Goal: Information Seeking & Learning: Learn about a topic

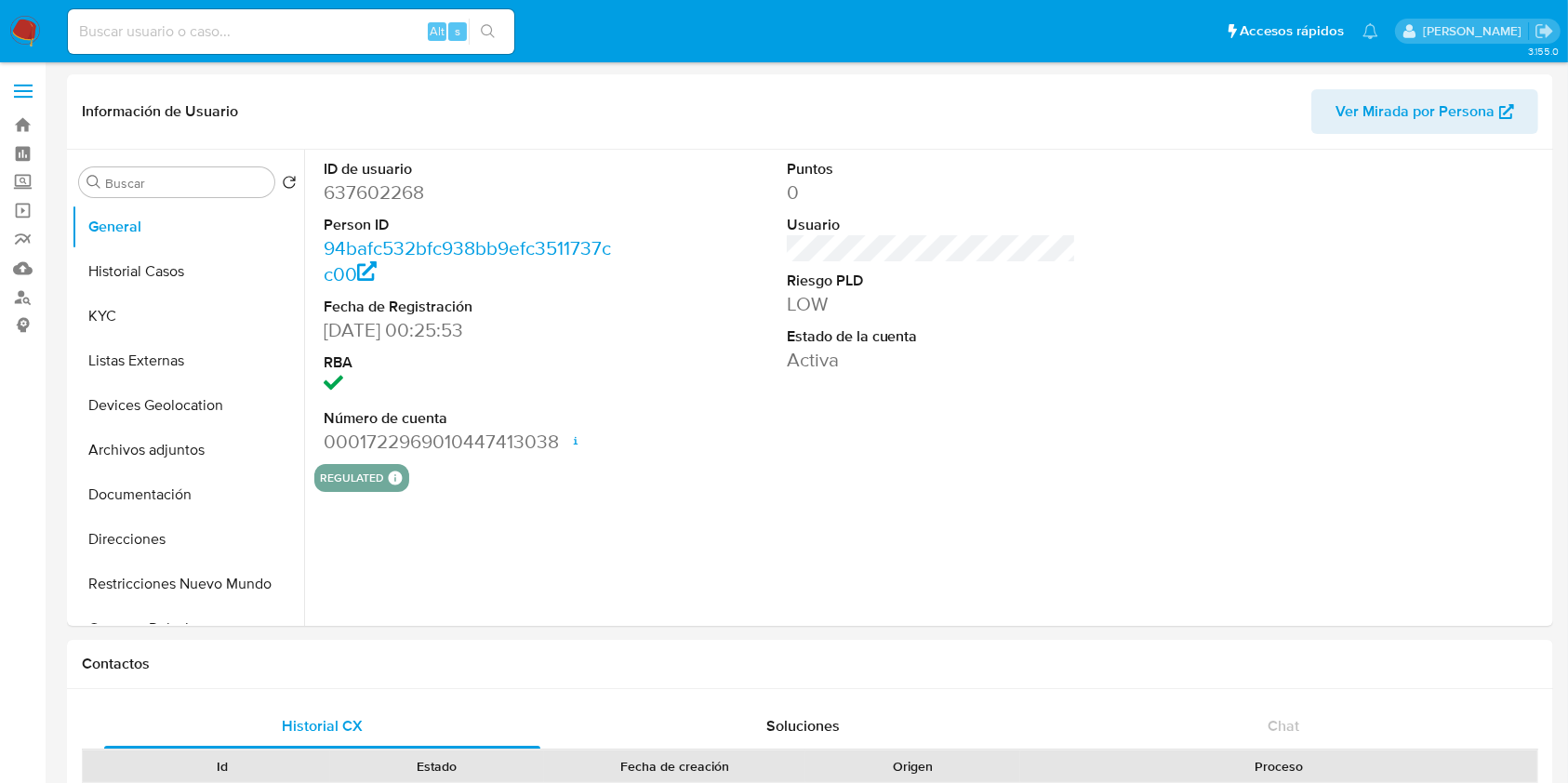
select select "10"
click at [162, 308] on button "KYC" at bounding box center [180, 317] width 217 height 45
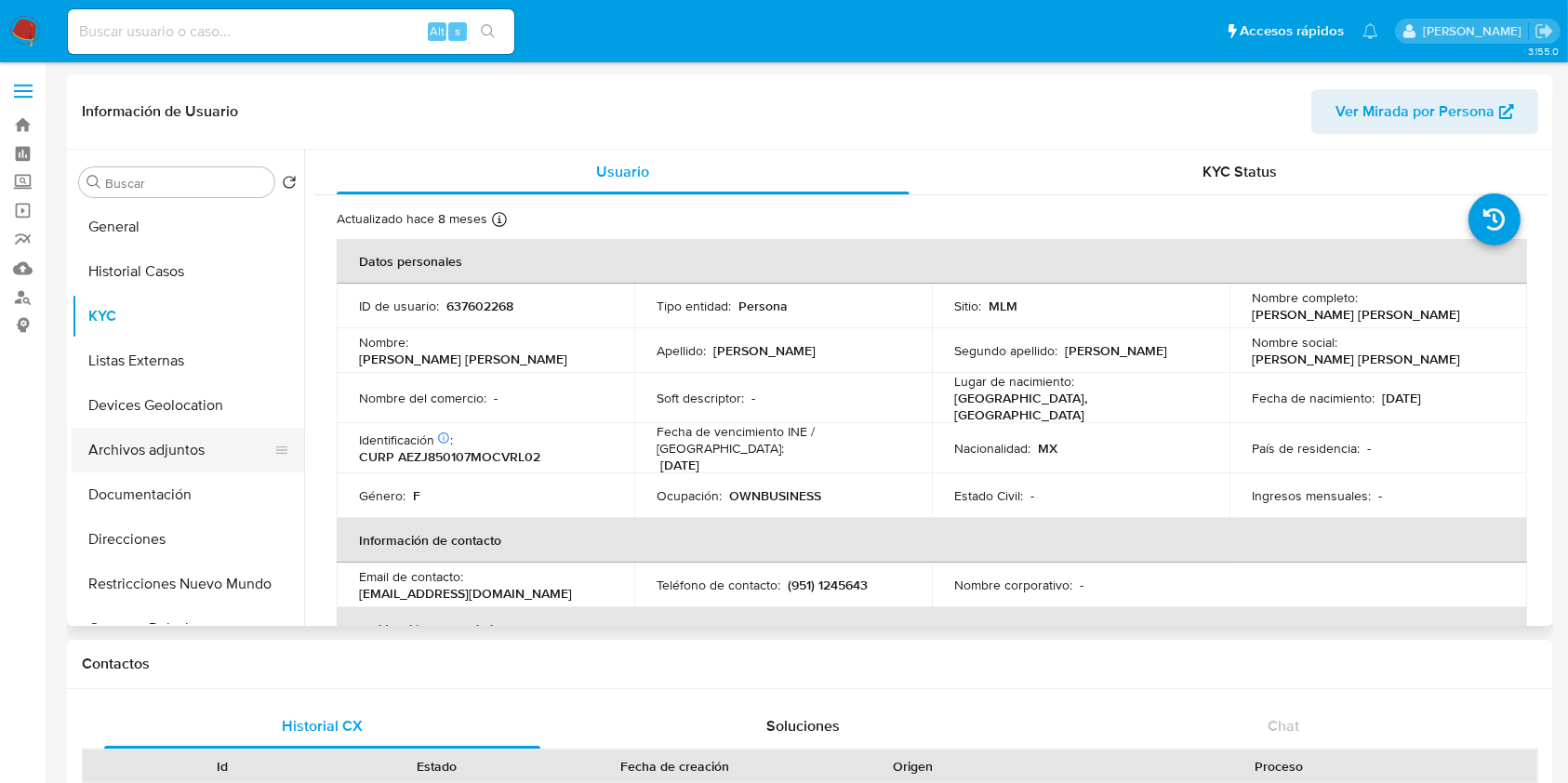
click at [165, 459] on button "Archivos adjuntos" at bounding box center [180, 451] width 217 height 45
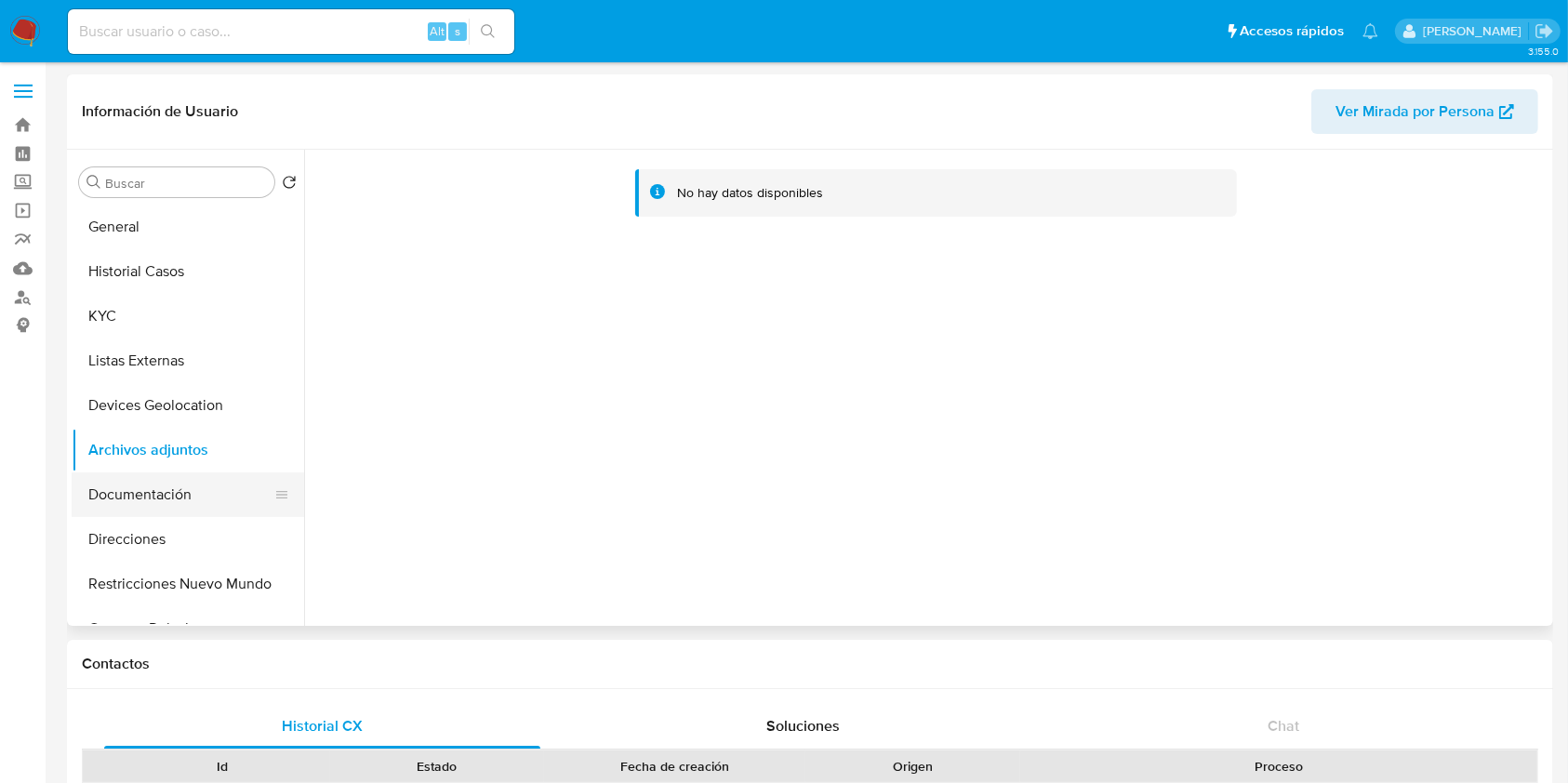
click at [181, 496] on button "Documentación" at bounding box center [180, 495] width 217 height 45
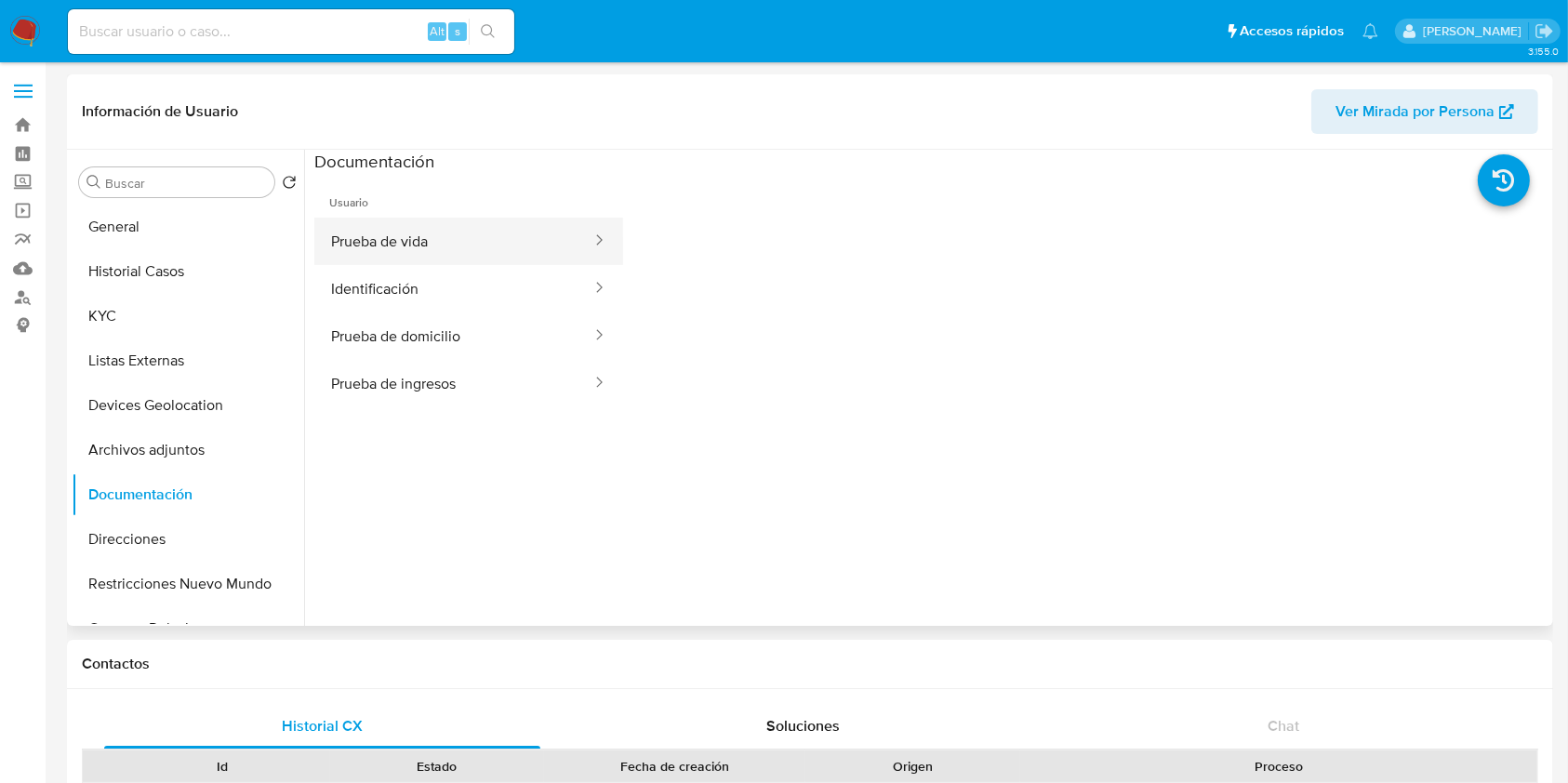
click at [415, 258] on button "Prueba de vida" at bounding box center [454, 241] width 279 height 48
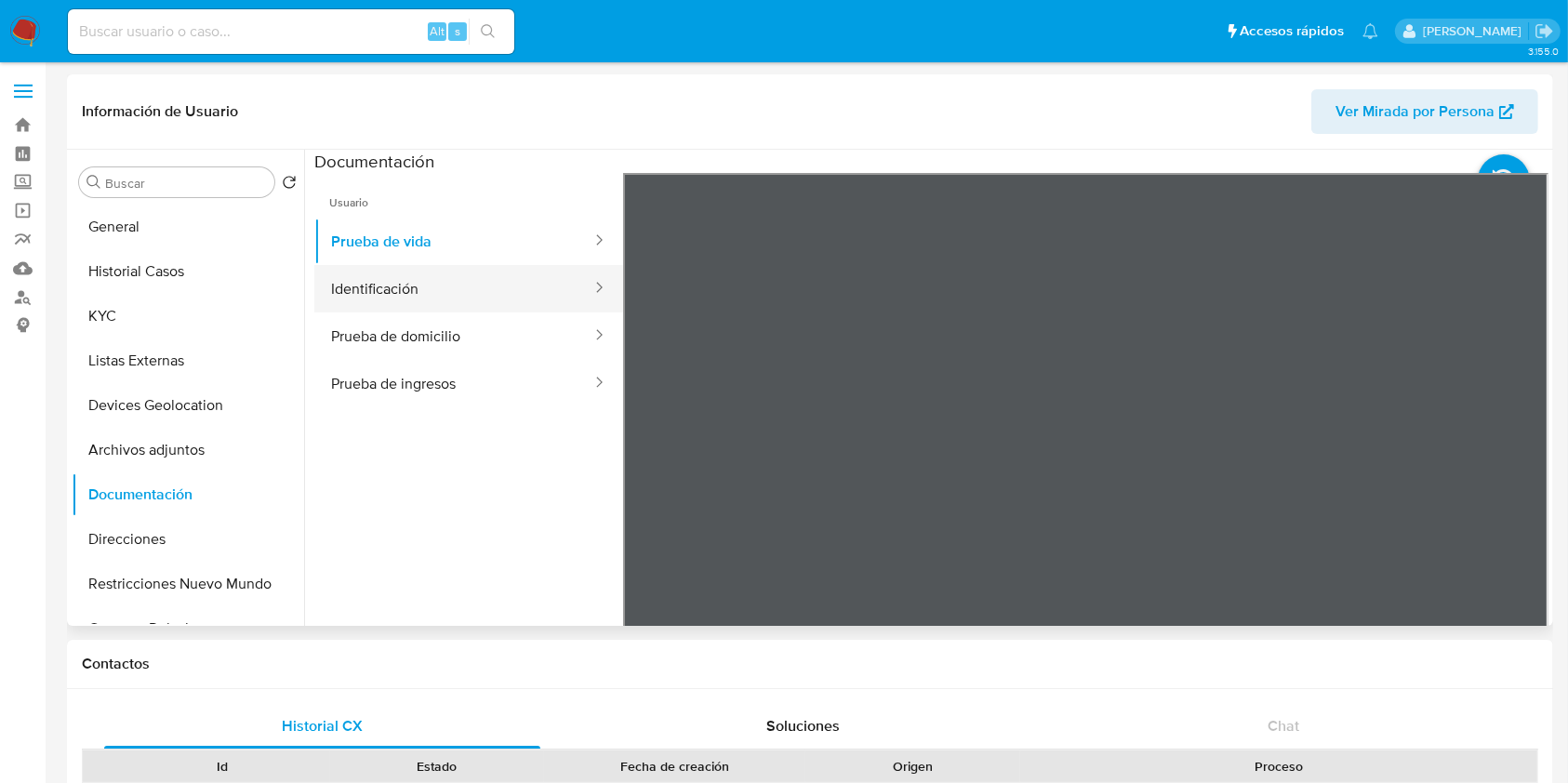
click at [421, 279] on button "Identificación" at bounding box center [454, 288] width 279 height 48
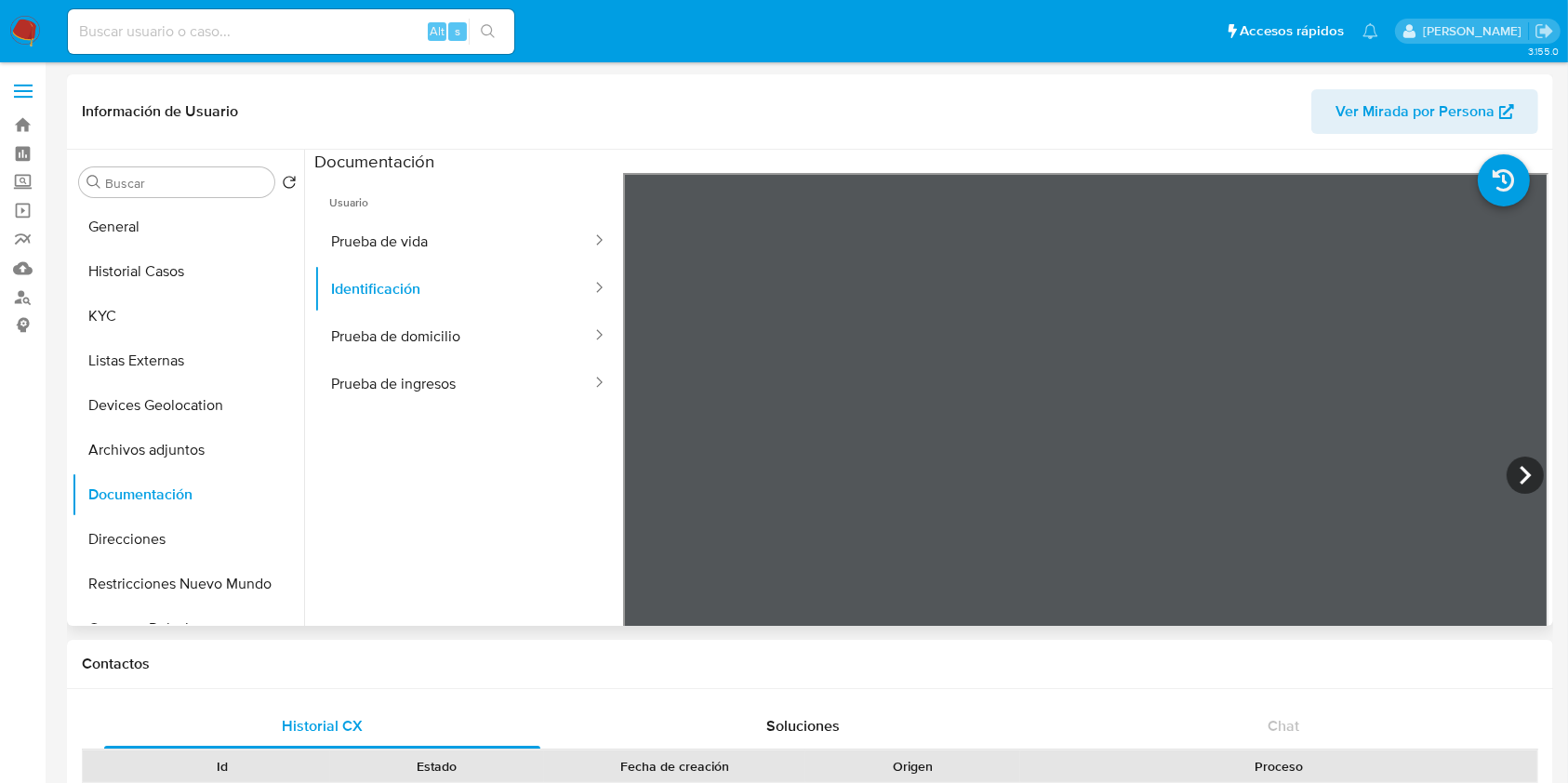
scroll to position [247, 0]
click at [518, 339] on button "Prueba de domicilio" at bounding box center [454, 336] width 279 height 48
click at [370, 391] on button "Prueba de ingresos" at bounding box center [454, 383] width 279 height 48
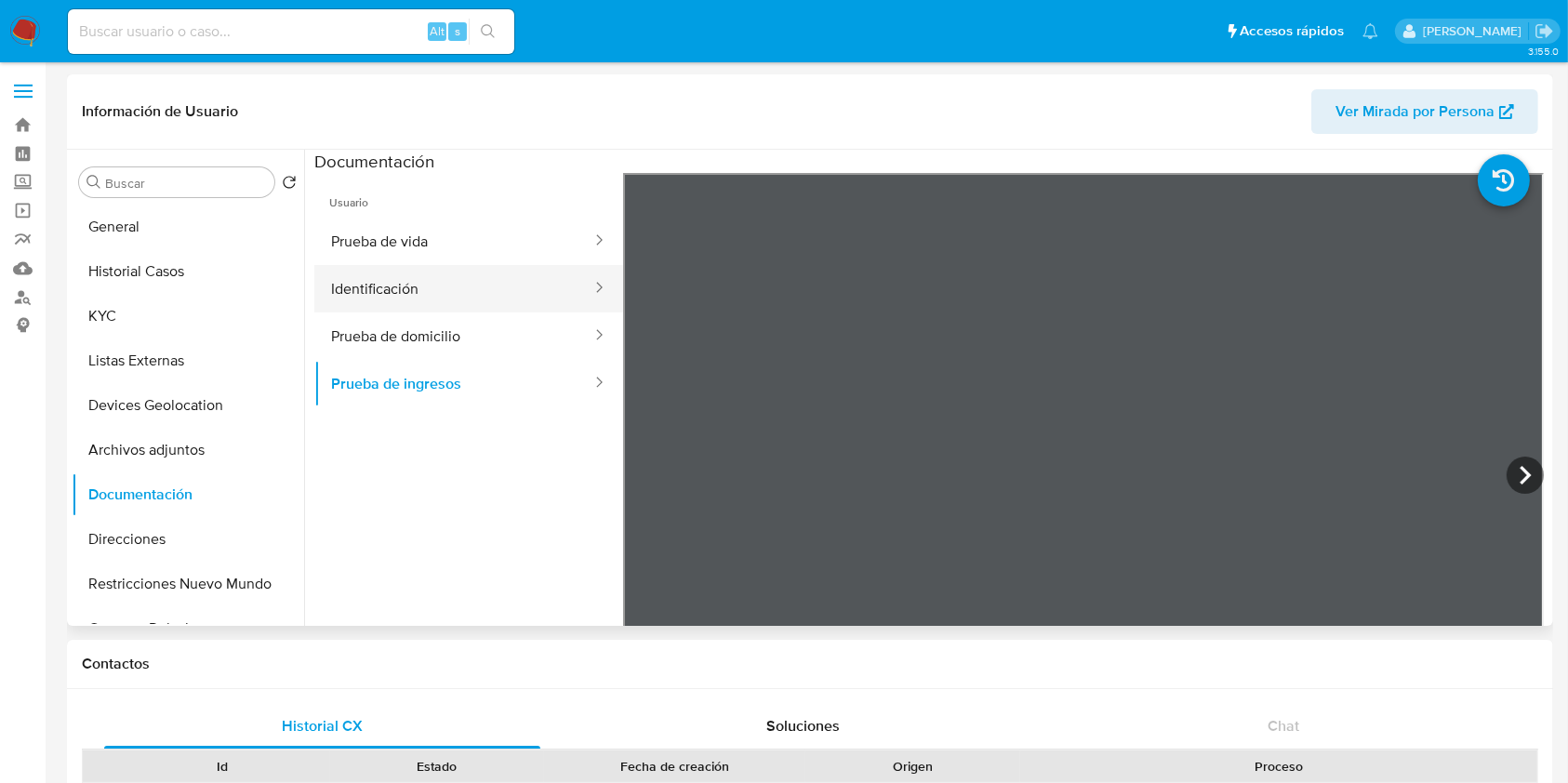
click at [433, 284] on button "Identificación" at bounding box center [454, 288] width 279 height 48
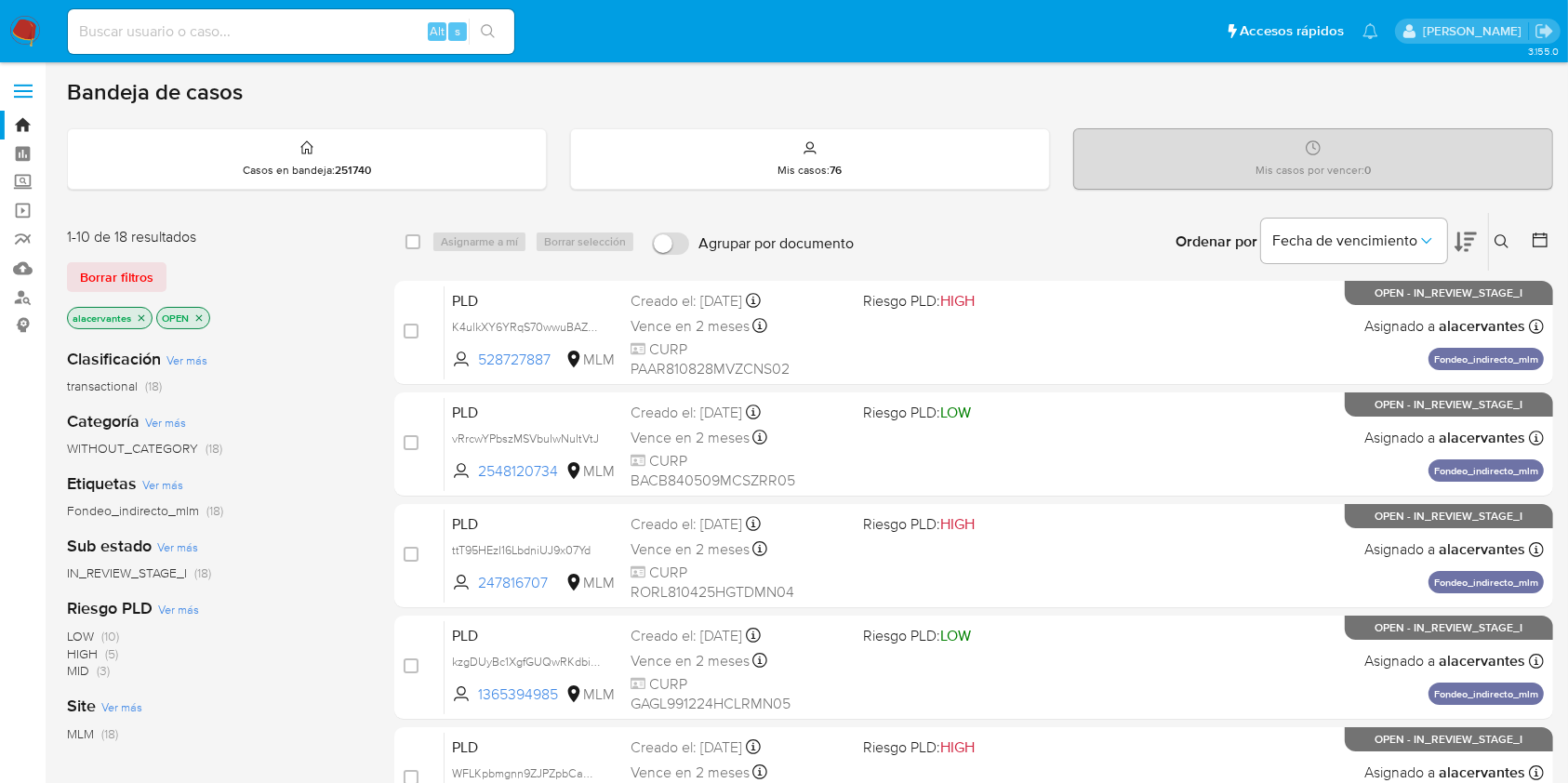
click at [200, 317] on icon "close-filter" at bounding box center [200, 318] width 11 height 11
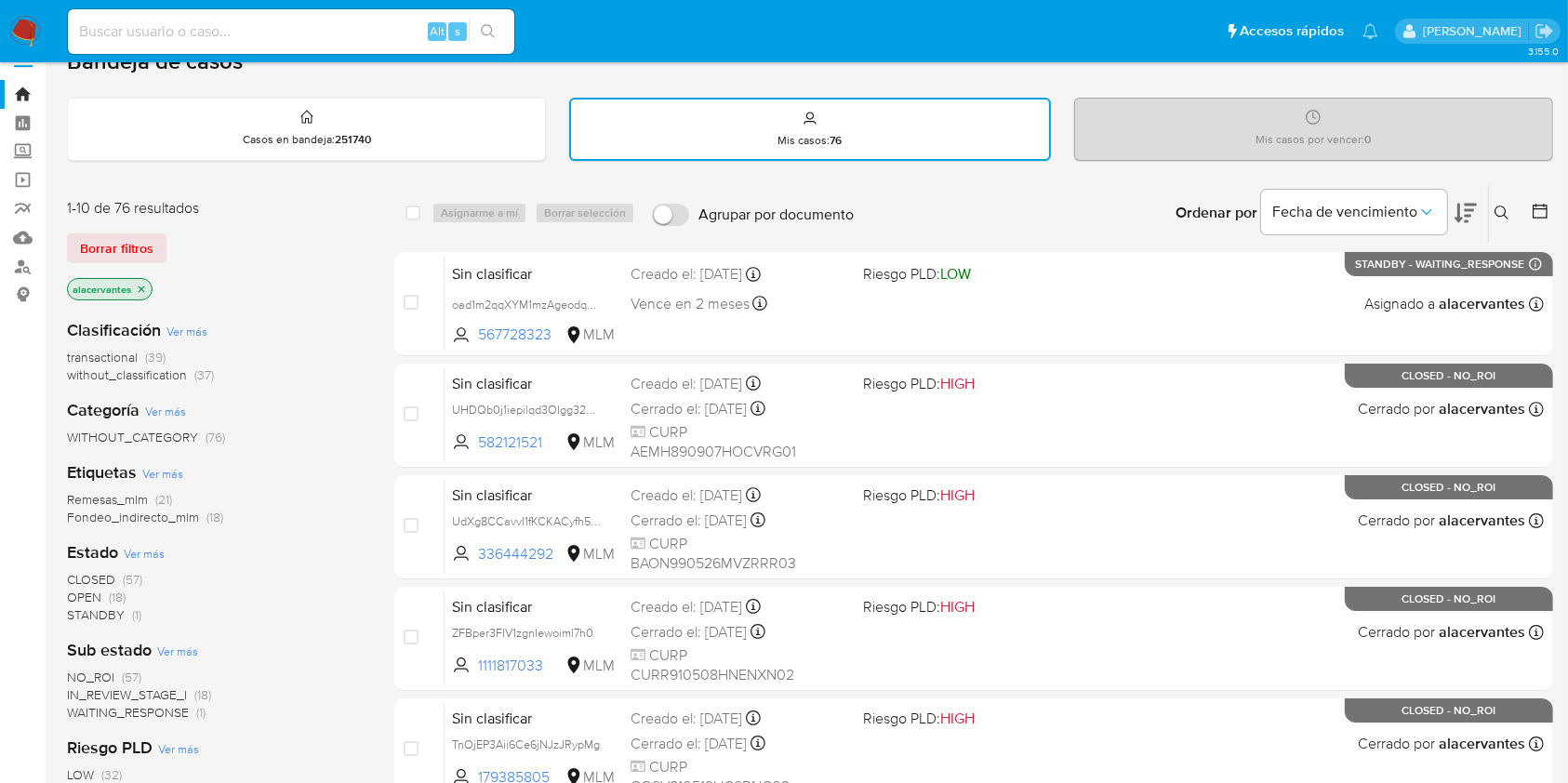
scroll to position [124, 0]
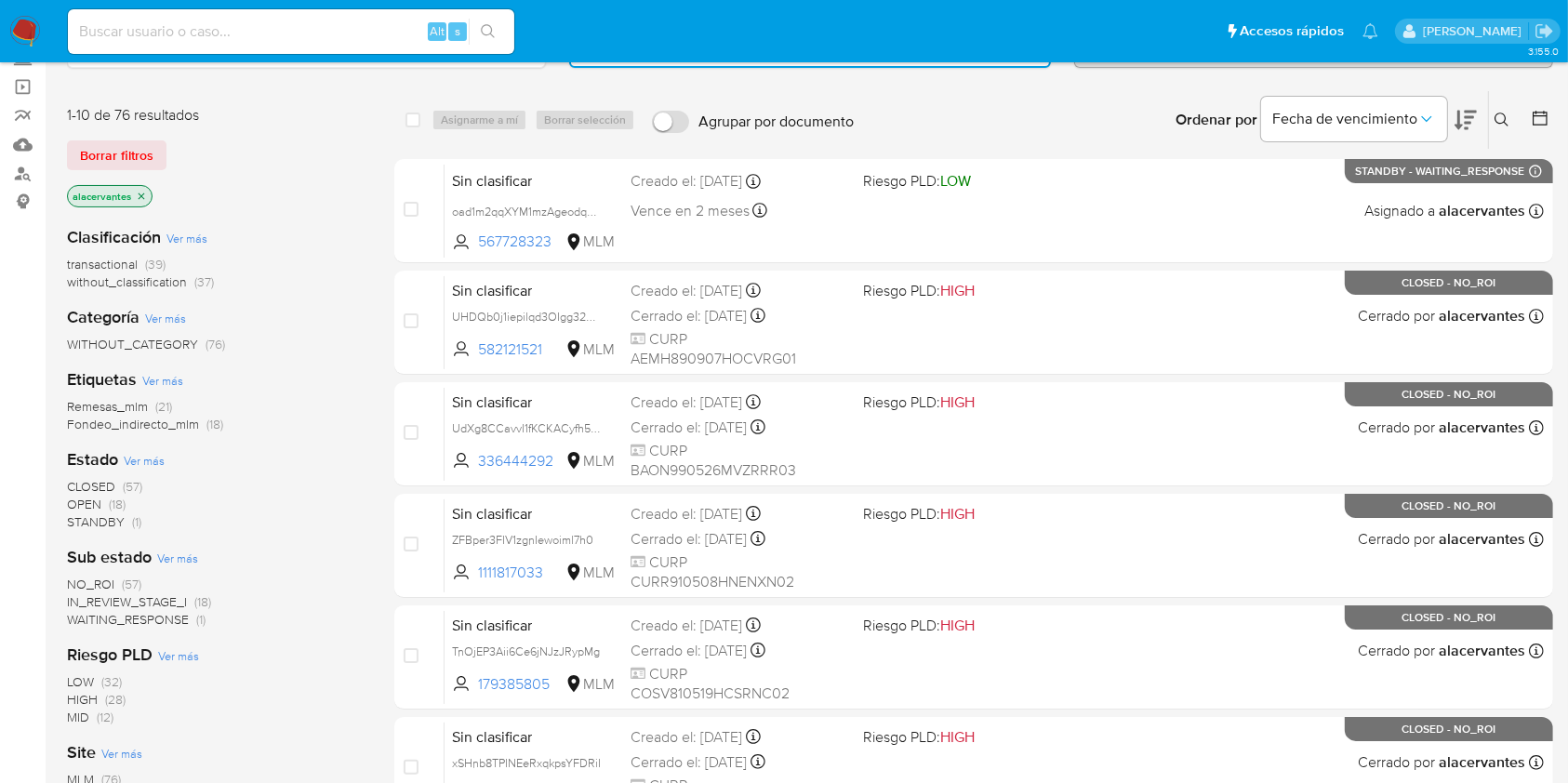
click at [134, 525] on span "(1)" at bounding box center [137, 522] width 9 height 19
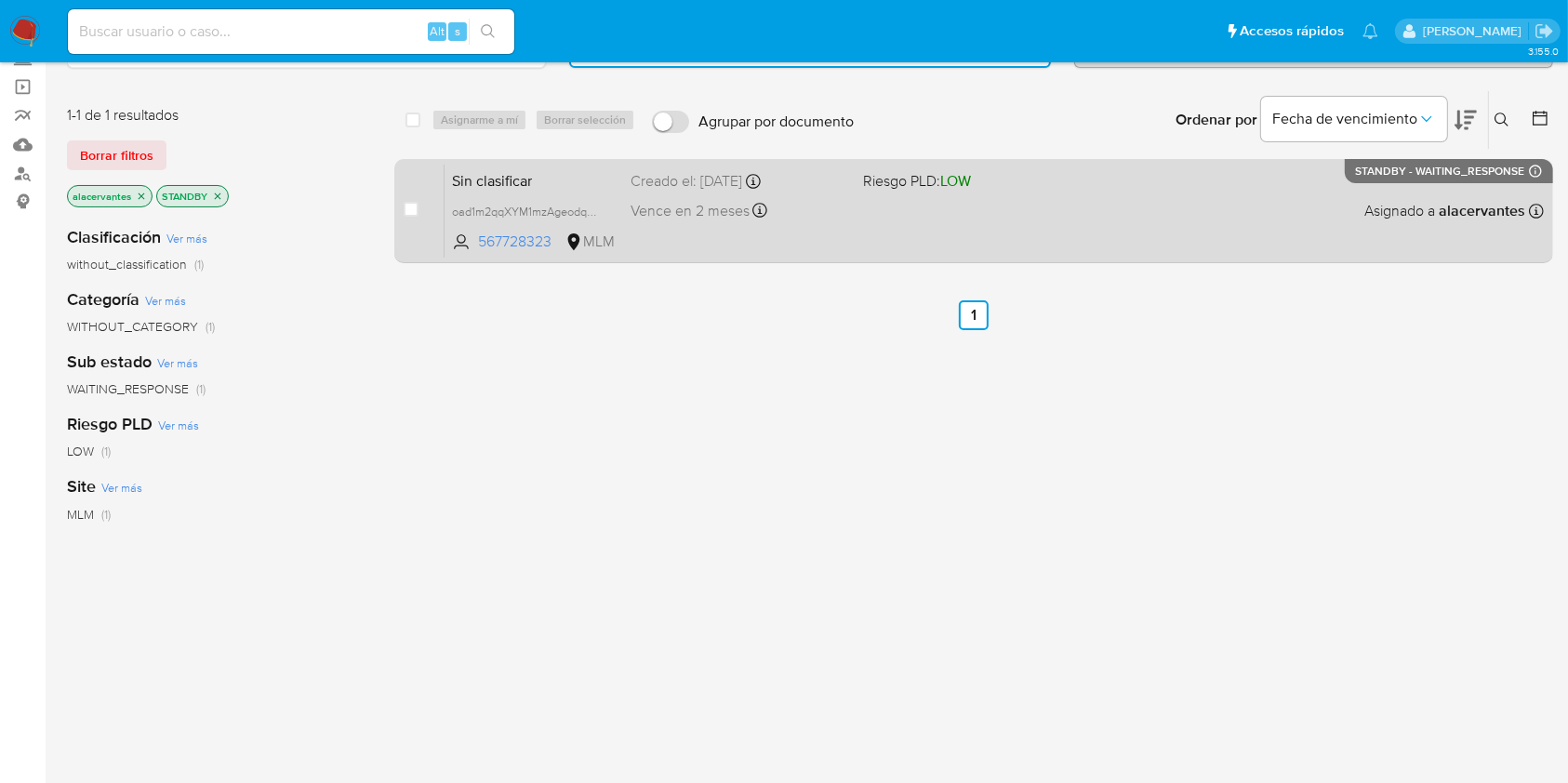
click at [953, 216] on div "Sin clasificar oad1m2qqXYM1mzAgeodqm4gp 567728323 MLM Riesgo PLD: LOW Creado el…" at bounding box center [995, 211] width 1100 height 94
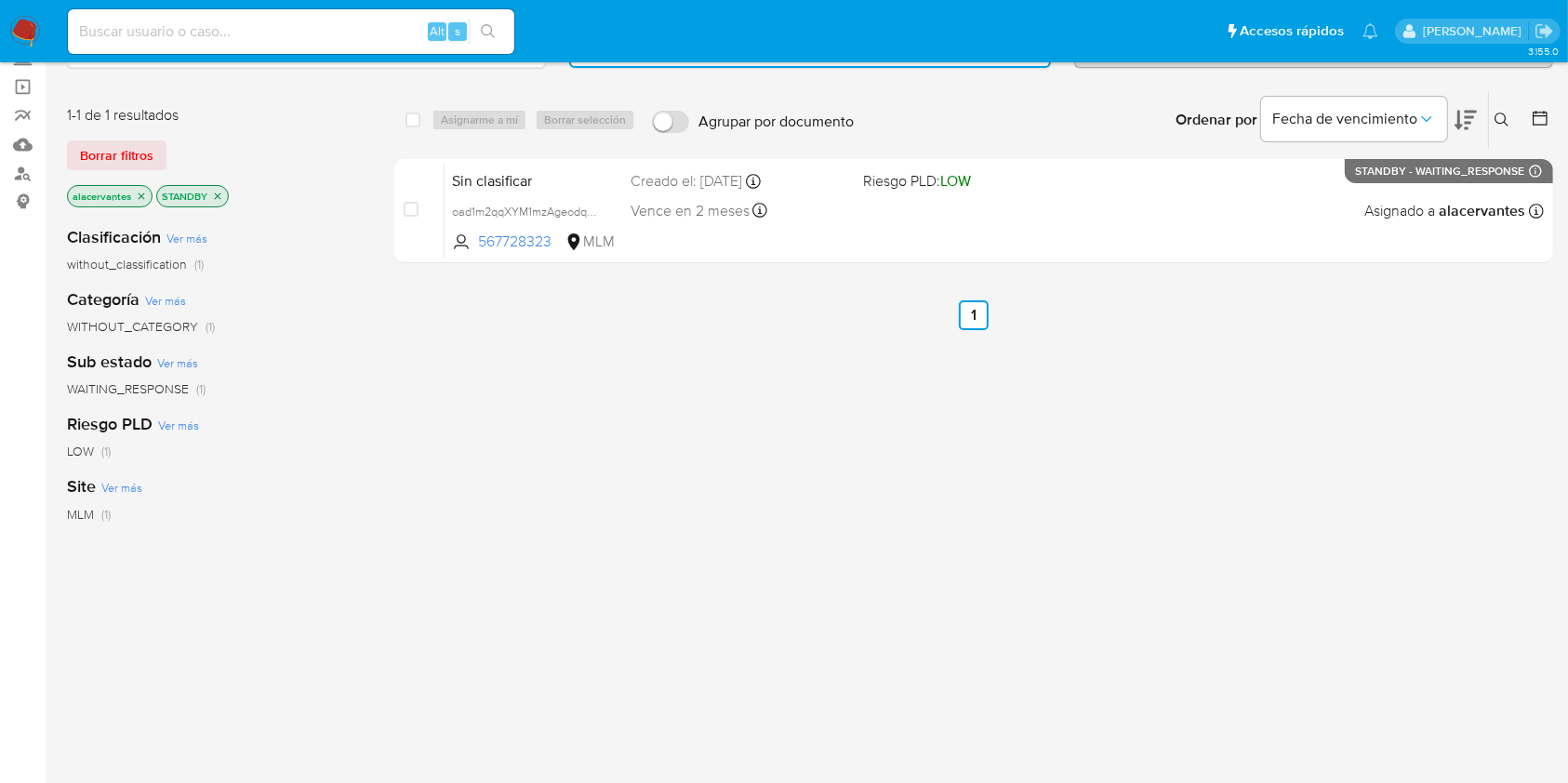
click at [214, 192] on icon "close-filter" at bounding box center [217, 197] width 11 height 11
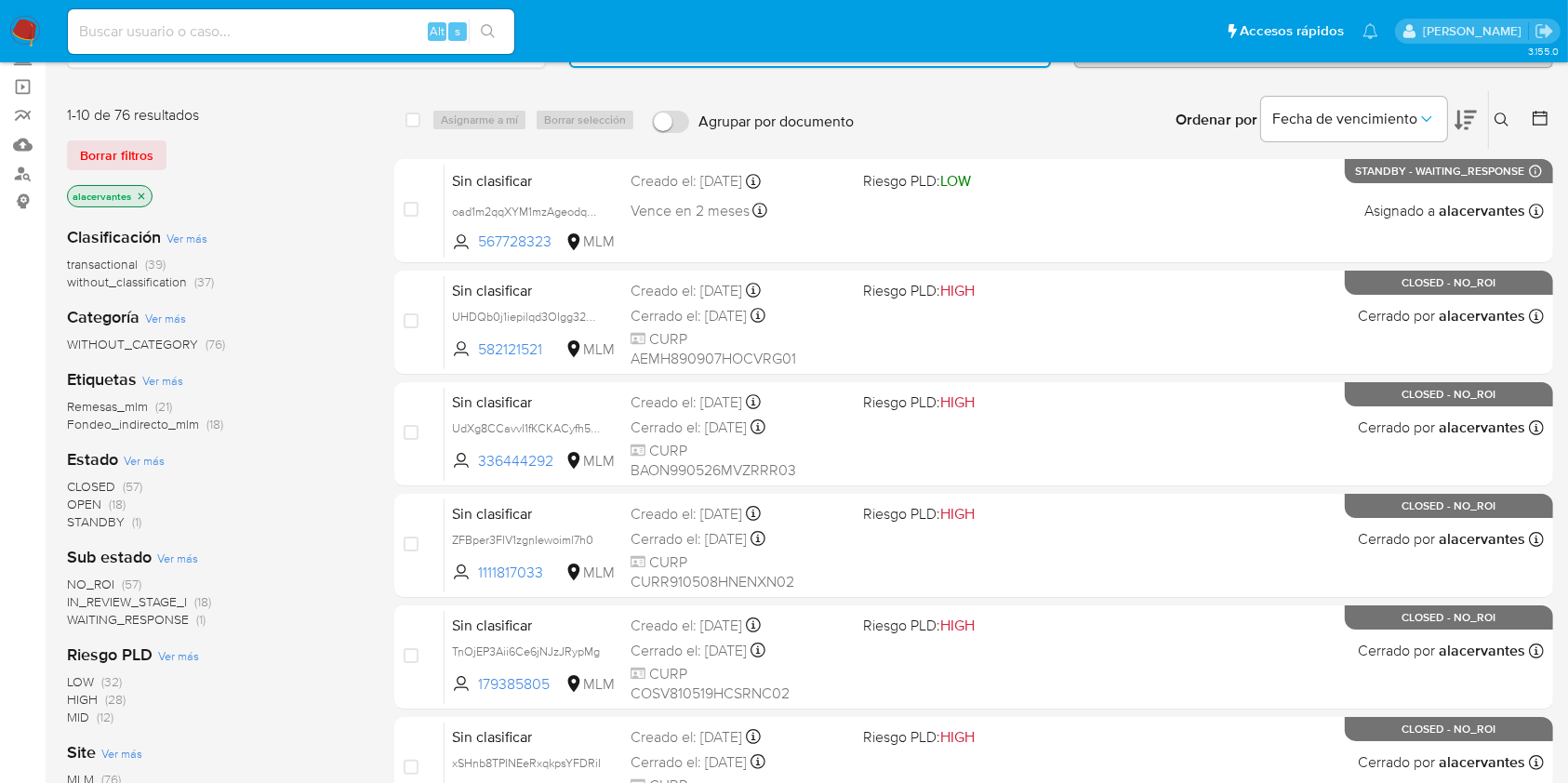
click at [128, 484] on span "(57)" at bounding box center [132, 486] width 20 height 19
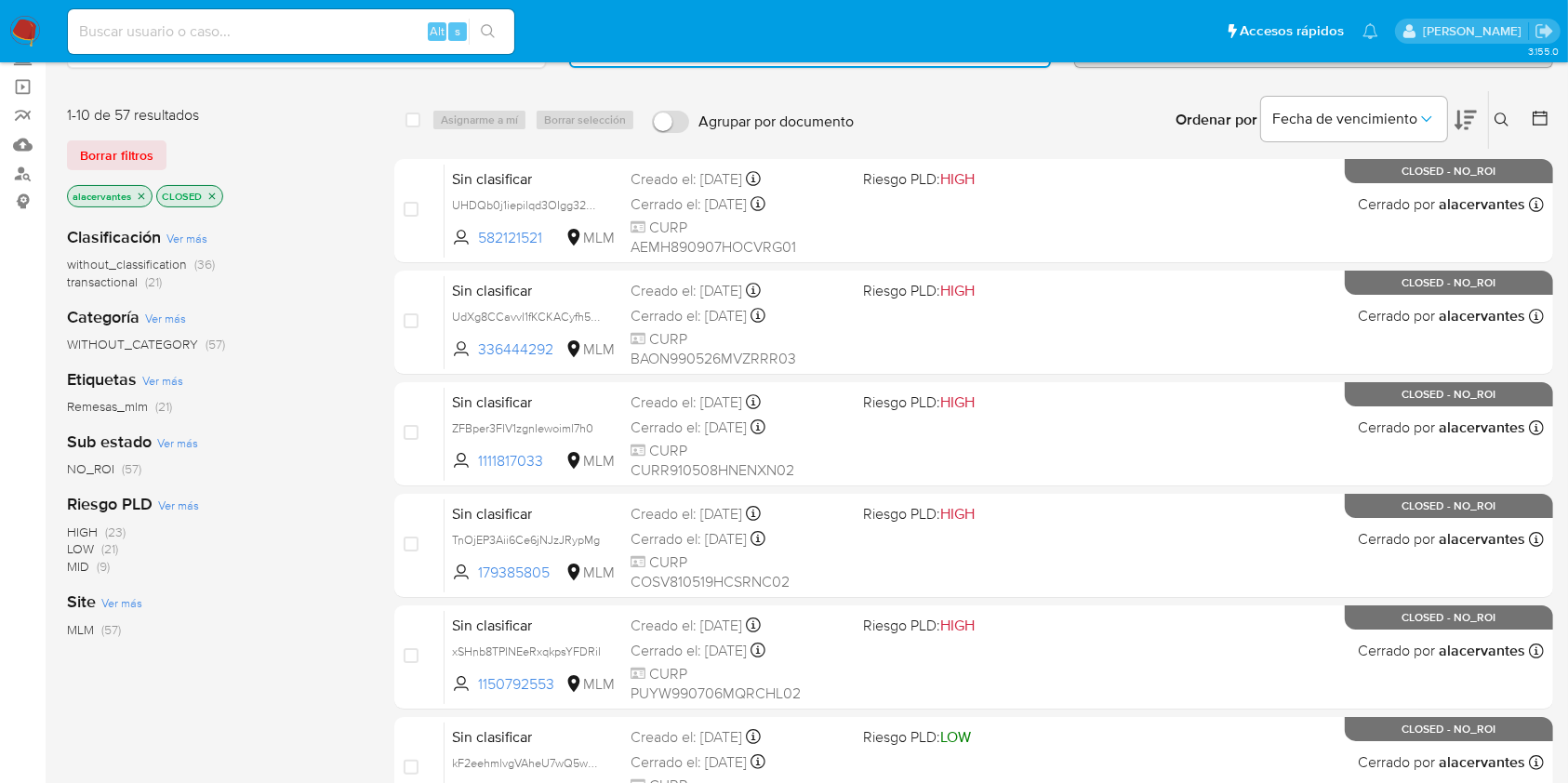
click at [1463, 117] on icon at bounding box center [1466, 120] width 22 height 22
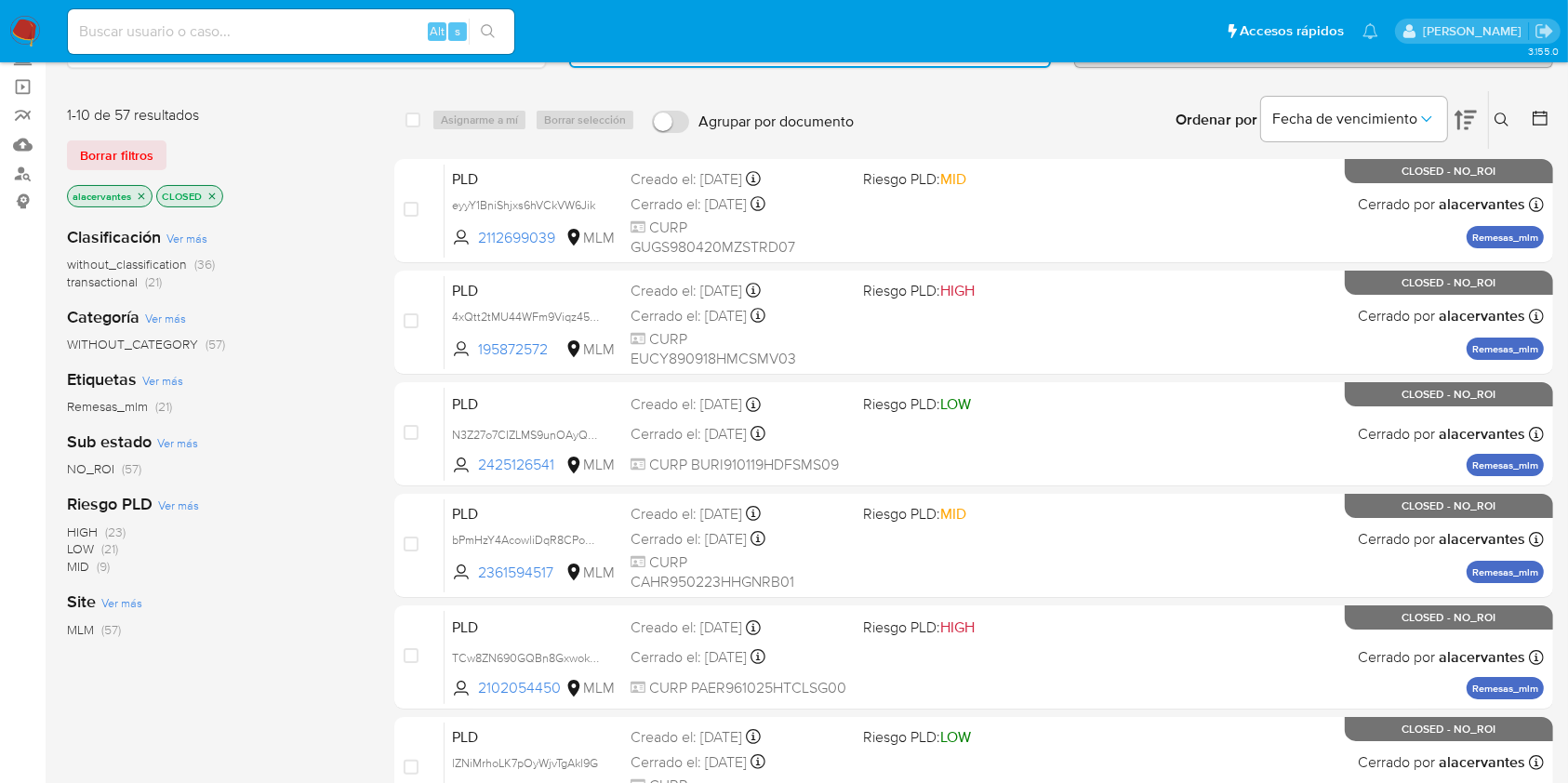
click at [1465, 117] on icon at bounding box center [1466, 120] width 22 height 22
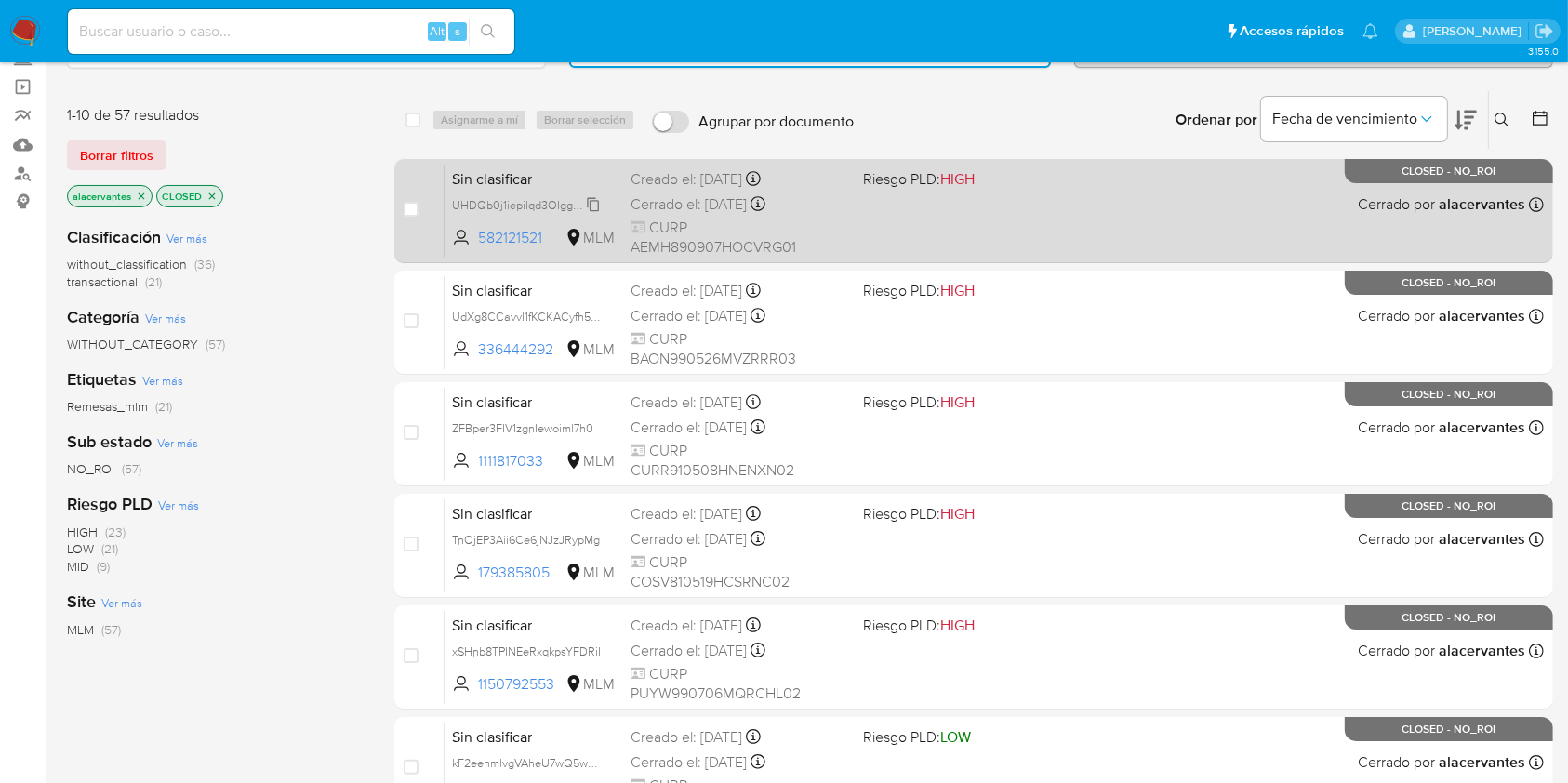
click at [595, 207] on span "UHDQb0j1iepilqd3OIgg32dO" at bounding box center [527, 204] width 150 height 21
click at [532, 237] on span "582121521" at bounding box center [519, 238] width 83 height 21
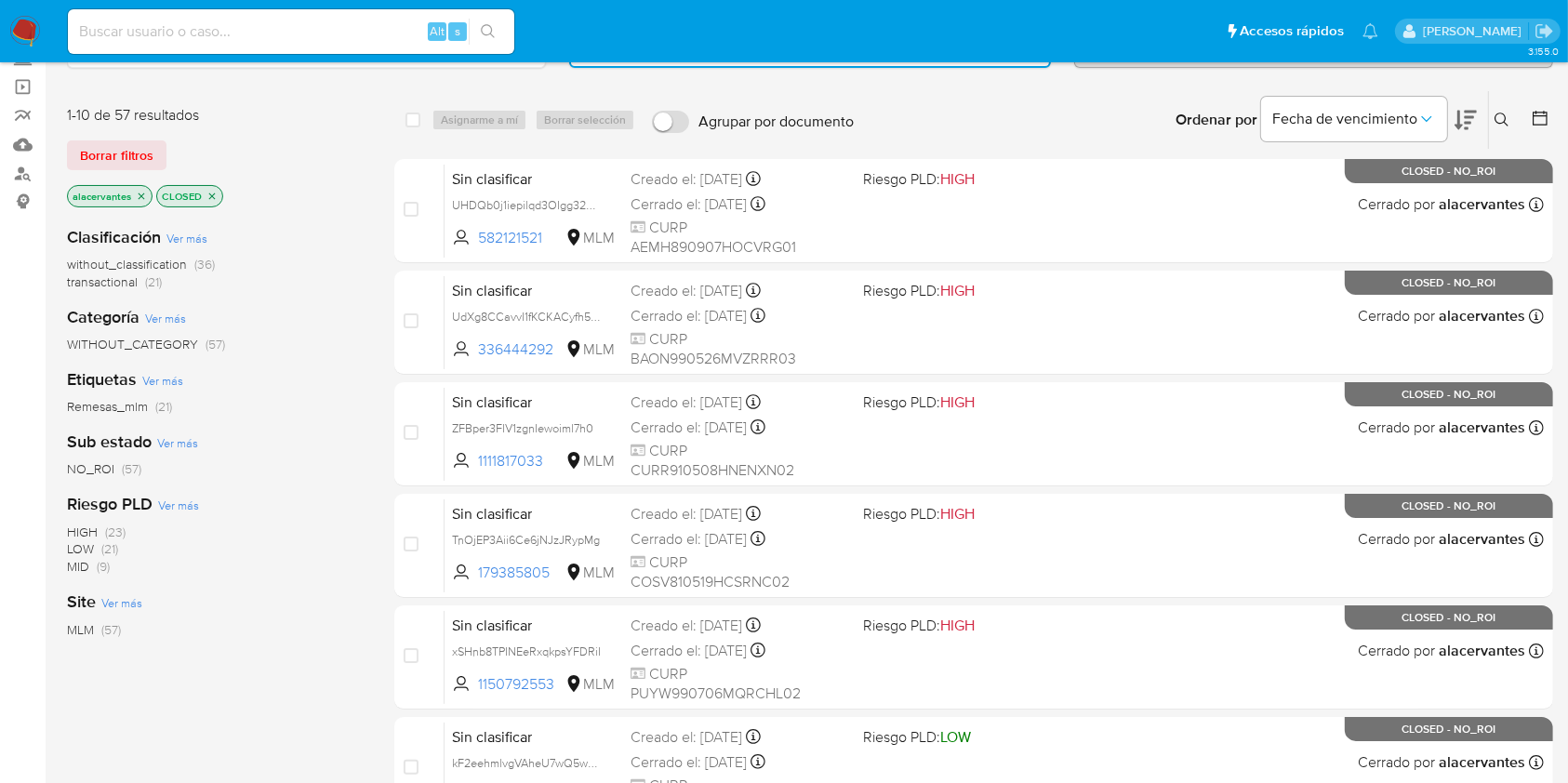
click at [201, 194] on p "CLOSED" at bounding box center [190, 197] width 66 height 21
click at [209, 194] on icon "close-filter" at bounding box center [212, 196] width 7 height 7
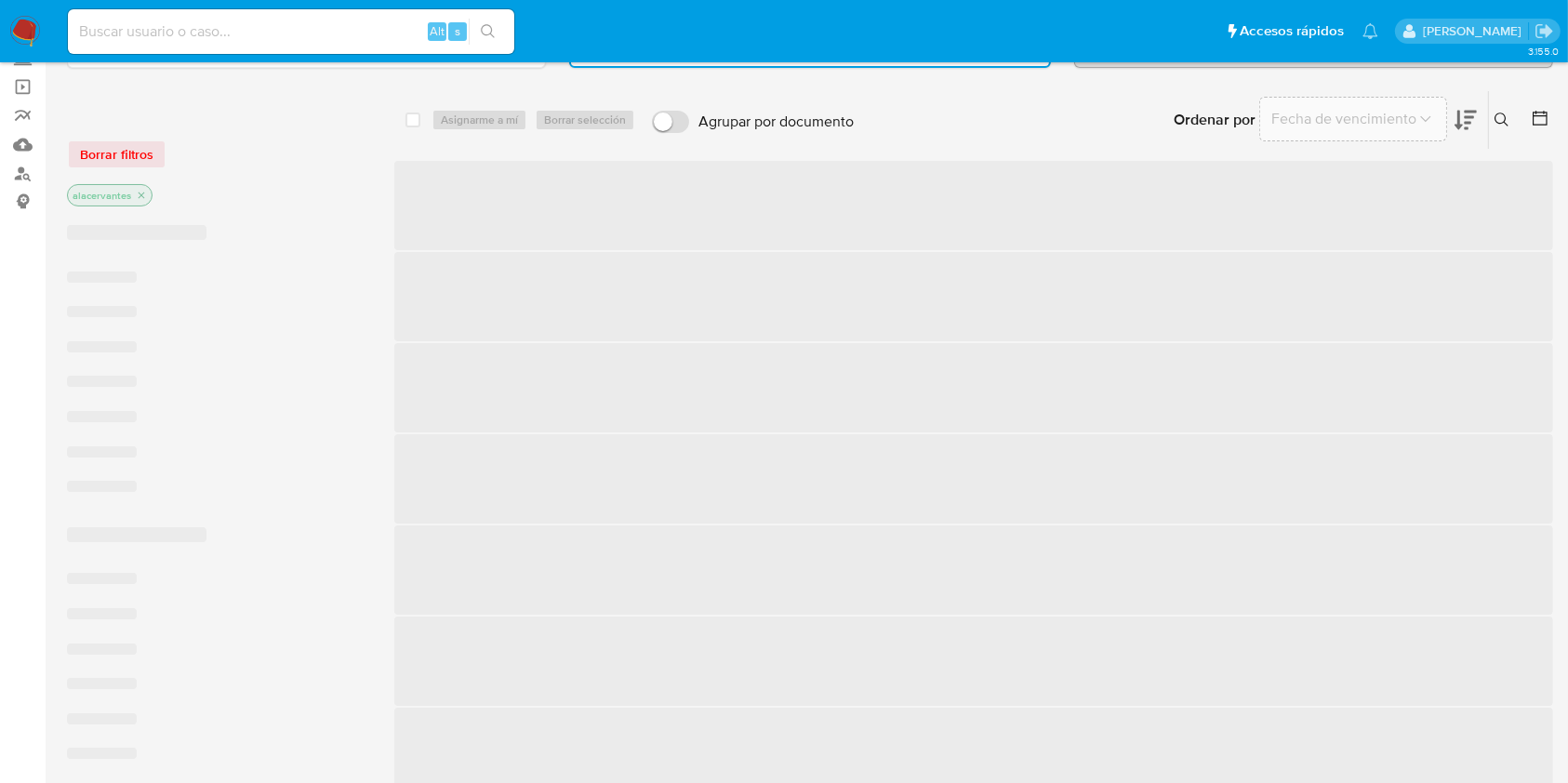
click at [1506, 112] on icon at bounding box center [1502, 120] width 15 height 15
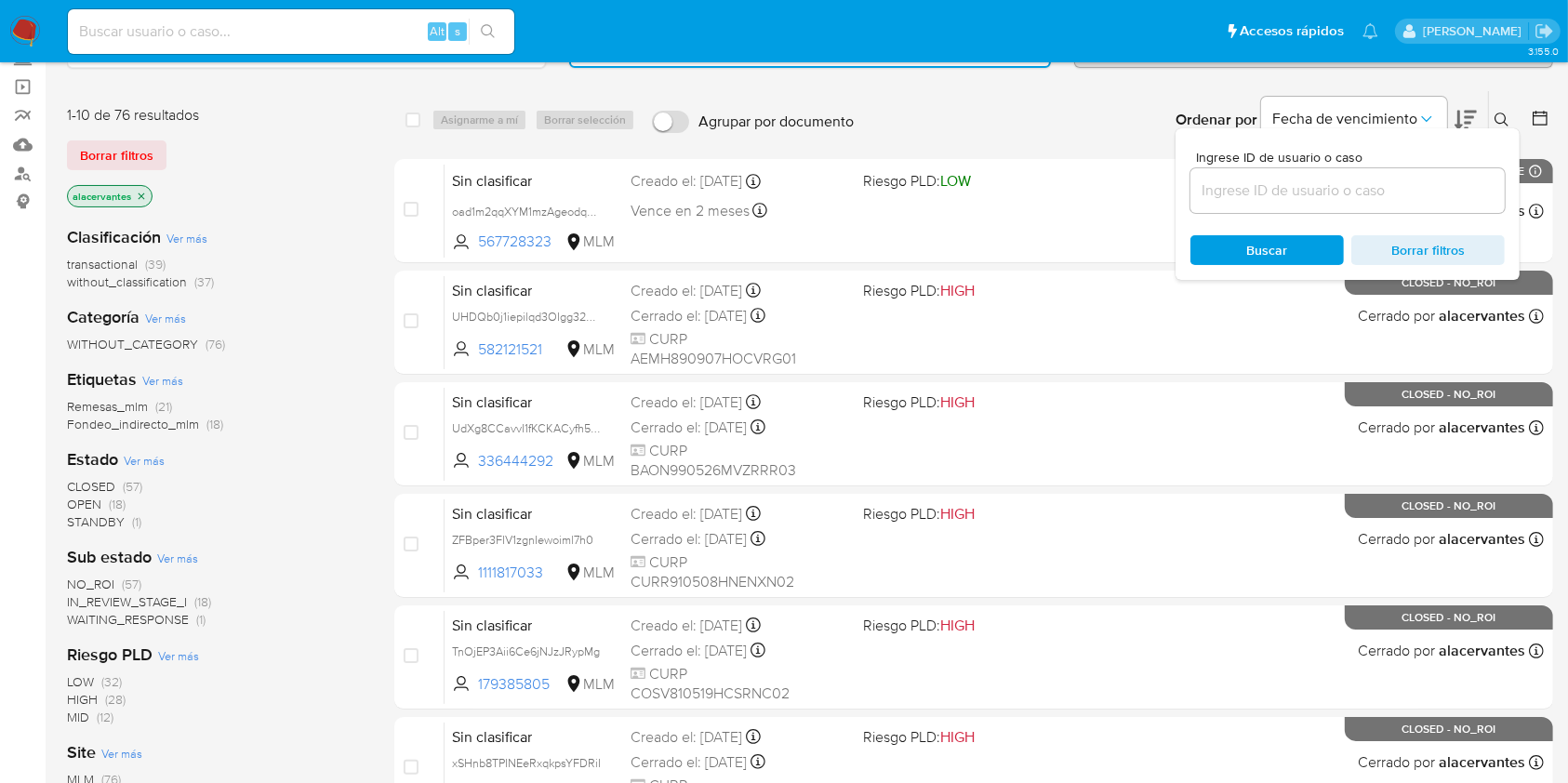
click at [1276, 191] on input at bounding box center [1348, 191] width 315 height 24
type input "63109841"
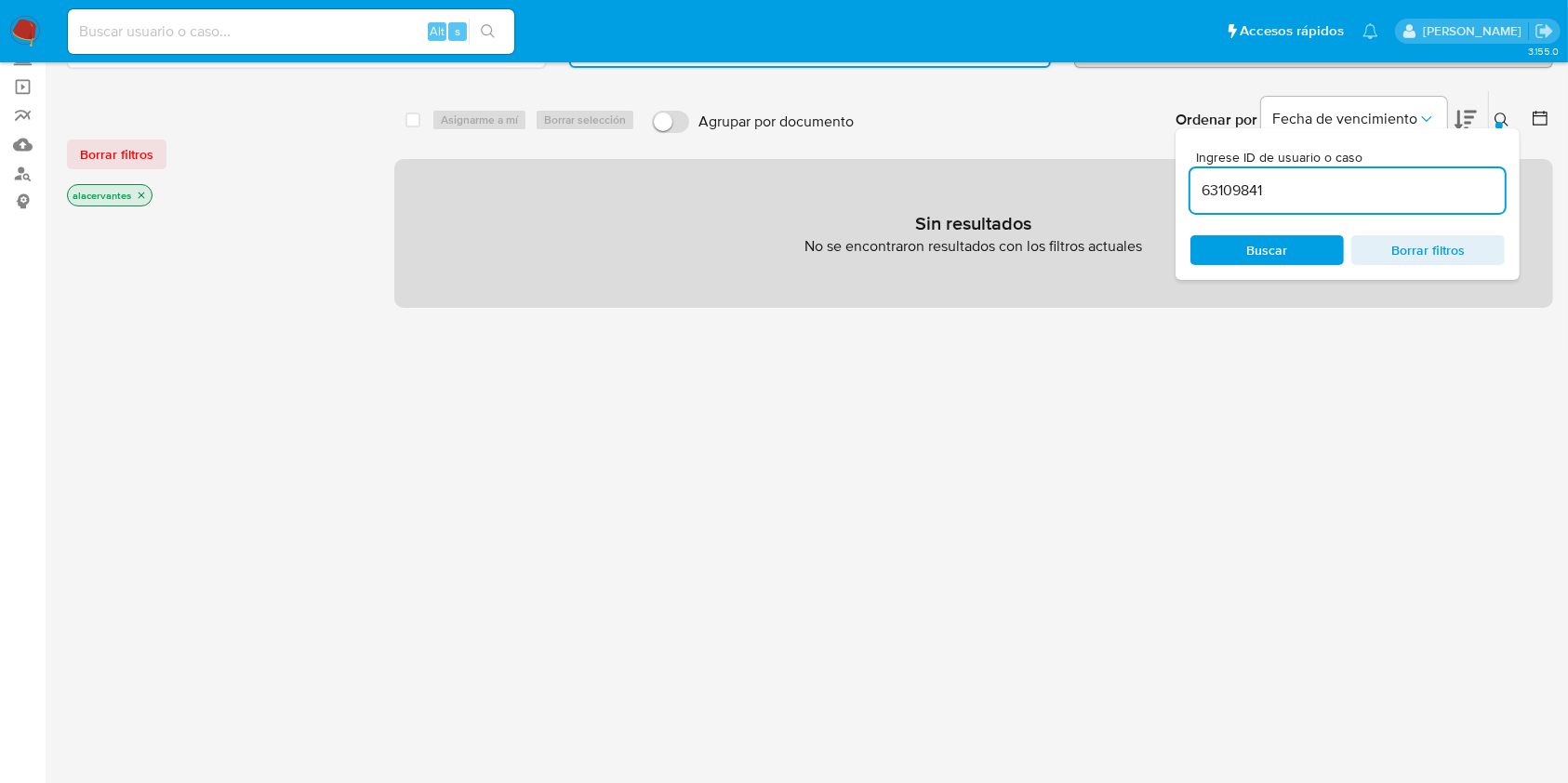
click at [1297, 189] on input "63109841" at bounding box center [1348, 191] width 315 height 24
click at [571, 22] on ul "Pausado Ver notificaciones Alt s Accesos rápidos Presiona las siguientes teclas…" at bounding box center [723, 31] width 1329 height 47
click at [303, 30] on input at bounding box center [290, 32] width 447 height 24
paste input "63109841"
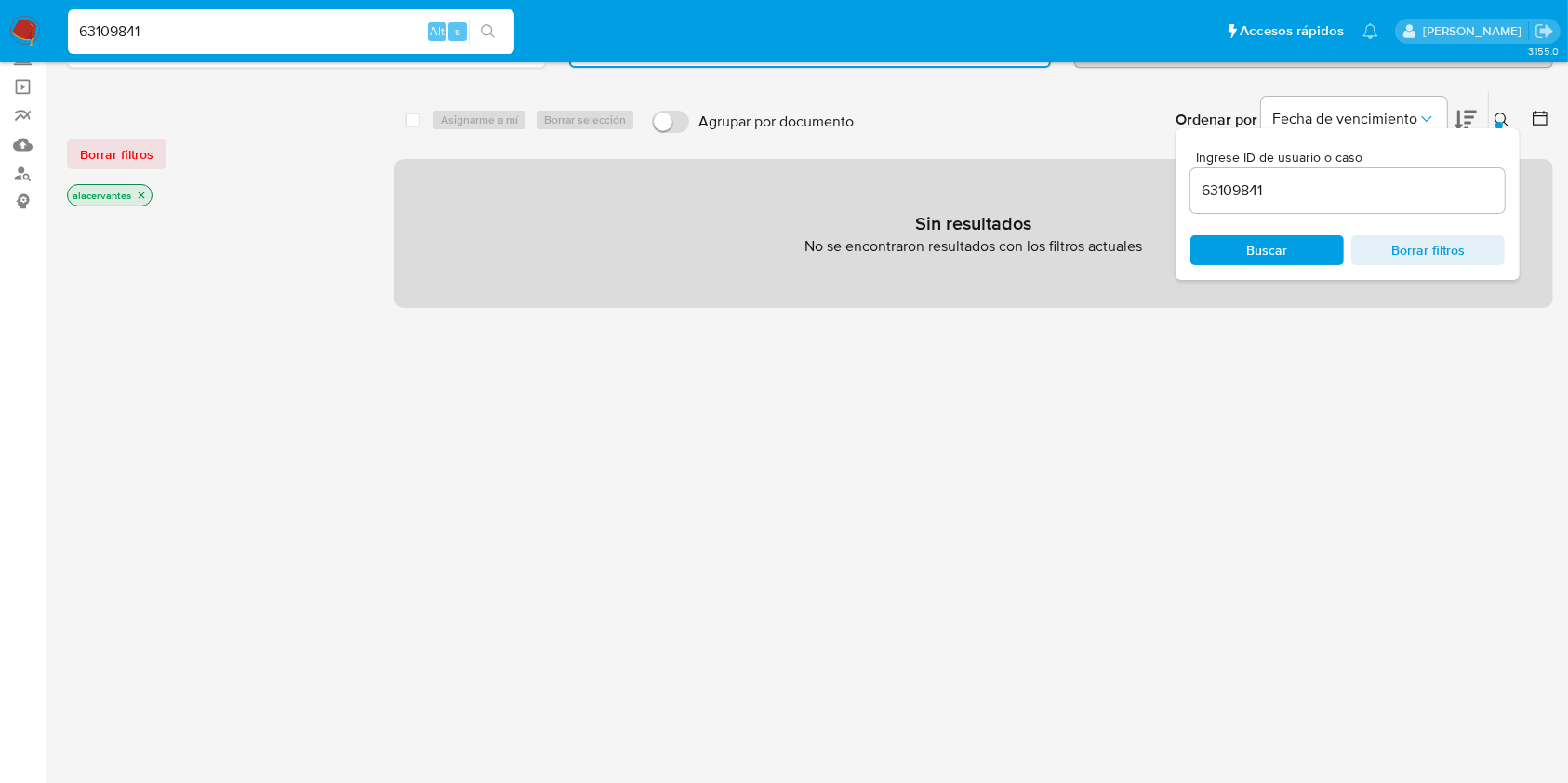
click at [294, 26] on input "63109841" at bounding box center [290, 32] width 447 height 24
type input "63109841"
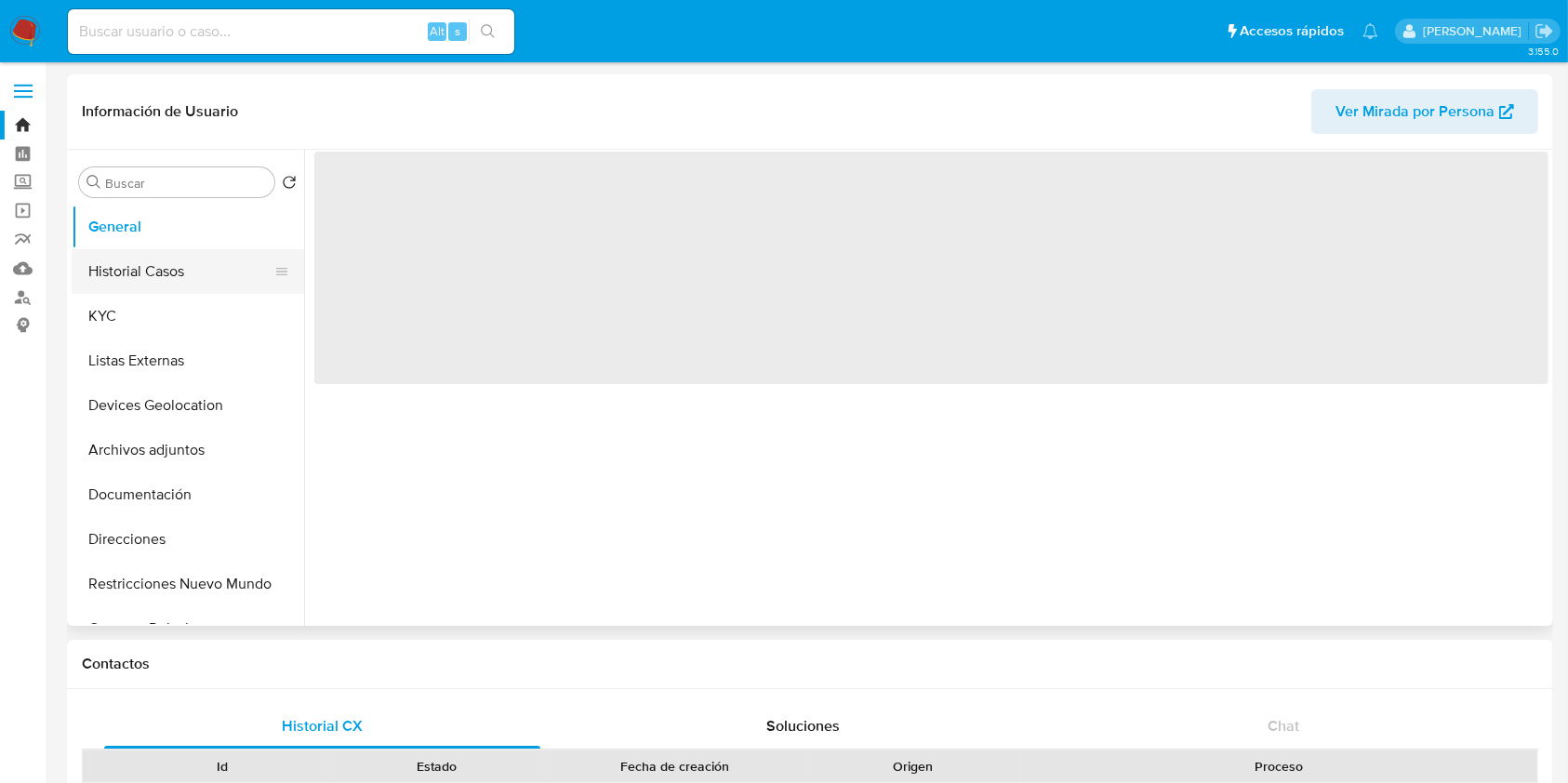
click at [174, 272] on button "Historial Casos" at bounding box center [180, 272] width 217 height 45
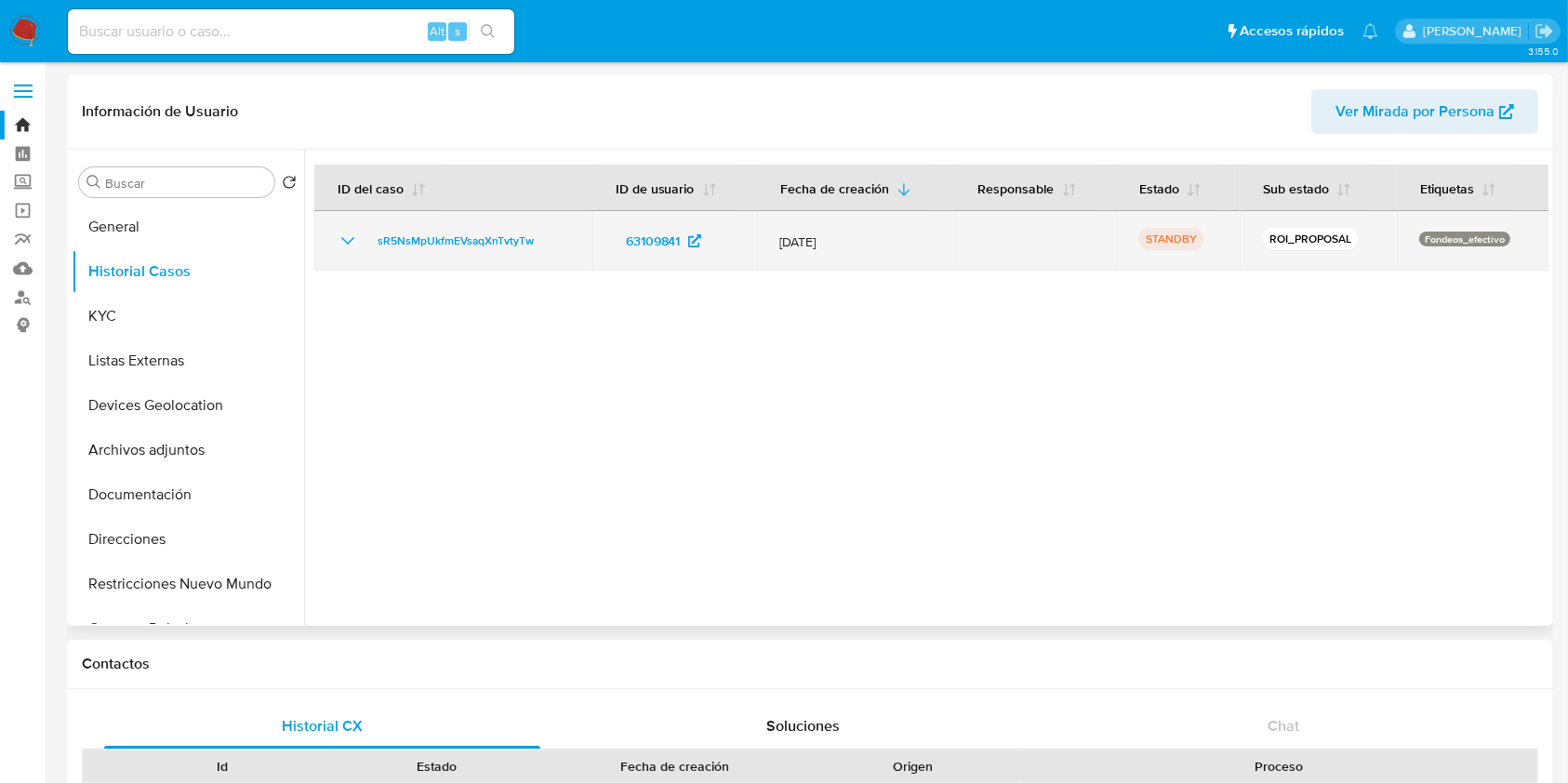
select select "10"
drag, startPoint x: 550, startPoint y: 246, endPoint x: 372, endPoint y: 246, distance: 178.0
click at [372, 246] on div "sR5NsMpUkfmEVsaqXnTvtyTw" at bounding box center [452, 241] width 233 height 22
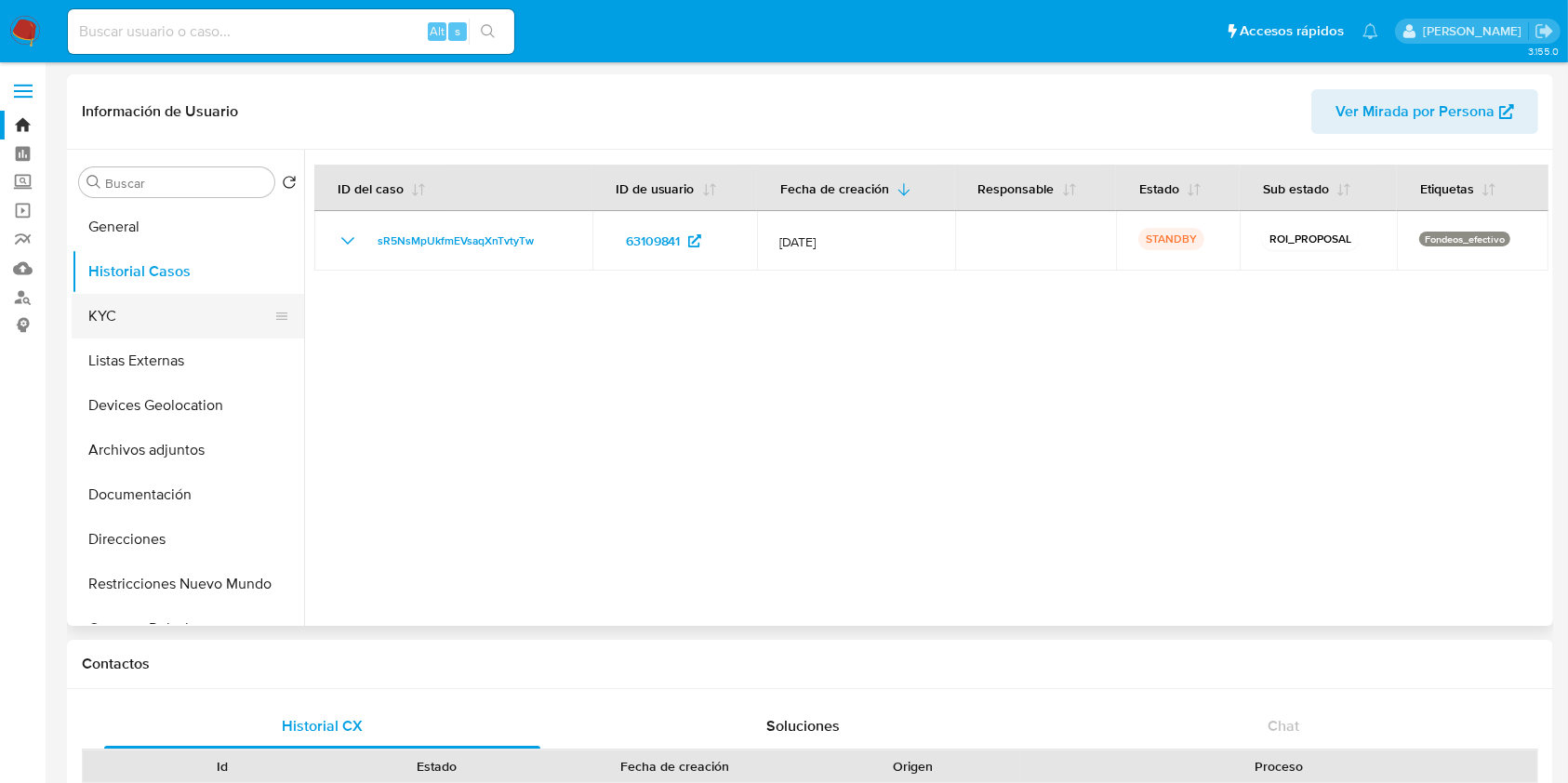
click at [88, 303] on button "KYC" at bounding box center [180, 317] width 217 height 45
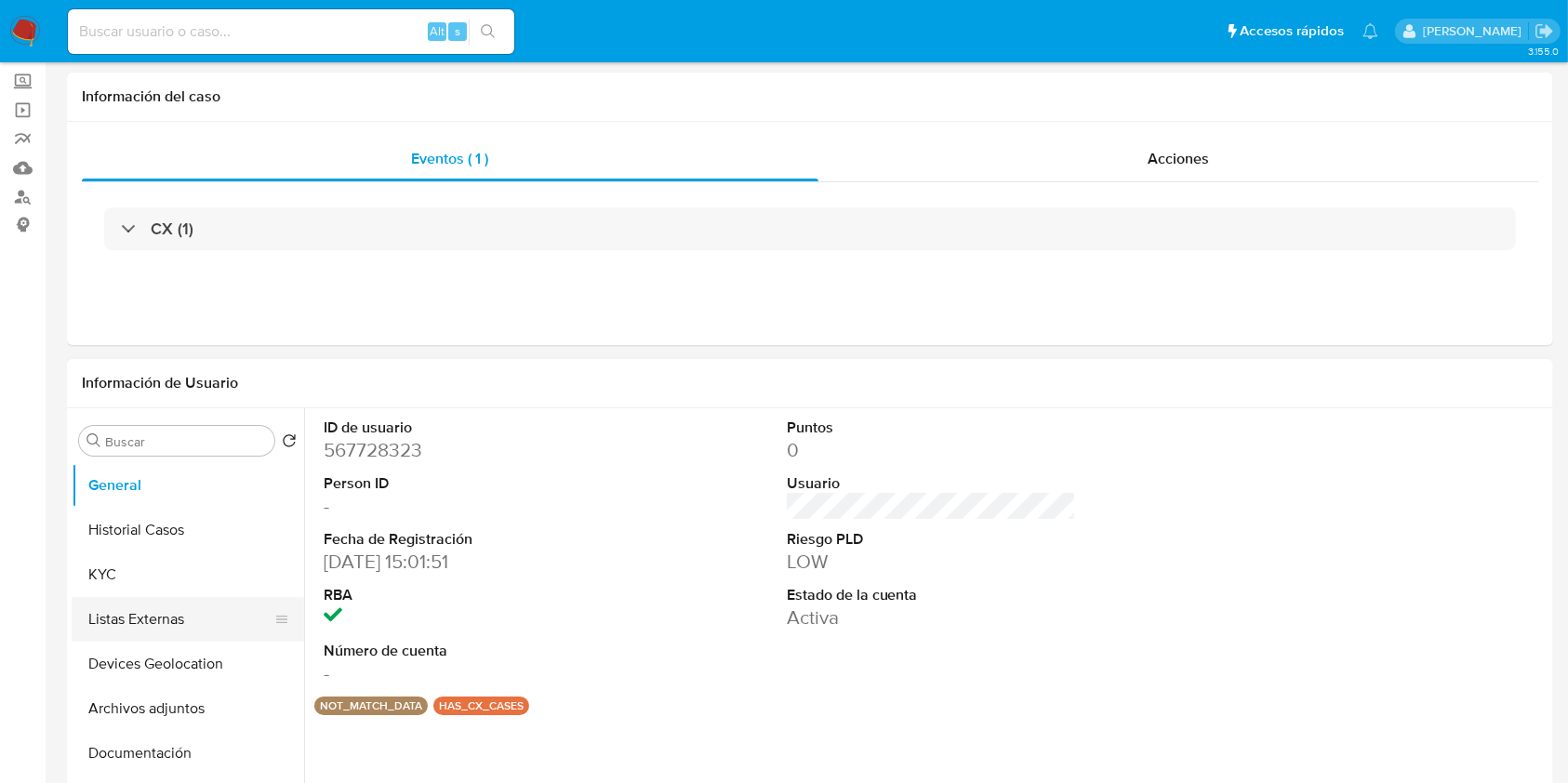
scroll to position [124, 0]
select select "10"
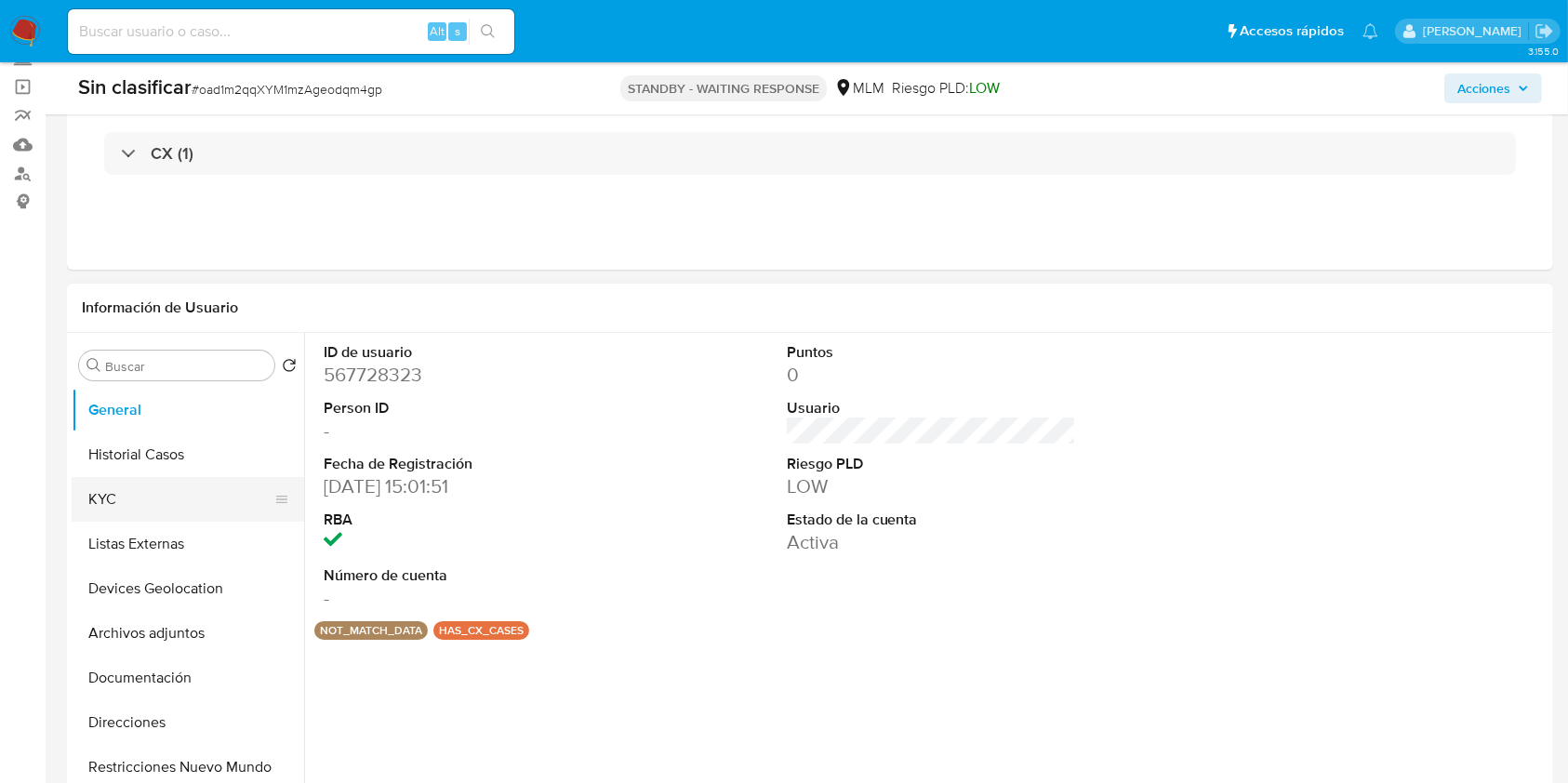
click at [191, 505] on button "KYC" at bounding box center [180, 499] width 217 height 45
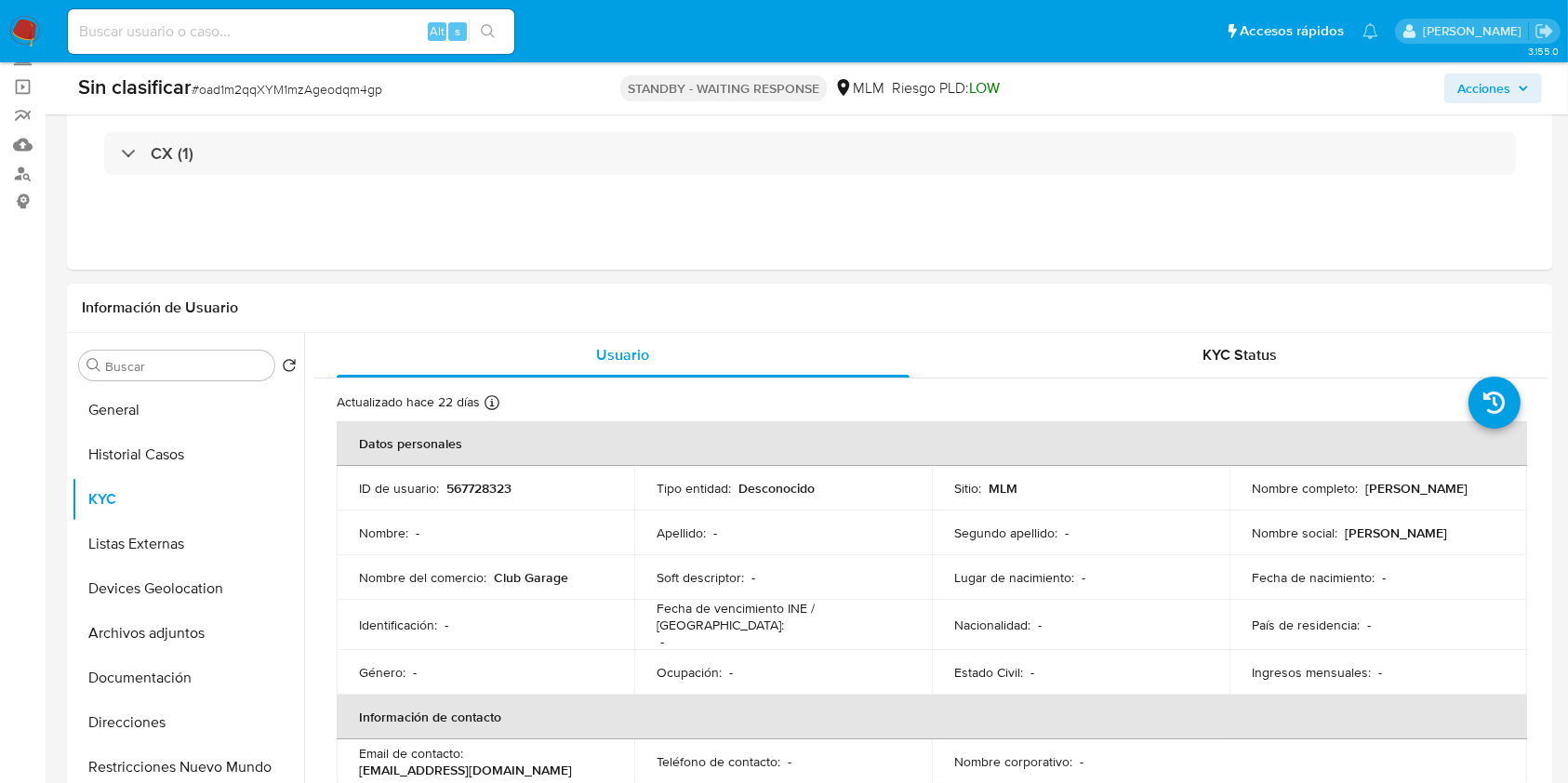
click at [381, 39] on input at bounding box center [290, 32] width 447 height 24
paste input "63109841"
click at [380, 40] on input "63109841" at bounding box center [290, 32] width 447 height 24
type input "63109841"
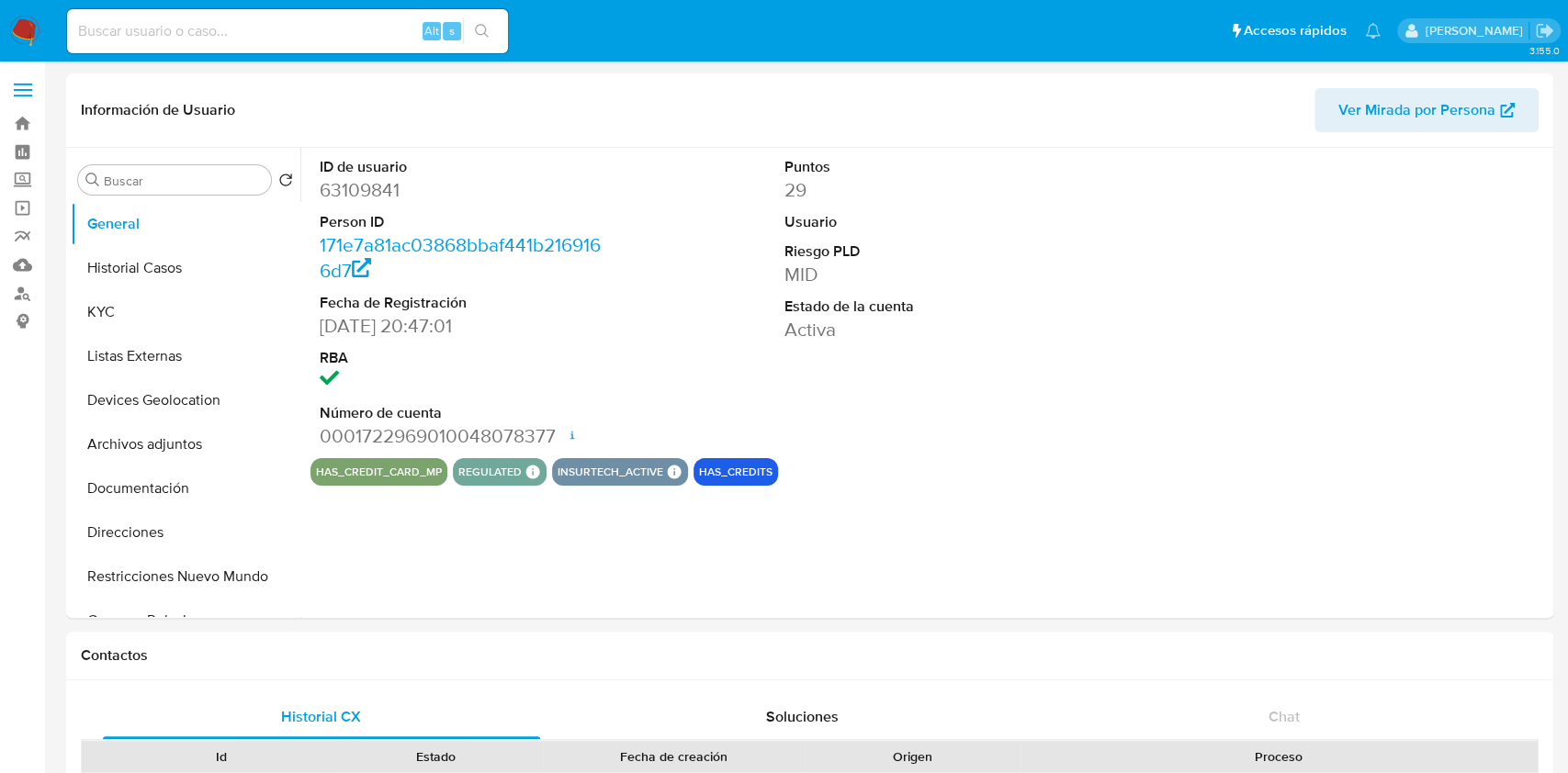
select select "10"
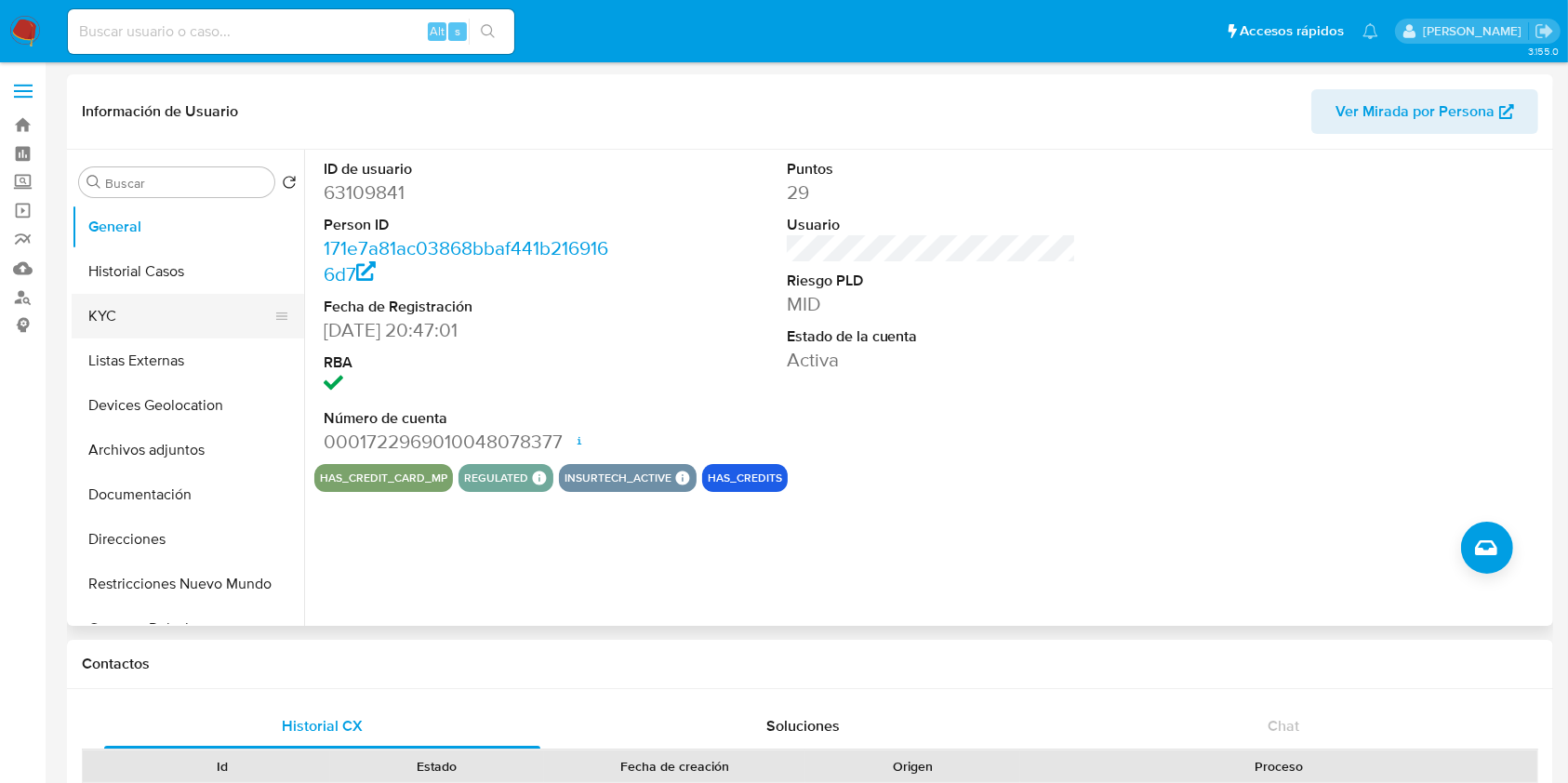
click at [138, 320] on button "KYC" at bounding box center [180, 317] width 217 height 45
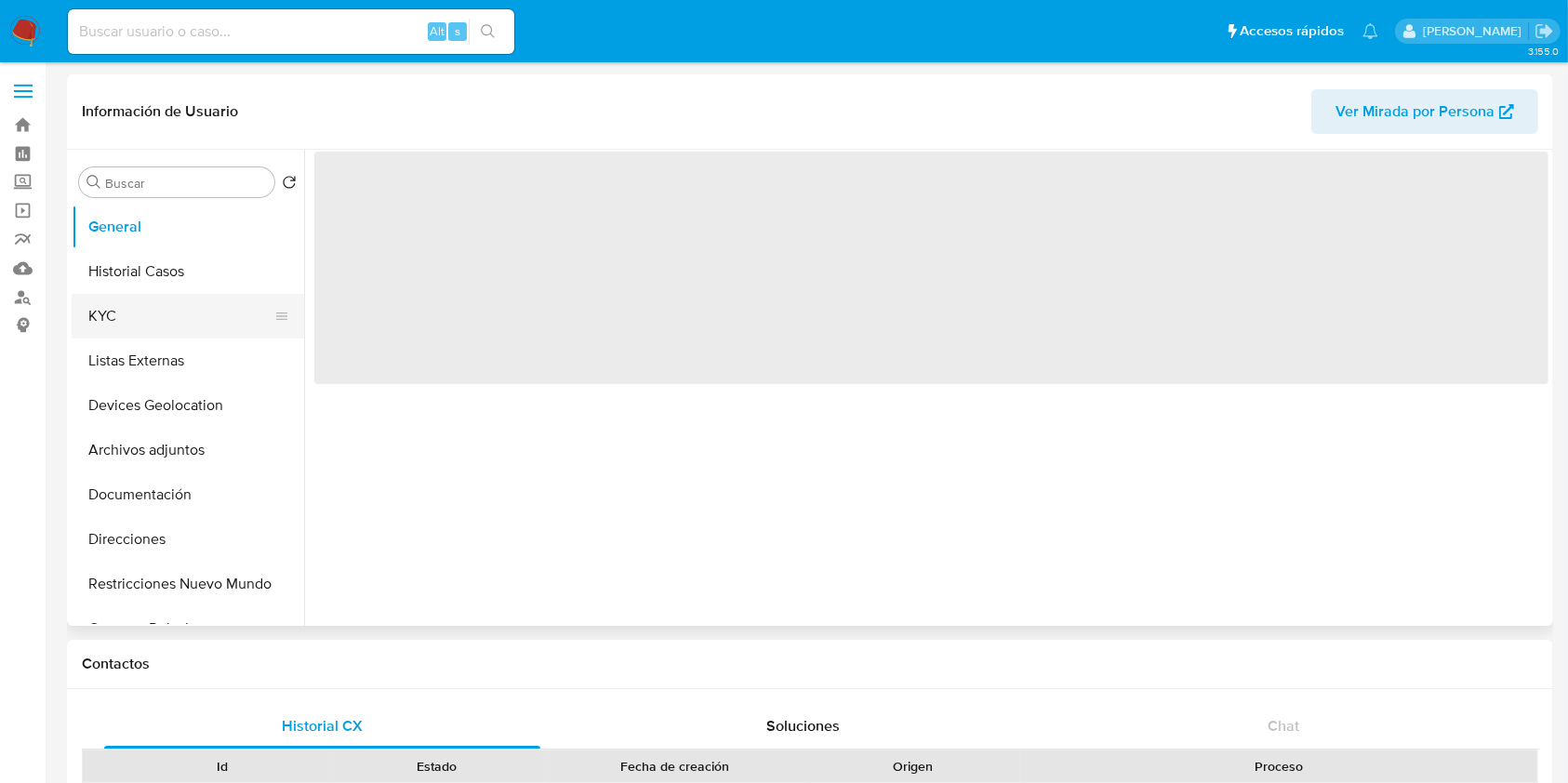
click at [161, 315] on button "KYC" at bounding box center [180, 317] width 217 height 45
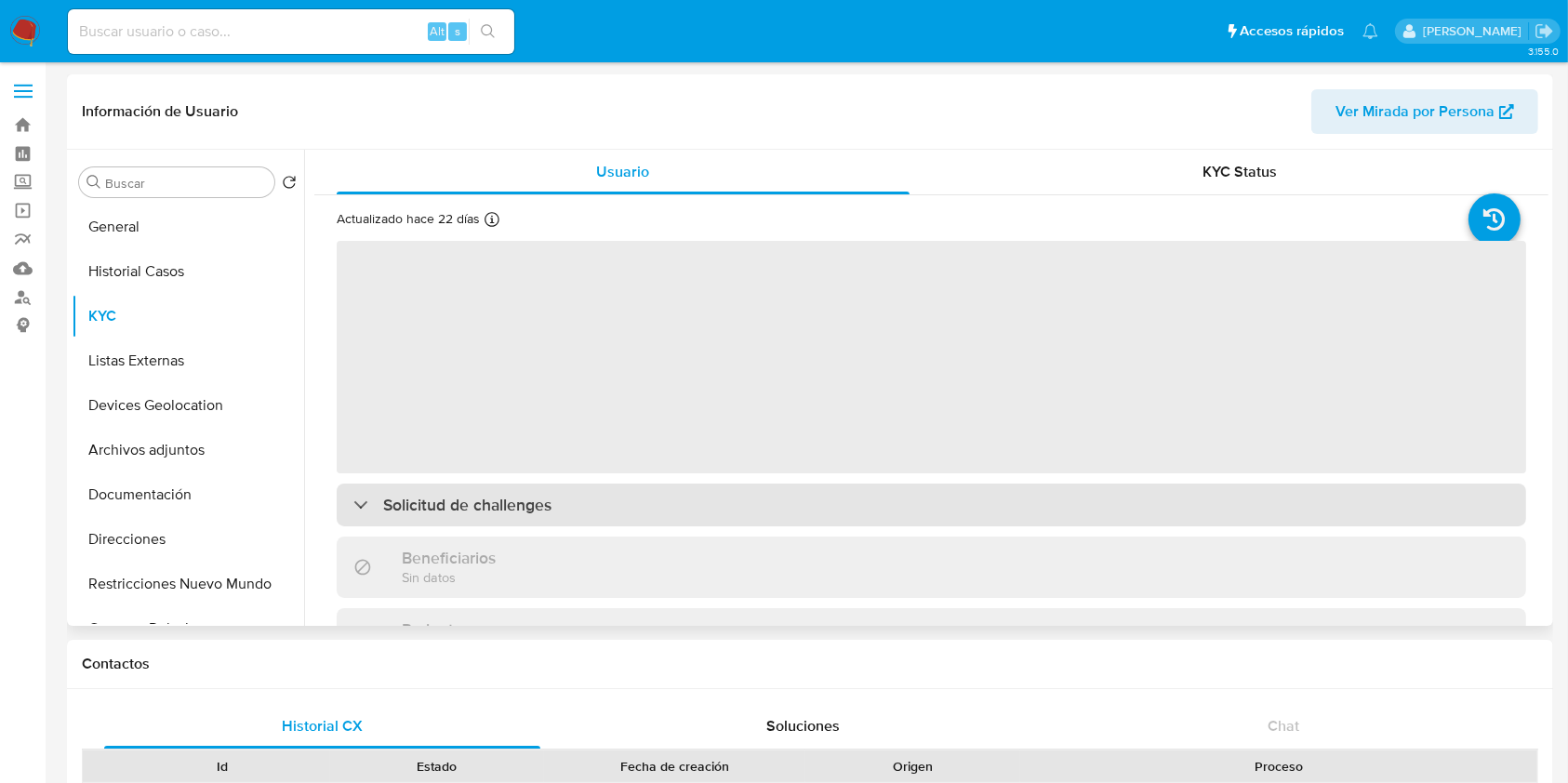
select select "10"
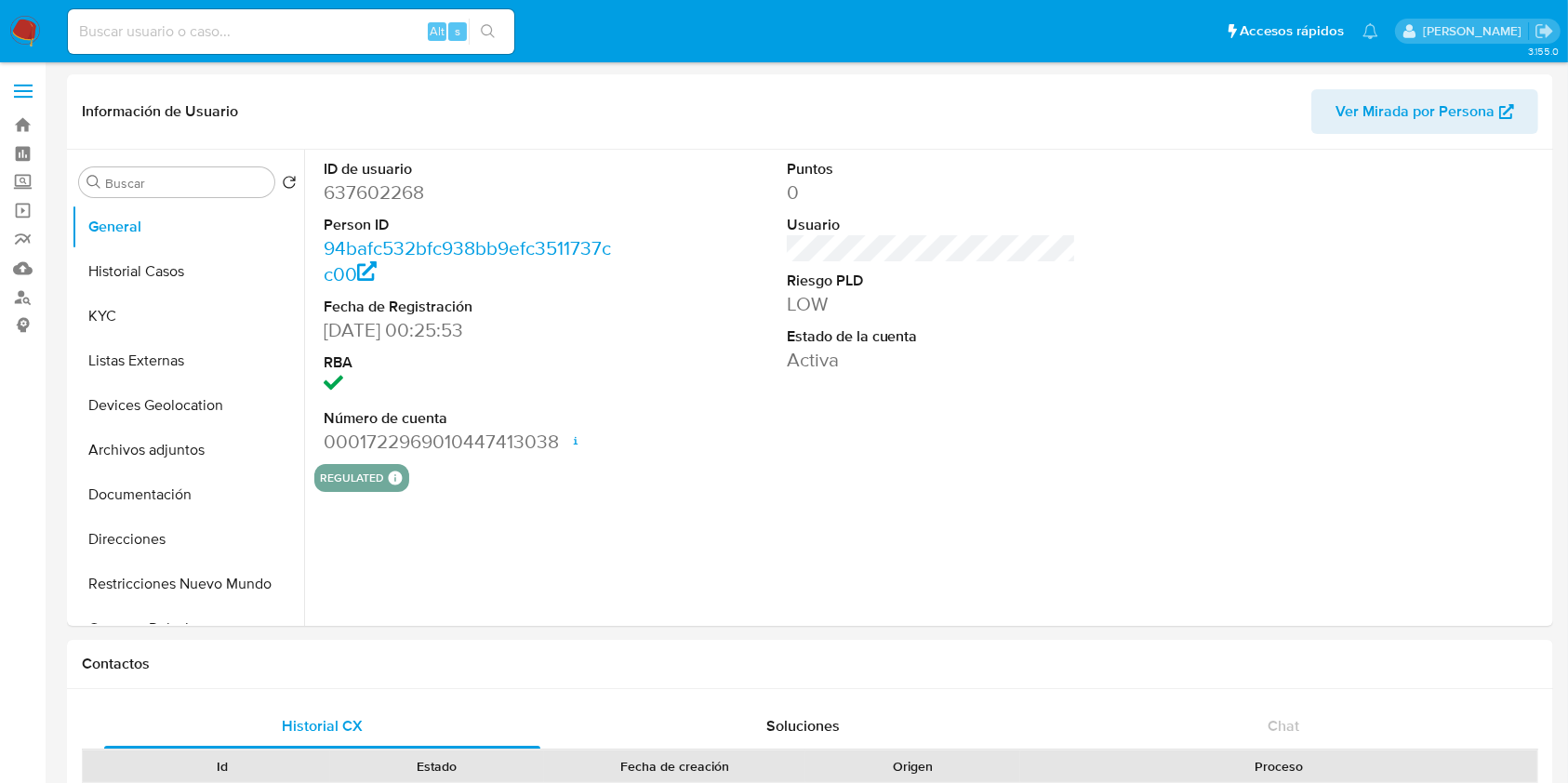
select select "10"
click at [146, 325] on button "KYC" at bounding box center [180, 317] width 217 height 45
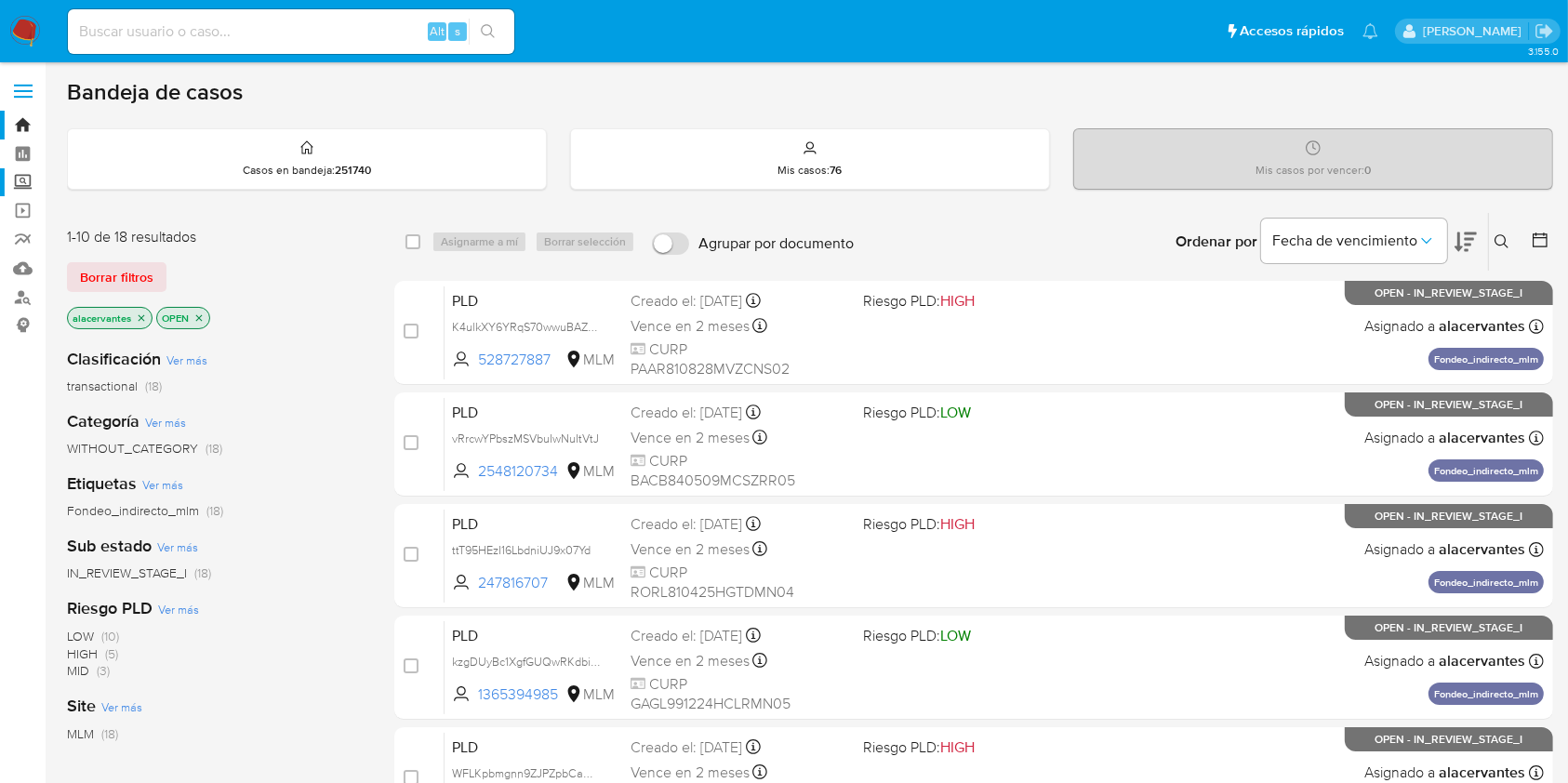
click at [25, 186] on label "Screening" at bounding box center [111, 183] width 221 height 29
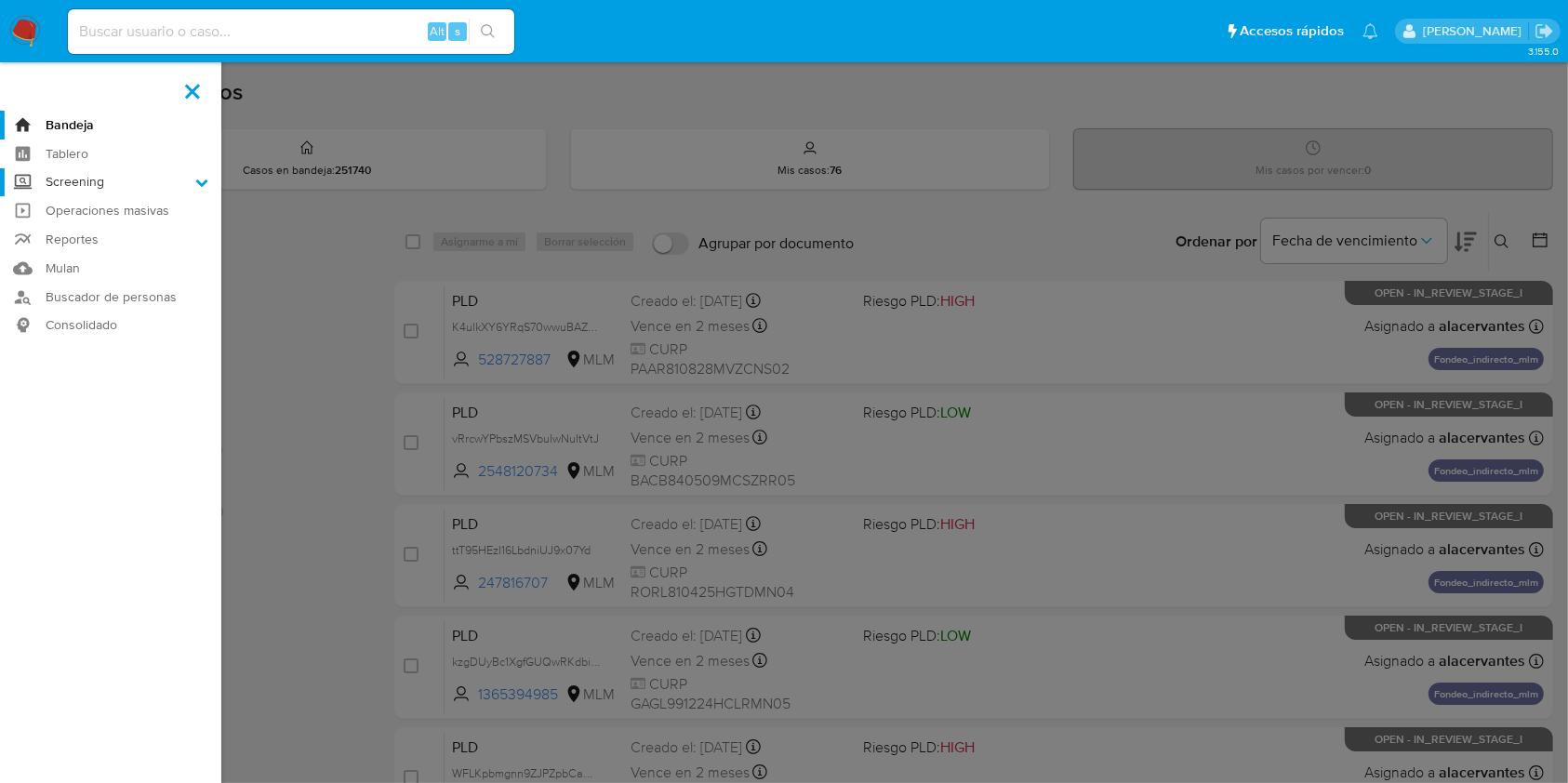
click at [0, 0] on input "Screening" at bounding box center [0, 0] width 0 height 0
click at [114, 259] on link "Herramientas" at bounding box center [111, 255] width 221 height 23
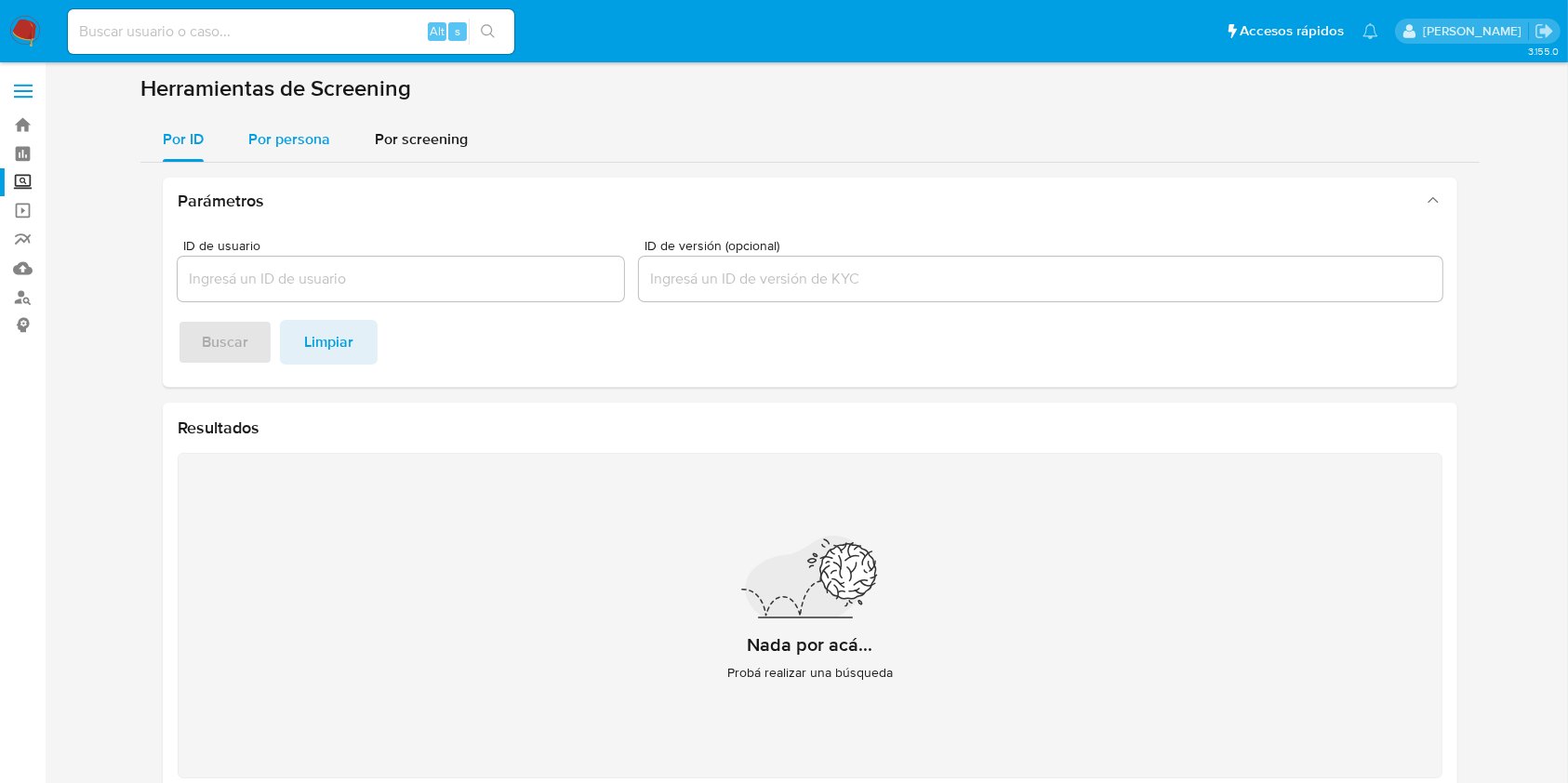
click at [318, 141] on span "Por persona" at bounding box center [288, 139] width 81 height 22
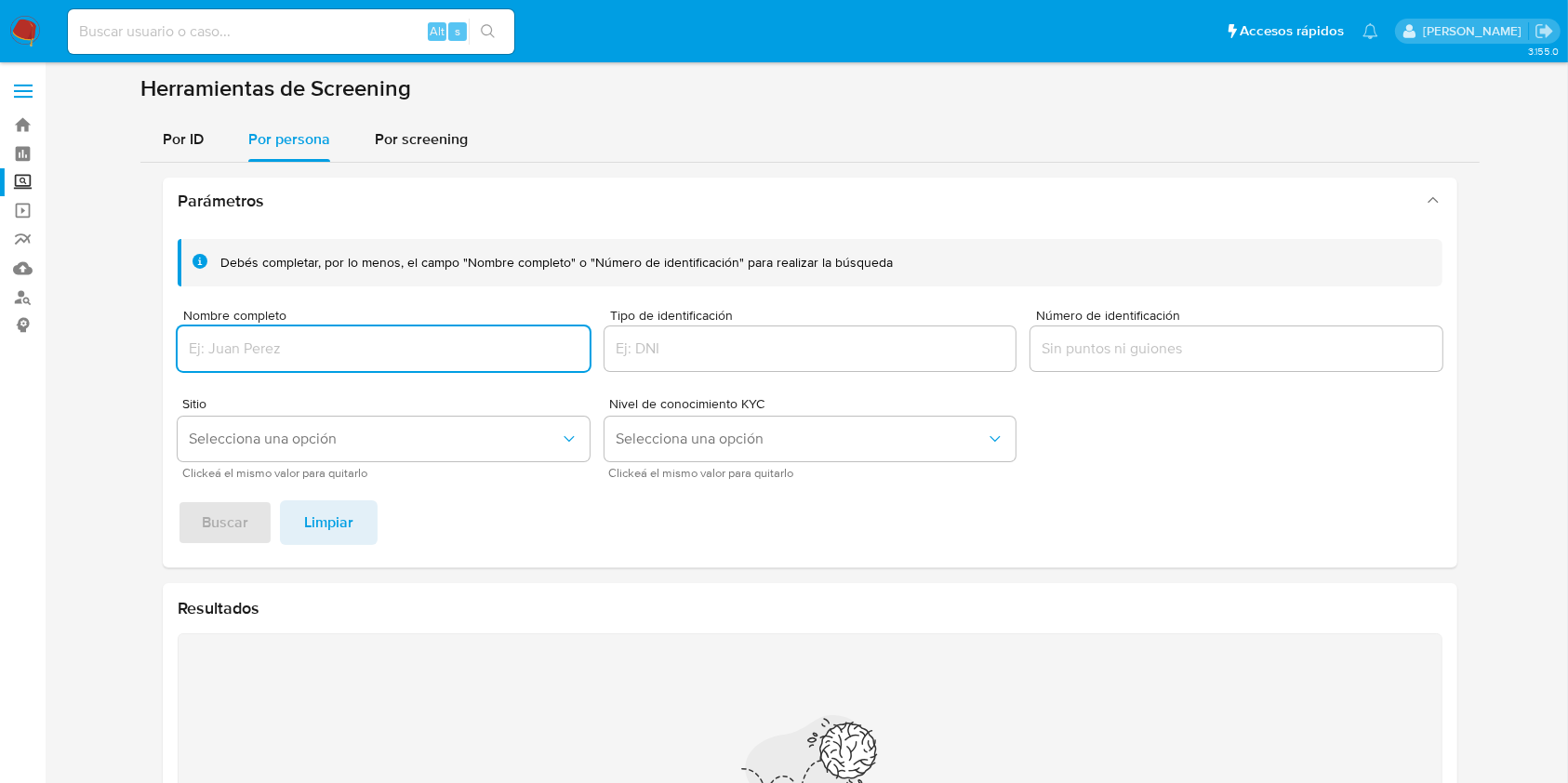
click at [404, 342] on input "Nombre completo" at bounding box center [384, 348] width 412 height 24
type input "GUSTAVO MARIN ANTONIO"
click at [259, 440] on span "Selecciona una opción" at bounding box center [375, 439] width 371 height 19
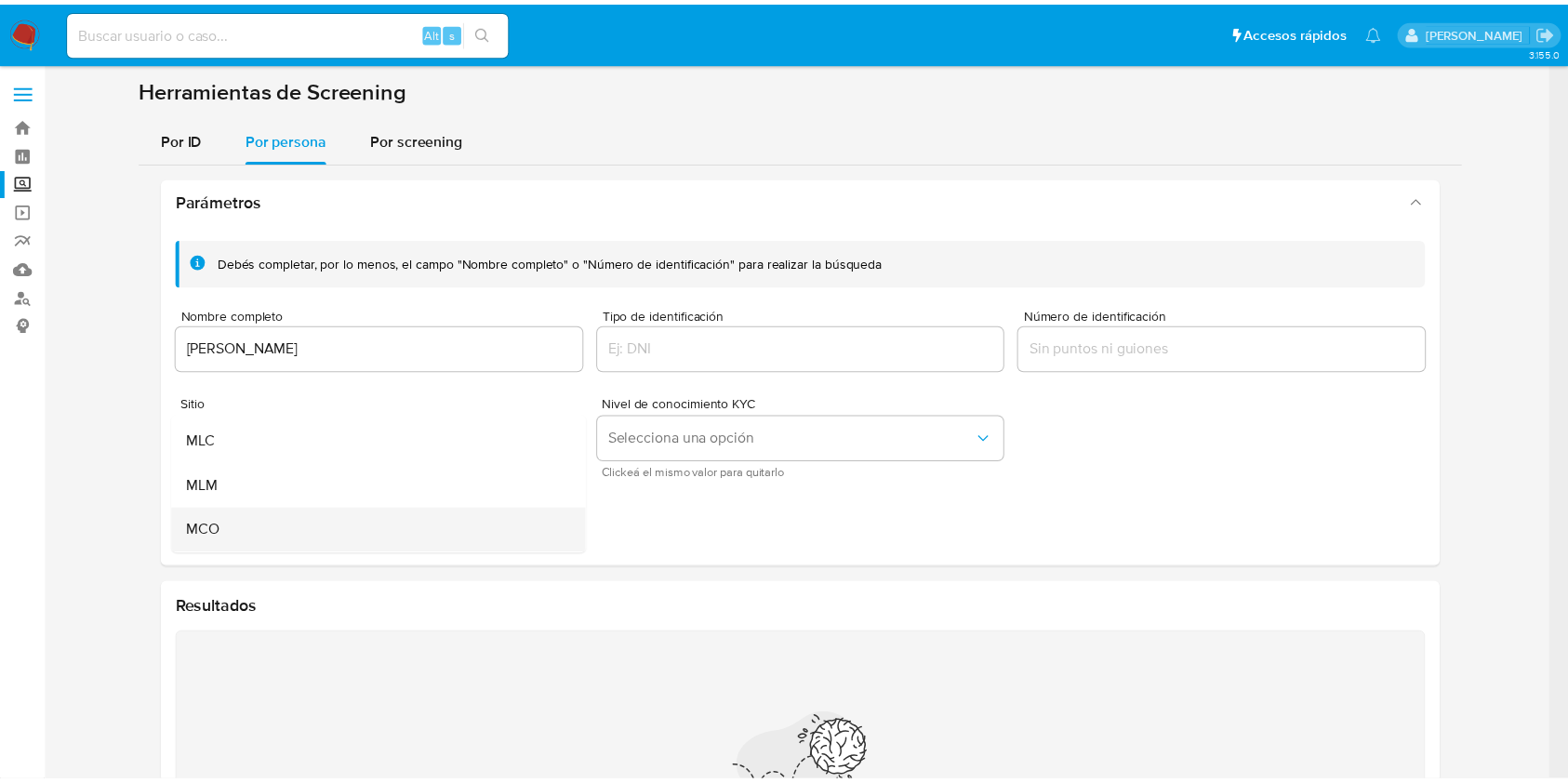
scroll to position [124, 0]
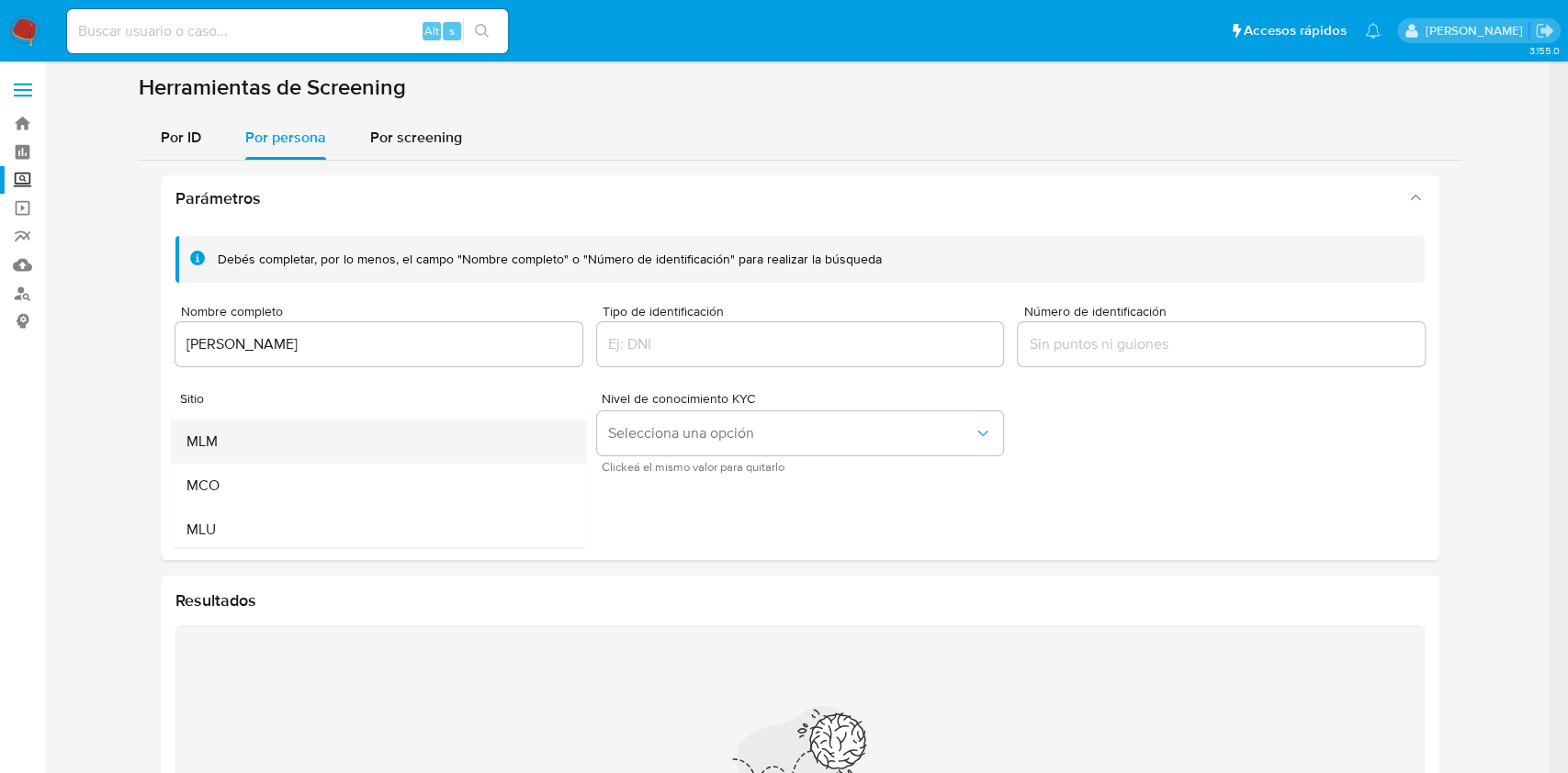
click at [263, 447] on div "MLM" at bounding box center [374, 442] width 374 height 44
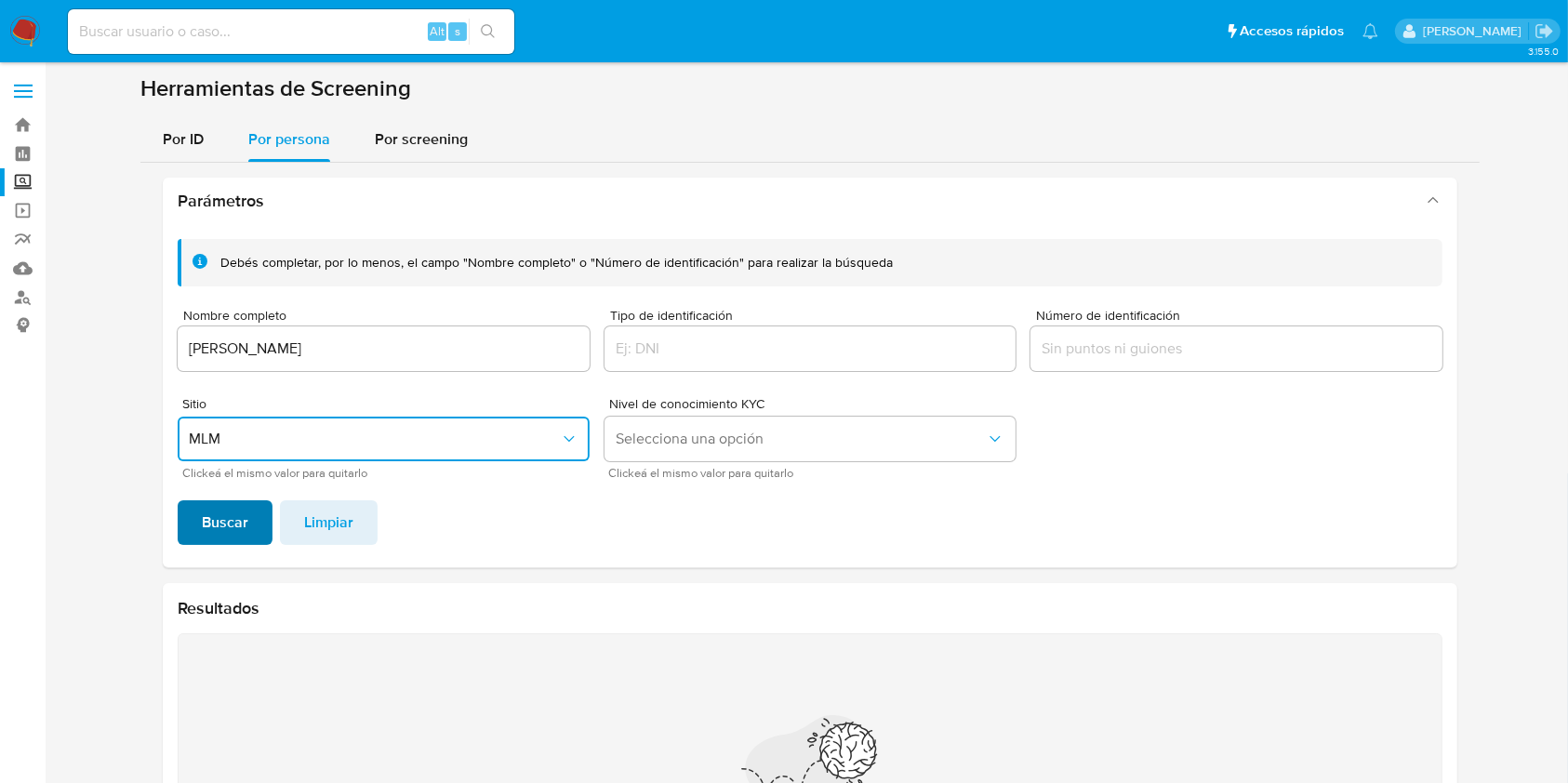
click at [208, 527] on span "Buscar" at bounding box center [225, 523] width 47 height 41
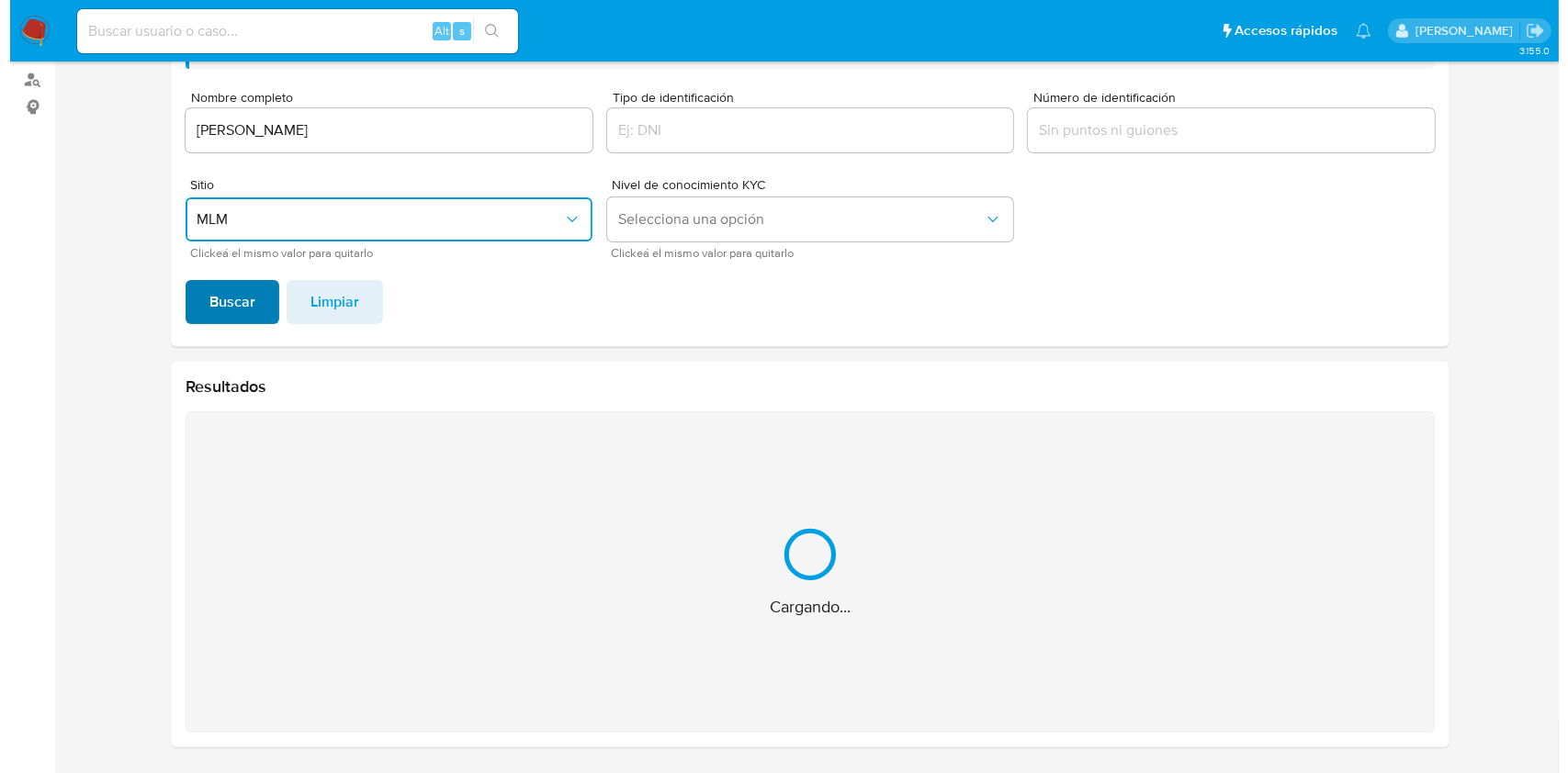
scroll to position [0, 0]
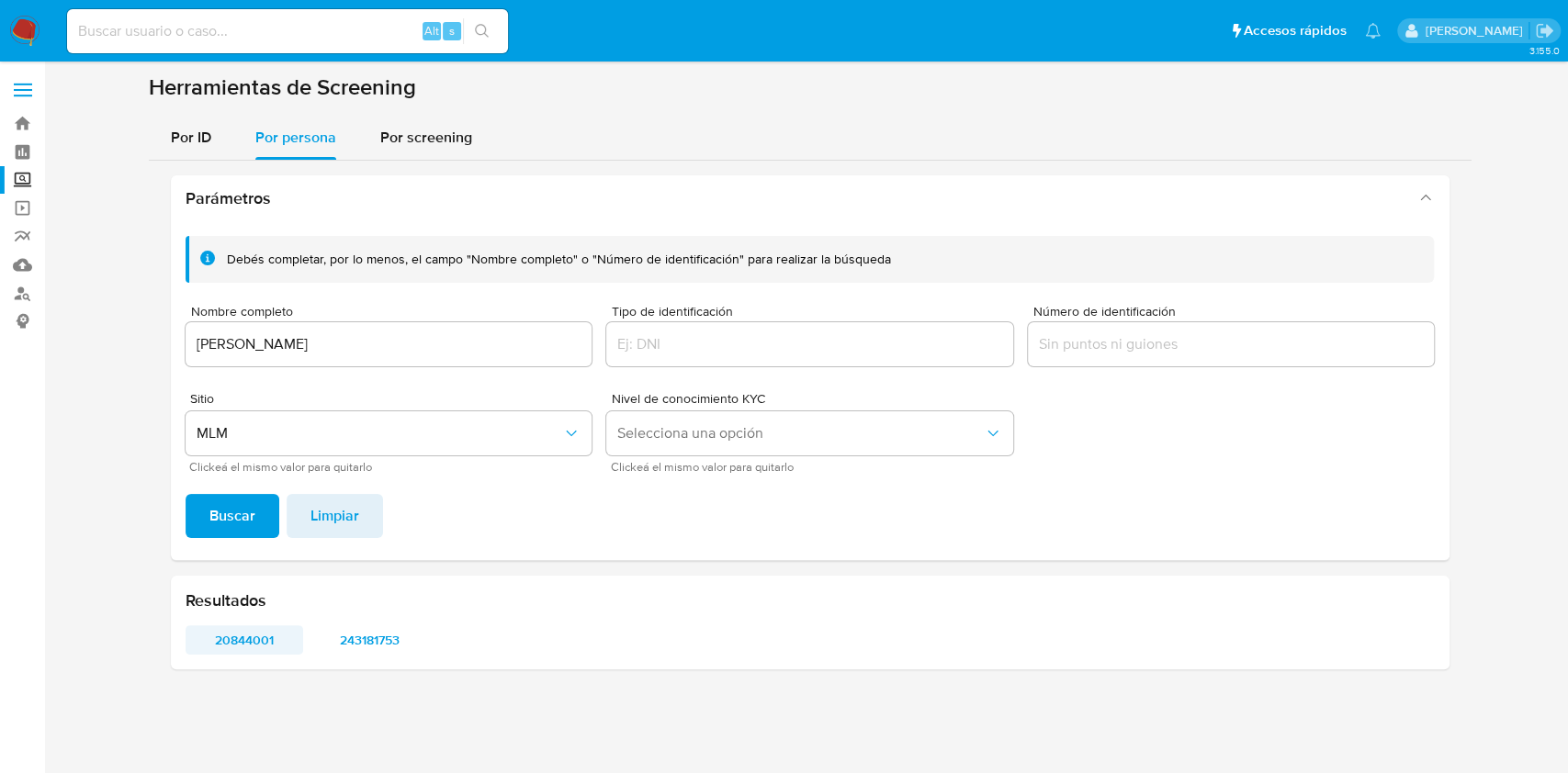
click at [253, 650] on span "20844001" at bounding box center [245, 640] width 93 height 26
click at [372, 645] on span "243181753" at bounding box center [370, 640] width 93 height 26
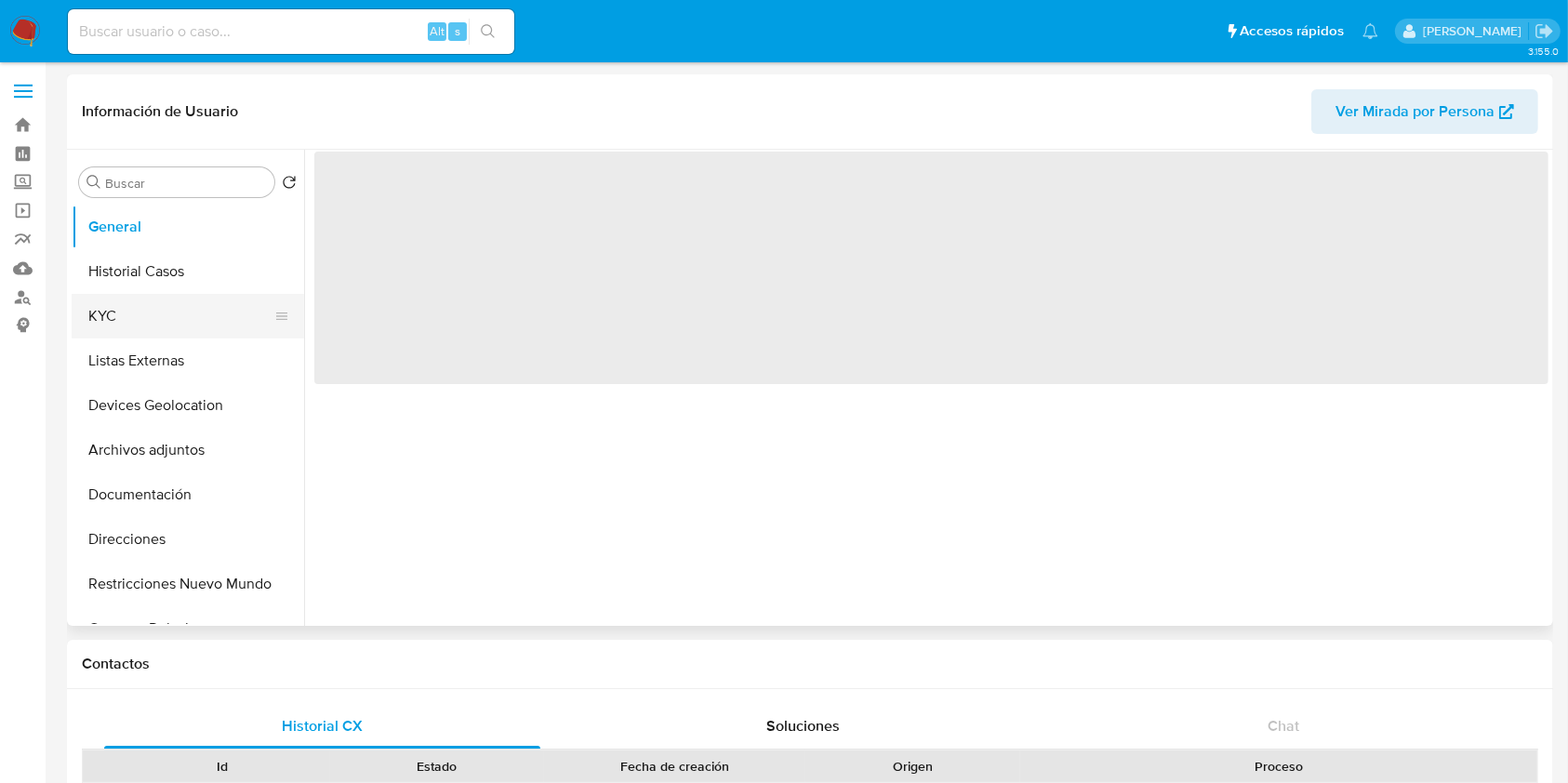
click at [159, 322] on button "KYC" at bounding box center [180, 317] width 217 height 45
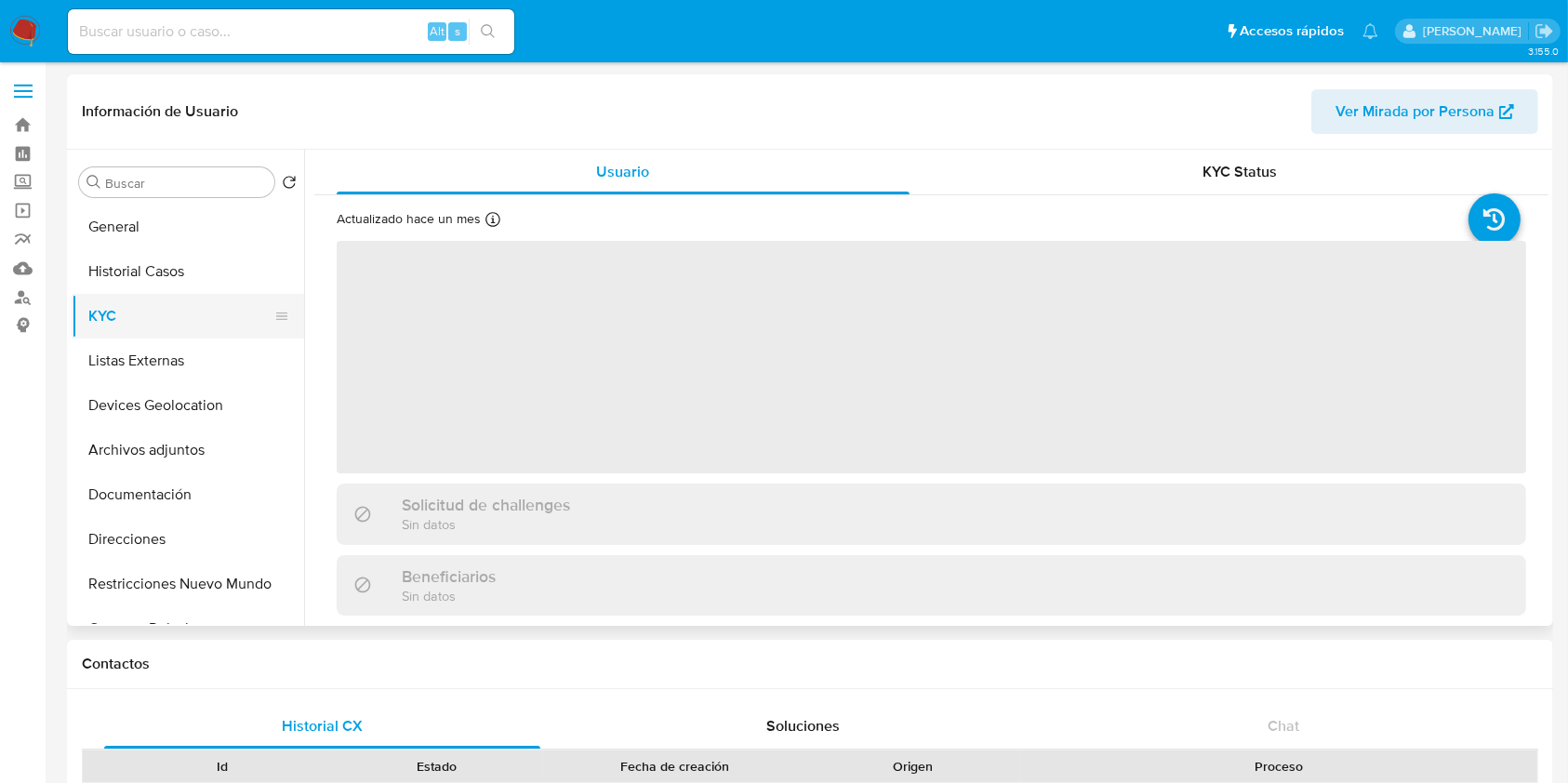
select select "10"
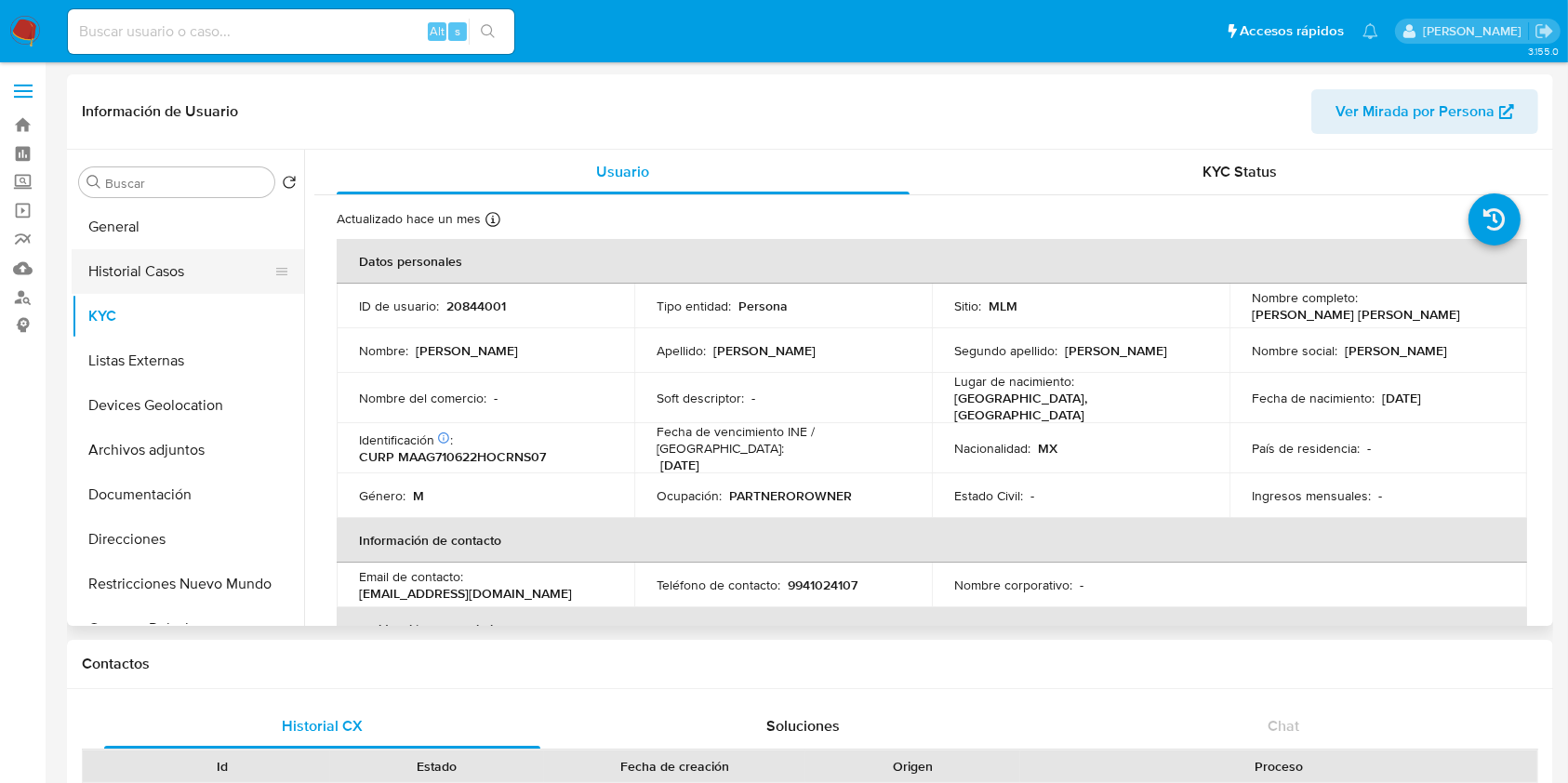
click at [189, 271] on button "Historial Casos" at bounding box center [180, 272] width 217 height 45
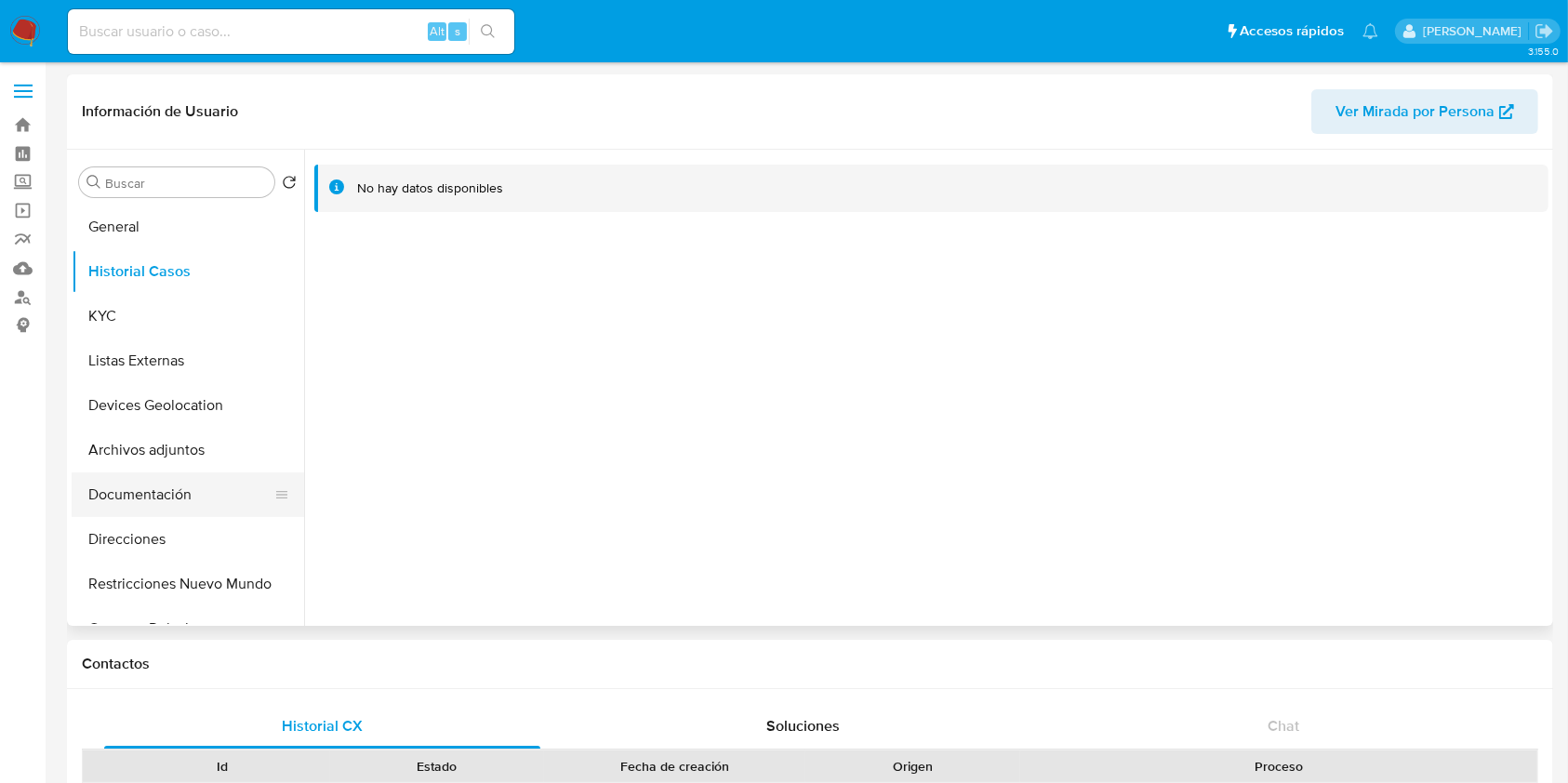
click at [164, 507] on button "Documentación" at bounding box center [180, 495] width 217 height 45
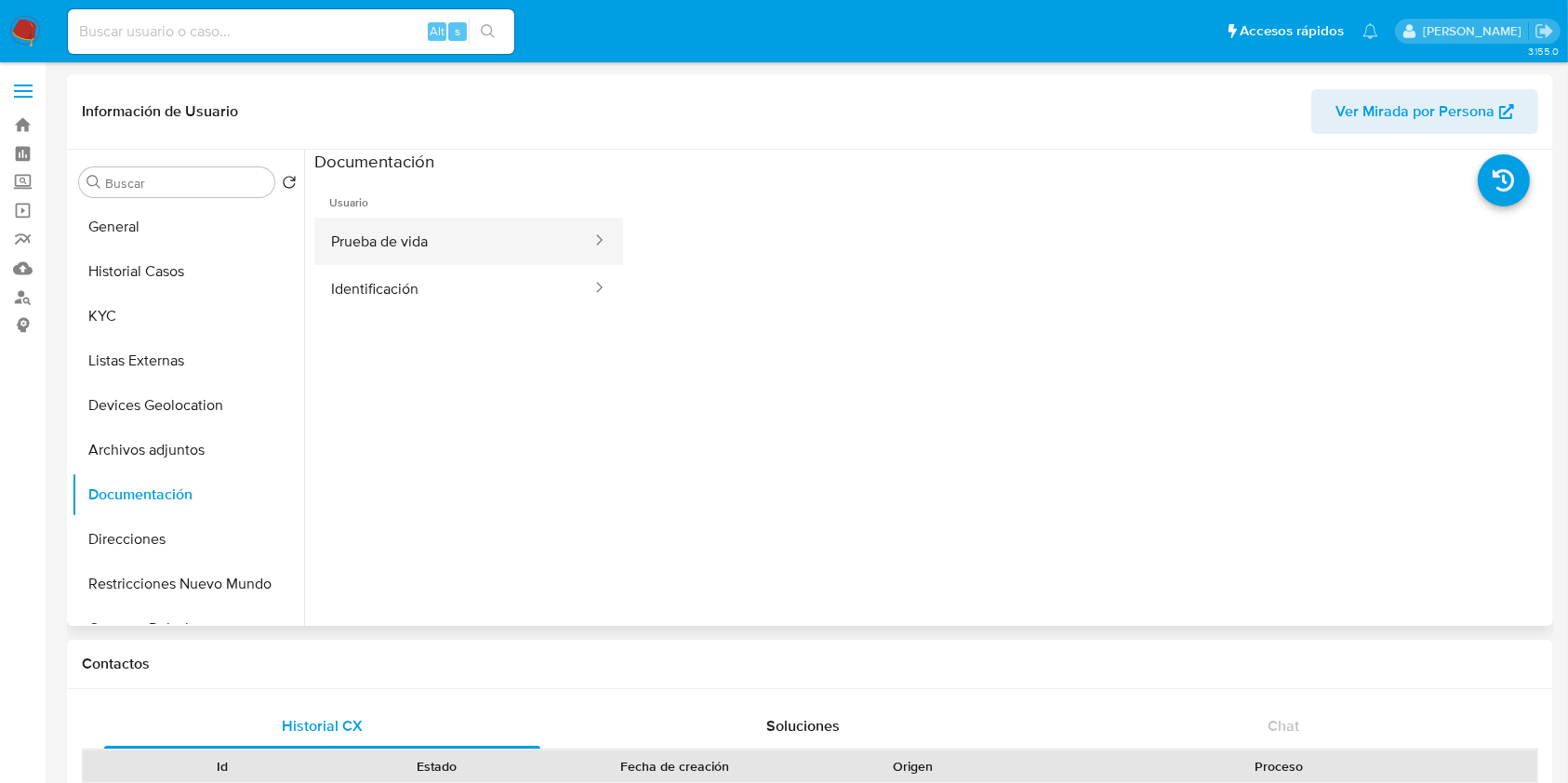
click at [486, 217] on button "Prueba de vida" at bounding box center [454, 241] width 279 height 48
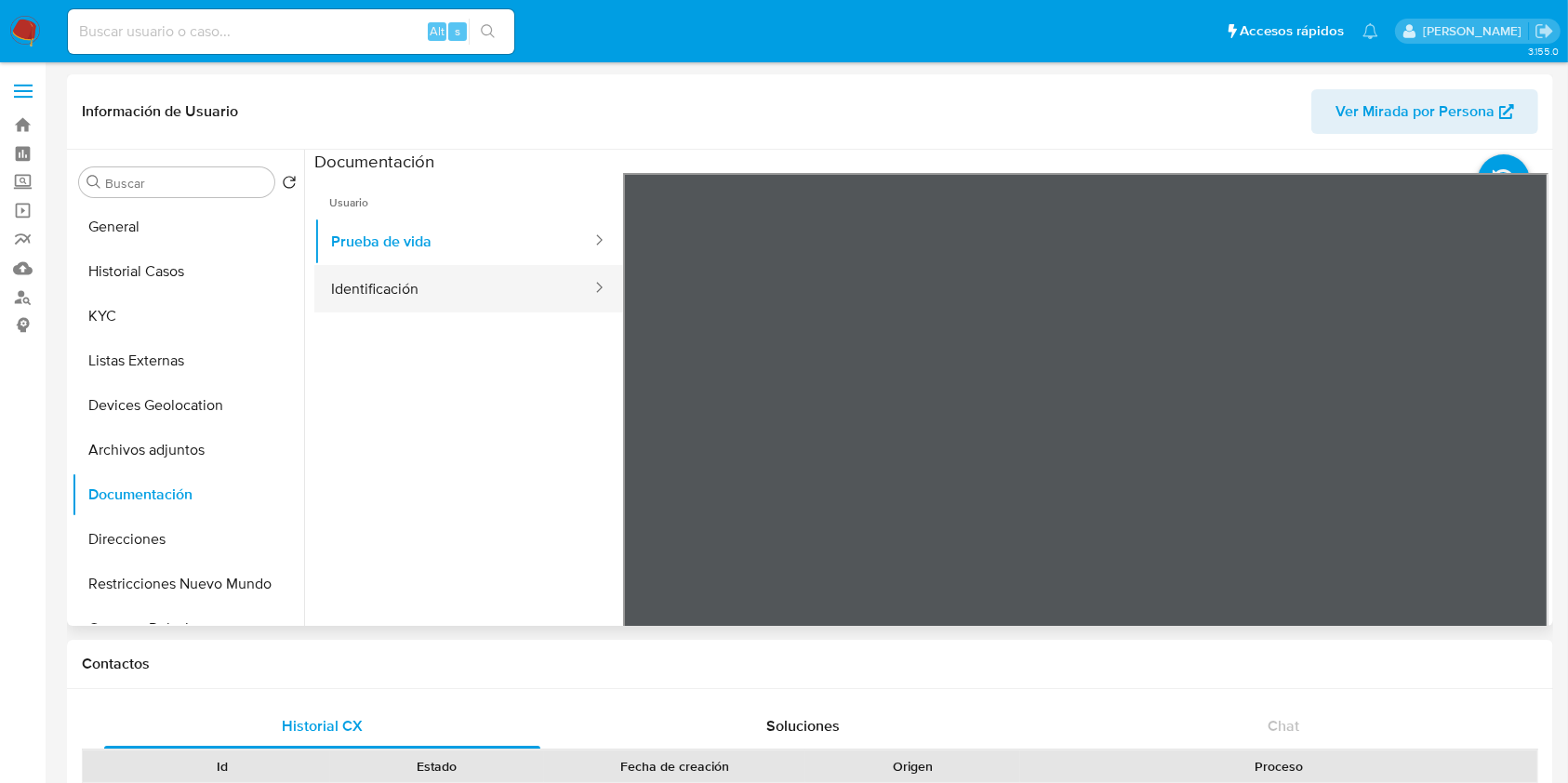
click at [421, 282] on button "Identificación" at bounding box center [454, 288] width 279 height 48
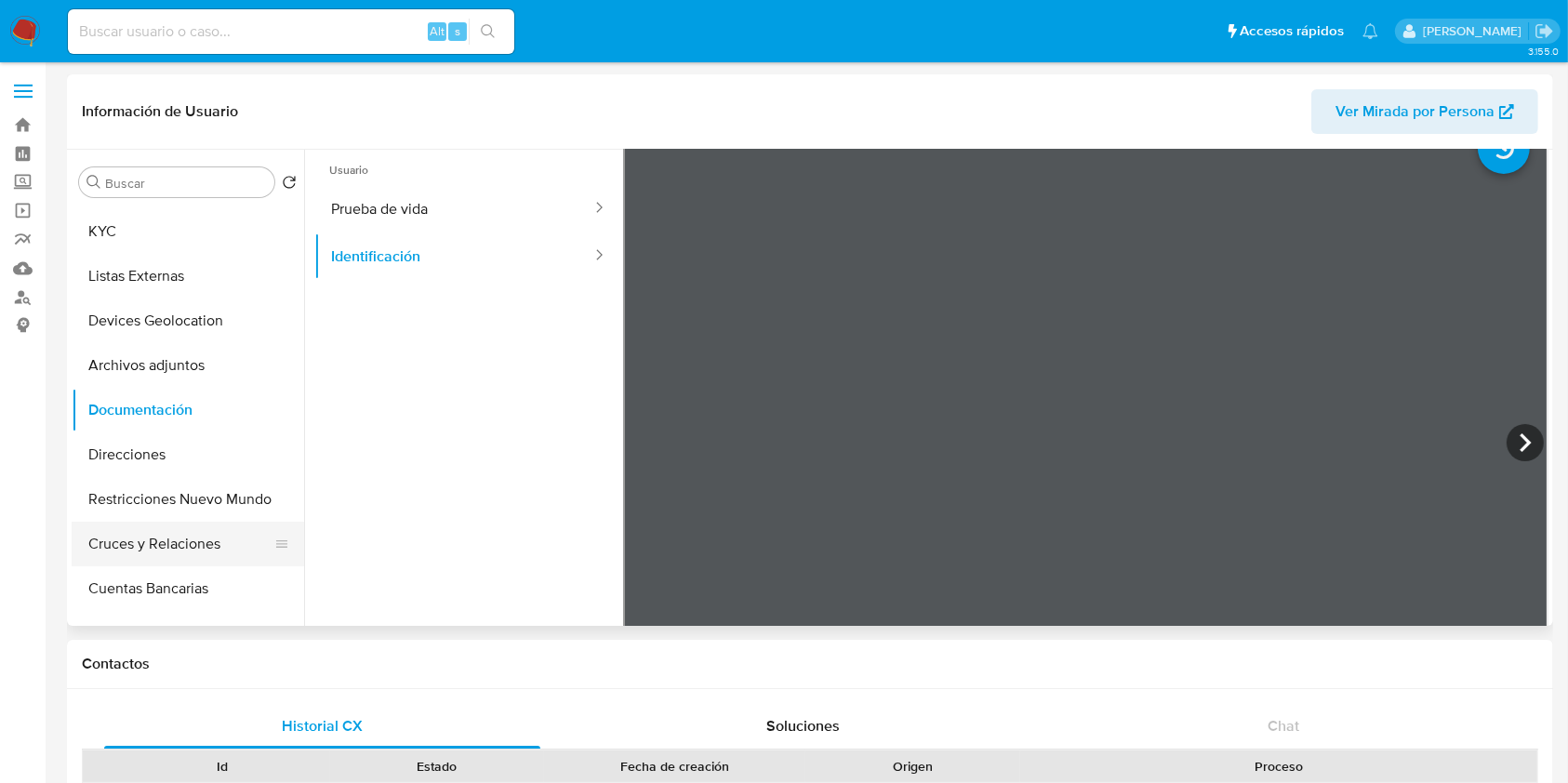
scroll to position [124, 0]
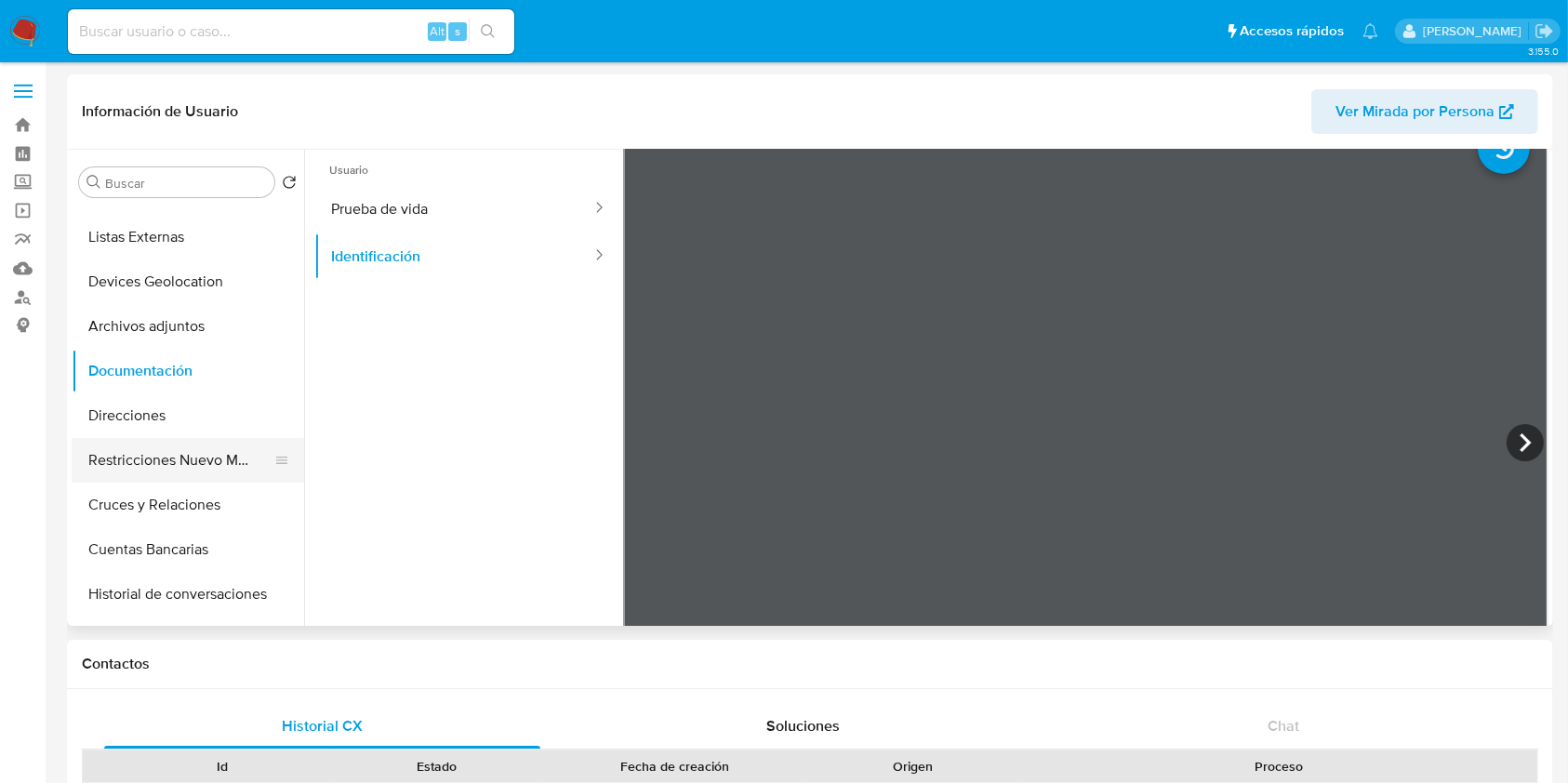
click at [201, 469] on button "Restricciones Nuevo Mundo" at bounding box center [180, 461] width 217 height 45
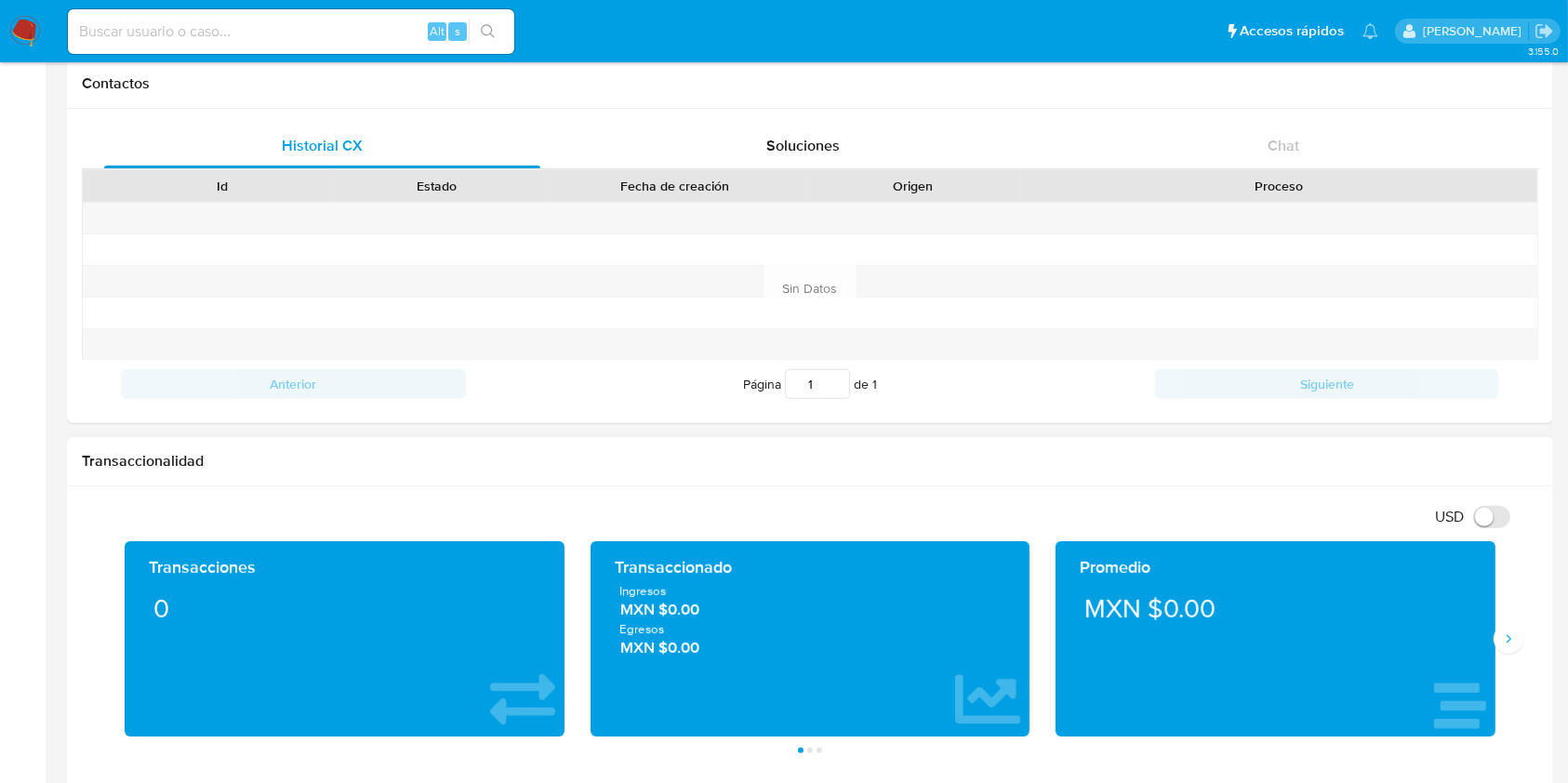
scroll to position [619, 0]
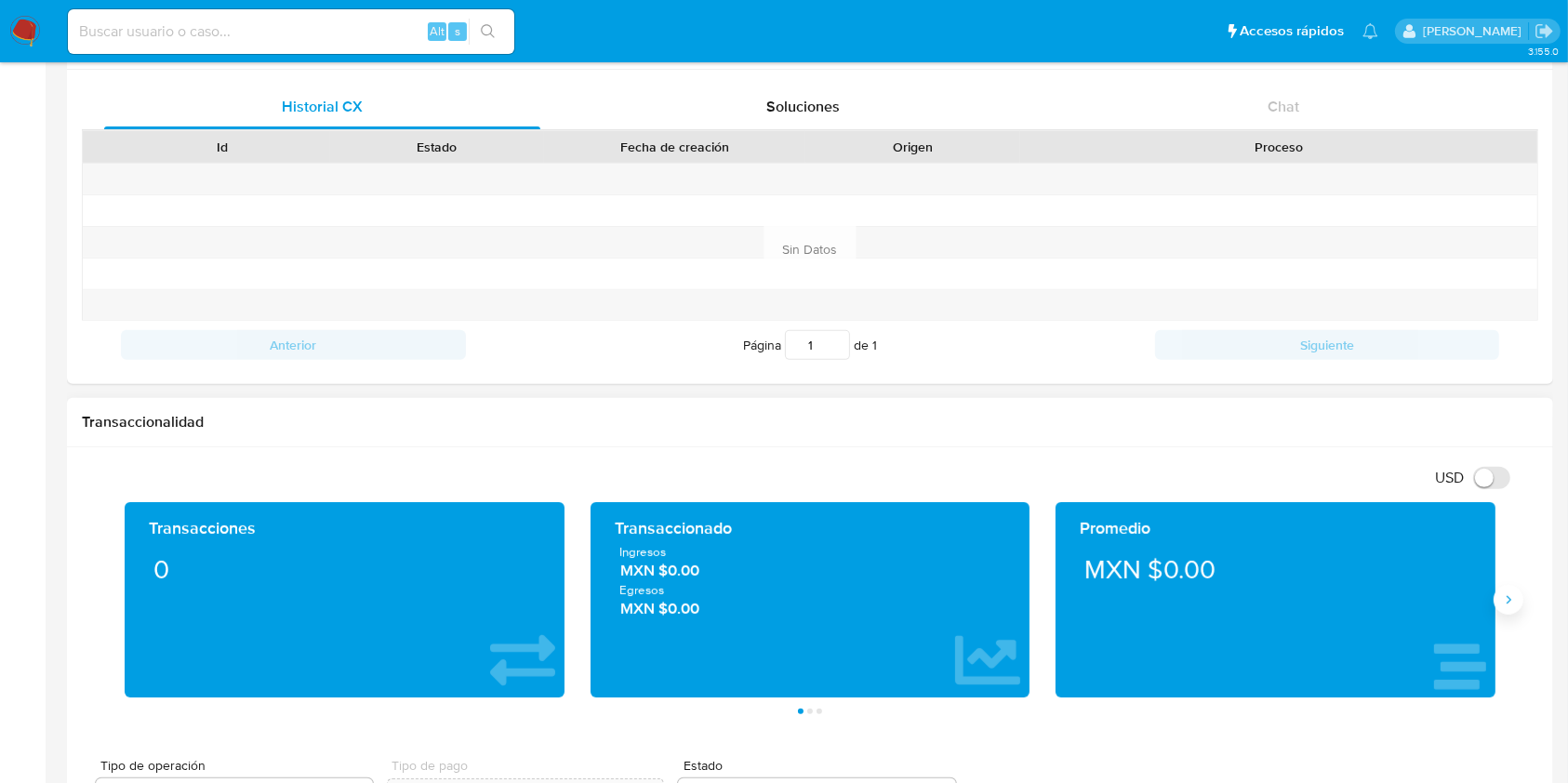
click at [1506, 602] on icon "Siguiente" at bounding box center [1509, 600] width 15 height 15
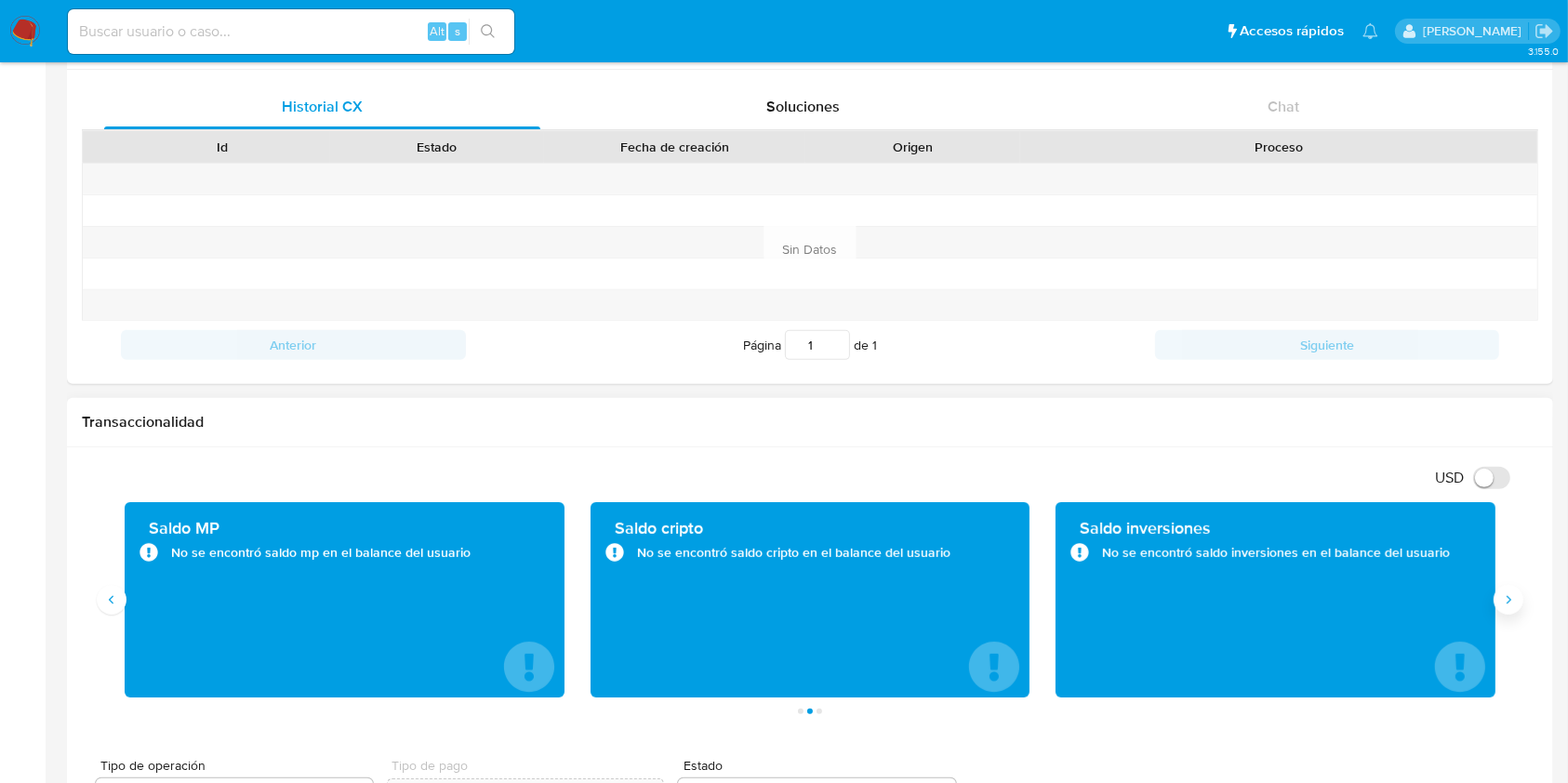
click at [1506, 601] on icon "Siguiente" at bounding box center [1509, 600] width 15 height 15
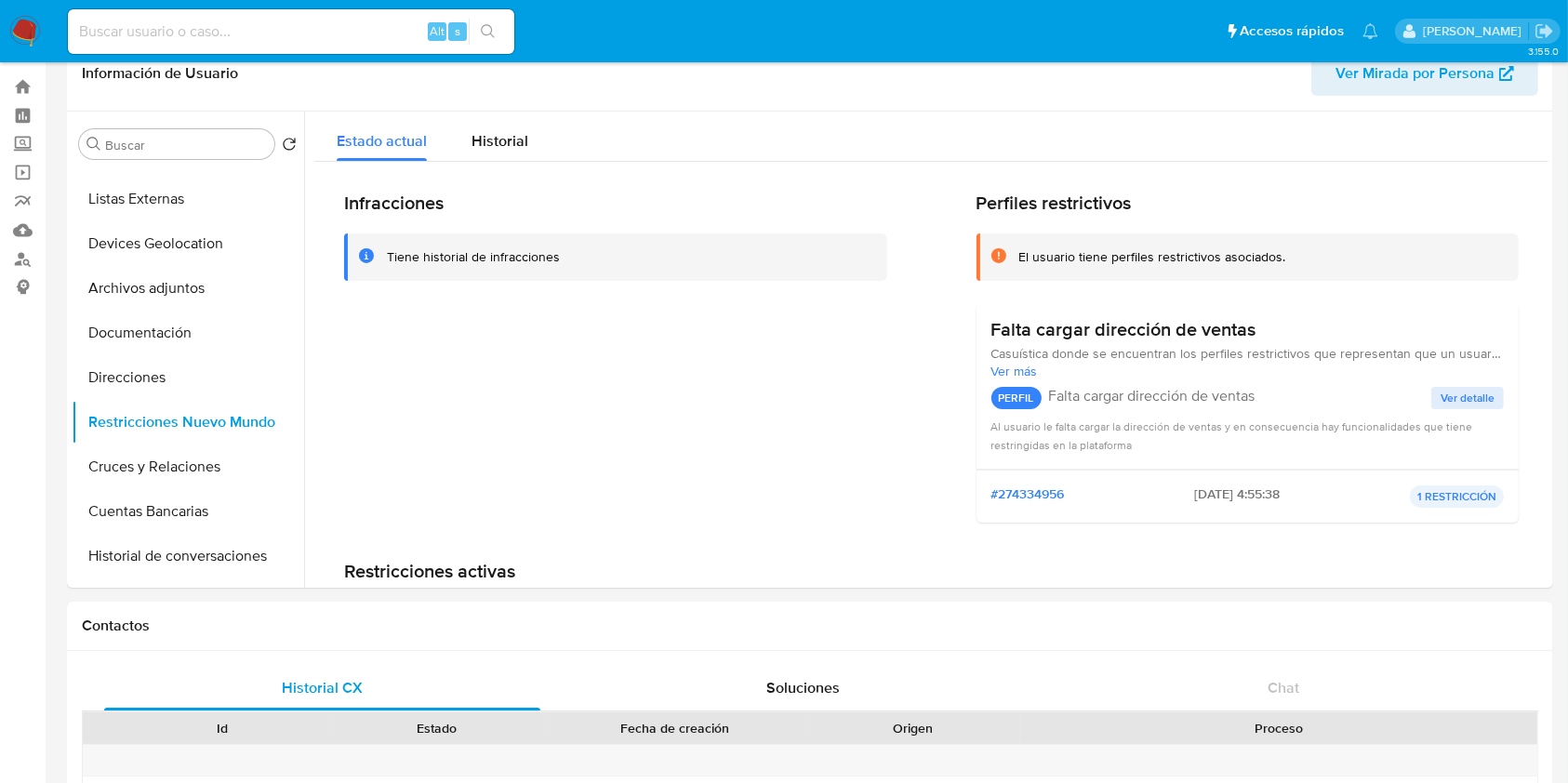
scroll to position [0, 0]
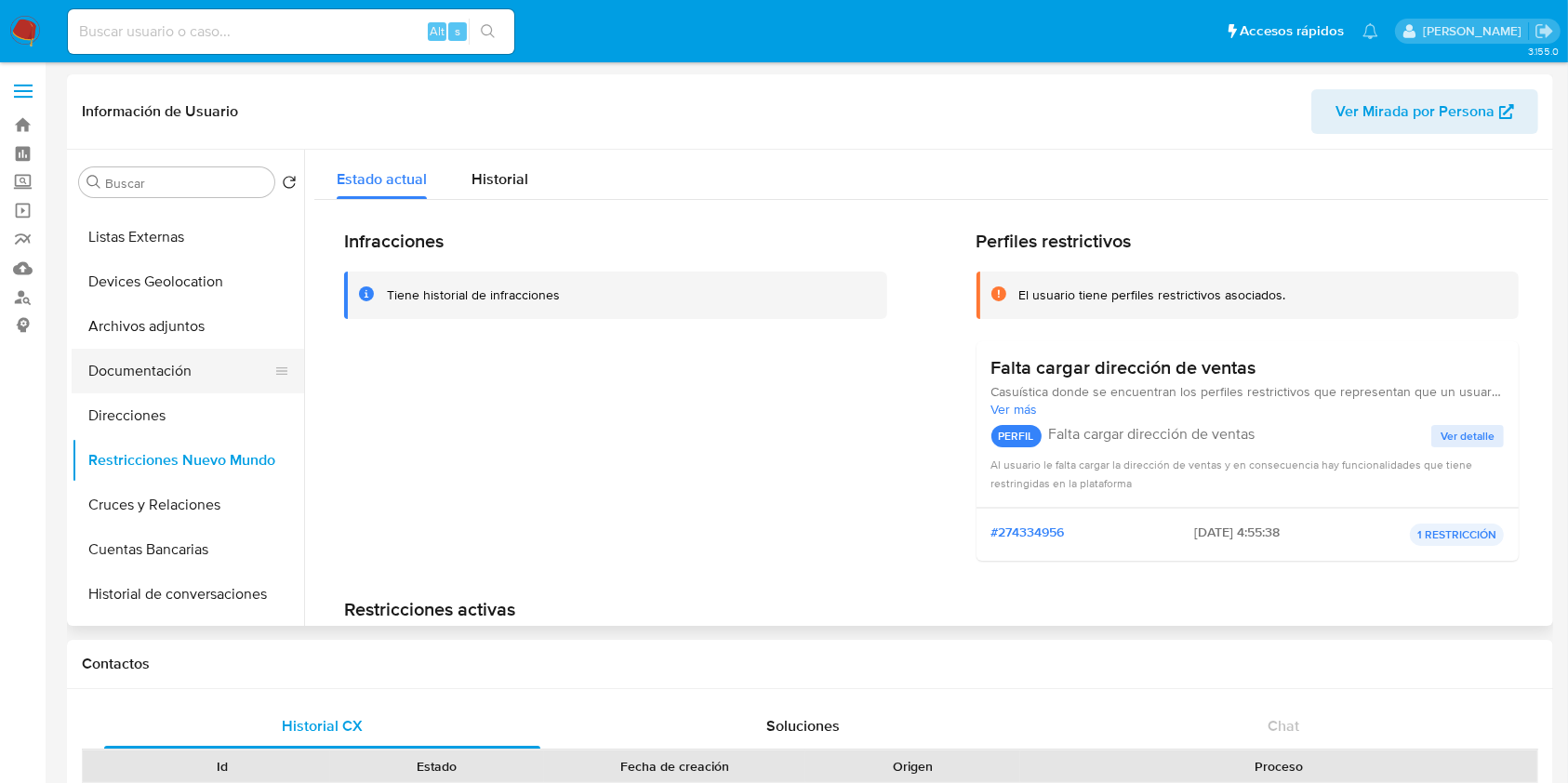
click at [155, 368] on button "Documentación" at bounding box center [180, 371] width 217 height 45
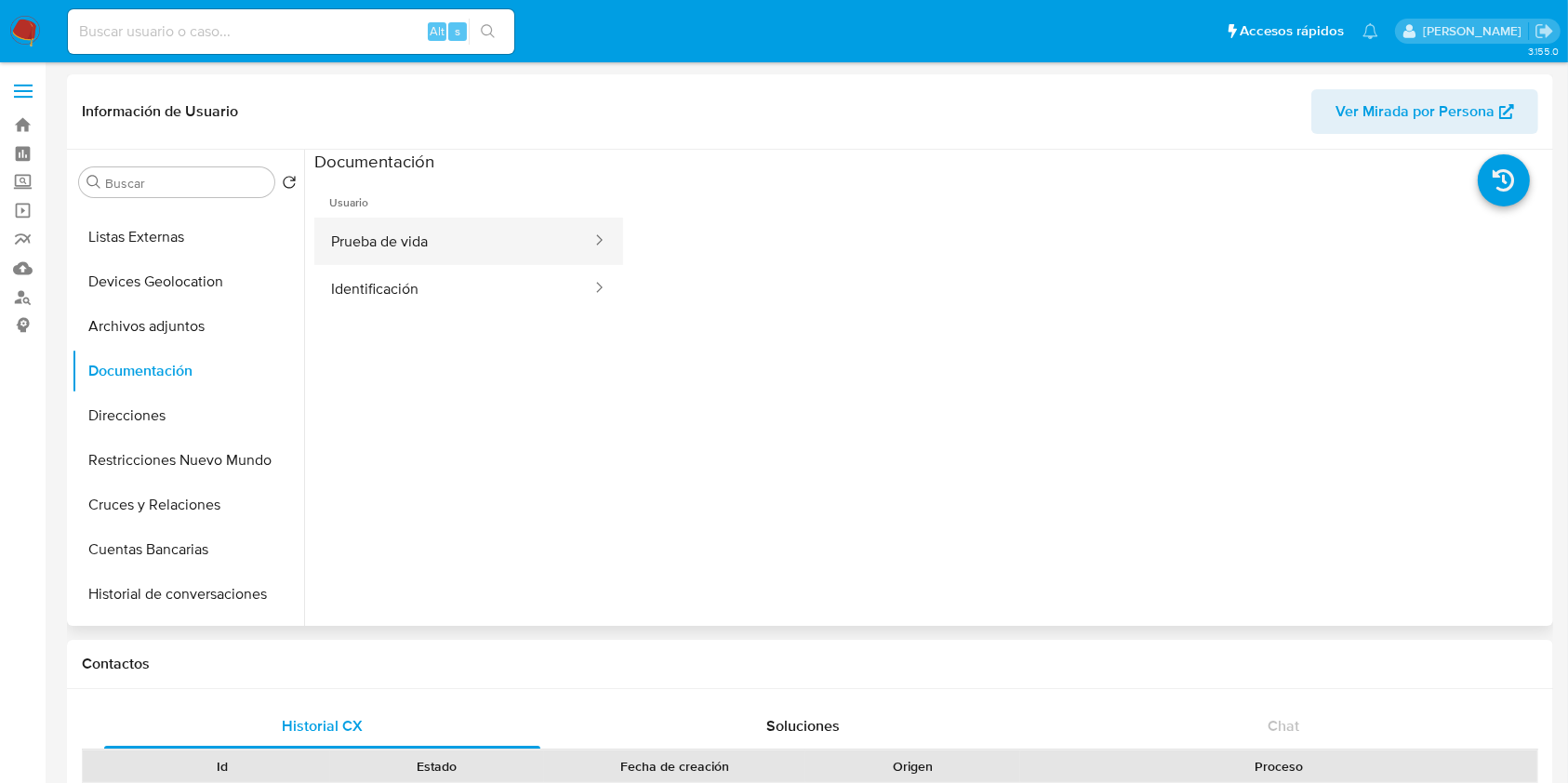
click at [474, 234] on button "Prueba de vida" at bounding box center [454, 241] width 279 height 48
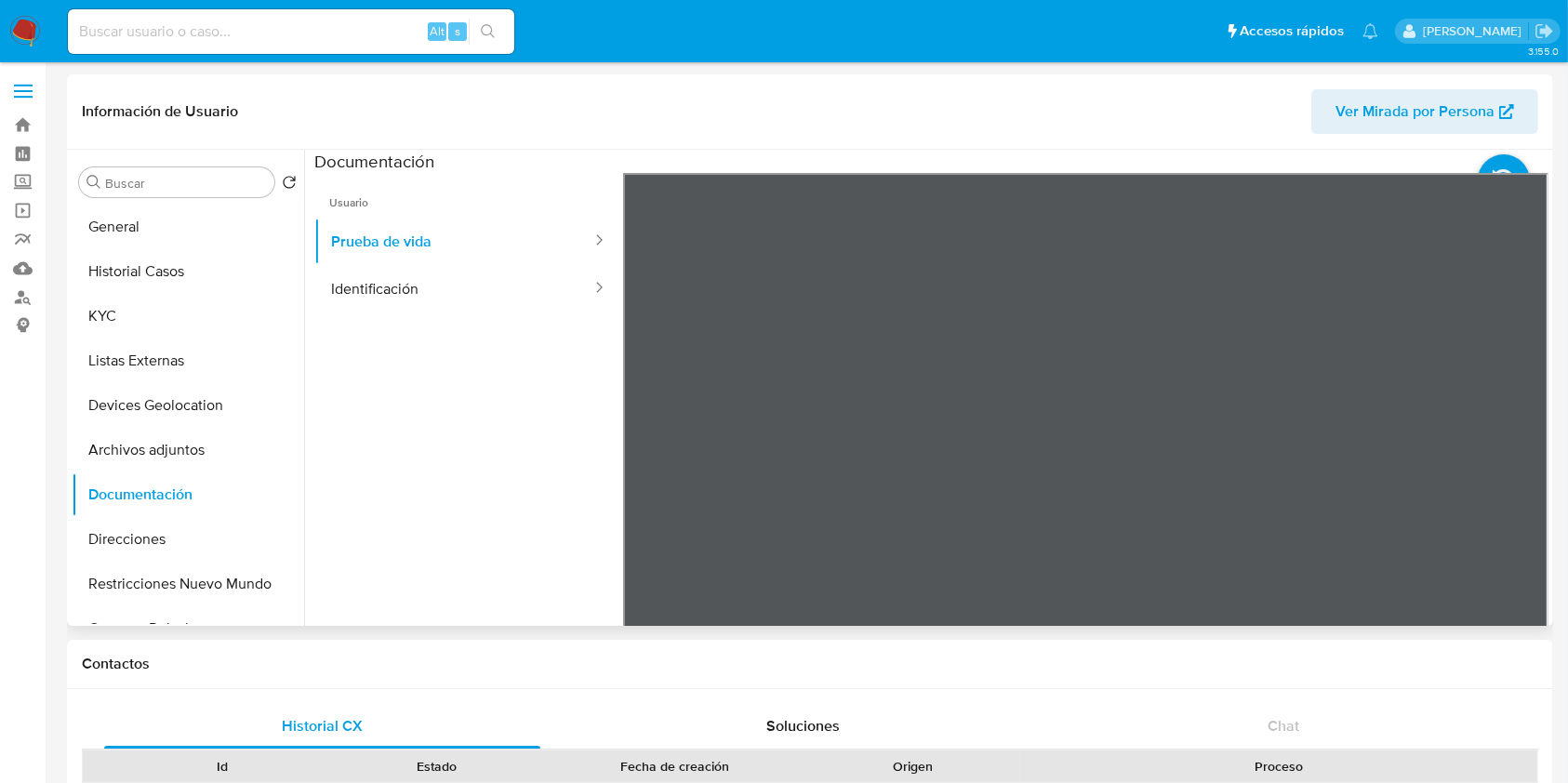
click at [158, 203] on div "Buscar Volver al orden por defecto General Historial Casos KYC Listas Externas …" at bounding box center [187, 389] width 232 height 473
click at [164, 216] on button "General" at bounding box center [180, 227] width 217 height 45
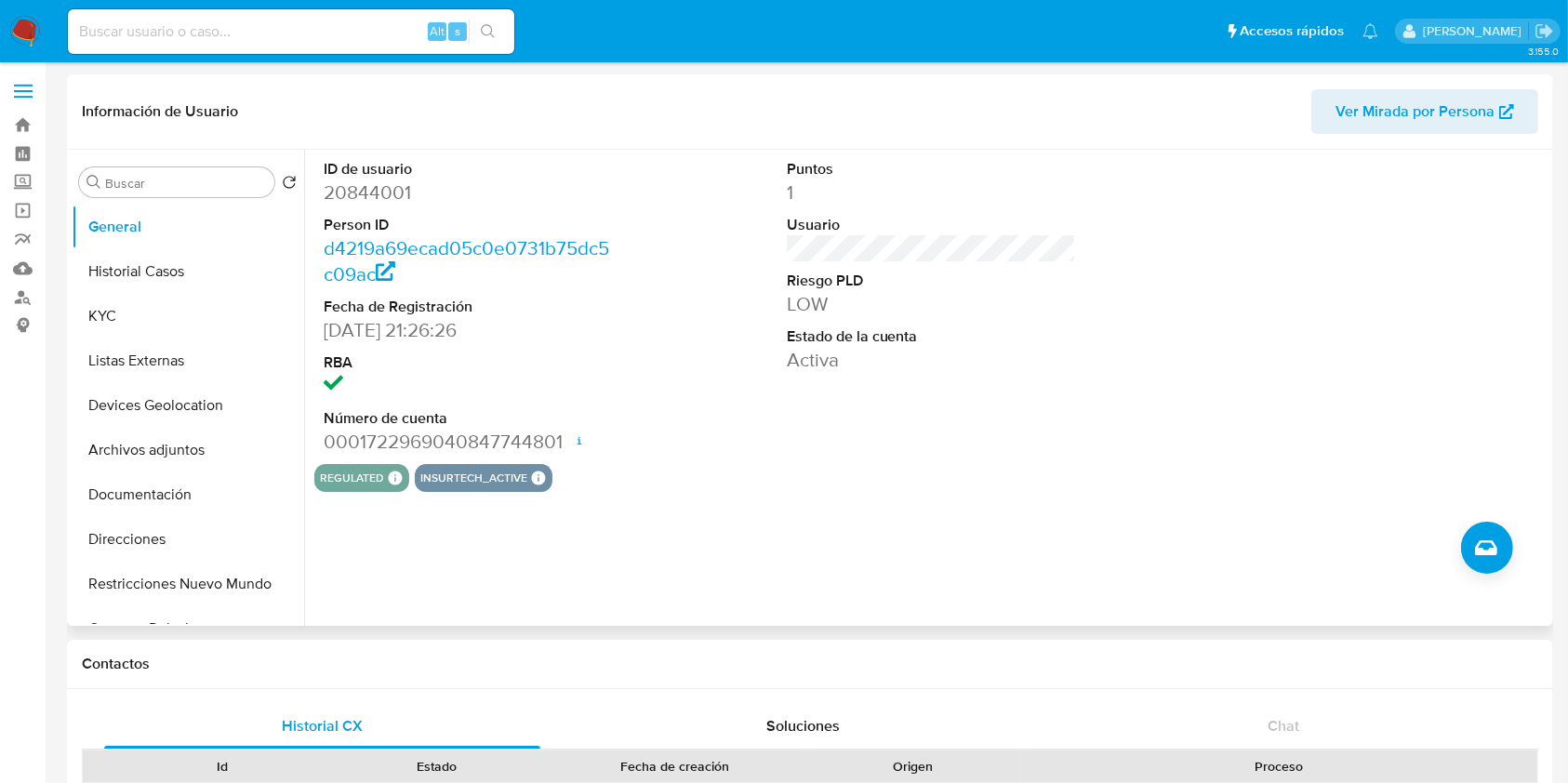
click at [402, 195] on dd "20844001" at bounding box center [469, 193] width 290 height 26
click at [399, 194] on dd "20844001" at bounding box center [469, 193] width 290 height 26
click at [398, 194] on dd "20844001" at bounding box center [469, 193] width 290 height 26
copy dd "20844001"
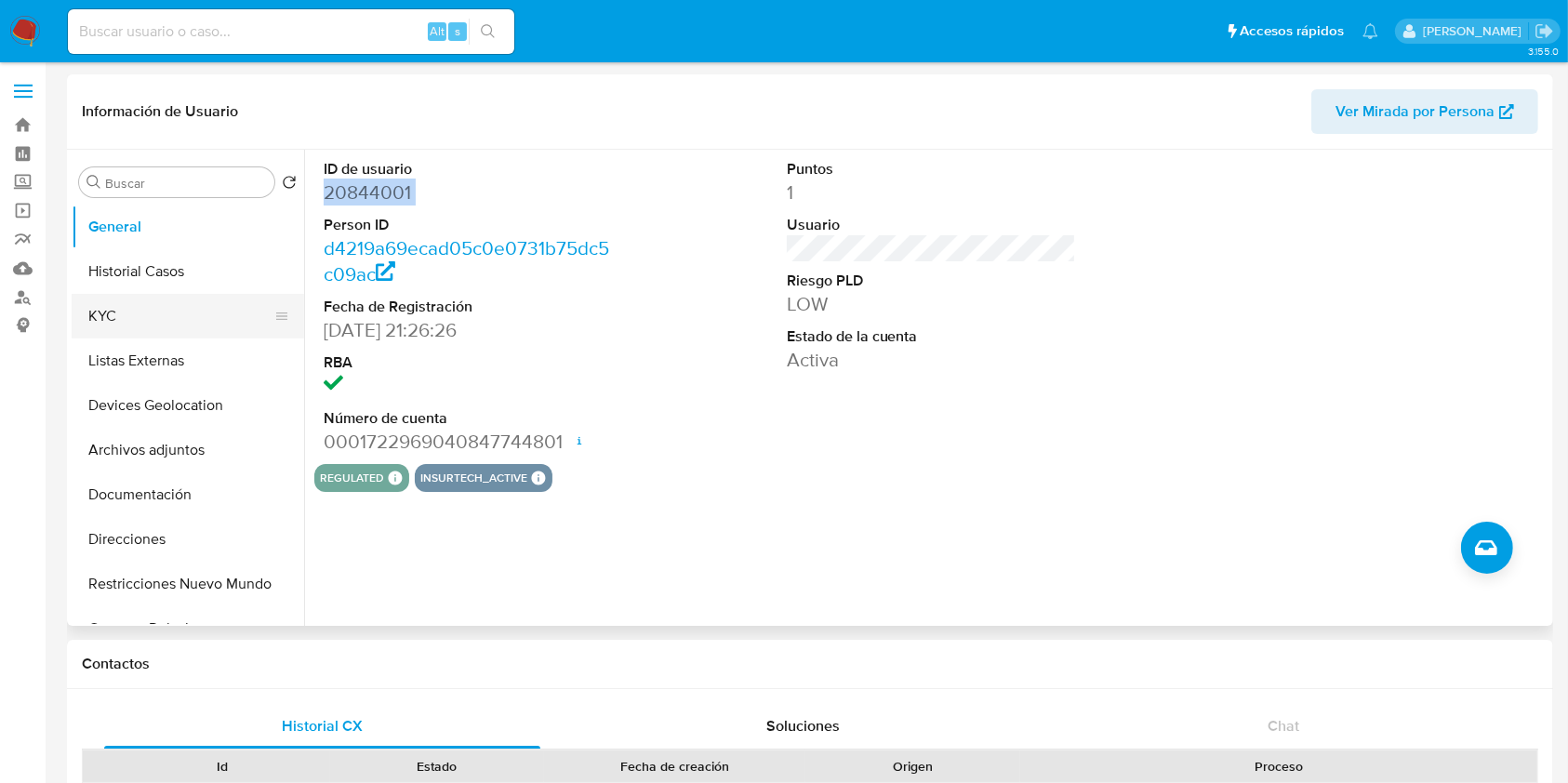
click at [143, 318] on button "KYC" at bounding box center [180, 317] width 217 height 45
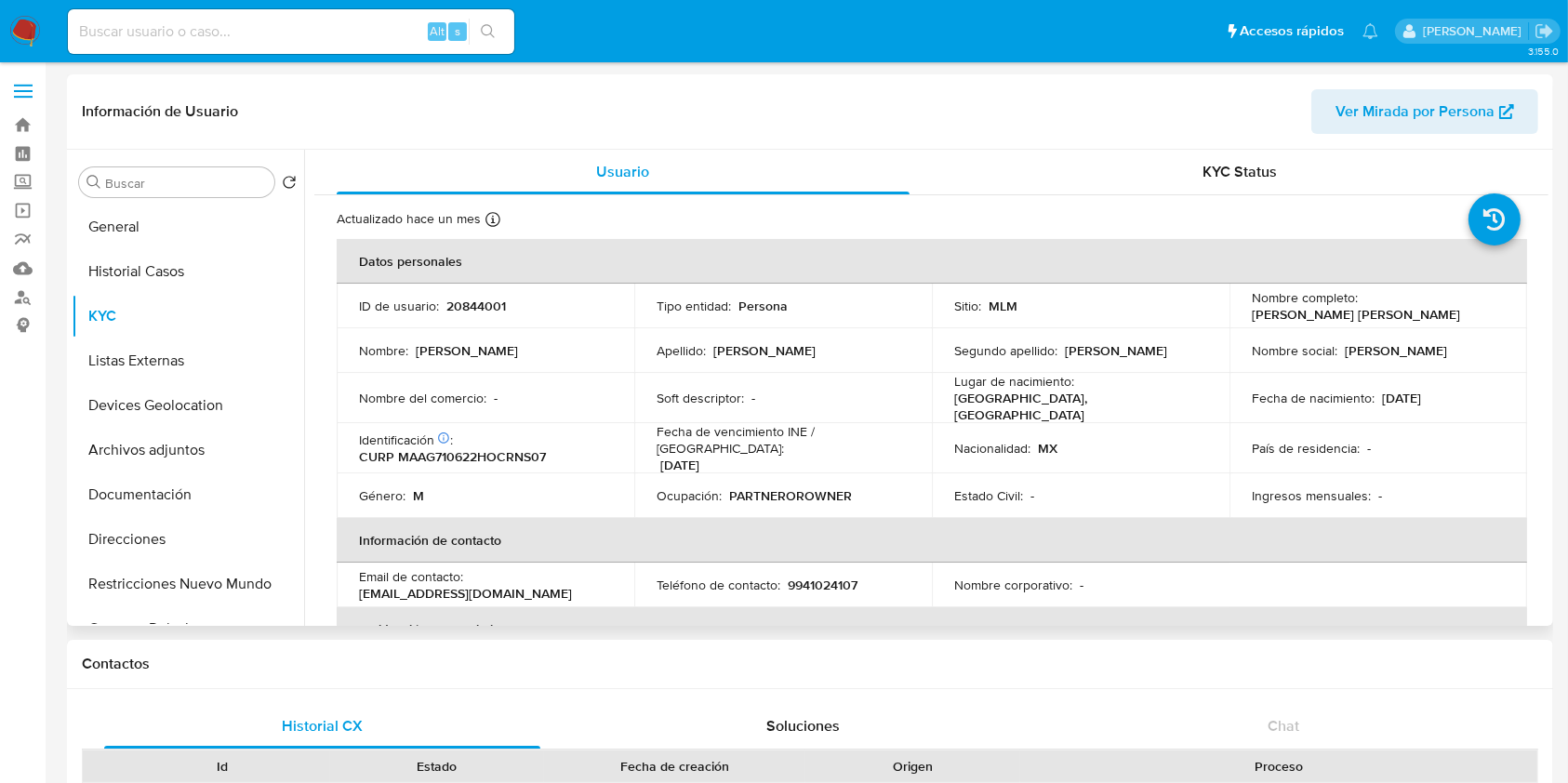
scroll to position [124, 0]
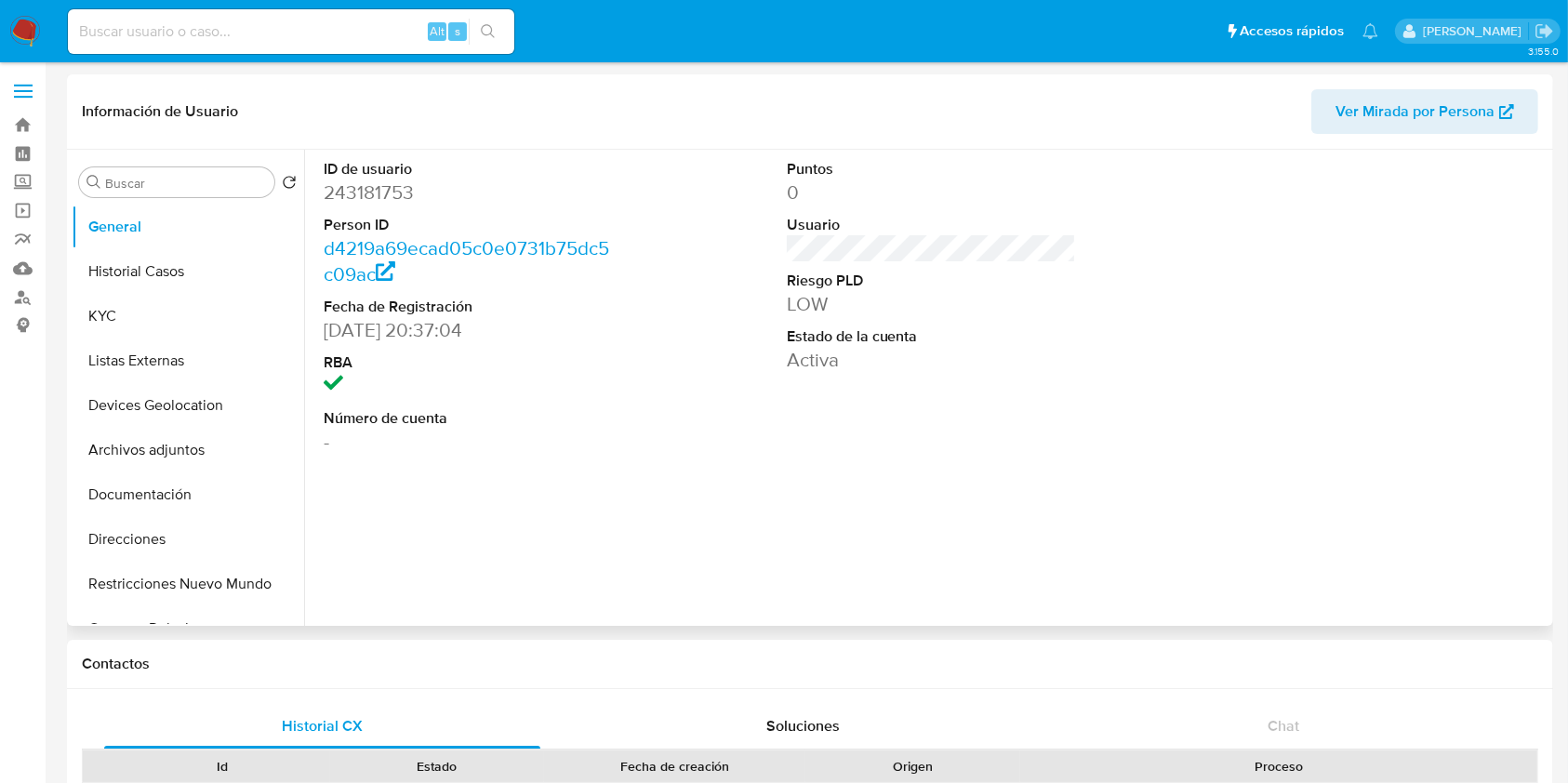
select select "10"
click at [149, 268] on button "Historial Casos" at bounding box center [180, 272] width 217 height 45
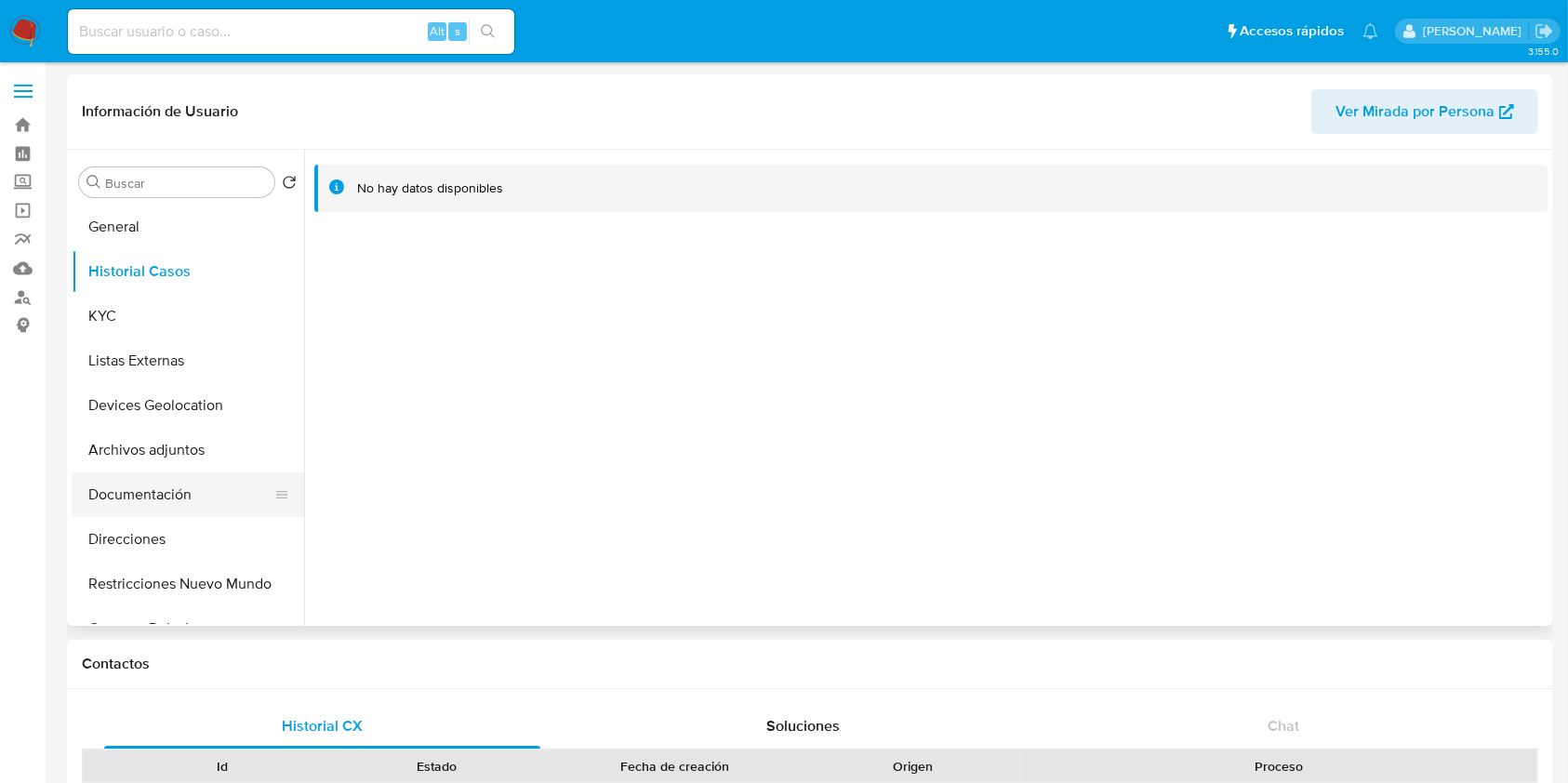
click at [178, 495] on button "Documentación" at bounding box center [180, 495] width 217 height 45
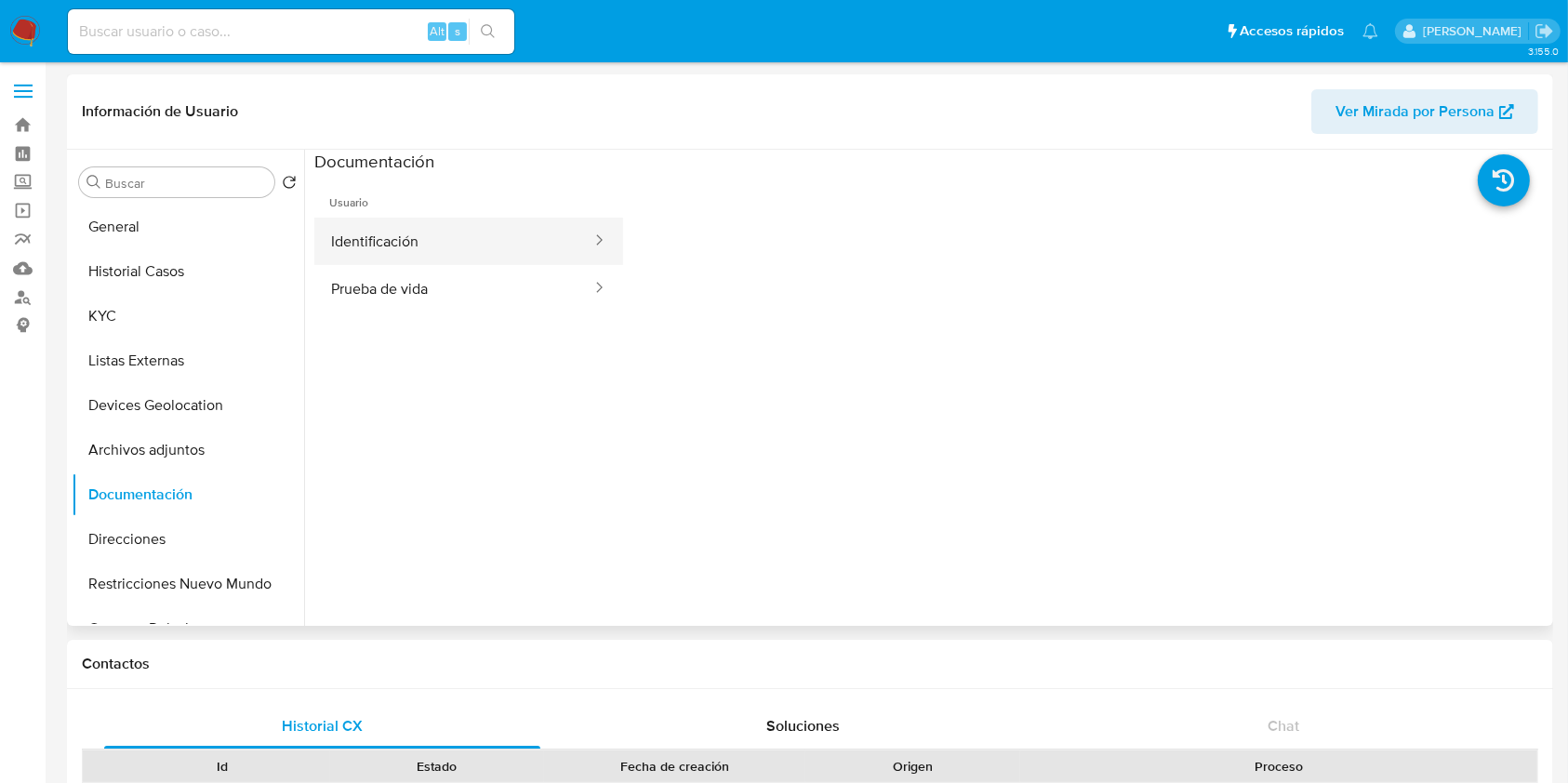
click at [479, 251] on button "Identificación" at bounding box center [454, 241] width 279 height 48
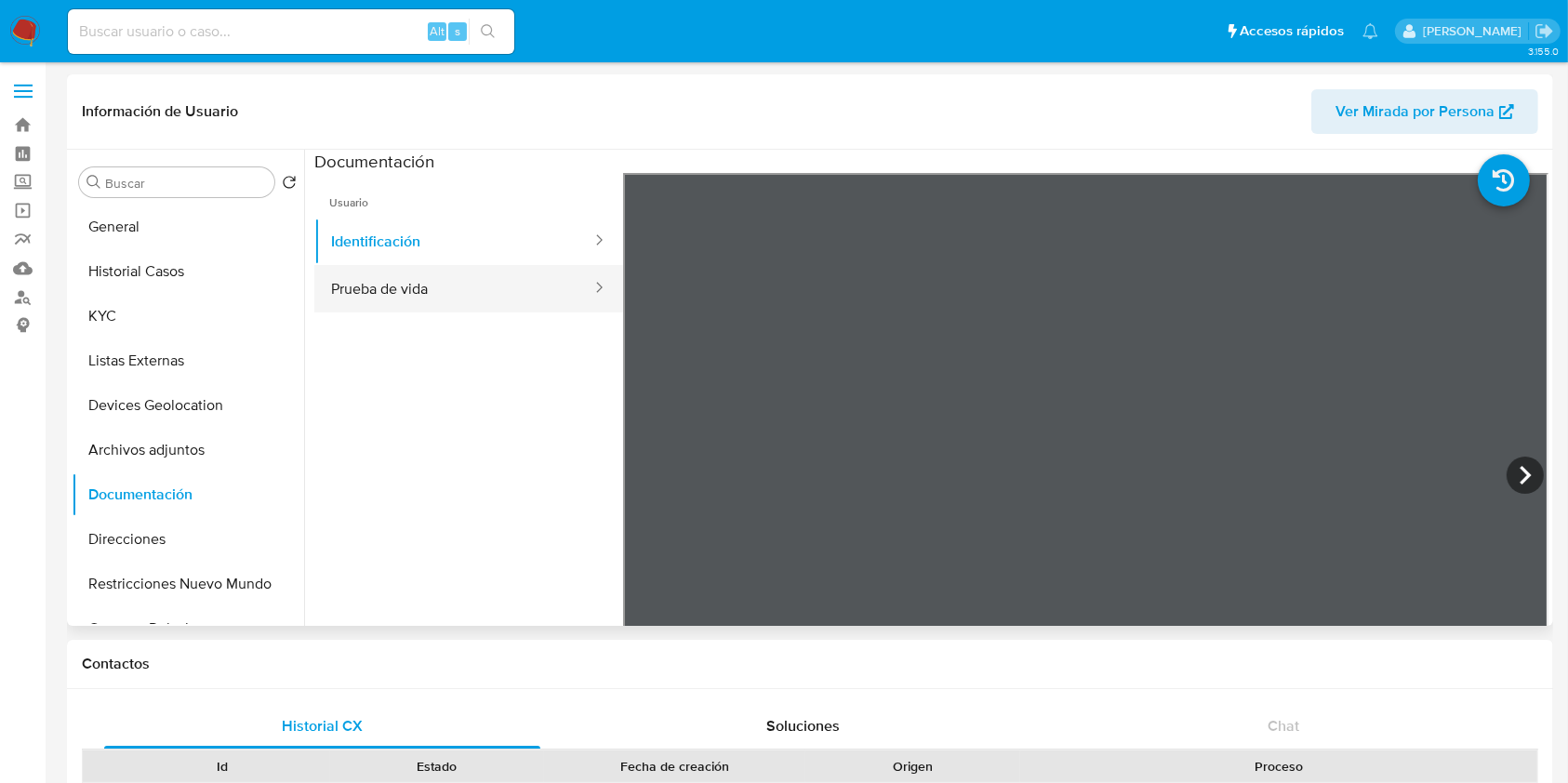
click at [481, 281] on button "Prueba de vida" at bounding box center [454, 288] width 279 height 48
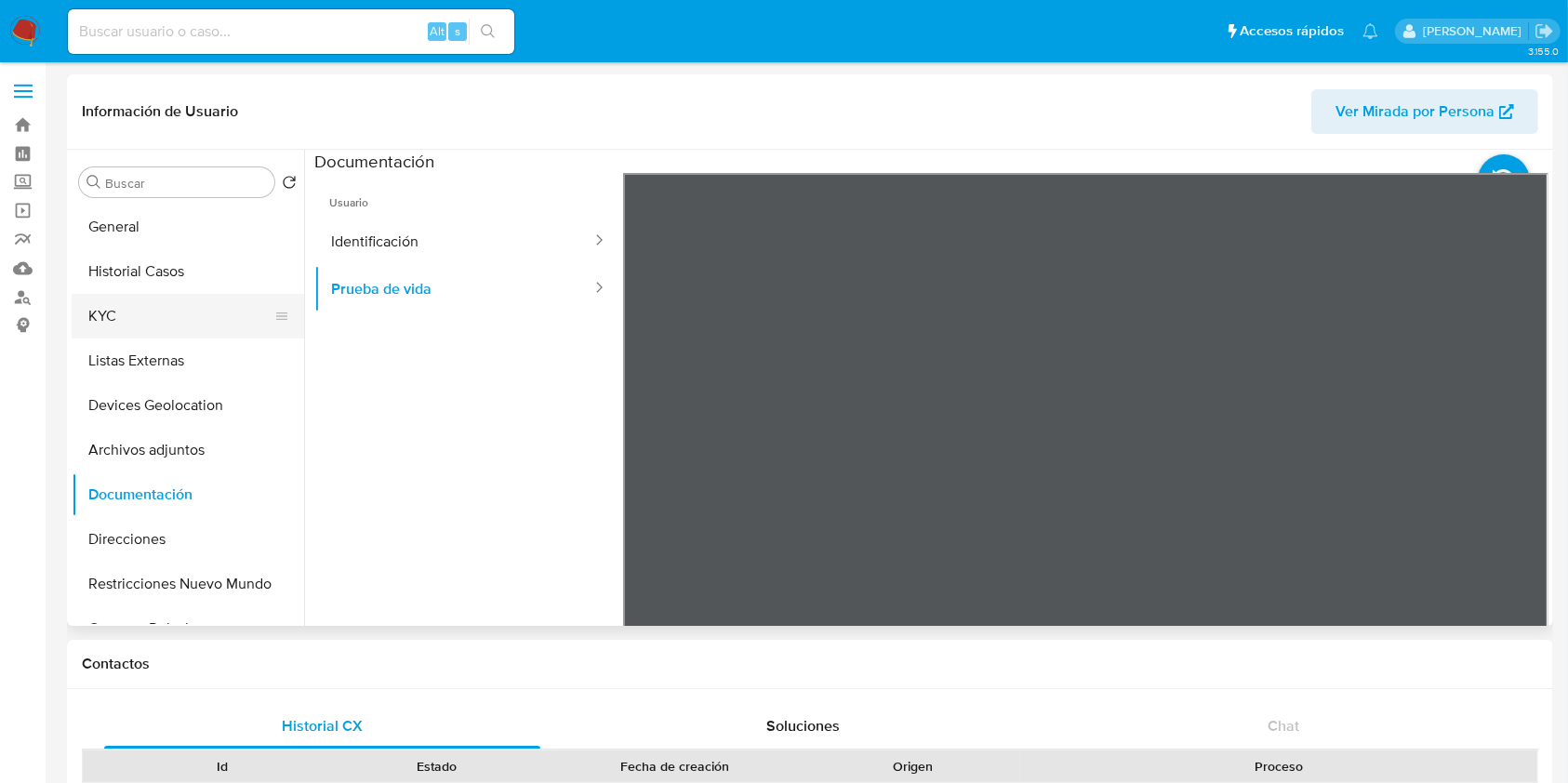
click at [122, 332] on button "KYC" at bounding box center [180, 317] width 217 height 45
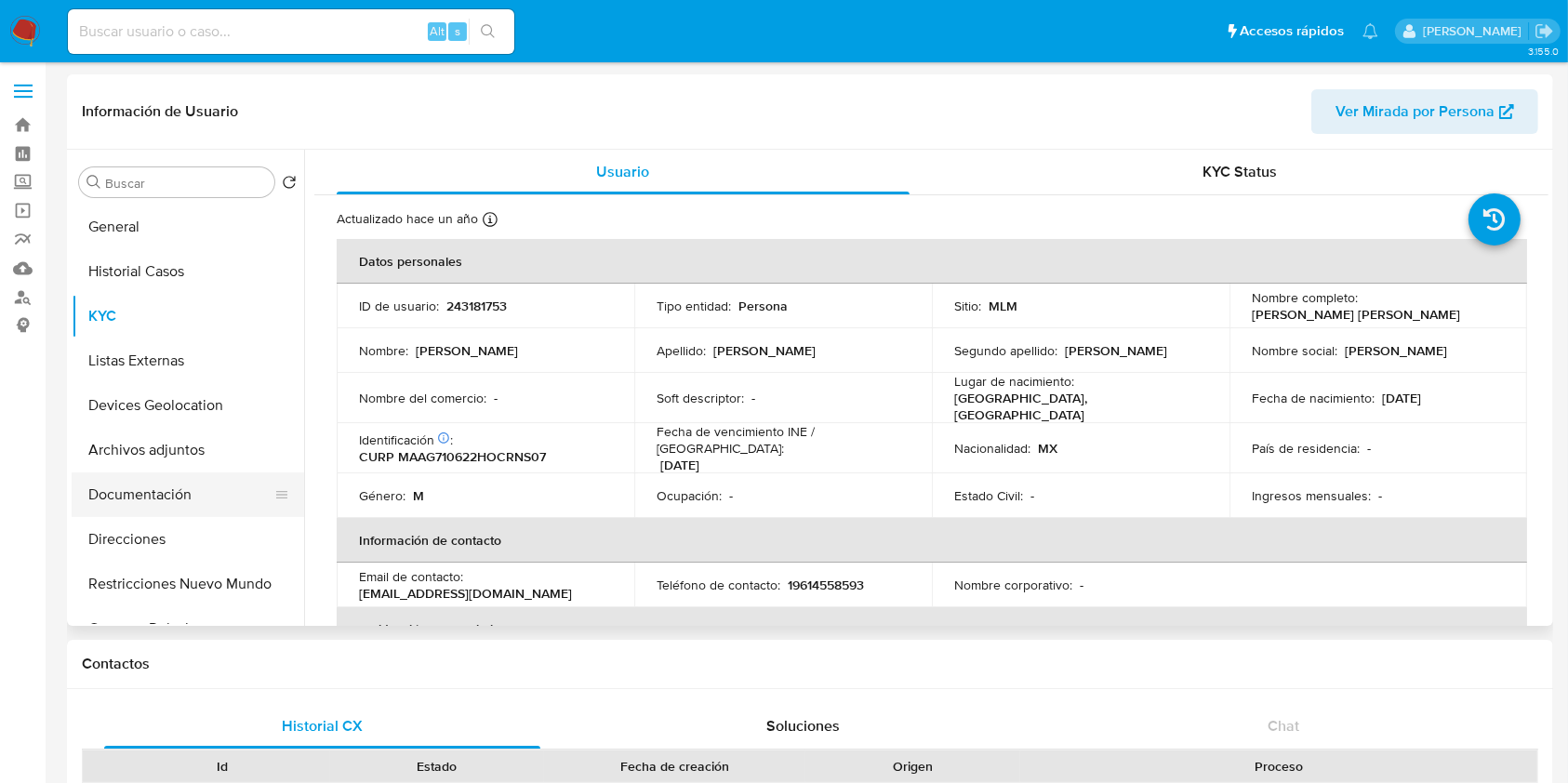
click at [182, 483] on button "Documentación" at bounding box center [180, 495] width 217 height 45
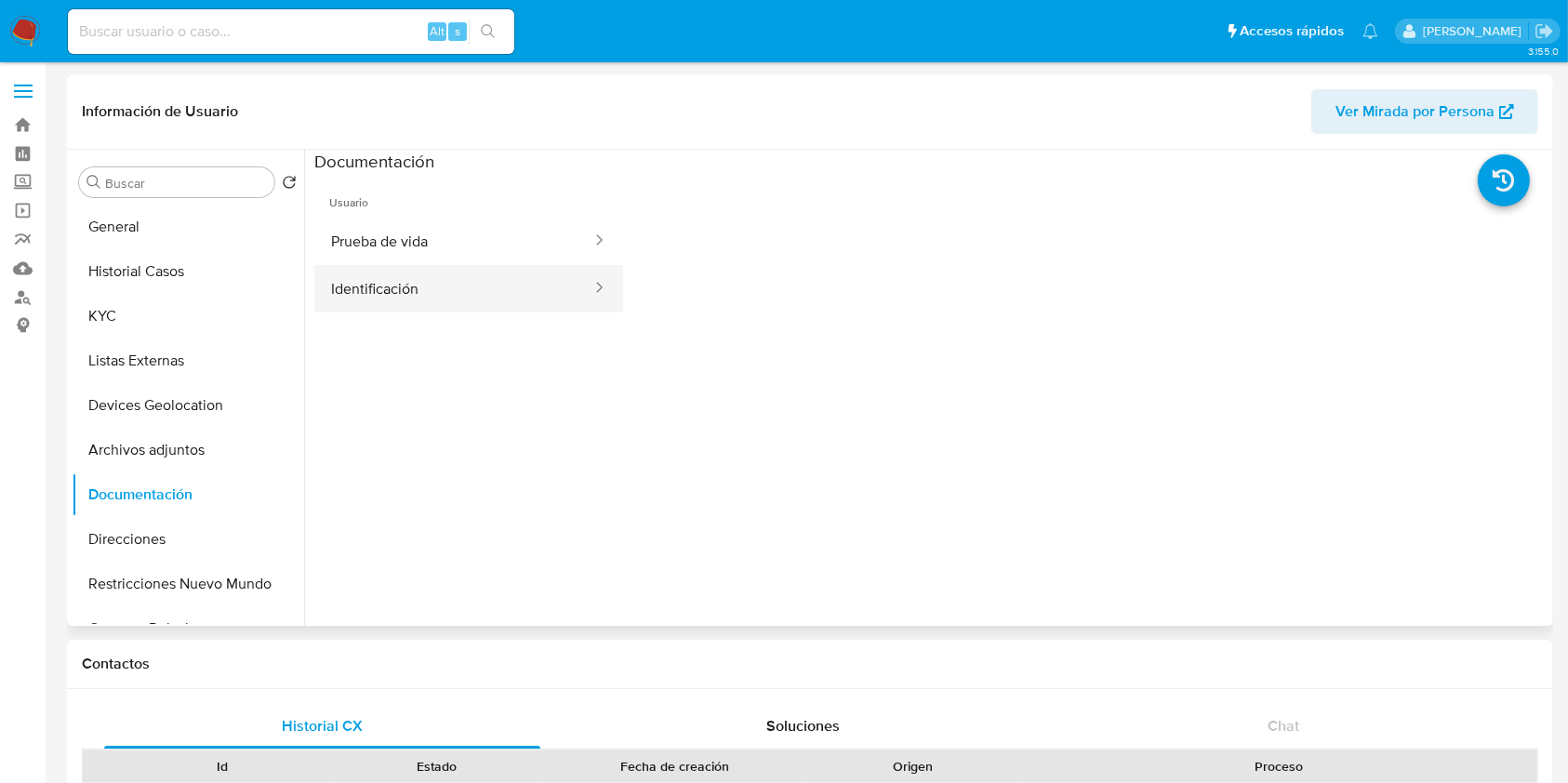
click at [486, 291] on button "Identificación" at bounding box center [454, 288] width 279 height 48
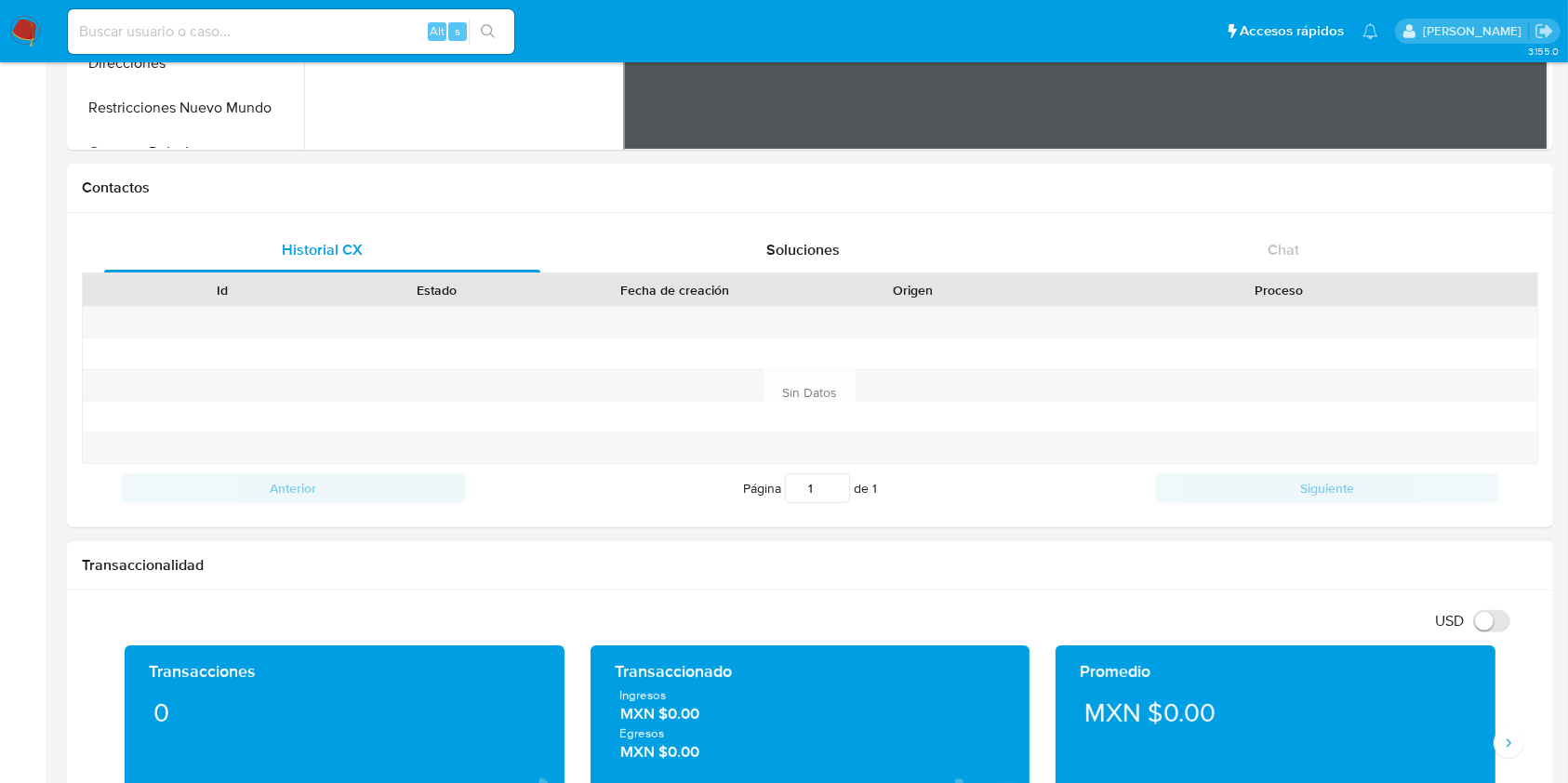
scroll to position [619, 0]
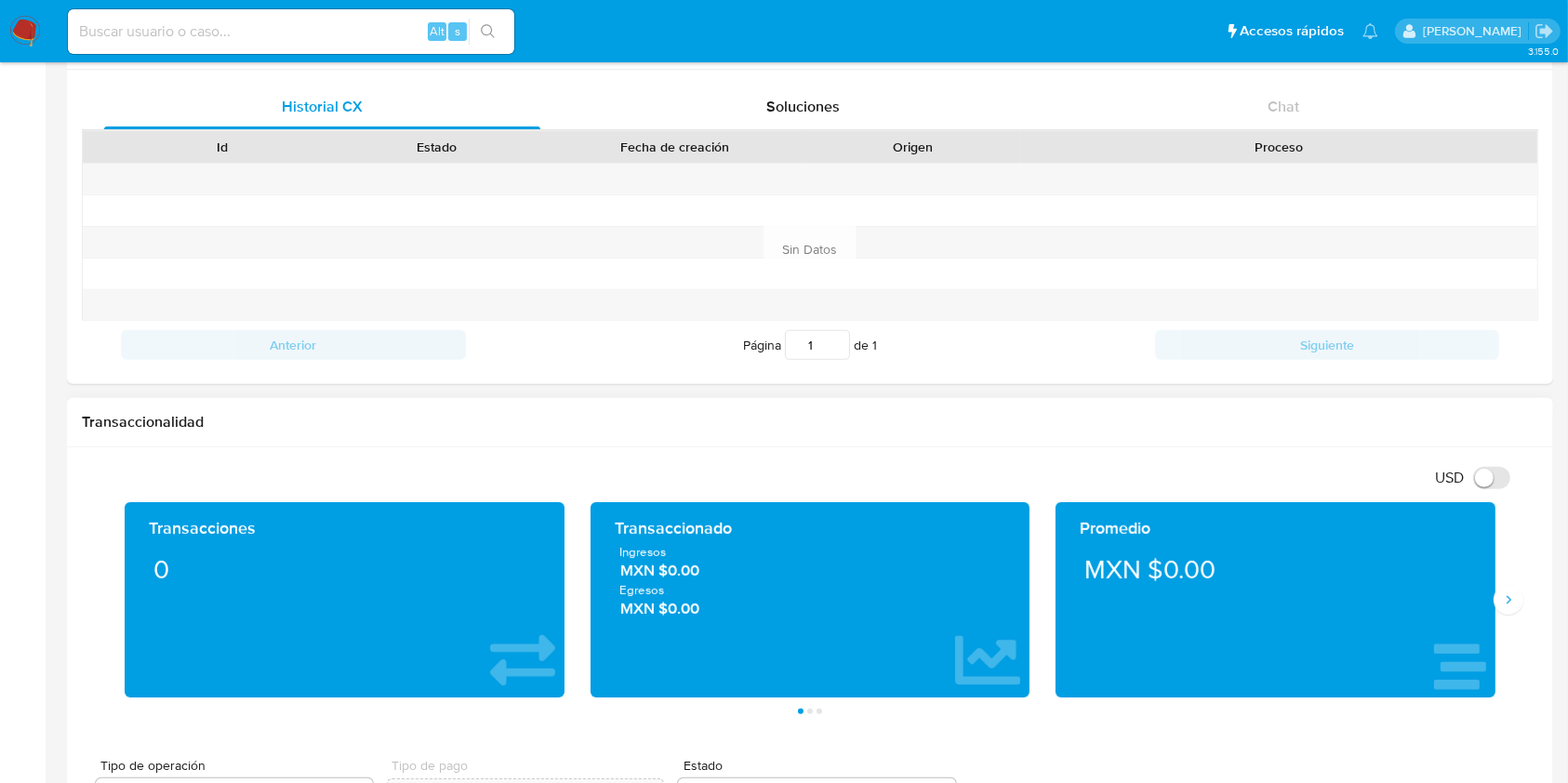
click at [1512, 583] on div "Transacciones 0 Transaccionado Ingresos MXN $0.00 Egresos MXN $0.00 Promedio MX…" at bounding box center [809, 608] width 1457 height 212
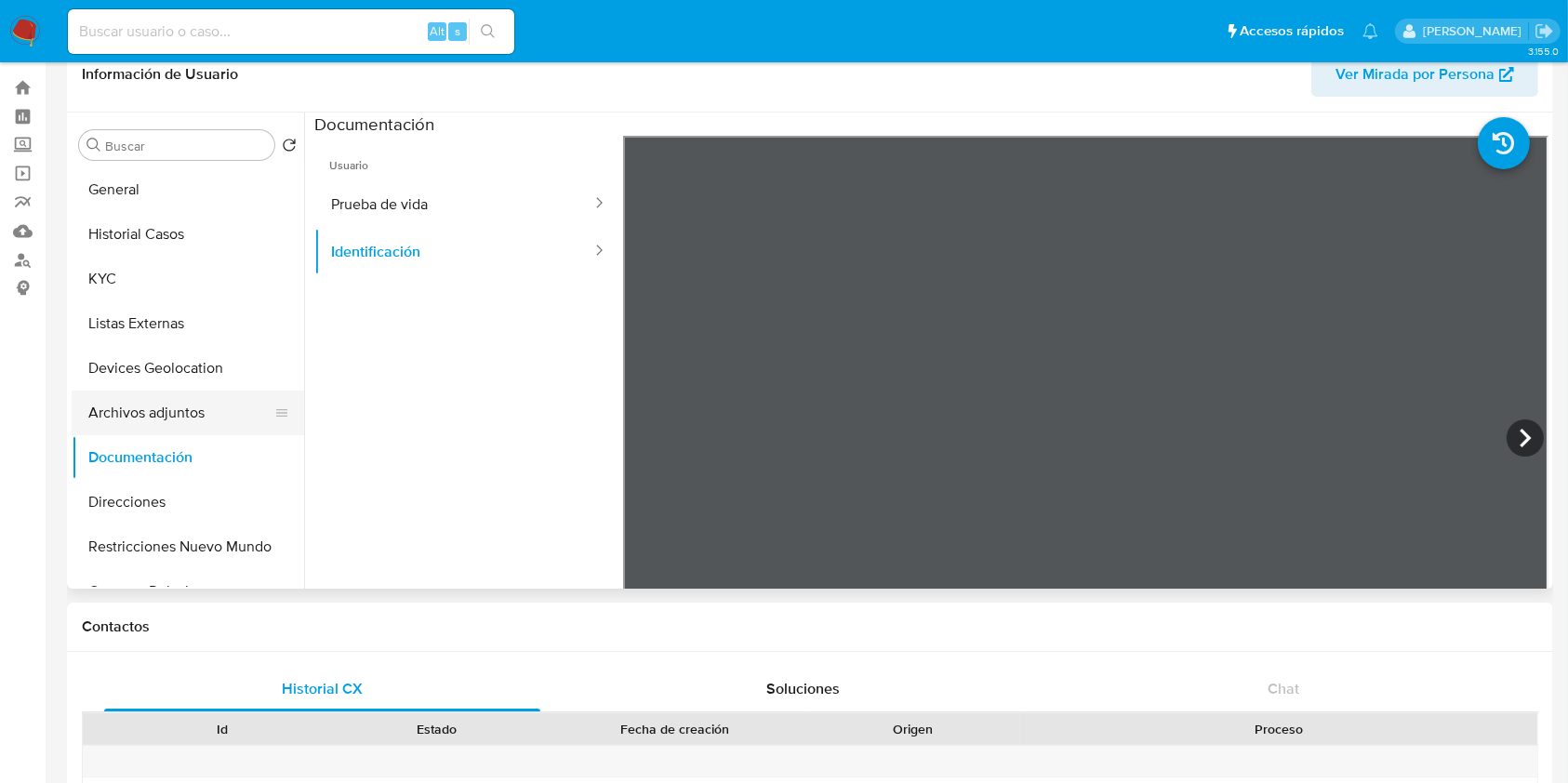
scroll to position [0, 0]
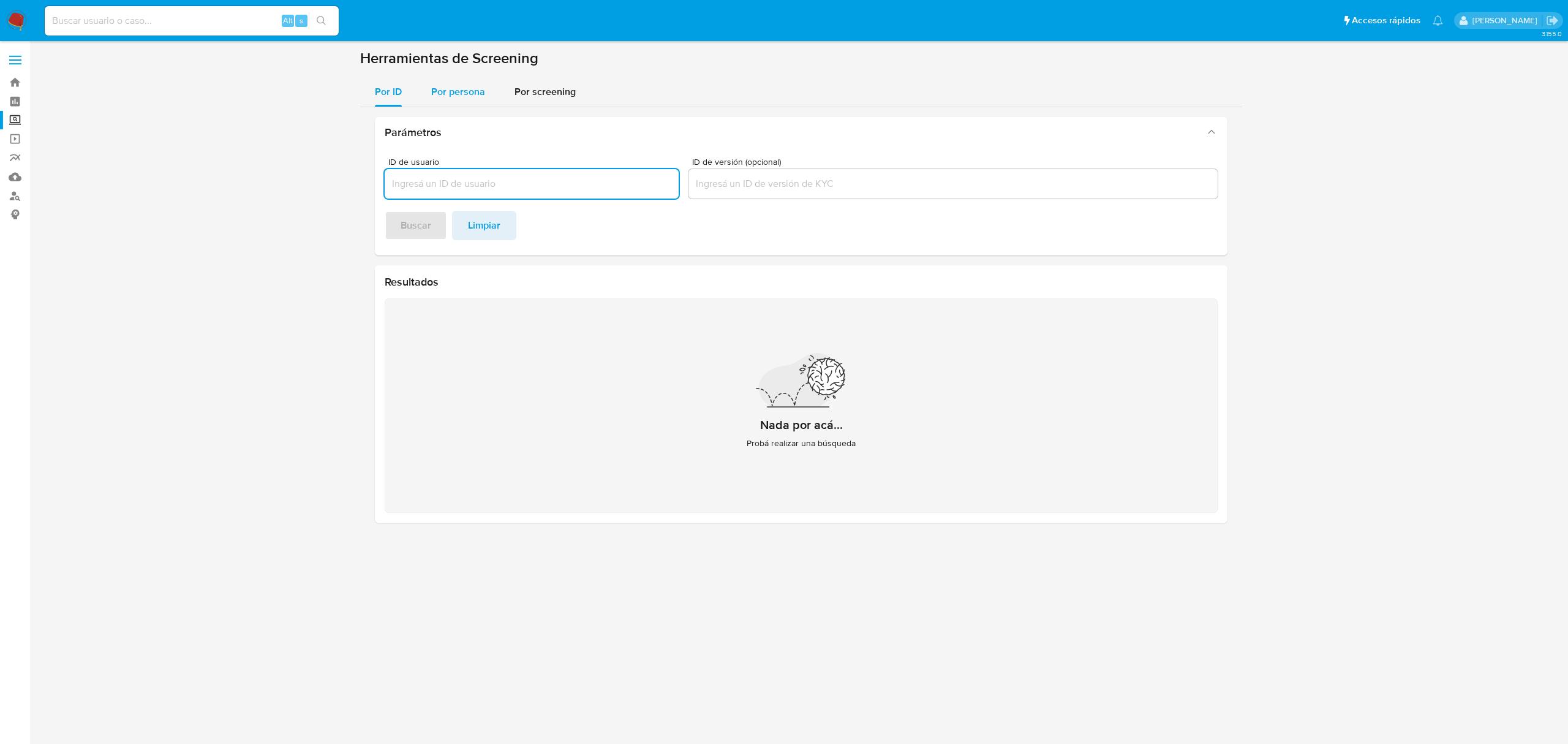
click at [437, 83] on div "Por persona" at bounding box center [458, 92] width 54 height 30
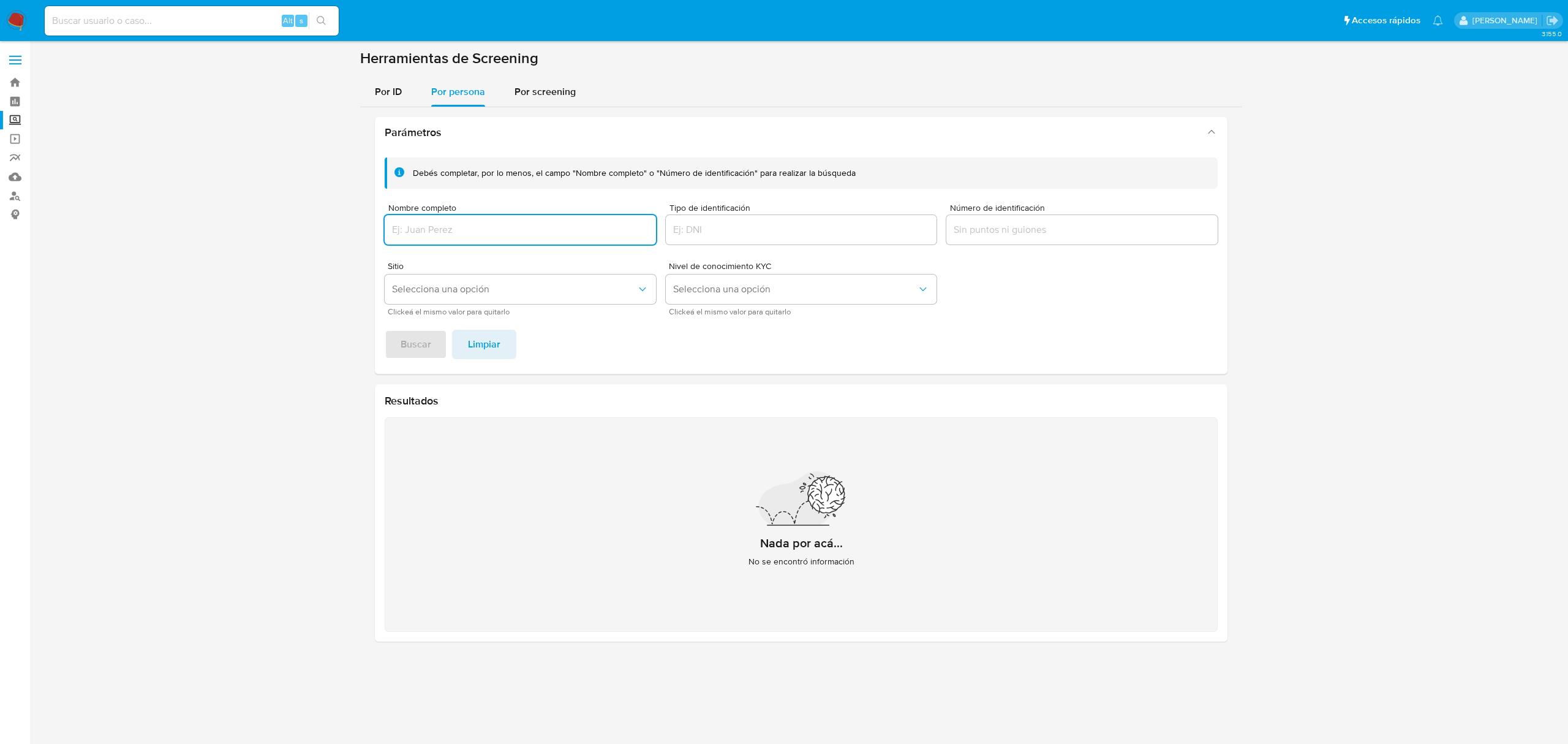
click at [444, 223] on div at bounding box center [521, 230] width 271 height 30
click at [447, 231] on input "Nombre completo" at bounding box center [521, 229] width 271 height 16
click at [471, 226] on input "Nombre completo" at bounding box center [521, 229] width 271 height 16
click at [434, 343] on button "Buscar" at bounding box center [416, 344] width 62 height 30
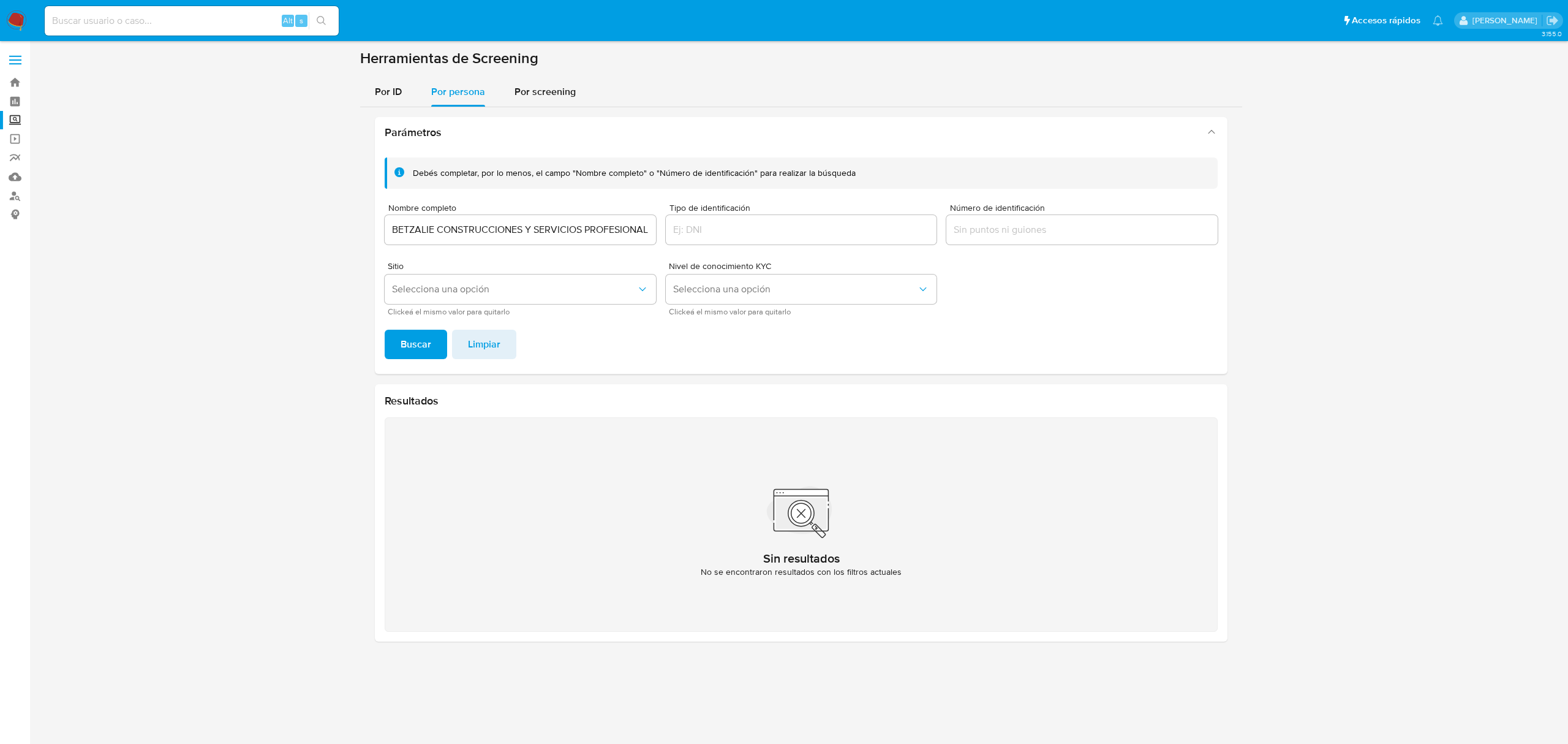
click at [578, 238] on div "BETZALIE CONSTRUCCIONES Y SERVICIOS PROFESIONALES" at bounding box center [521, 230] width 271 height 30
drag, startPoint x: 578, startPoint y: 223, endPoint x: 250, endPoint y: 248, distance: 329.0
click at [250, 248] on section at bounding box center [801, 350] width 1514 height 602
click at [563, 235] on input "BETZALIE CONSTRUCCIONES Y SERVICIOS PROFESIONALES" at bounding box center [521, 229] width 271 height 16
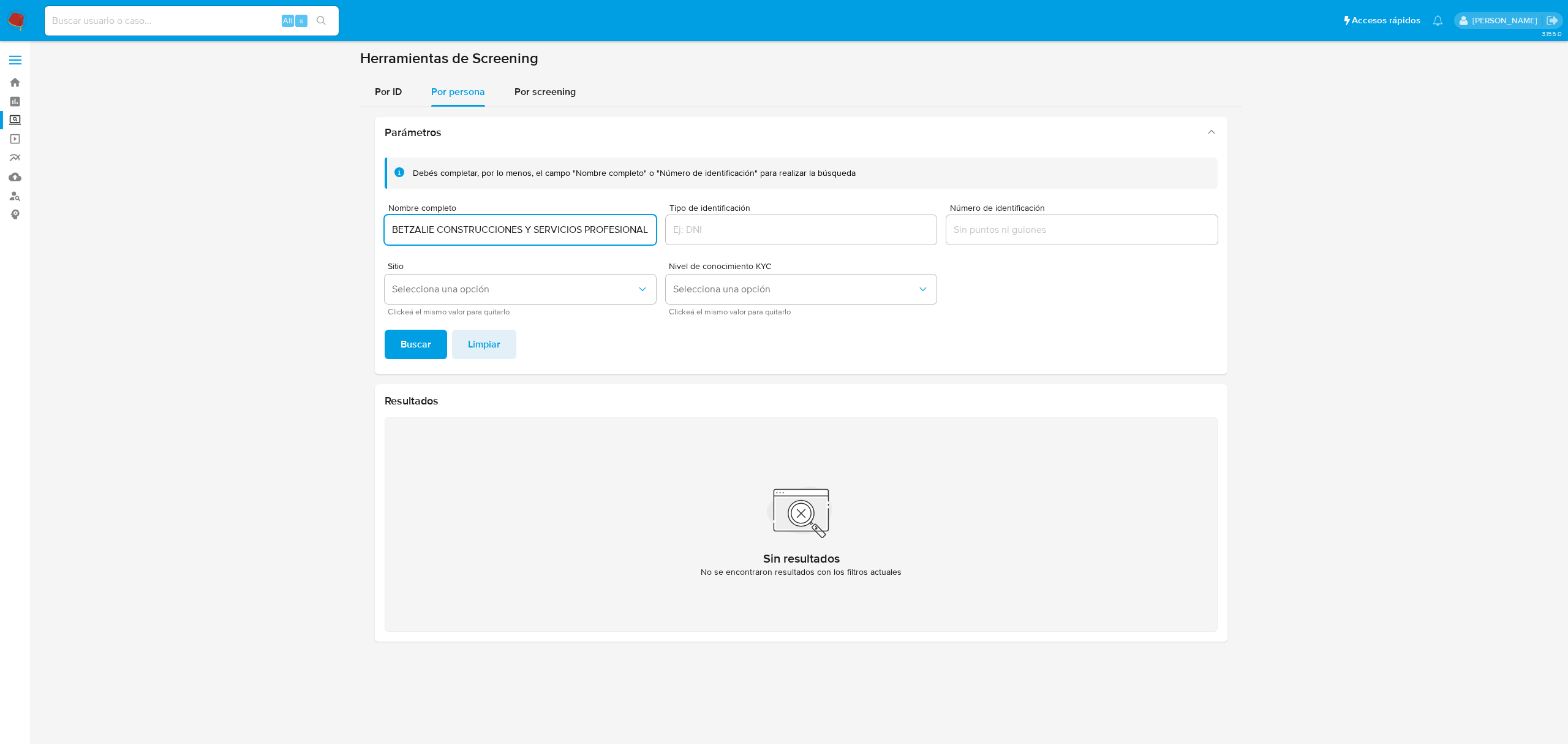
click at [576, 233] on input "BETZALIE CONSTRUCCIONES Y SERVICIOS PROFESIONALES" at bounding box center [521, 229] width 271 height 16
click at [654, 223] on input "BETZALIE CONSTRUCCIONES Y SERVICIOS PROFESIONALES" at bounding box center [521, 229] width 271 height 16
click at [640, 229] on input "BETZALIE CONSTRUCCIONES Y SERVICIOS PROFESIONALES" at bounding box center [521, 229] width 271 height 16
click at [385, 329] on button "Buscar" at bounding box center [416, 344] width 62 height 30
click at [618, 282] on button "Selecciona una opción" at bounding box center [521, 289] width 271 height 30
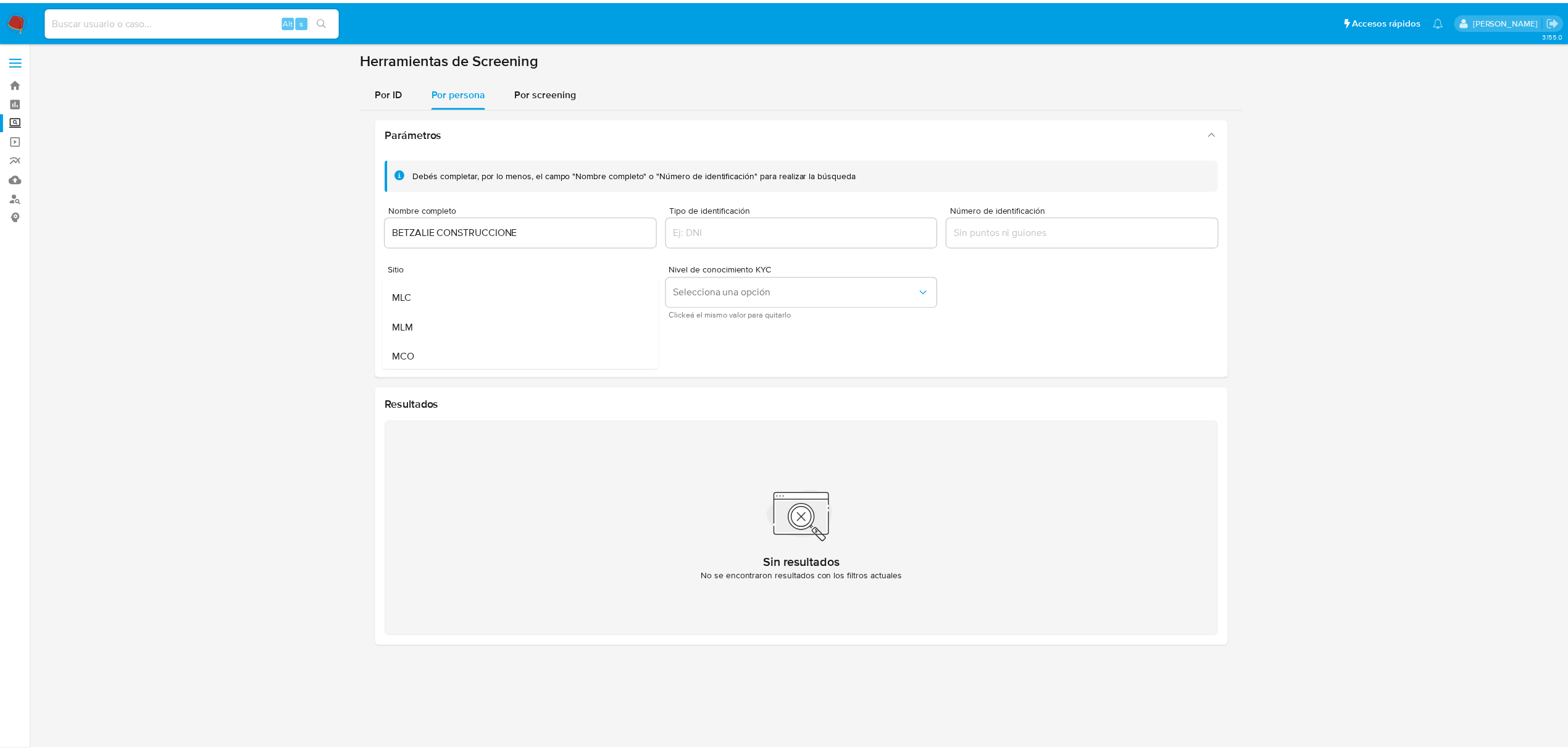
scroll to position [82, 0]
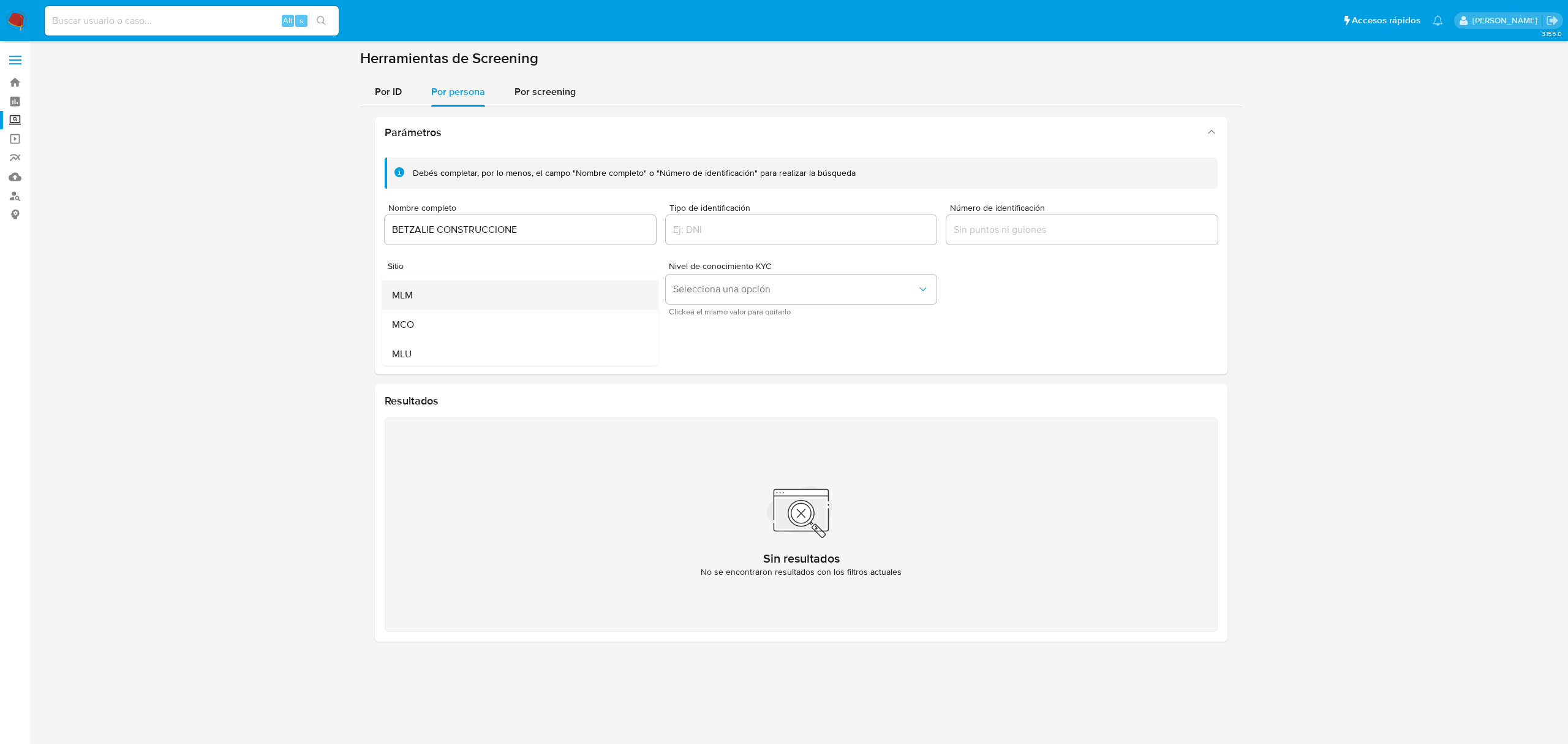
click at [447, 300] on div "MLM" at bounding box center [517, 296] width 249 height 30
click at [421, 346] on span "Buscar" at bounding box center [416, 344] width 31 height 27
click at [497, 235] on input "BETZALIE CONSTRUCCIONE" at bounding box center [521, 229] width 271 height 16
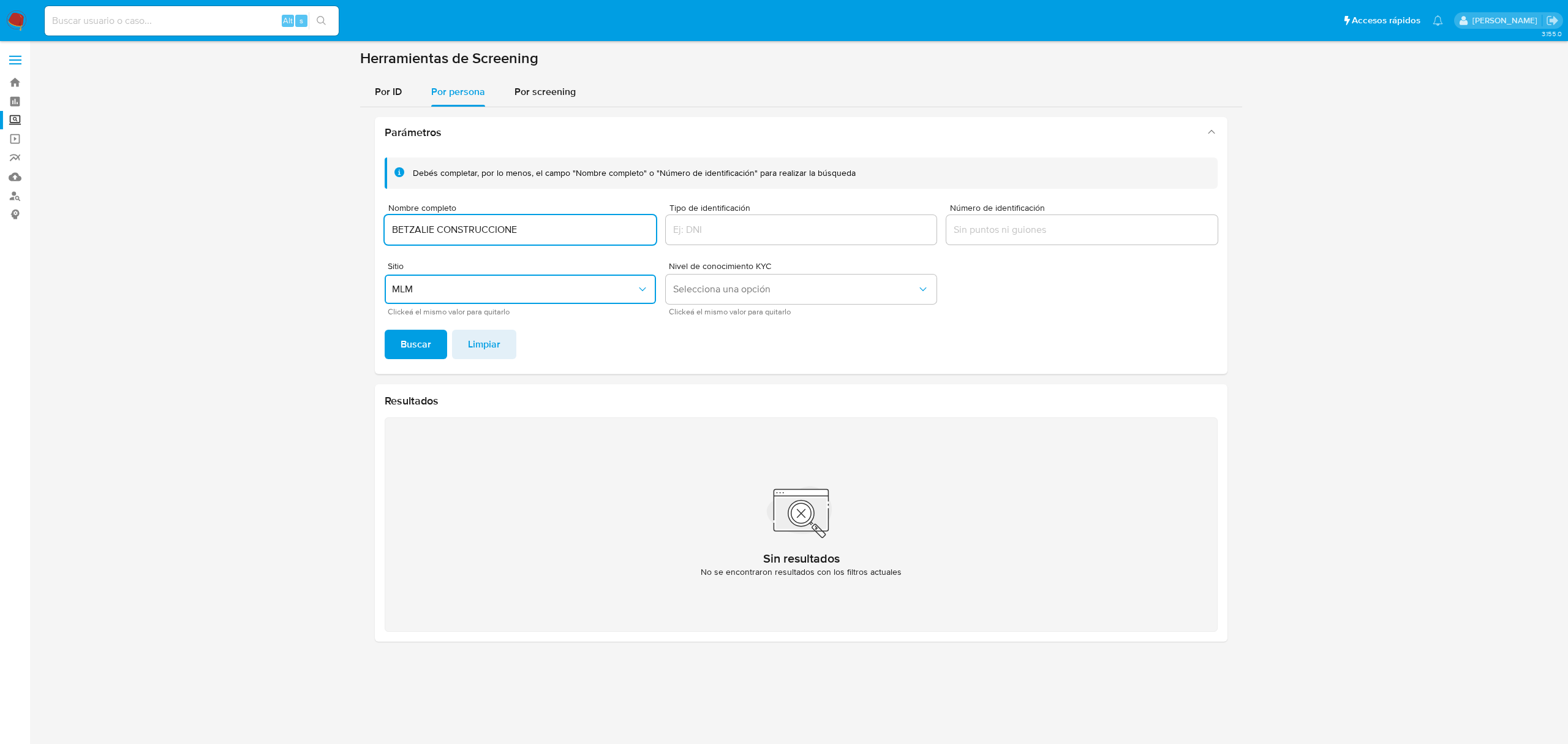
click at [497, 235] on input "BETZALIE CONSTRUCCIONE" at bounding box center [521, 229] width 271 height 16
type input "BETZALIE"
click at [410, 353] on span "Buscar" at bounding box center [416, 344] width 31 height 27
click at [408, 356] on span "Buscar" at bounding box center [416, 344] width 31 height 27
click at [381, 96] on span "Por ID" at bounding box center [389, 91] width 27 height 14
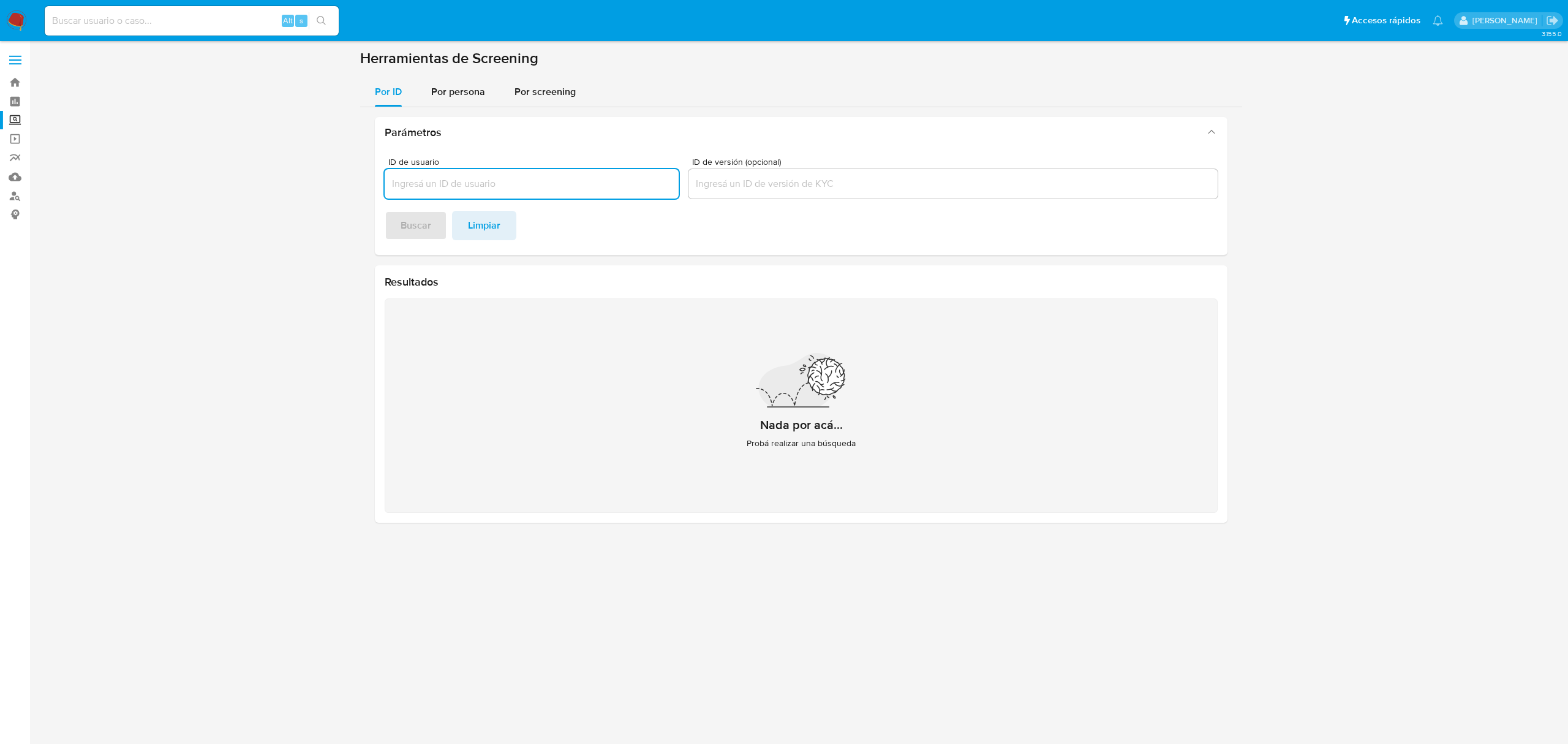
click at [200, 31] on div "Alt s" at bounding box center [191, 21] width 294 height 30
click at [177, 26] on input at bounding box center [191, 21] width 294 height 16
click at [603, 187] on input "ID de usuario" at bounding box center [532, 184] width 294 height 16
paste input "2120398549"
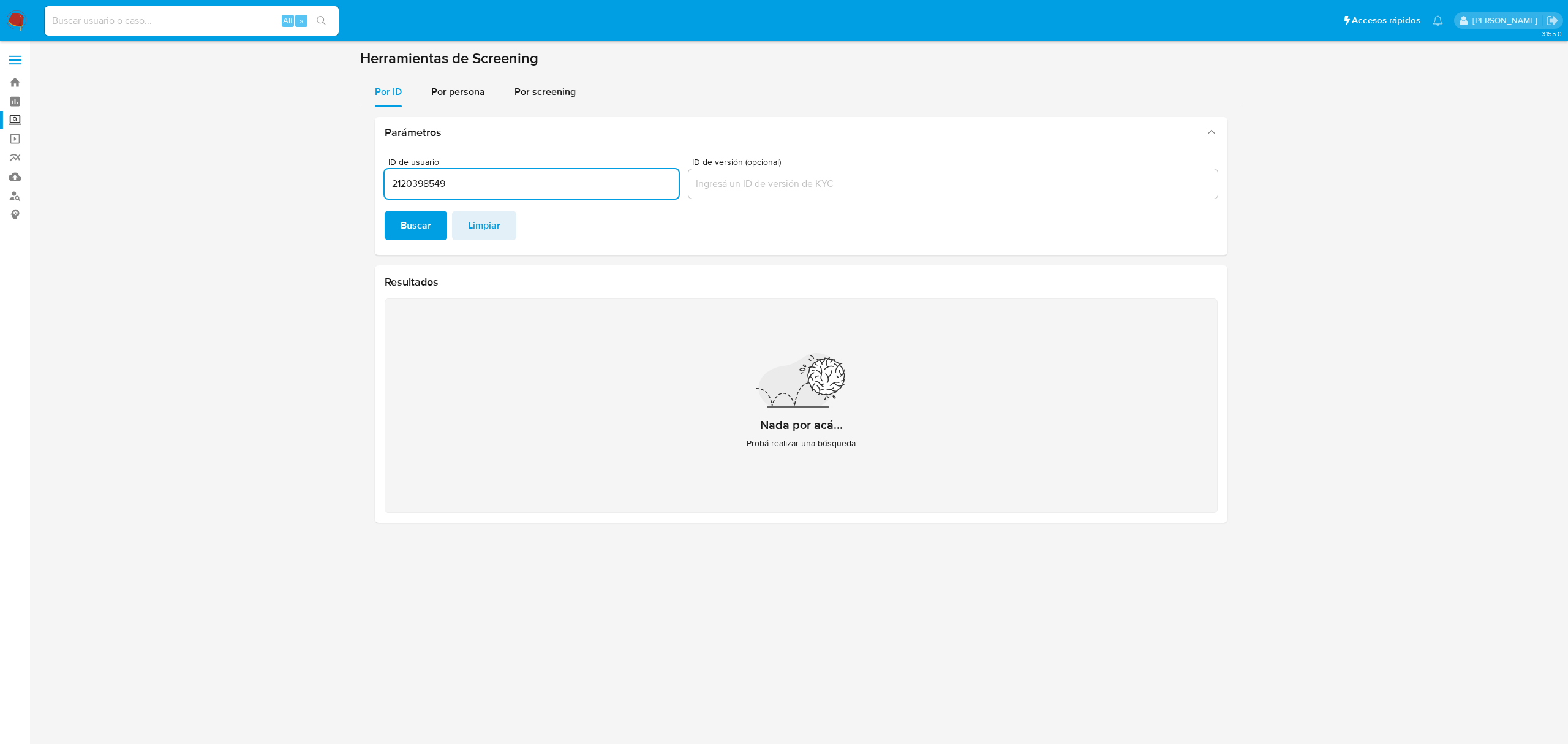
type input "2120398549"
click at [385, 211] on button "Buscar" at bounding box center [416, 226] width 62 height 30
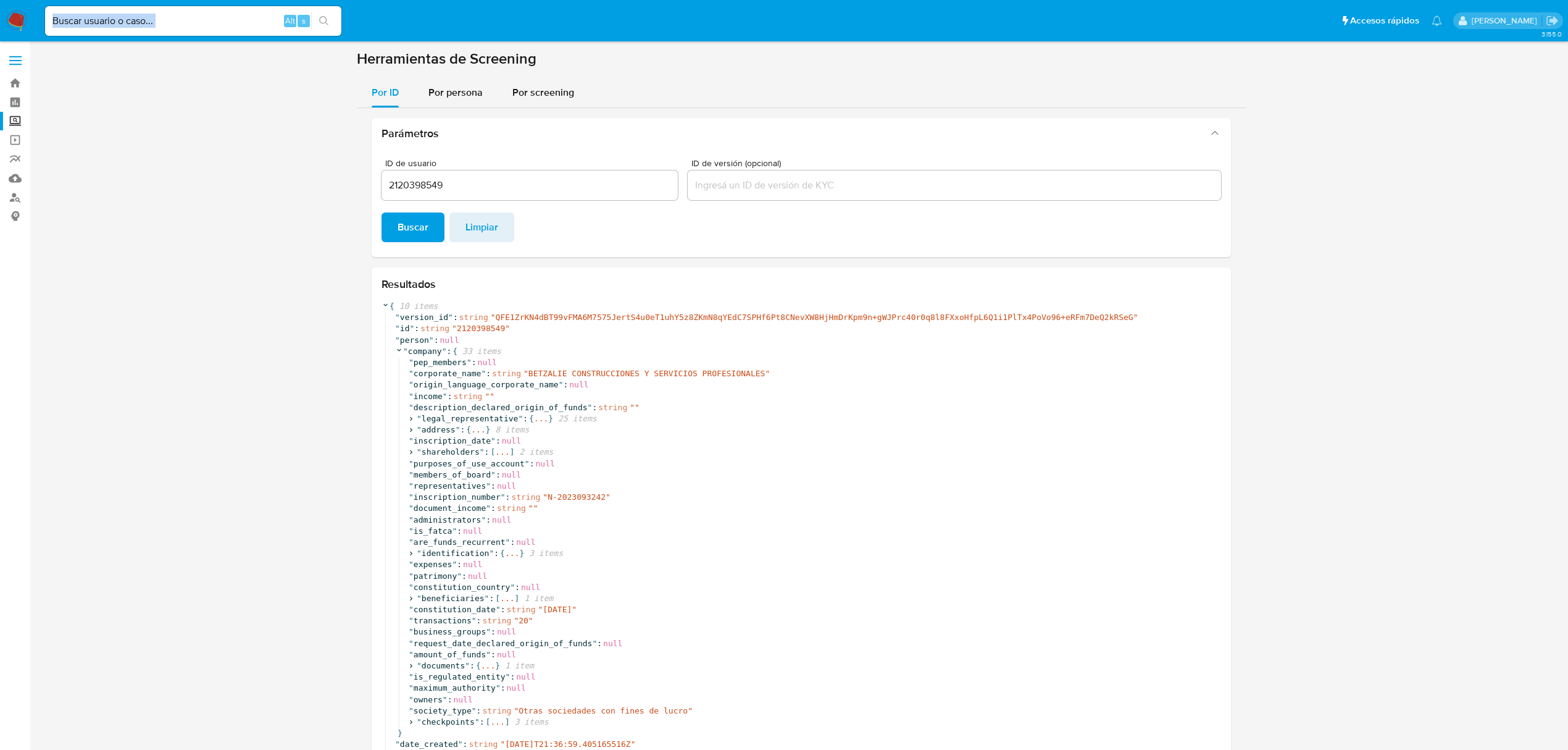
click at [250, 27] on div "Alt s" at bounding box center [193, 21] width 297 height 30
click at [227, 20] on input at bounding box center [193, 21] width 297 height 16
click at [149, 22] on input at bounding box center [193, 21] width 297 height 16
paste input "2120398549"
type input "2120398549"
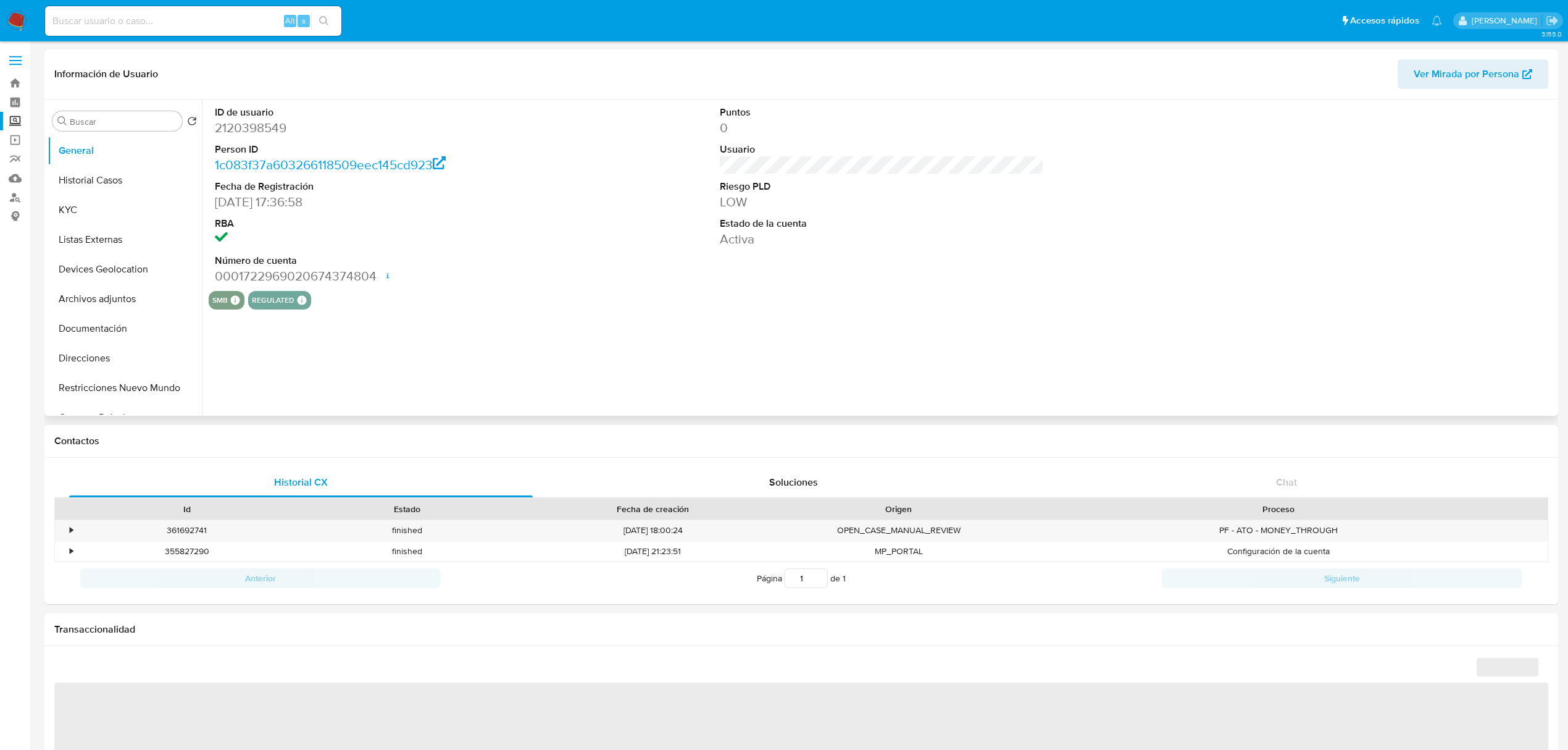
select select "10"
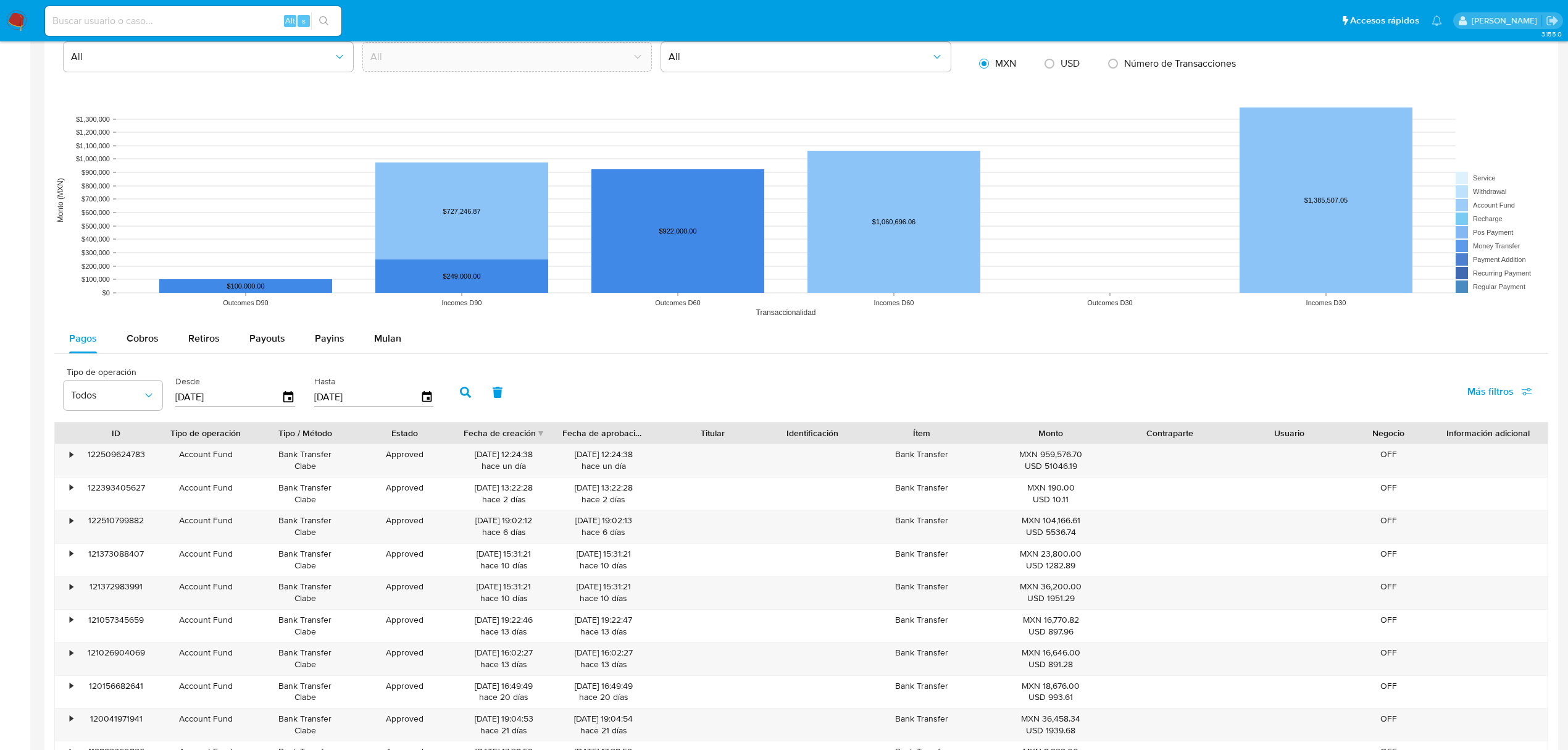
scroll to position [905, 0]
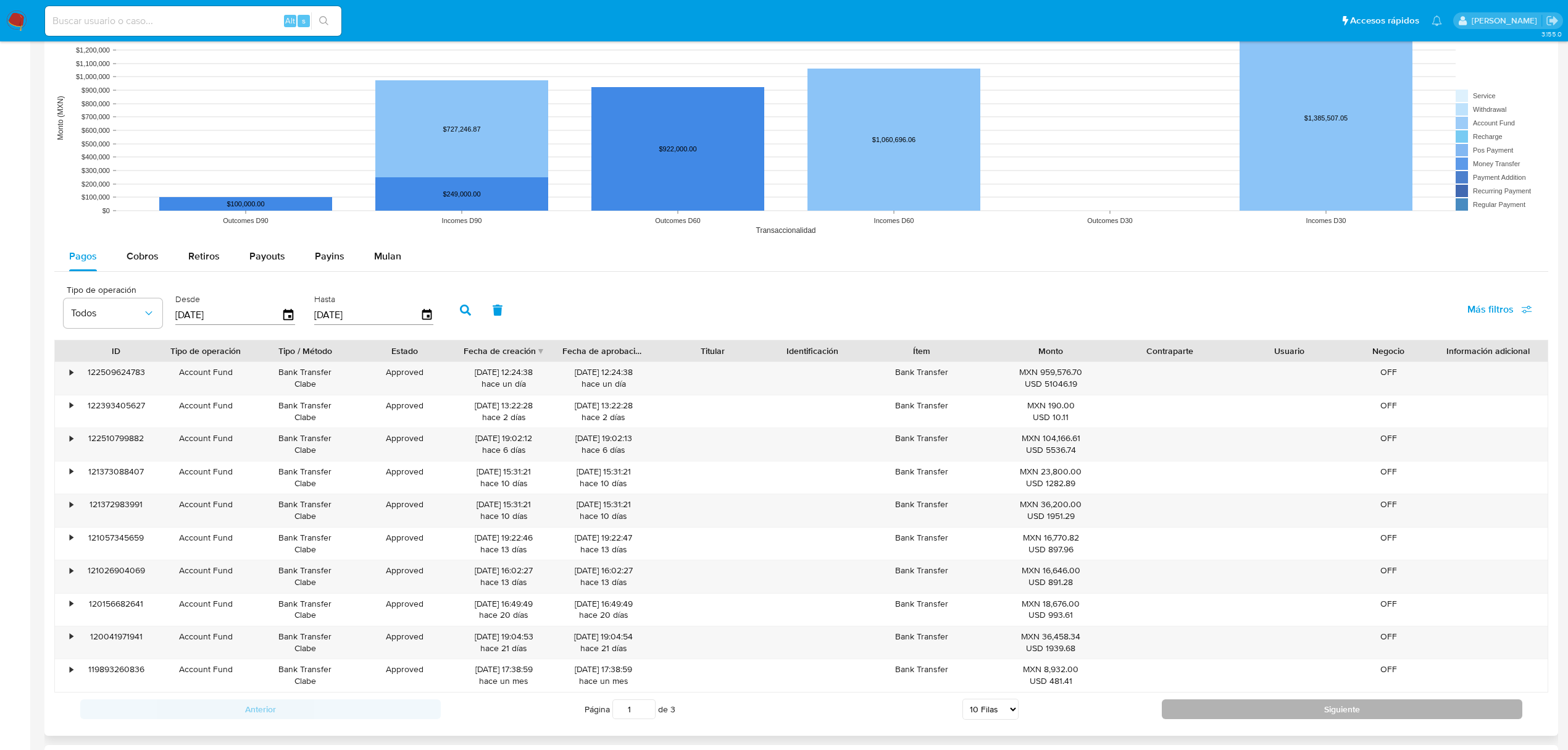
click at [1248, 718] on button "Siguiente" at bounding box center [1342, 709] width 361 height 20
click at [1293, 710] on button "Siguiente" at bounding box center [1342, 707] width 361 height 20
type input "3"
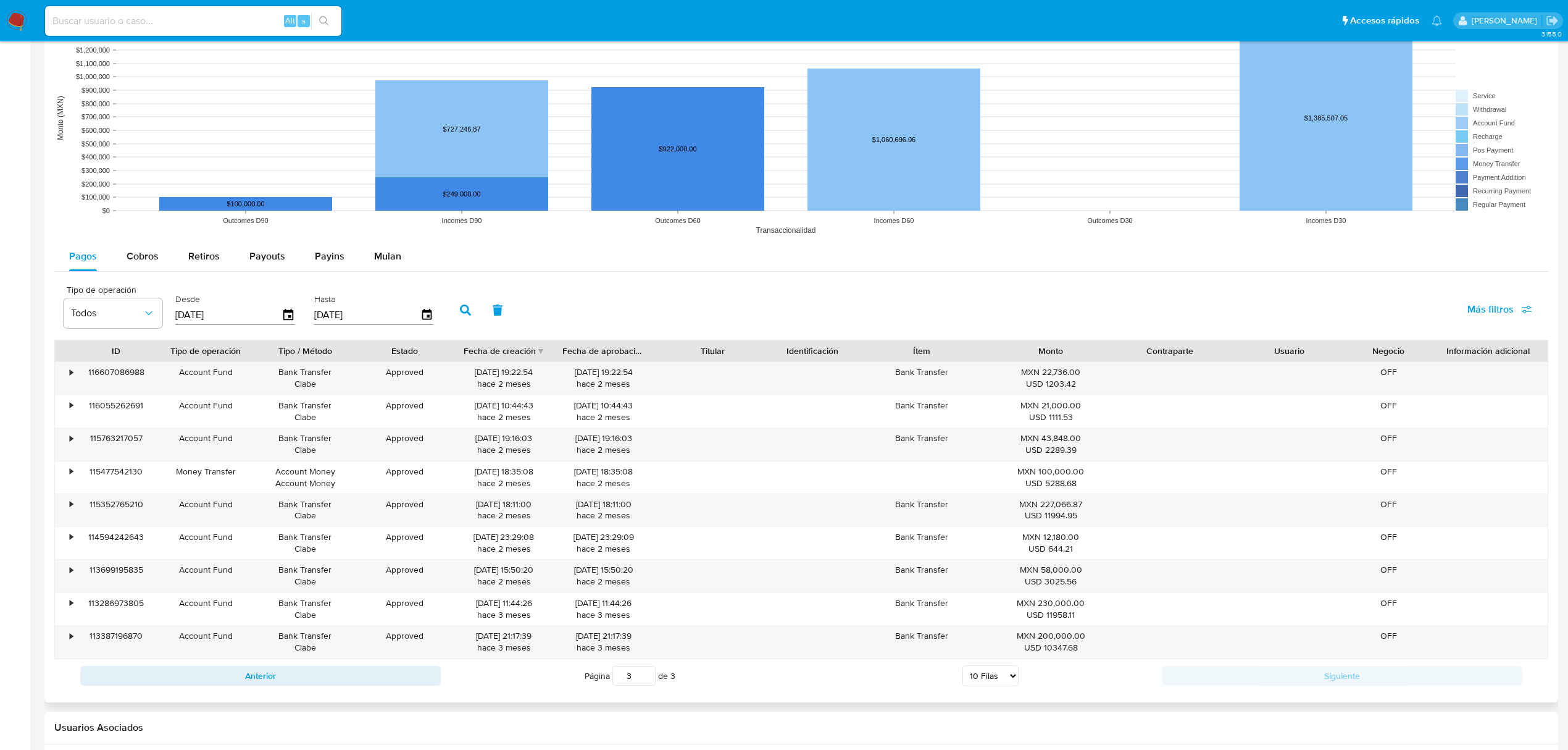
click at [1315, 670] on div "Anterior Página 3 de 3 5 Filas 10 Filas 20 Filas 25 Filas 50 Filas 100 Filas Si…" at bounding box center [801, 676] width 1494 height 34
drag, startPoint x: 1314, startPoint y: 667, endPoint x: 1154, endPoint y: 684, distance: 160.9
click at [1160, 684] on div "Anterior Página 3 de 3 5 Filas 10 Filas 20 Filas 25 Filas 50 Filas 100 Filas Si…" at bounding box center [801, 676] width 1494 height 34
click at [209, 321] on input "[DATE]" at bounding box center [228, 315] width 106 height 20
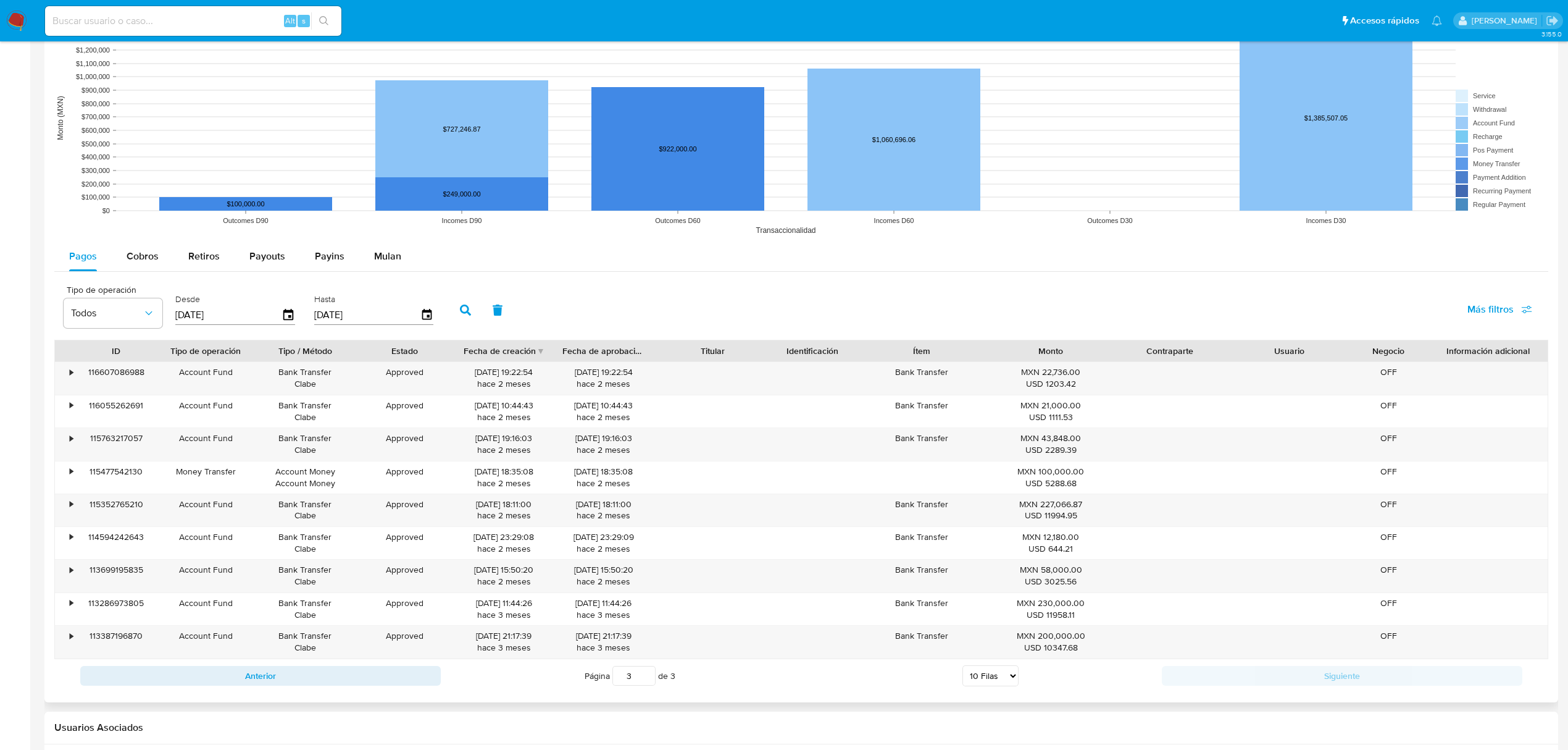
click at [209, 321] on input "[DATE]" at bounding box center [228, 315] width 106 height 20
type input "0_/__/____"
type input "01/06/292_"
type input "01/06/2025"
click at [471, 321] on button "button" at bounding box center [466, 310] width 32 height 30
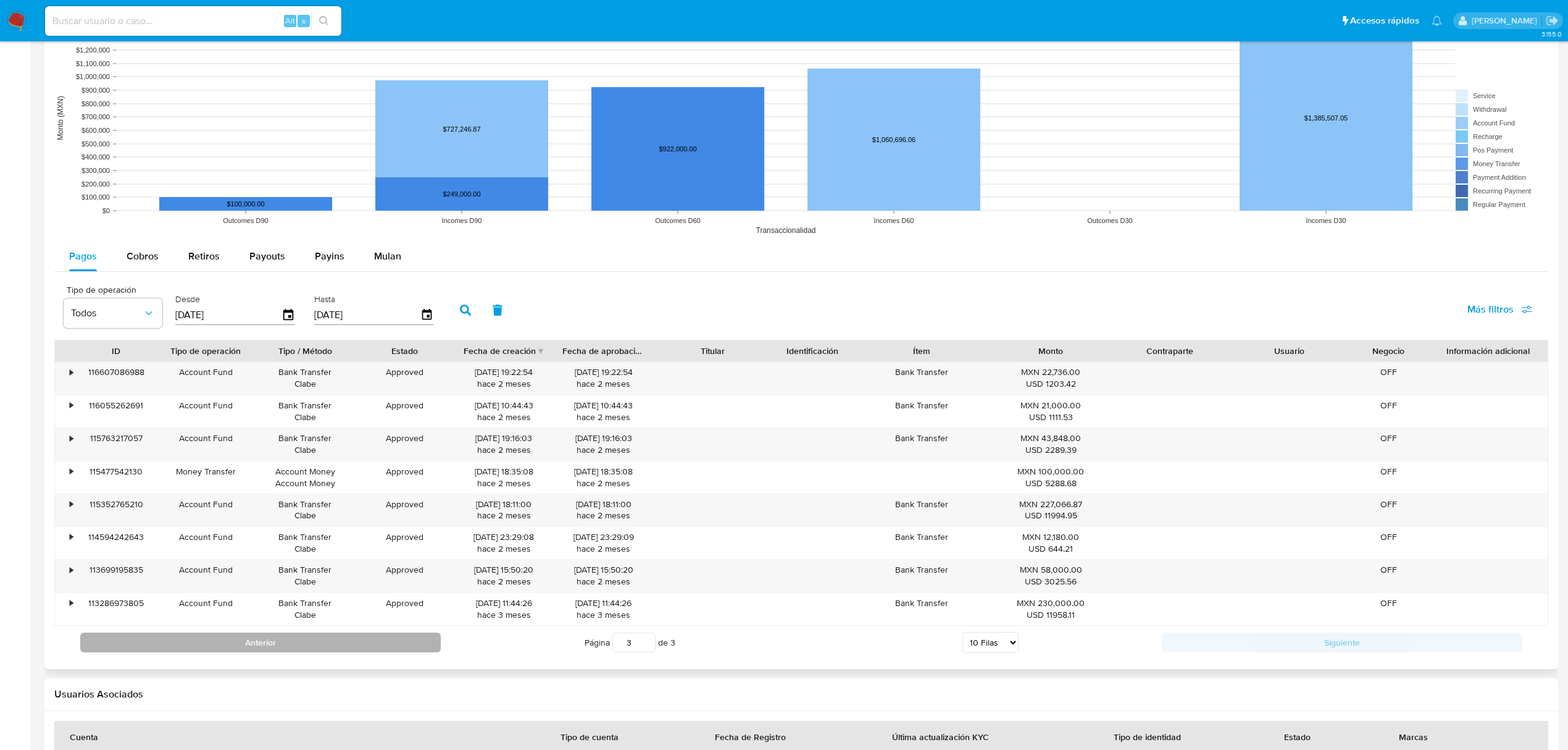
click at [292, 648] on button "Anterior" at bounding box center [261, 642] width 361 height 20
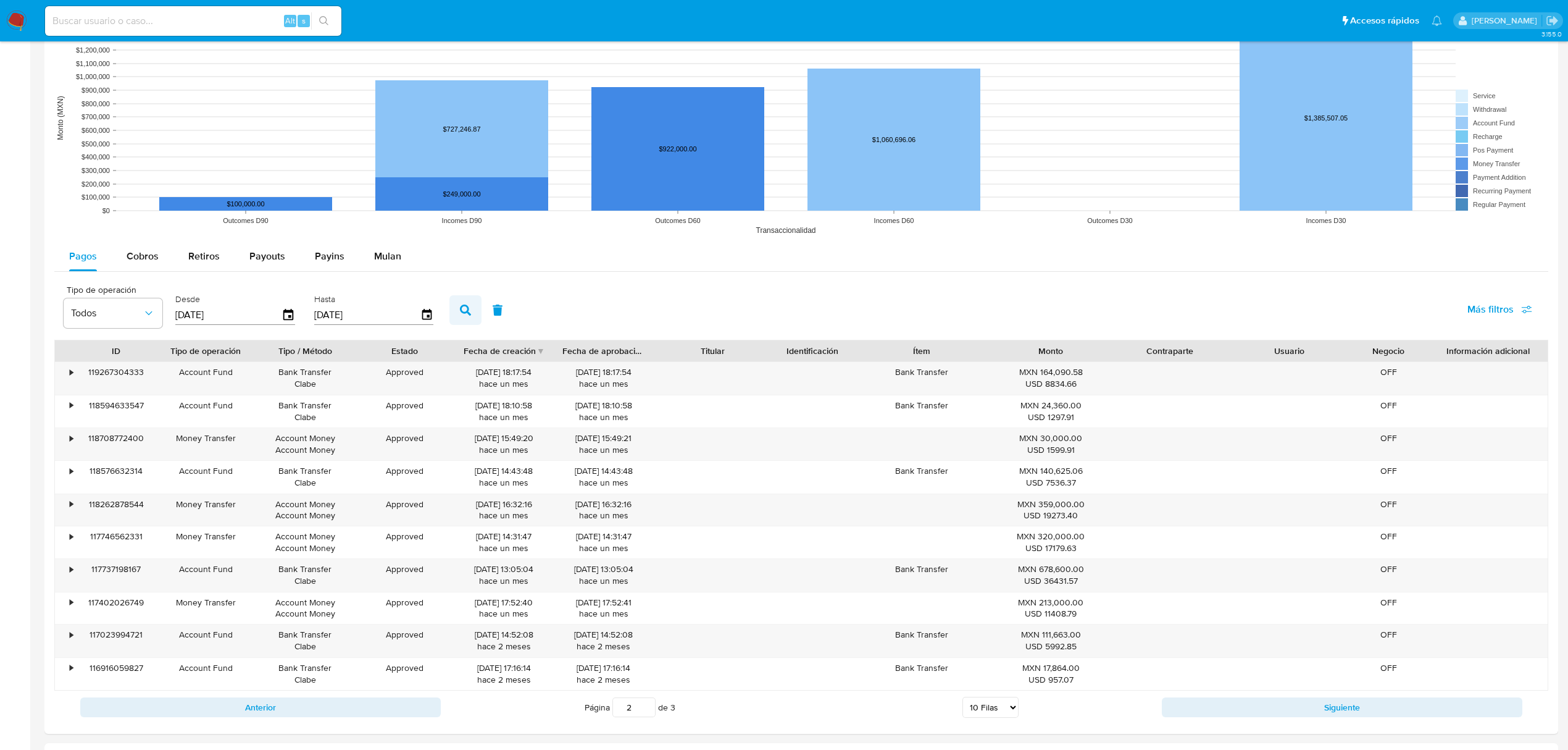
click at [464, 310] on icon "button" at bounding box center [466, 310] width 11 height 11
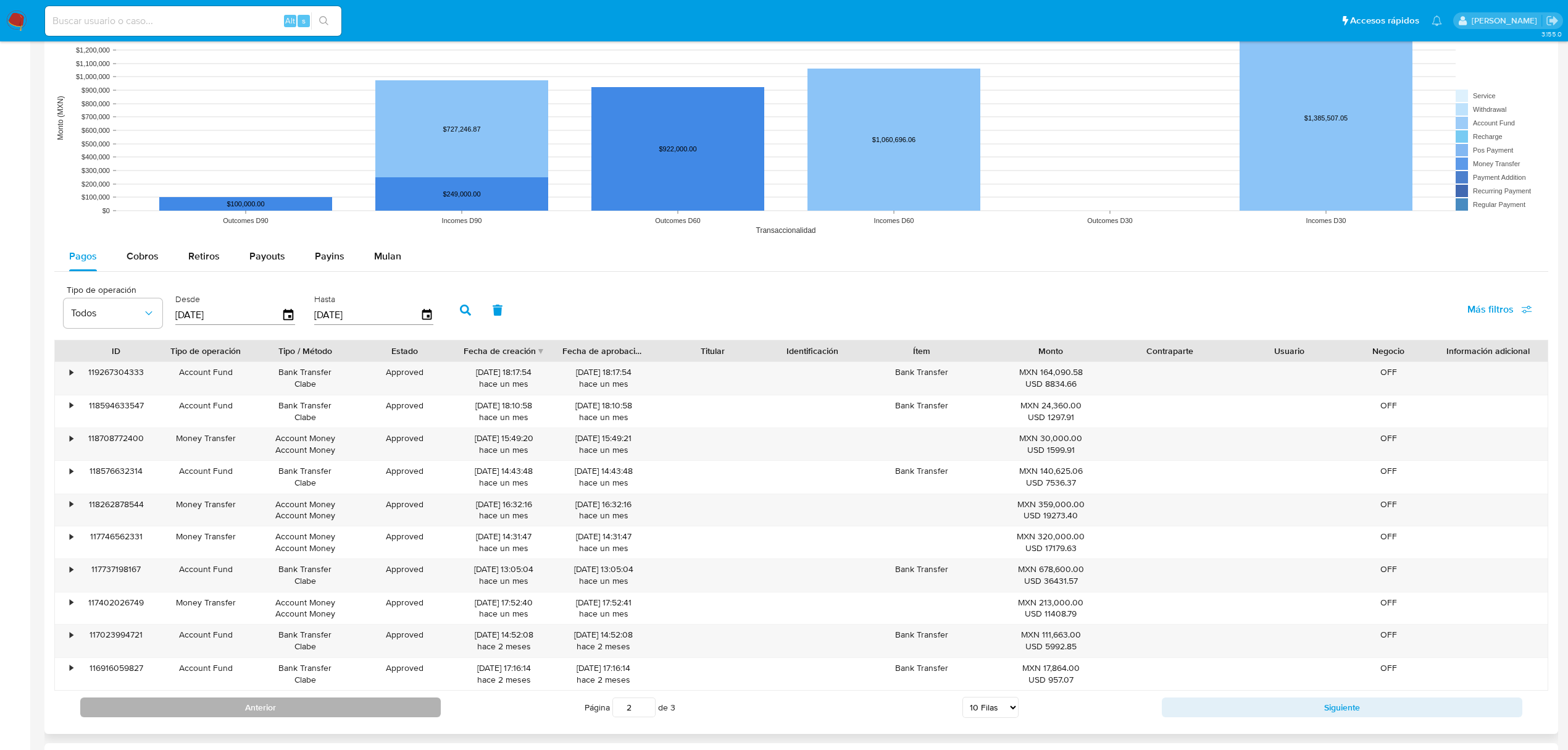
click at [408, 707] on button "Anterior" at bounding box center [261, 707] width 361 height 20
type input "1"
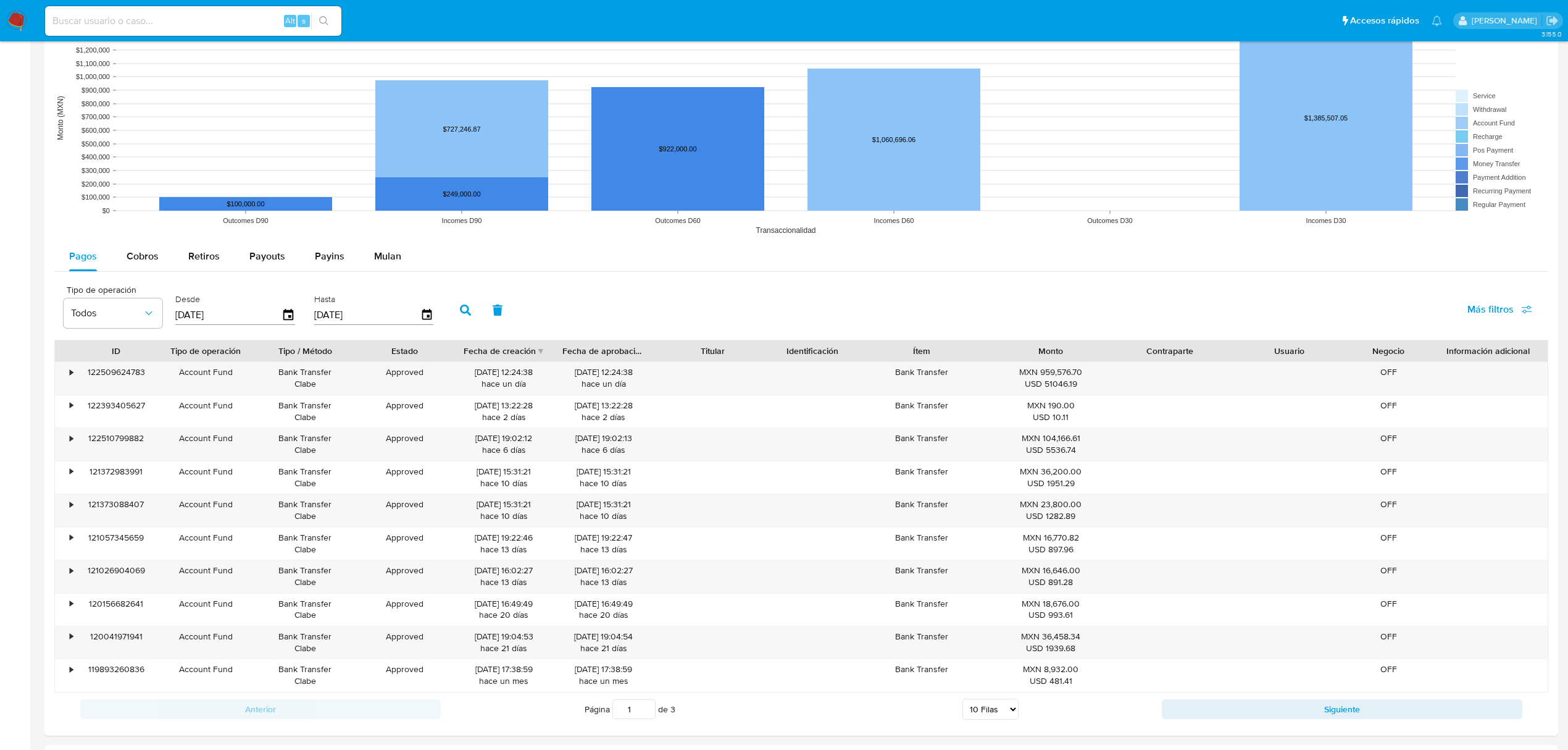
click at [201, 317] on input "01/06/2025" at bounding box center [228, 315] width 106 height 20
type input "01/02/025_"
type input "7_/__/____"
type input "01/04/2025"
click at [473, 302] on button "button" at bounding box center [466, 310] width 32 height 30
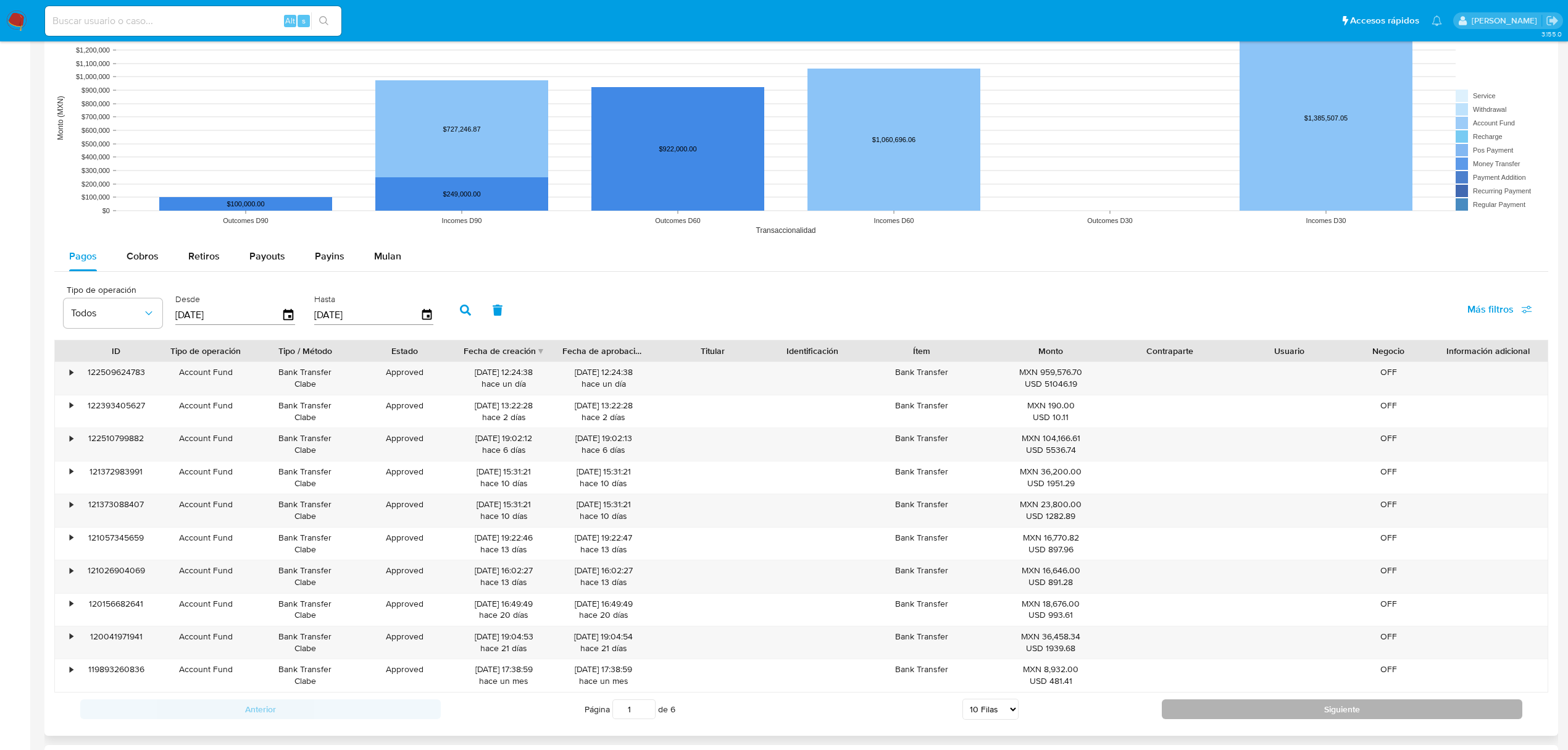
click at [1294, 717] on button "Siguiente" at bounding box center [1342, 709] width 361 height 20
click at [1293, 717] on button "Siguiente" at bounding box center [1342, 707] width 361 height 20
click at [1291, 718] on button "Siguiente" at bounding box center [1342, 708] width 361 height 20
click at [1285, 716] on button "Siguiente" at bounding box center [1342, 708] width 361 height 20
click at [1283, 714] on button "Siguiente" at bounding box center [1342, 708] width 361 height 20
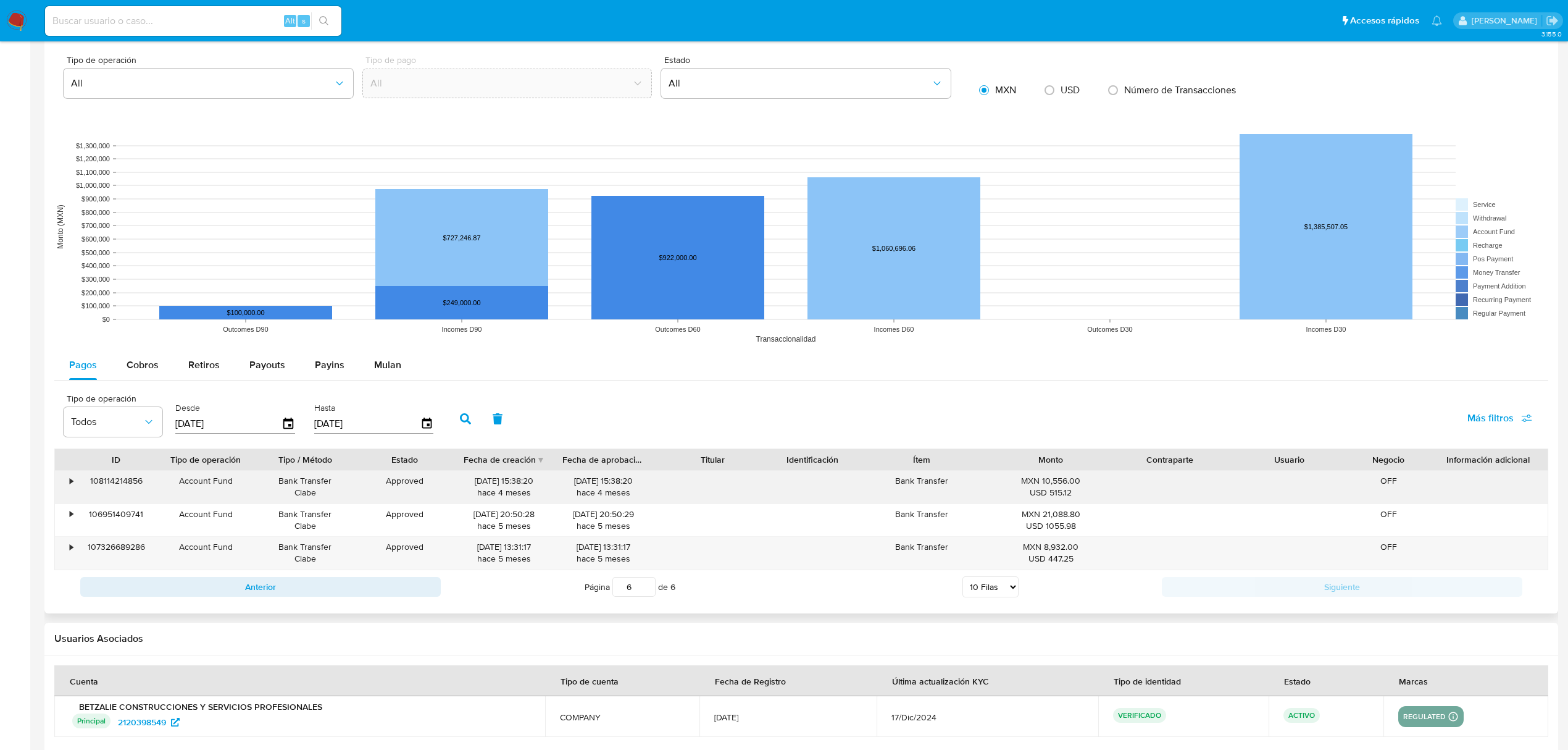
scroll to position [769, 0]
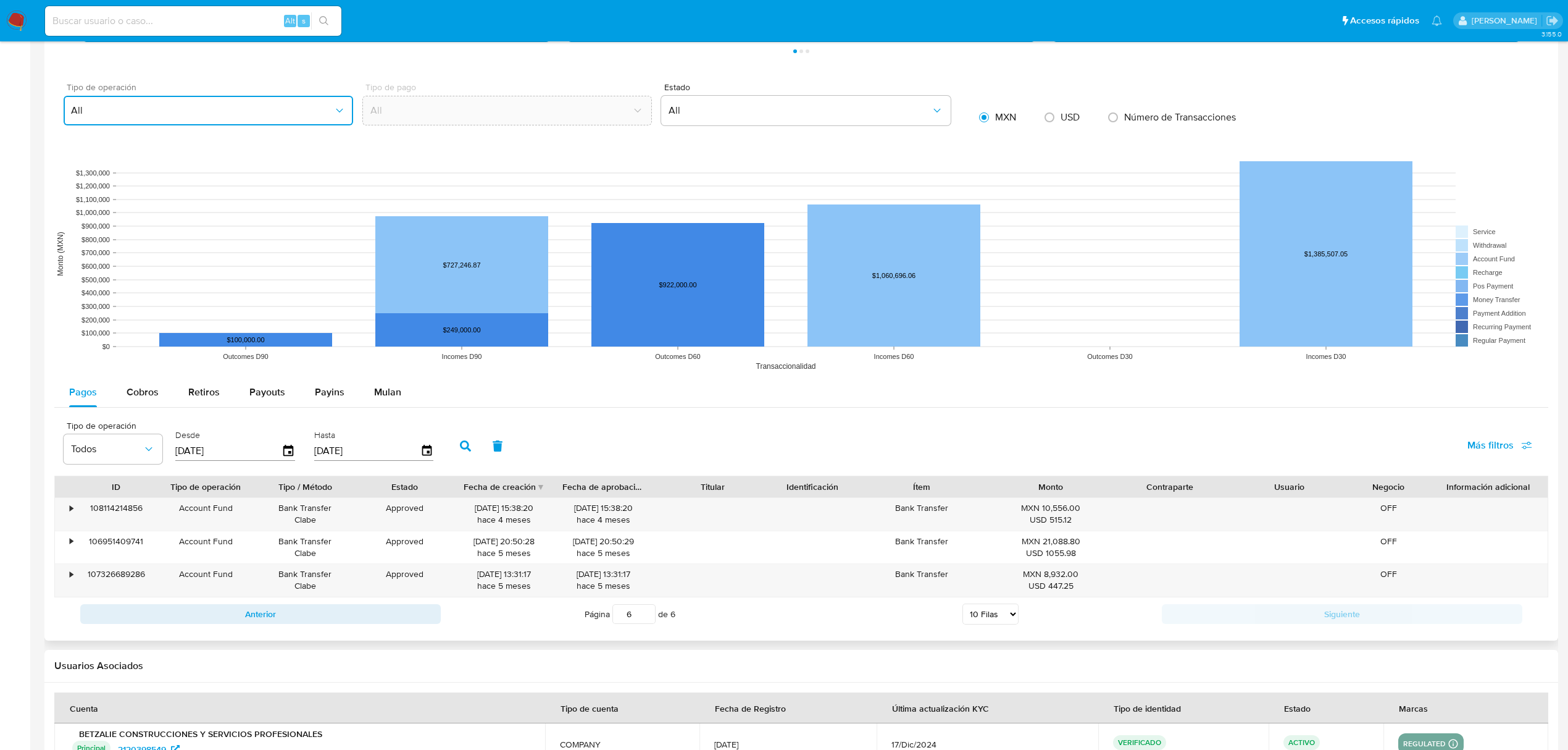
click at [311, 113] on span "All" at bounding box center [202, 111] width 262 height 12
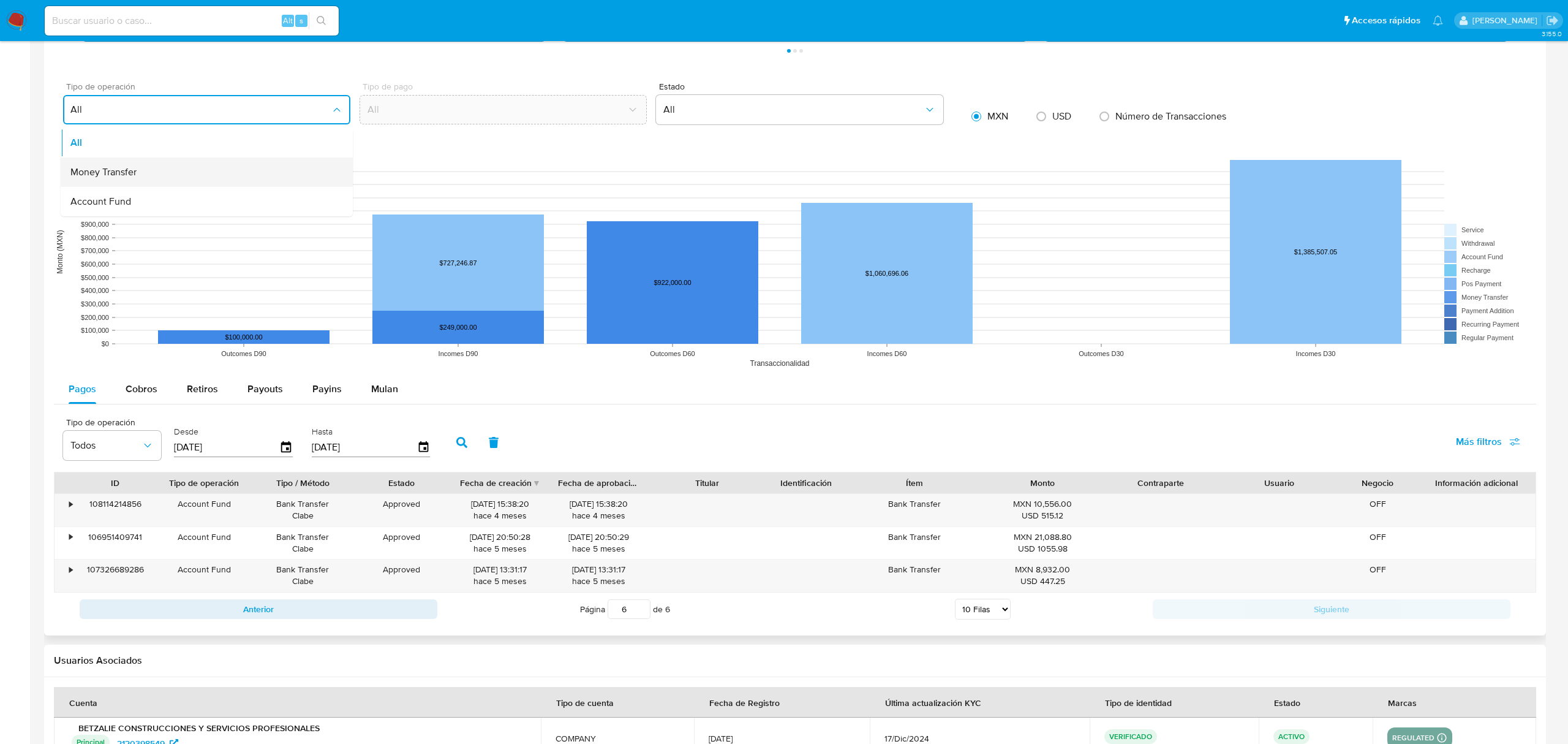
click at [150, 184] on div "Money Transfer" at bounding box center [203, 172] width 265 height 30
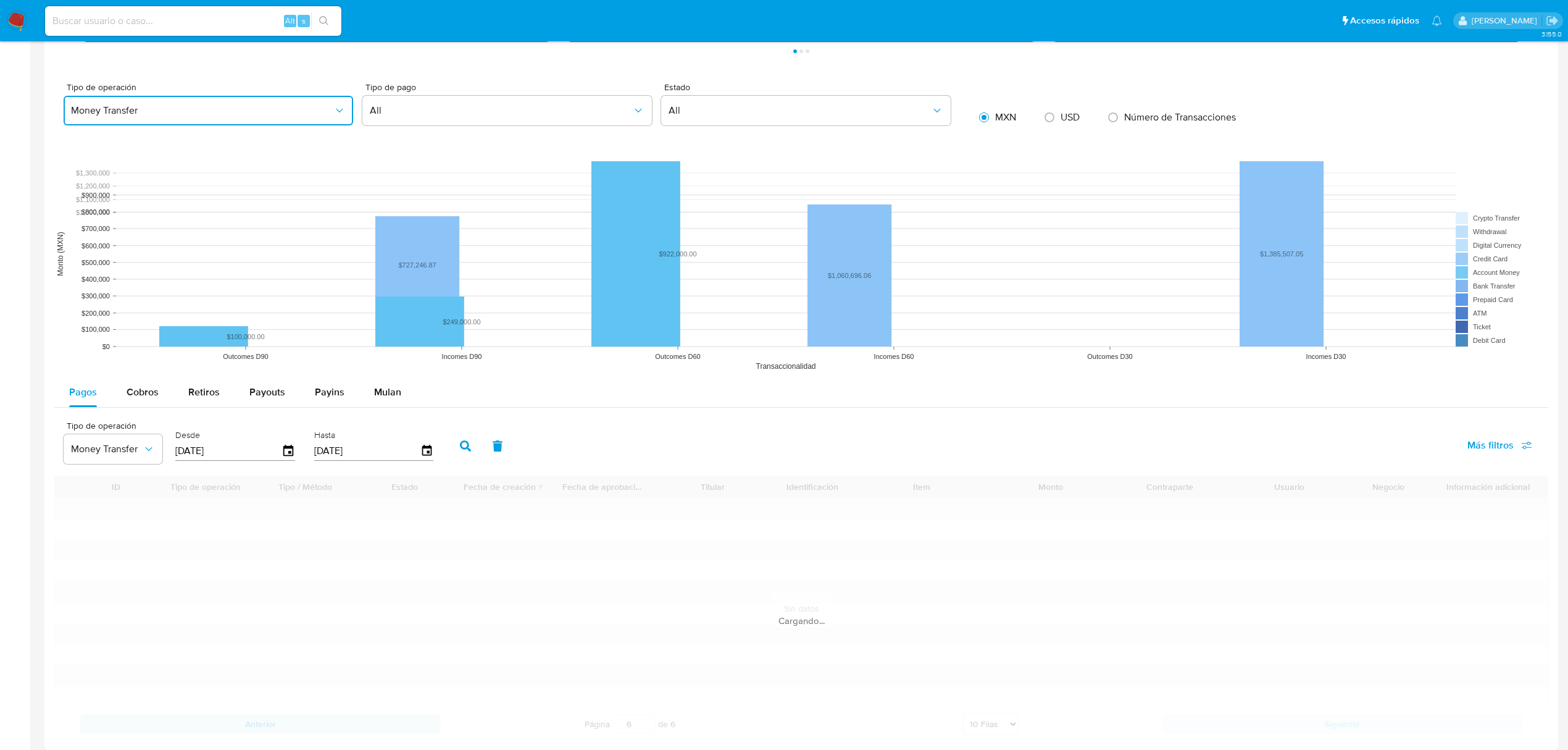
type input "1"
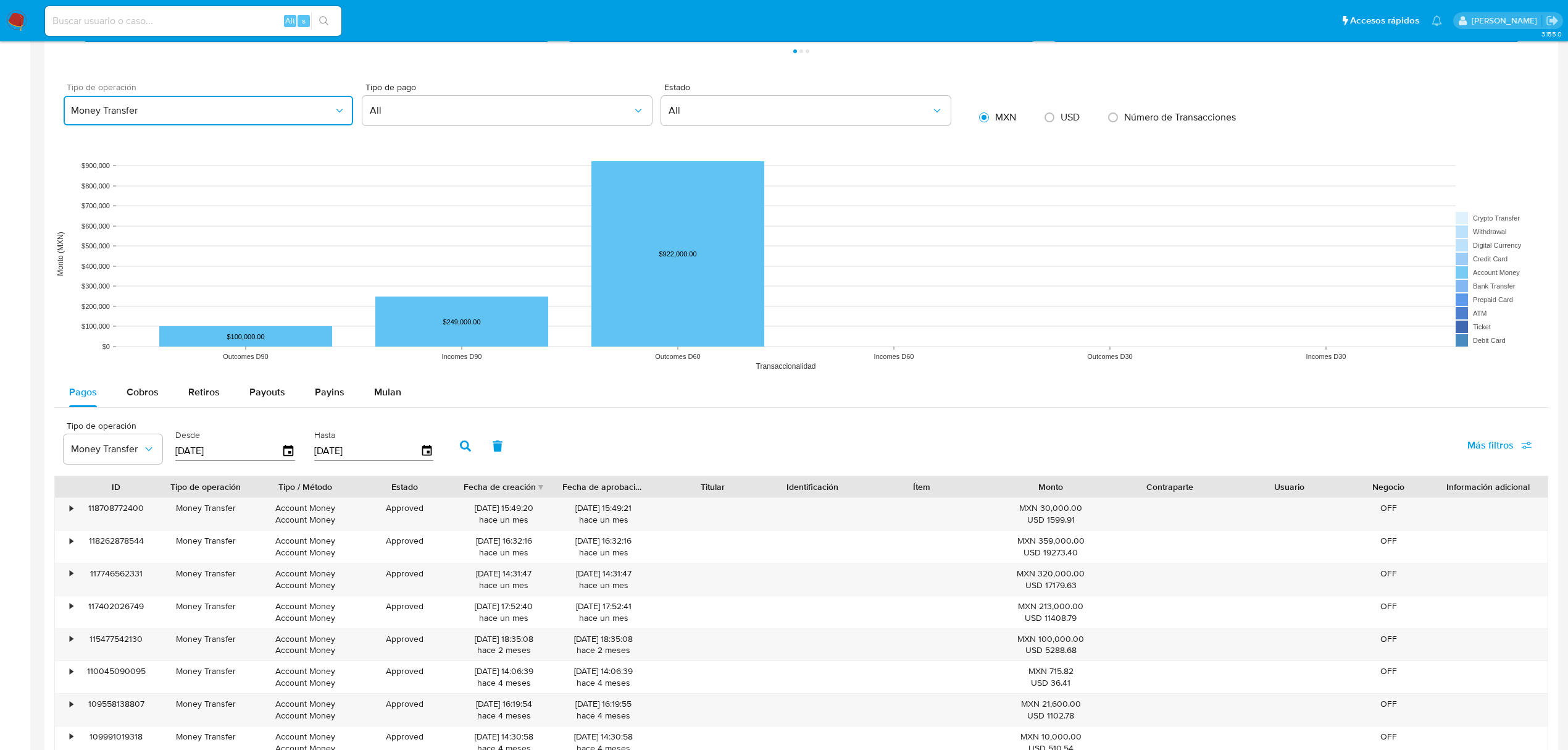
click at [308, 113] on span "Money Transfer" at bounding box center [202, 111] width 262 height 12
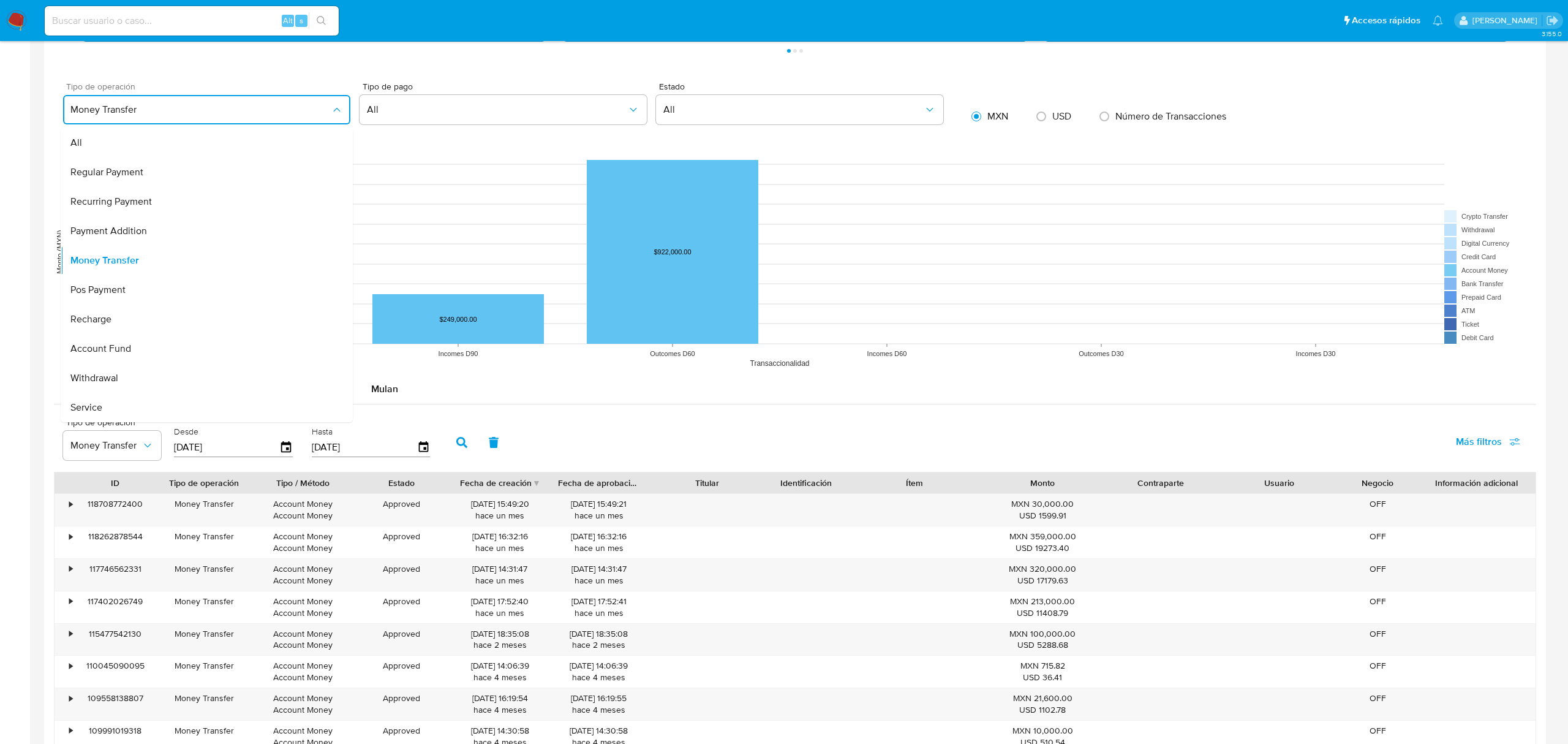
drag, startPoint x: 119, startPoint y: 150, endPoint x: 147, endPoint y: 104, distance: 53.9
click at [147, 104] on div "Money Transfer All Regular Payment Recurring Payment Payment Addition Money Tra…" at bounding box center [207, 110] width 287 height 30
click at [146, 104] on button "Money Transfer" at bounding box center [207, 110] width 287 height 30
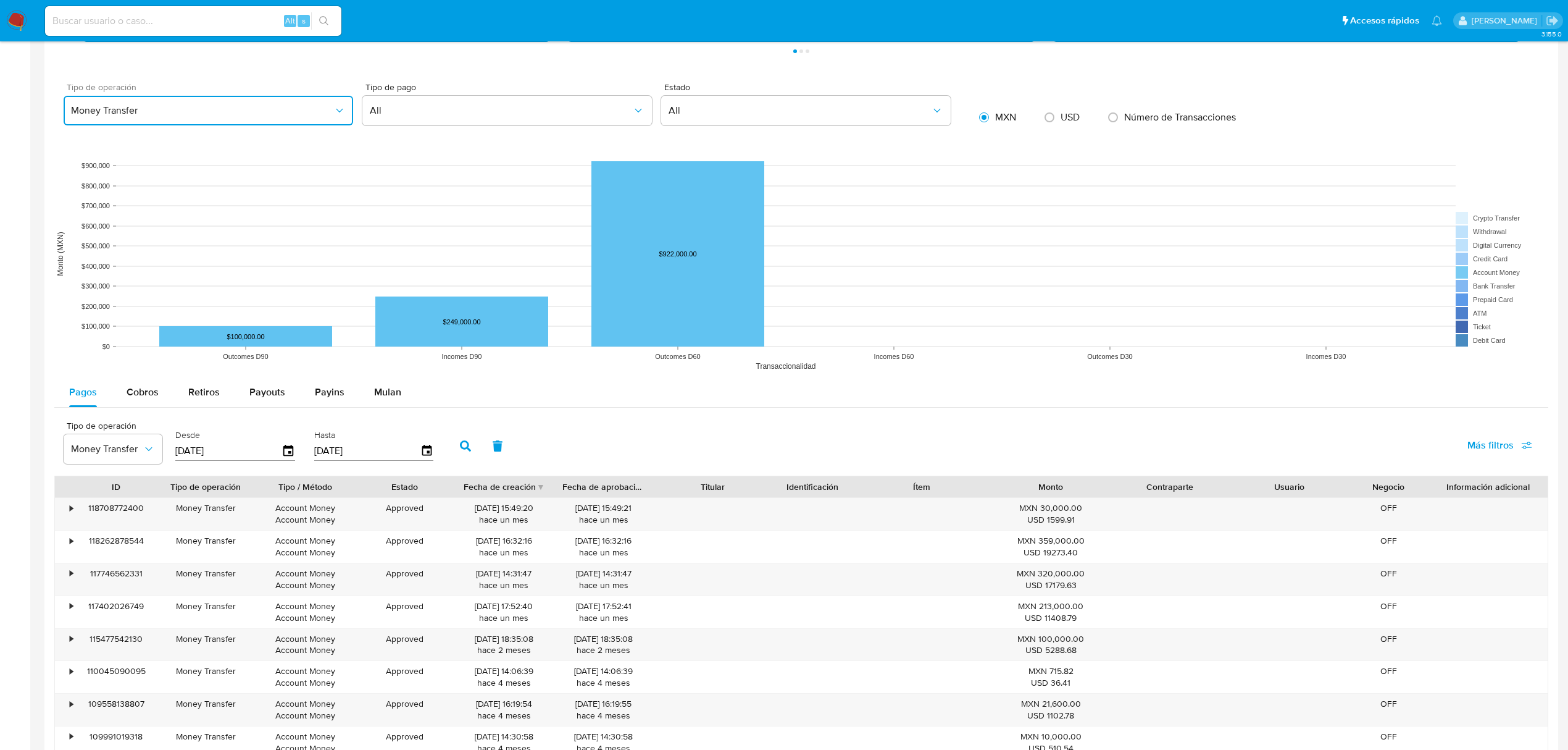
click at [146, 104] on button "Money Transfer" at bounding box center [208, 111] width 290 height 30
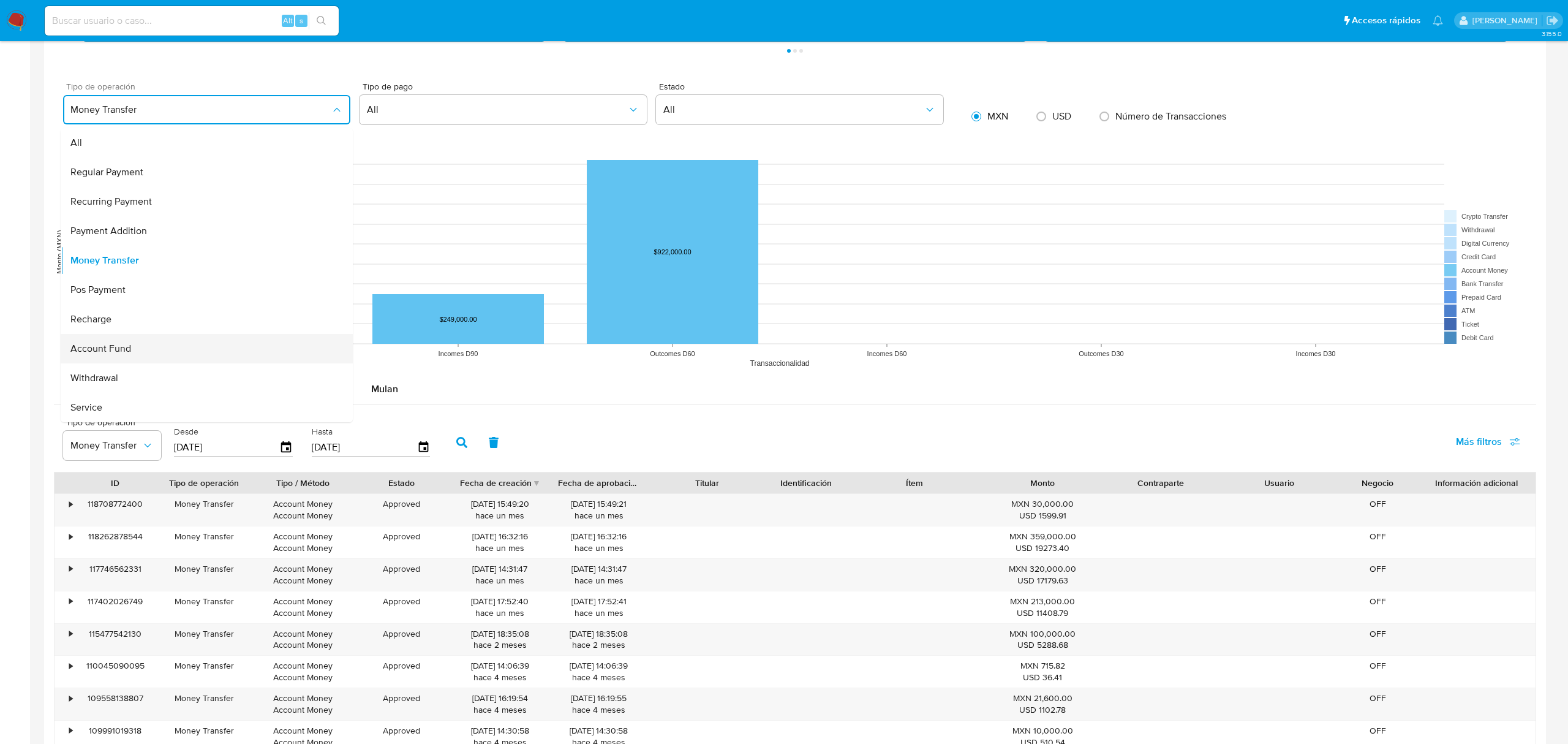
click at [185, 345] on div "Account Fund" at bounding box center [203, 349] width 265 height 30
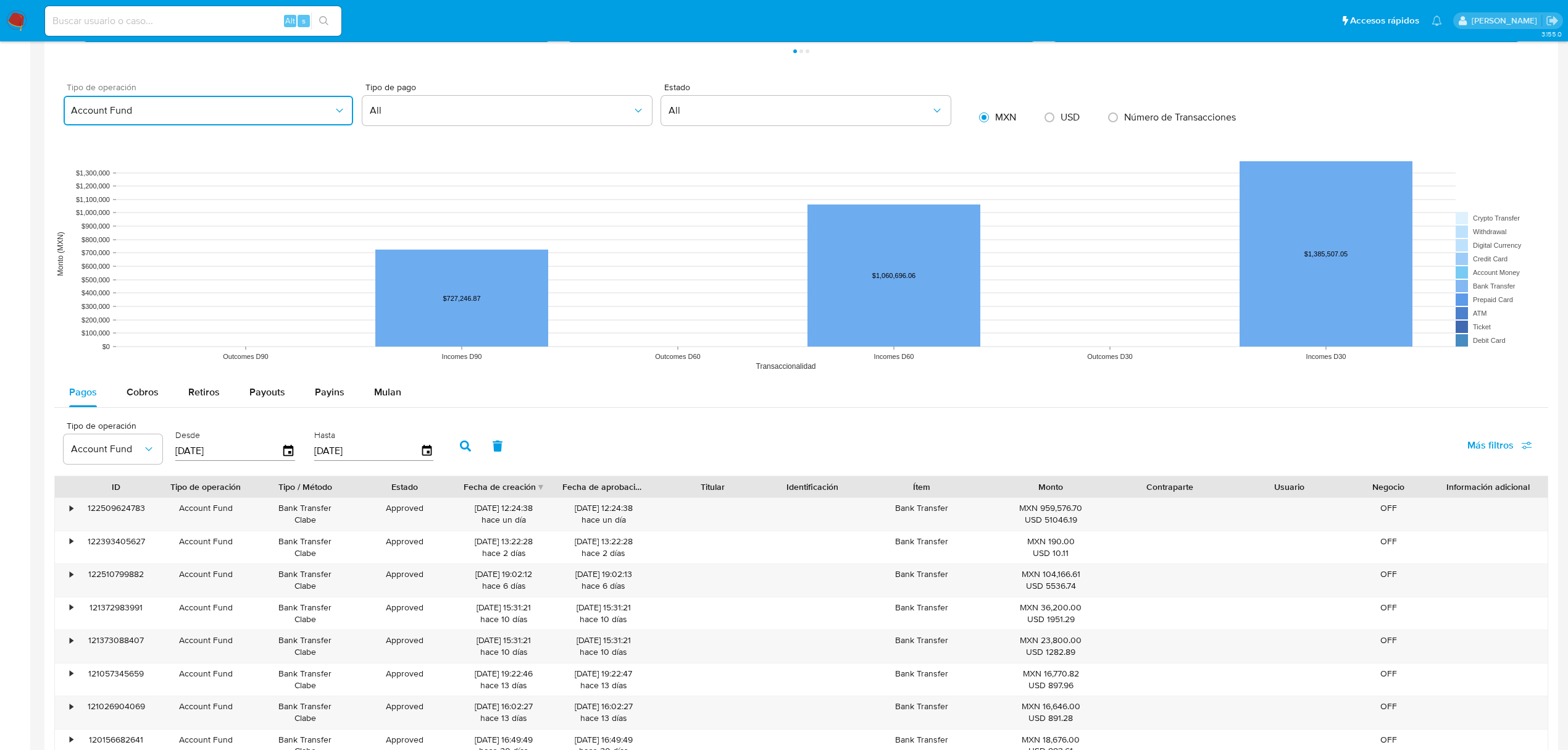
click at [343, 107] on button "Account Fund" at bounding box center [208, 111] width 290 height 30
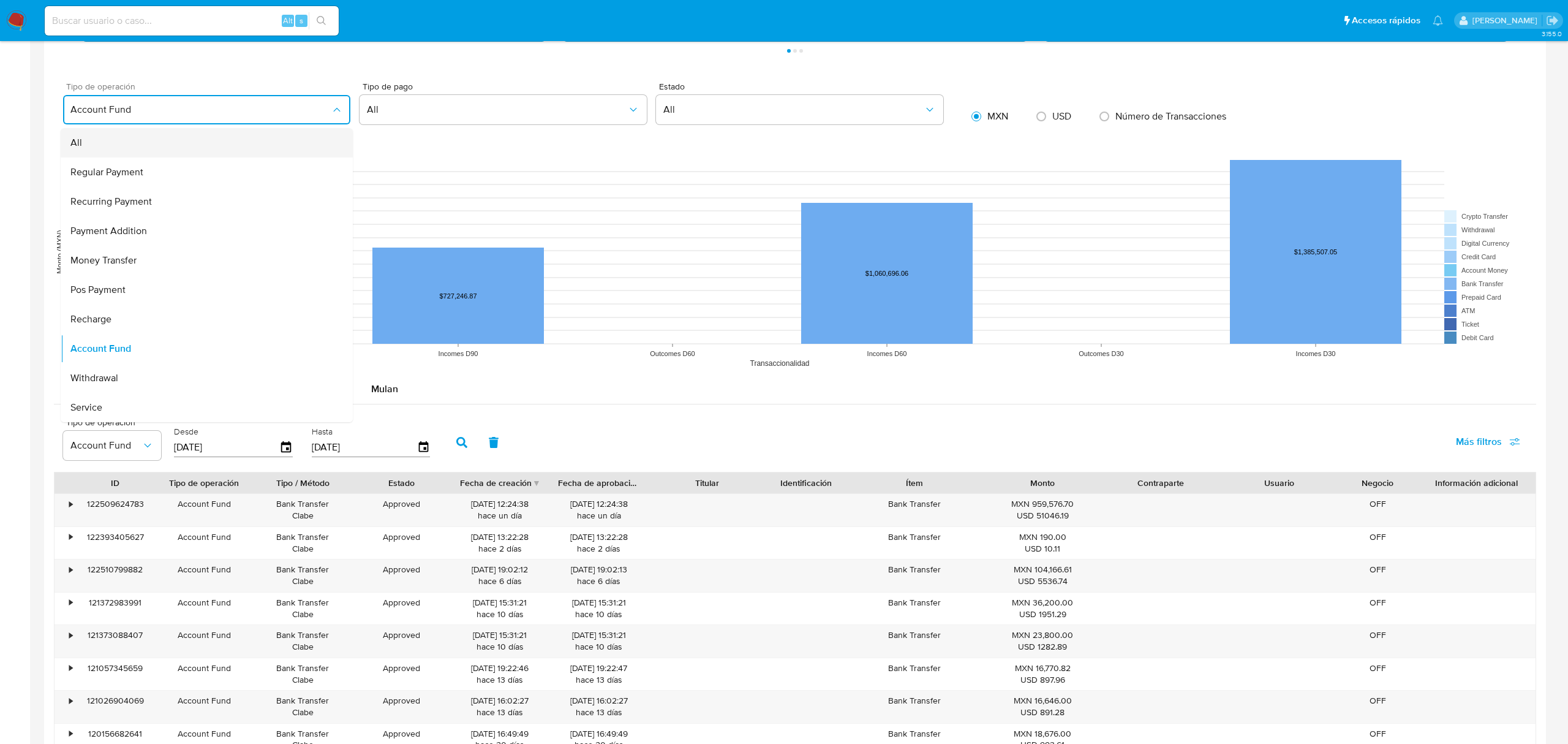
click at [265, 152] on div "All" at bounding box center [203, 143] width 265 height 30
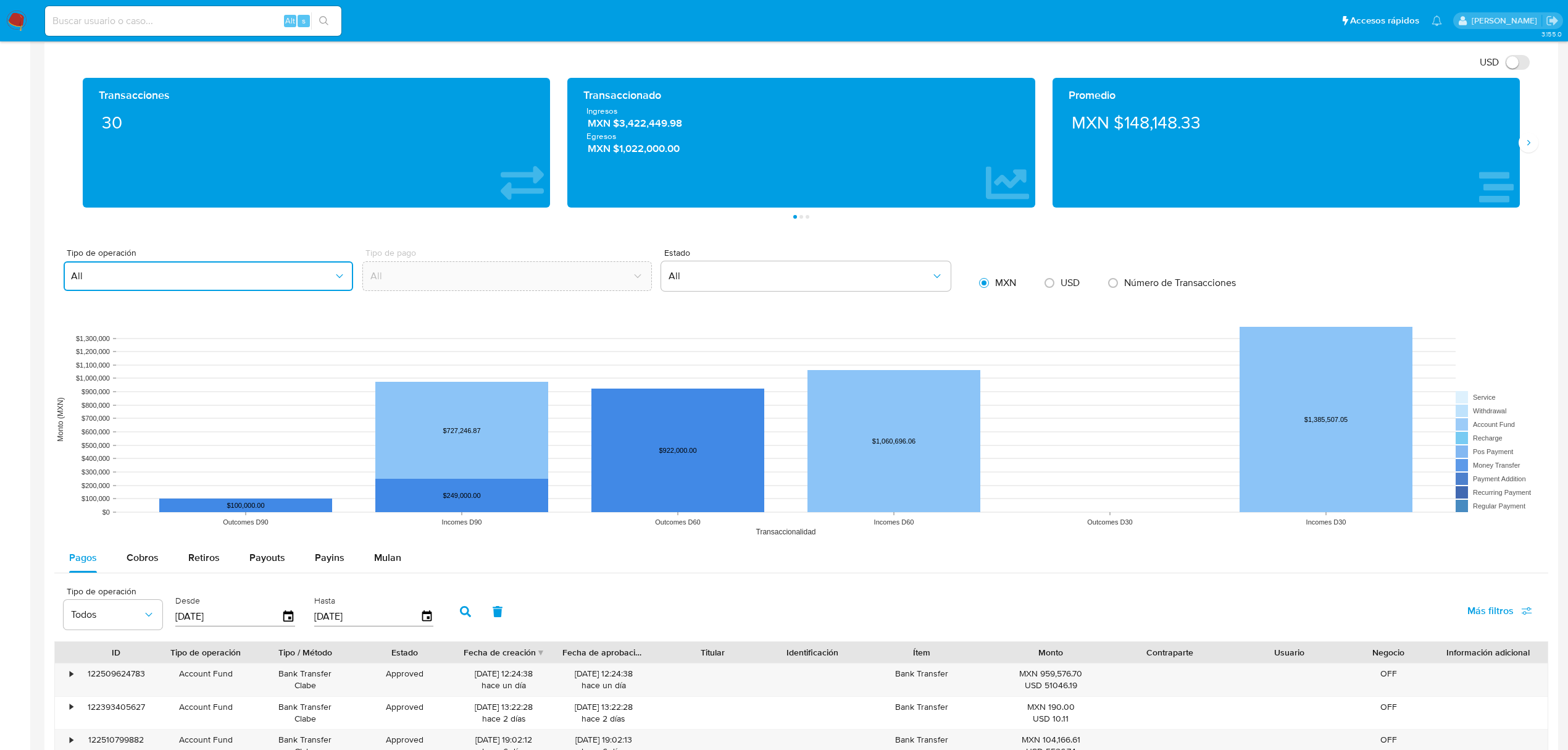
scroll to position [591, 0]
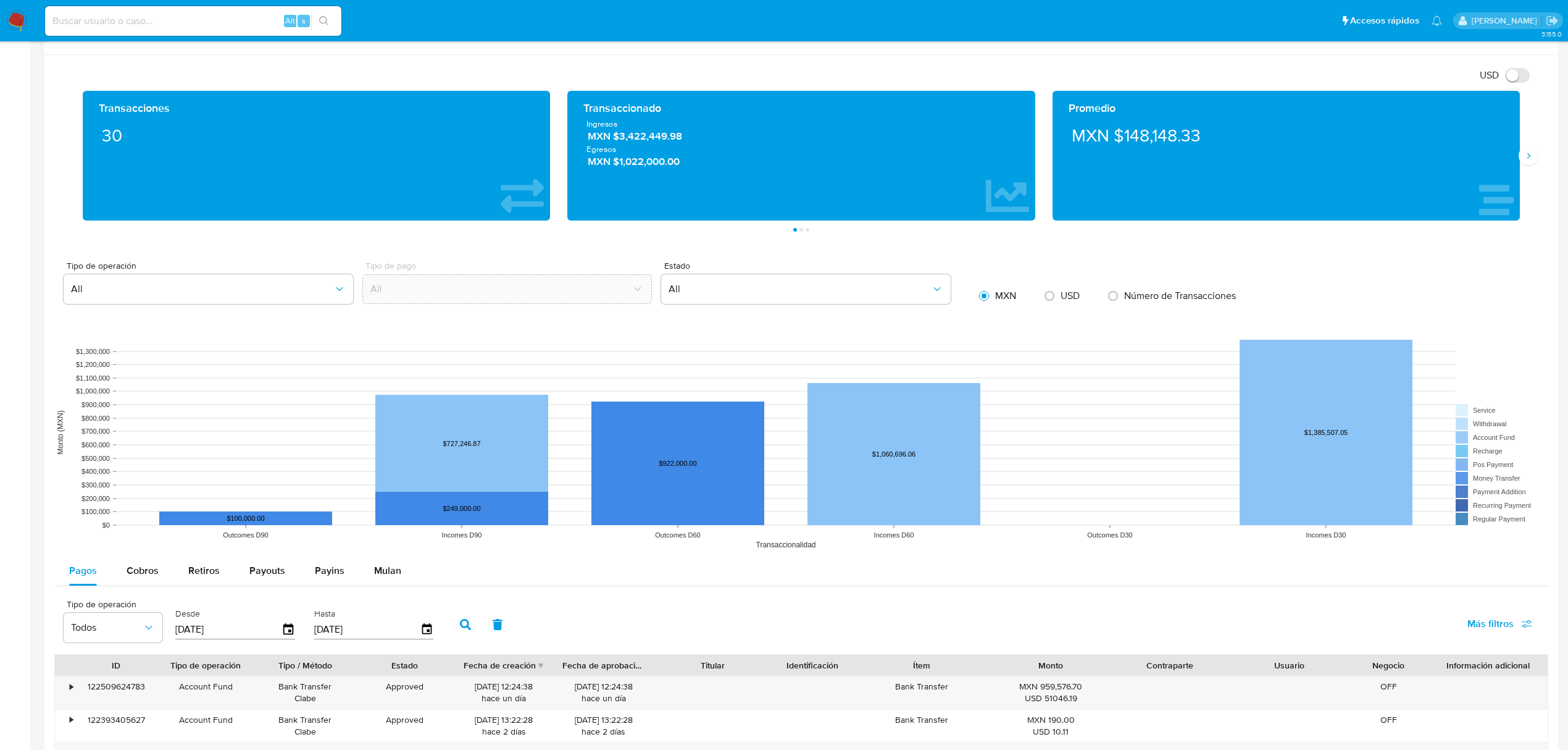
click at [1526, 170] on div "Promedio MXN $148,148.33" at bounding box center [1286, 155] width 485 height 130
click at [1524, 167] on div "Promedio MXN $148,148.33" at bounding box center [1286, 155] width 485 height 130
click at [1524, 160] on icon "Siguiente" at bounding box center [1529, 155] width 10 height 10
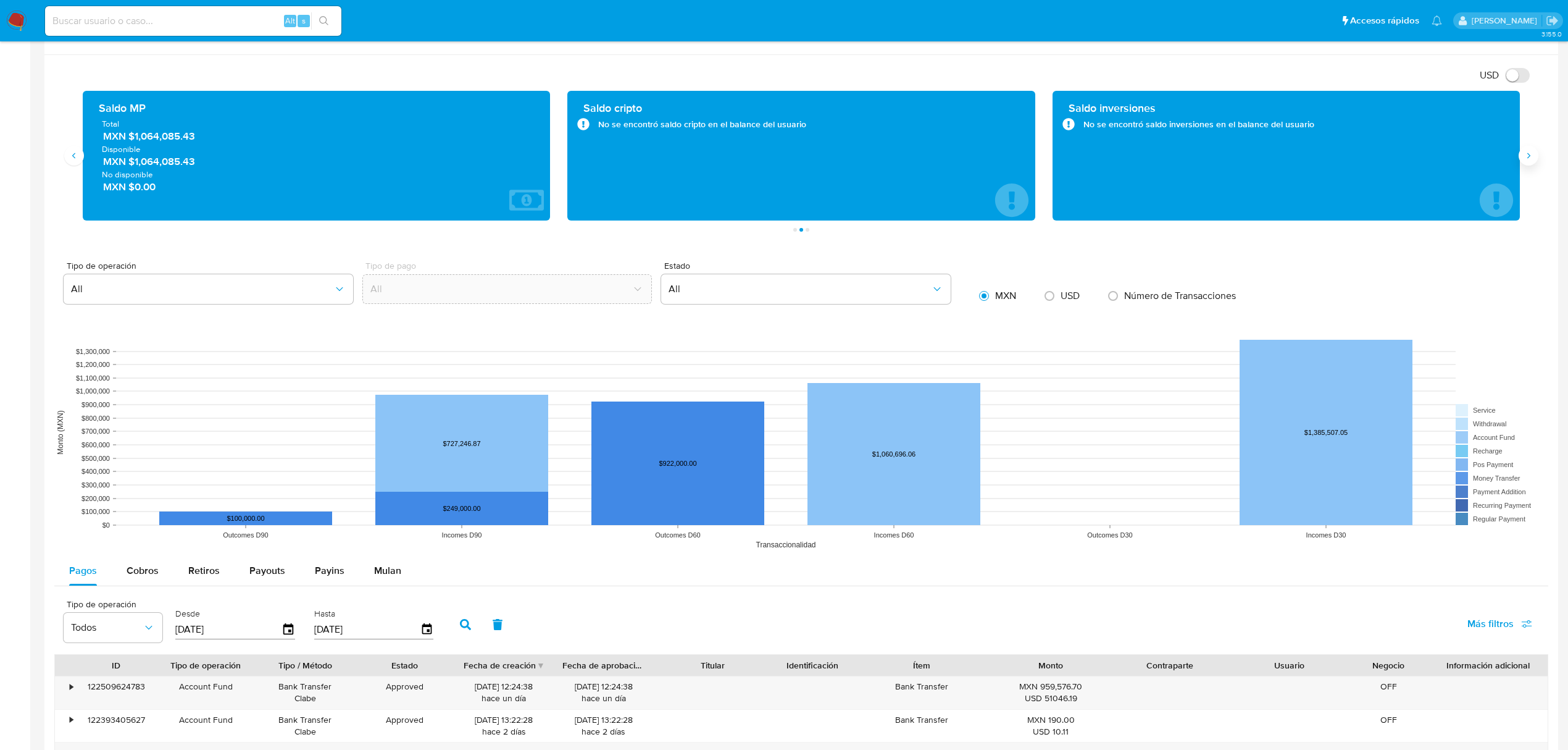
click at [1530, 159] on icon "Siguiente" at bounding box center [1529, 155] width 10 height 10
click at [78, 159] on icon "Anterior" at bounding box center [74, 155] width 10 height 10
click at [73, 160] on icon "Anterior" at bounding box center [74, 155] width 10 height 10
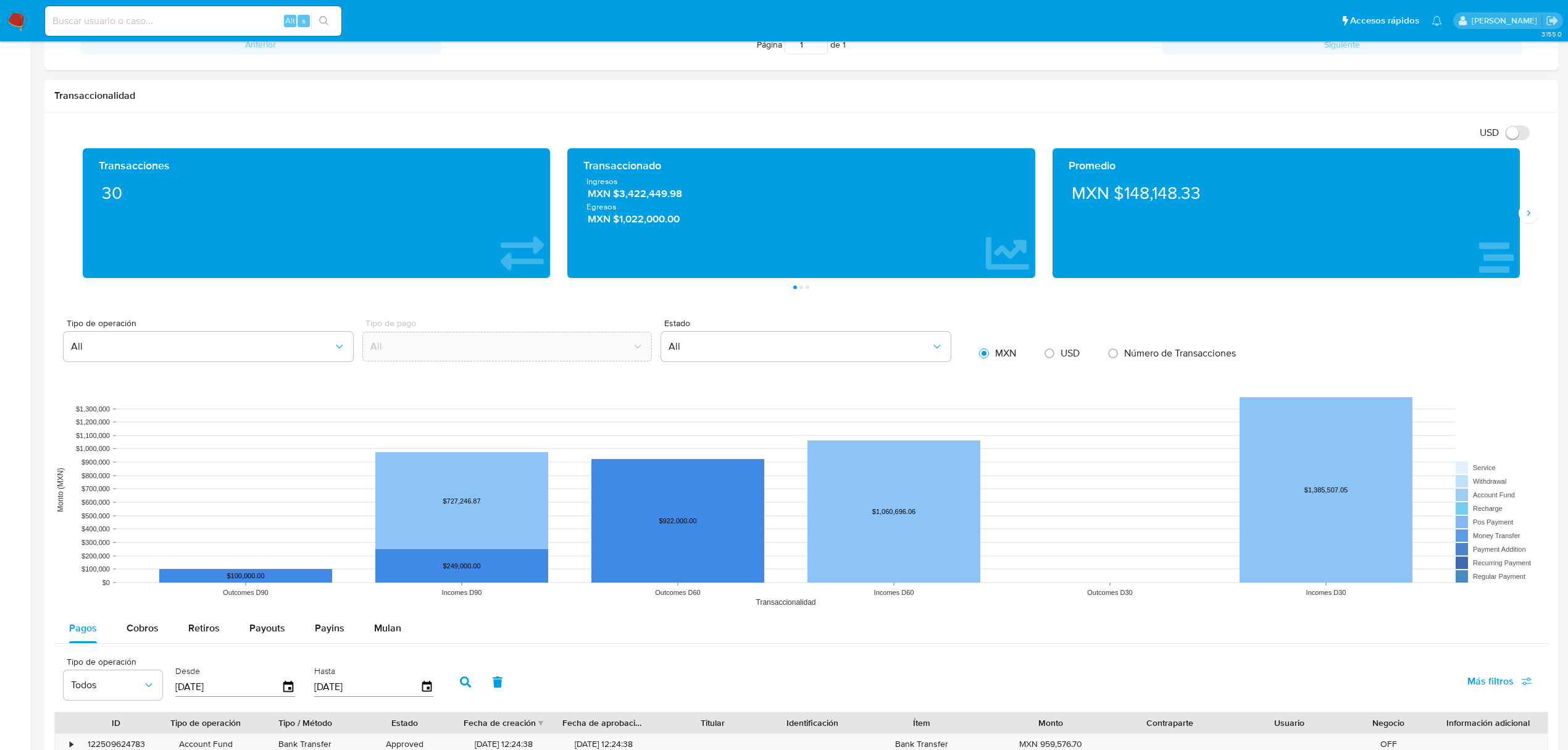
scroll to position [509, 0]
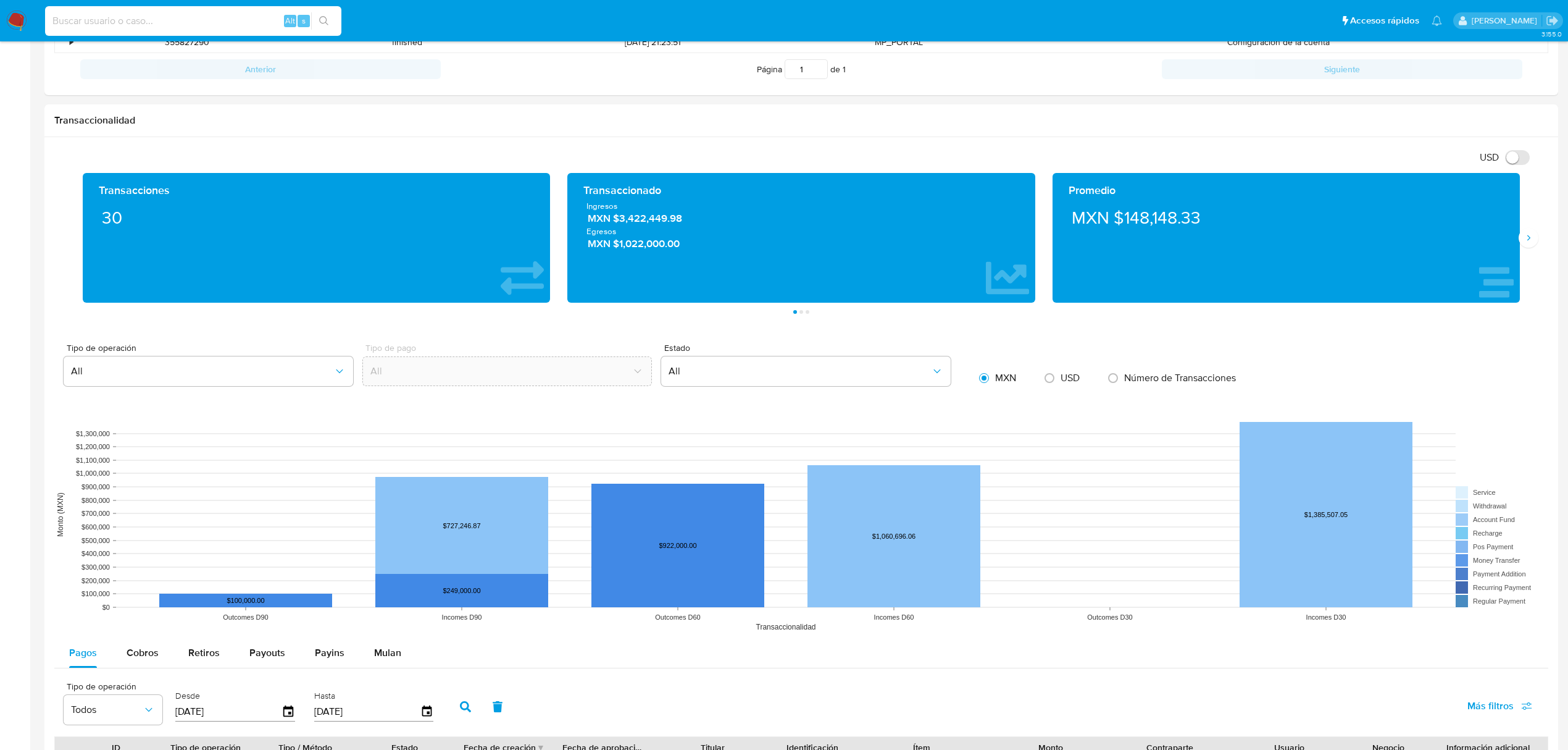
click at [194, 28] on input at bounding box center [193, 21] width 297 height 16
paste input "1967248852"
type input "1967248852"
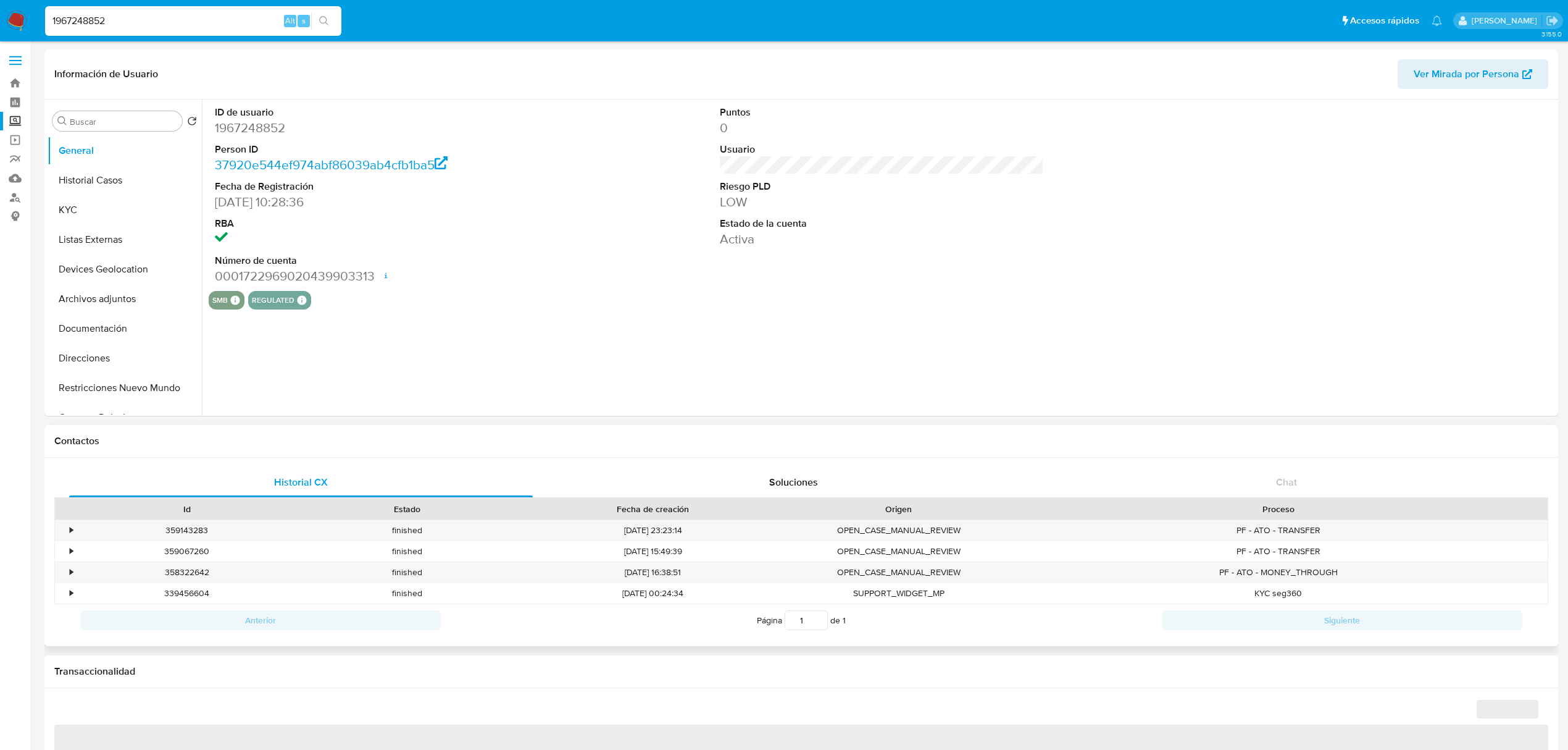
select select "10"
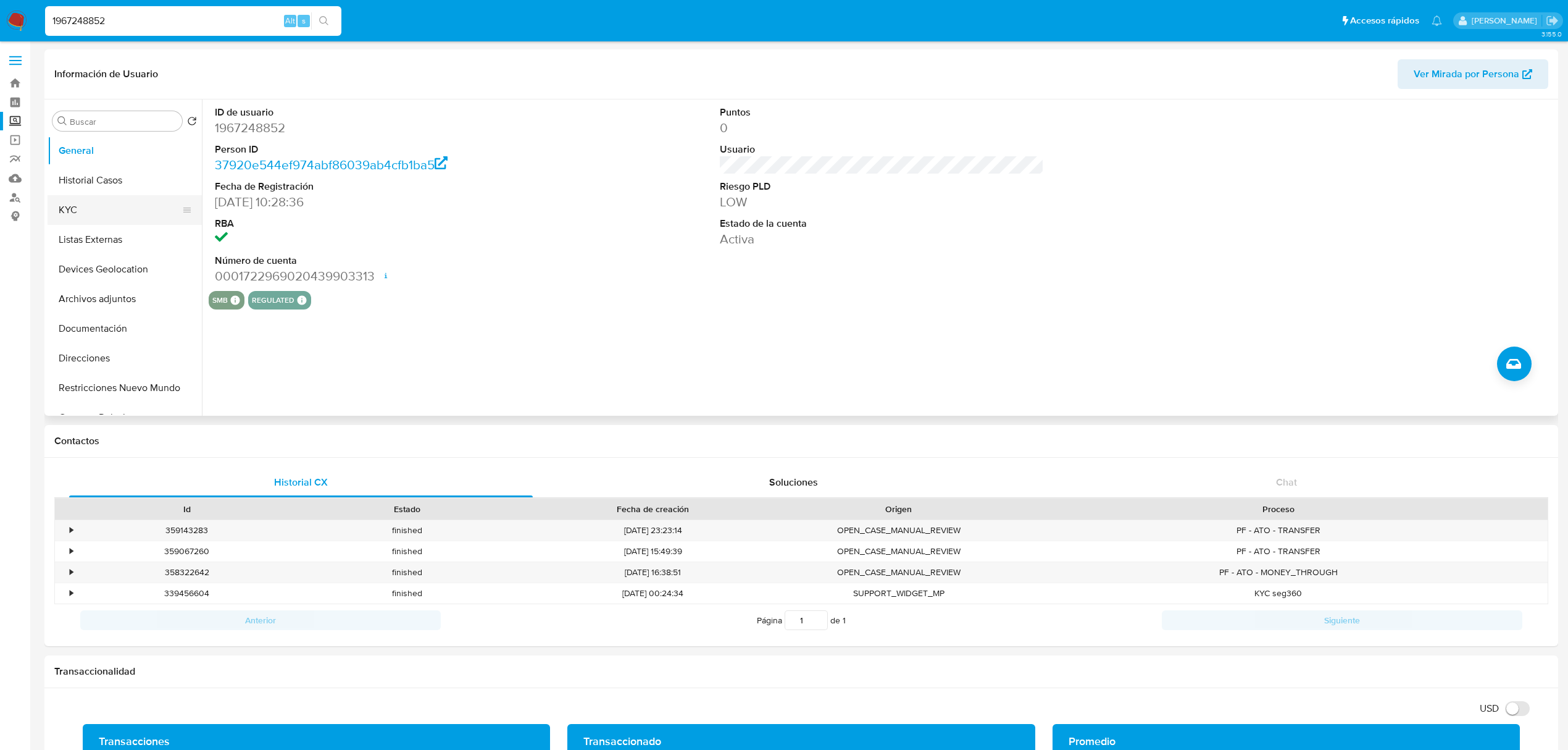
click at [83, 208] on button "KYC" at bounding box center [119, 210] width 144 height 30
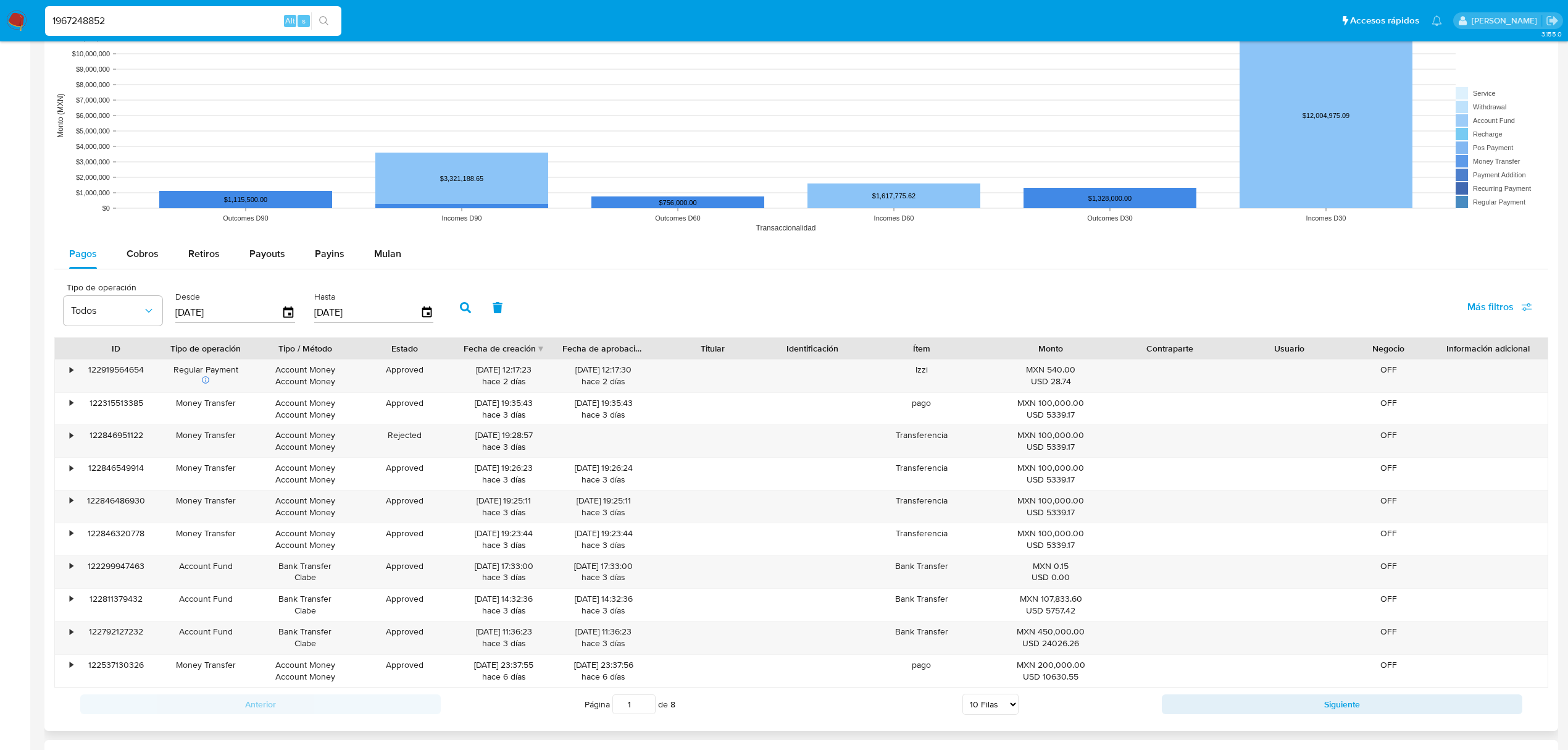
scroll to position [988, 0]
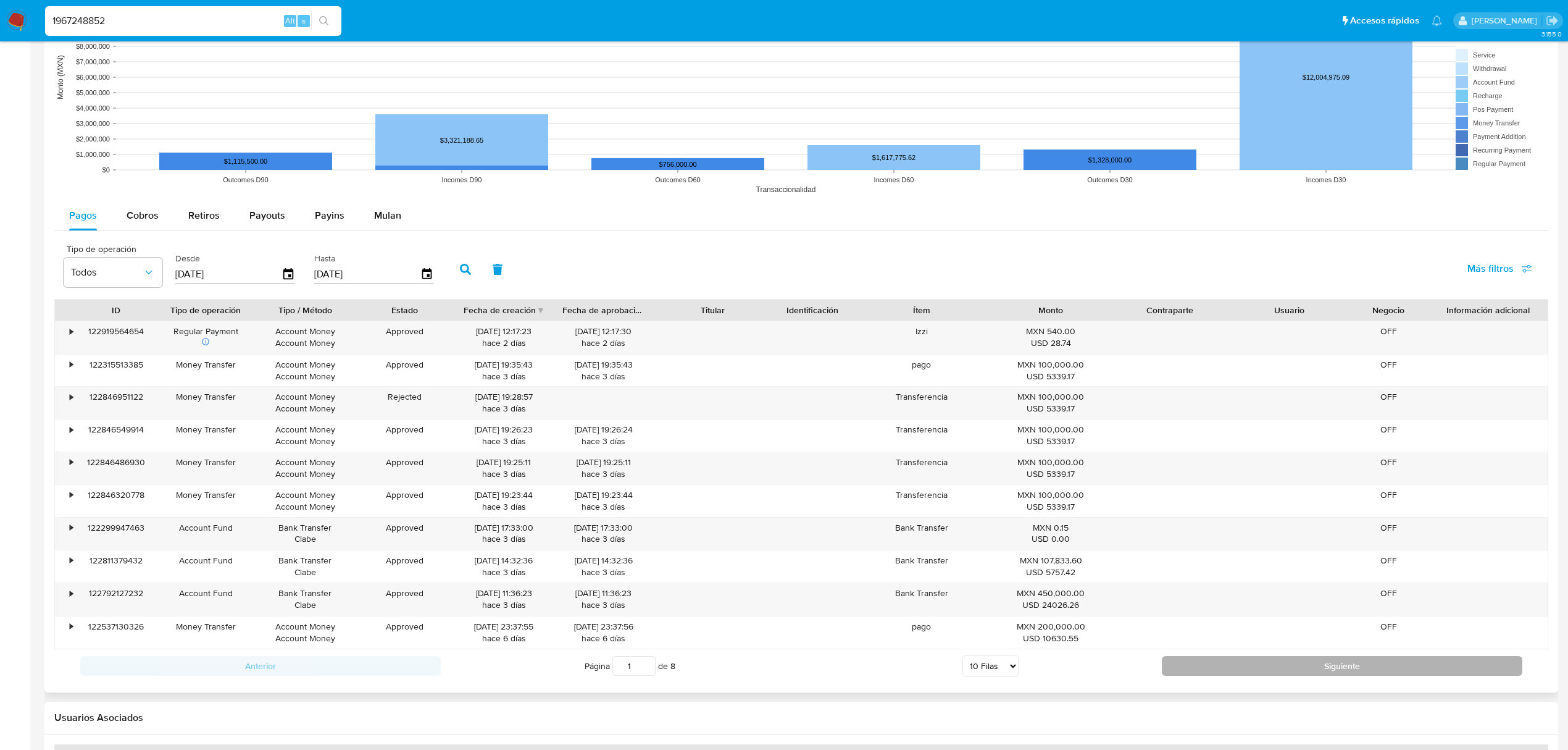
click at [1262, 669] on button "Siguiente" at bounding box center [1342, 666] width 361 height 20
click at [1262, 669] on button "Siguiente" at bounding box center [1342, 667] width 361 height 20
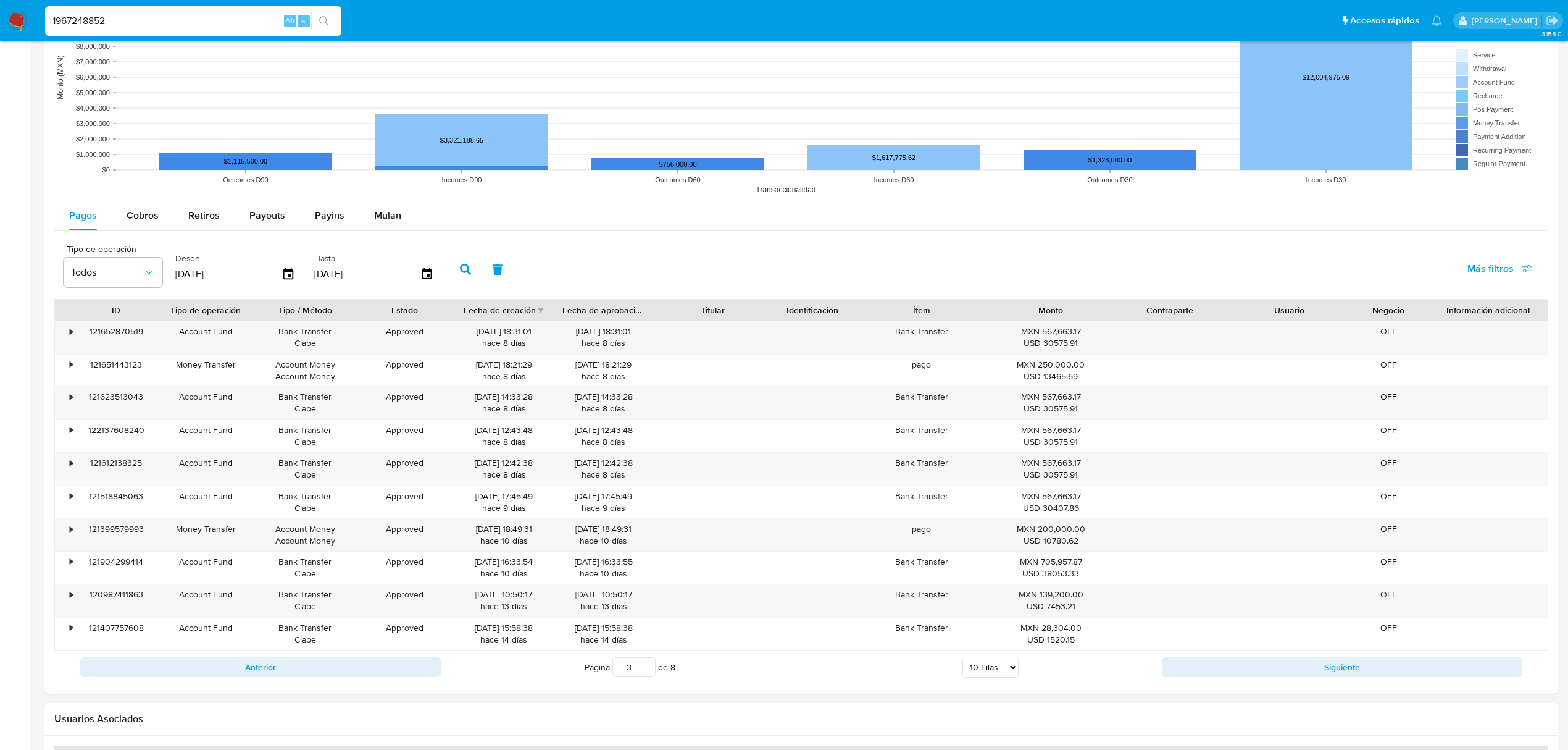
click at [1262, 669] on button "Siguiente" at bounding box center [1342, 667] width 361 height 20
click at [1262, 669] on button "Siguiente" at bounding box center [1342, 668] width 361 height 20
click at [1339, 667] on button "Siguiente" at bounding box center [1342, 668] width 361 height 20
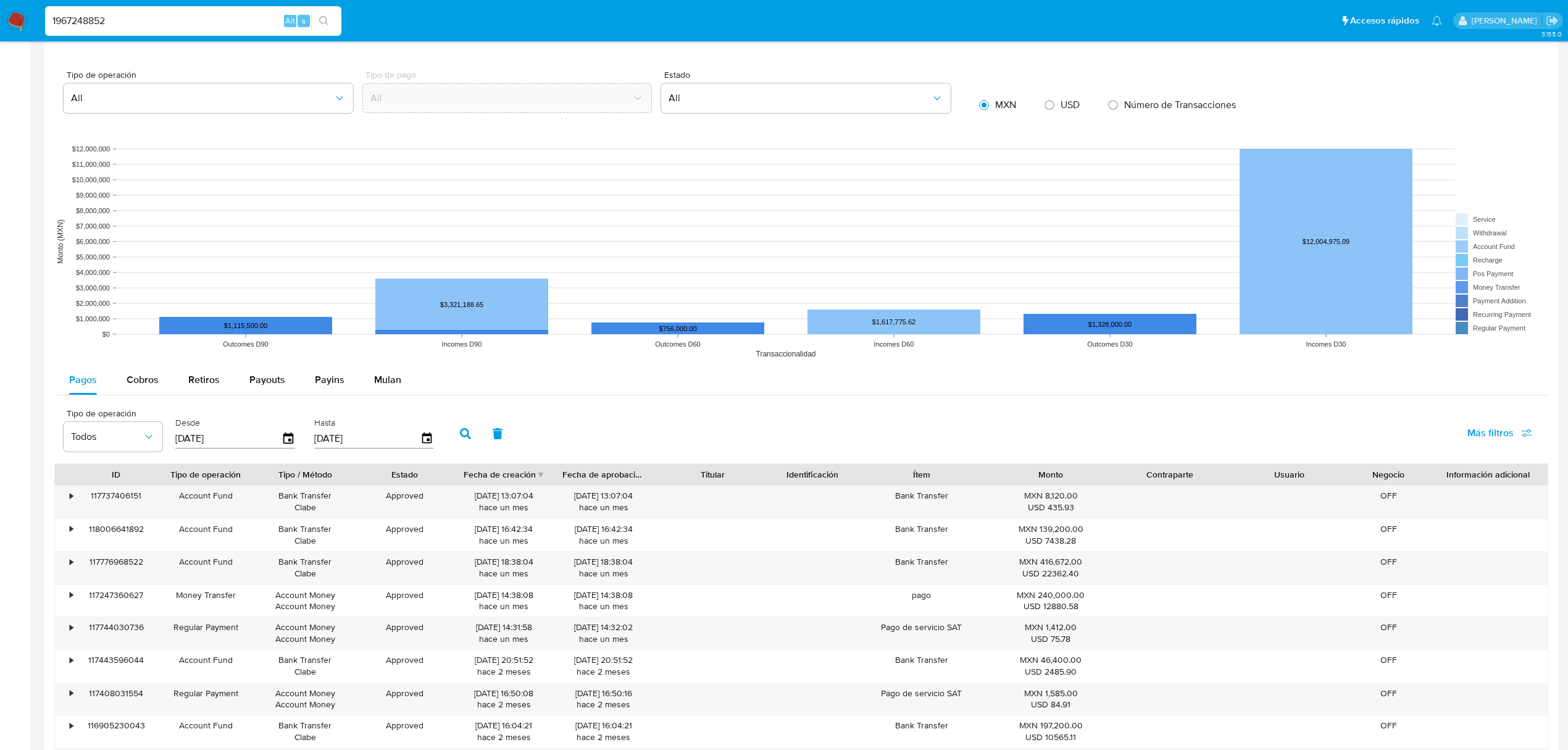
scroll to position [1001, 0]
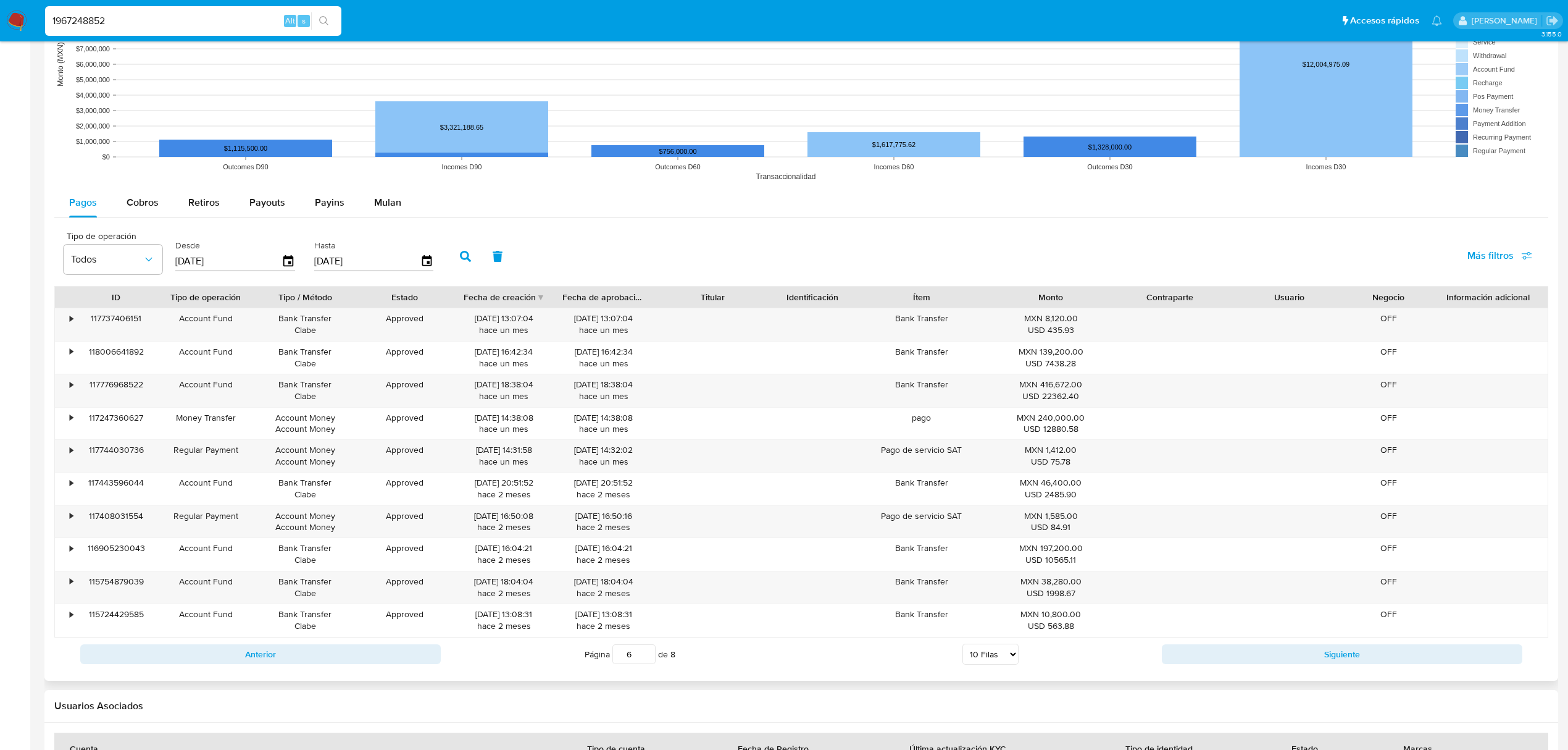
click at [1294, 670] on div "Anterior Página 6 de 8 5 Filas 10 Filas 20 Filas 25 Filas 50 Filas 100 Filas Si…" at bounding box center [801, 654] width 1494 height 34
click at [1292, 661] on button "Siguiente" at bounding box center [1342, 654] width 361 height 20
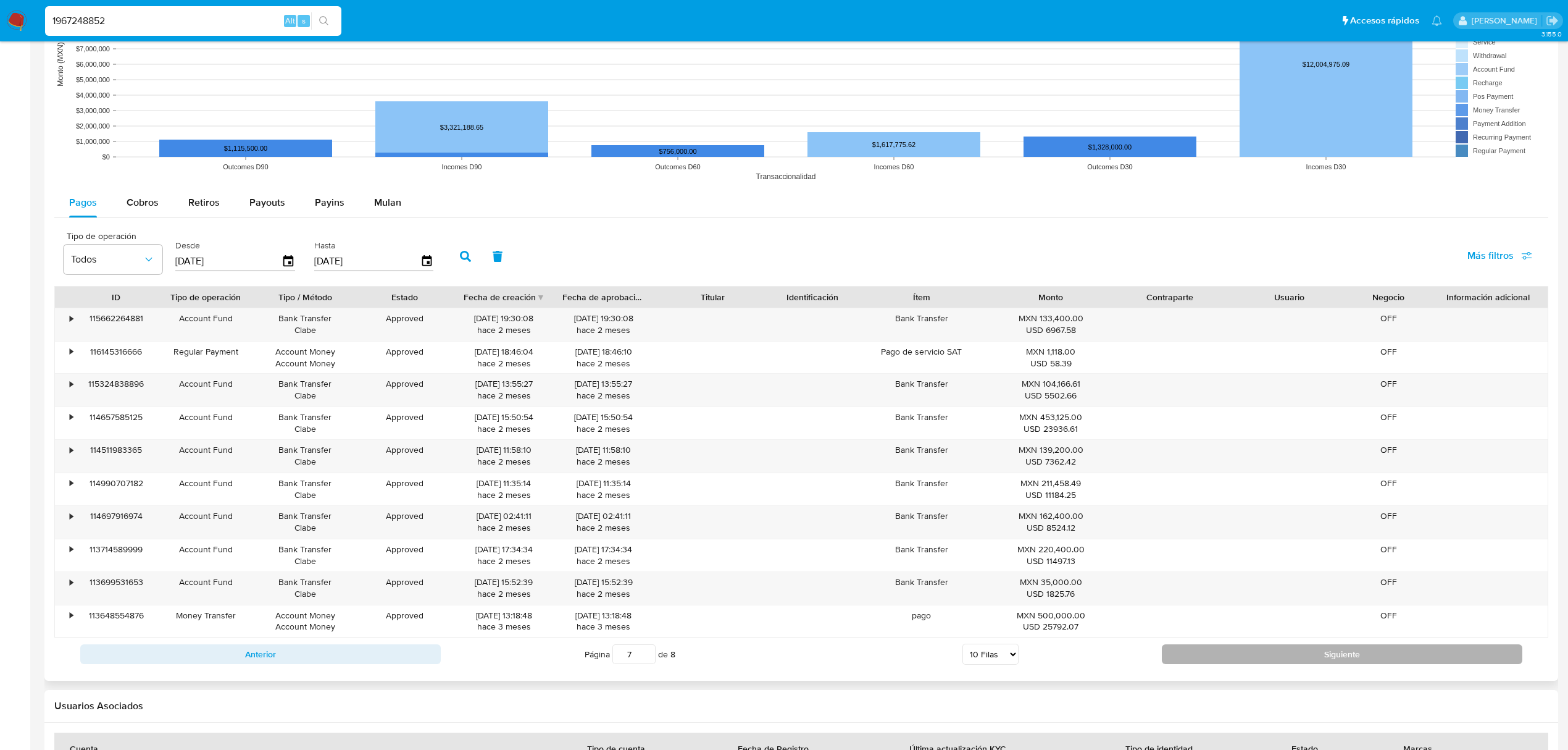
click at [1291, 658] on button "Siguiente" at bounding box center [1342, 654] width 361 height 20
type input "8"
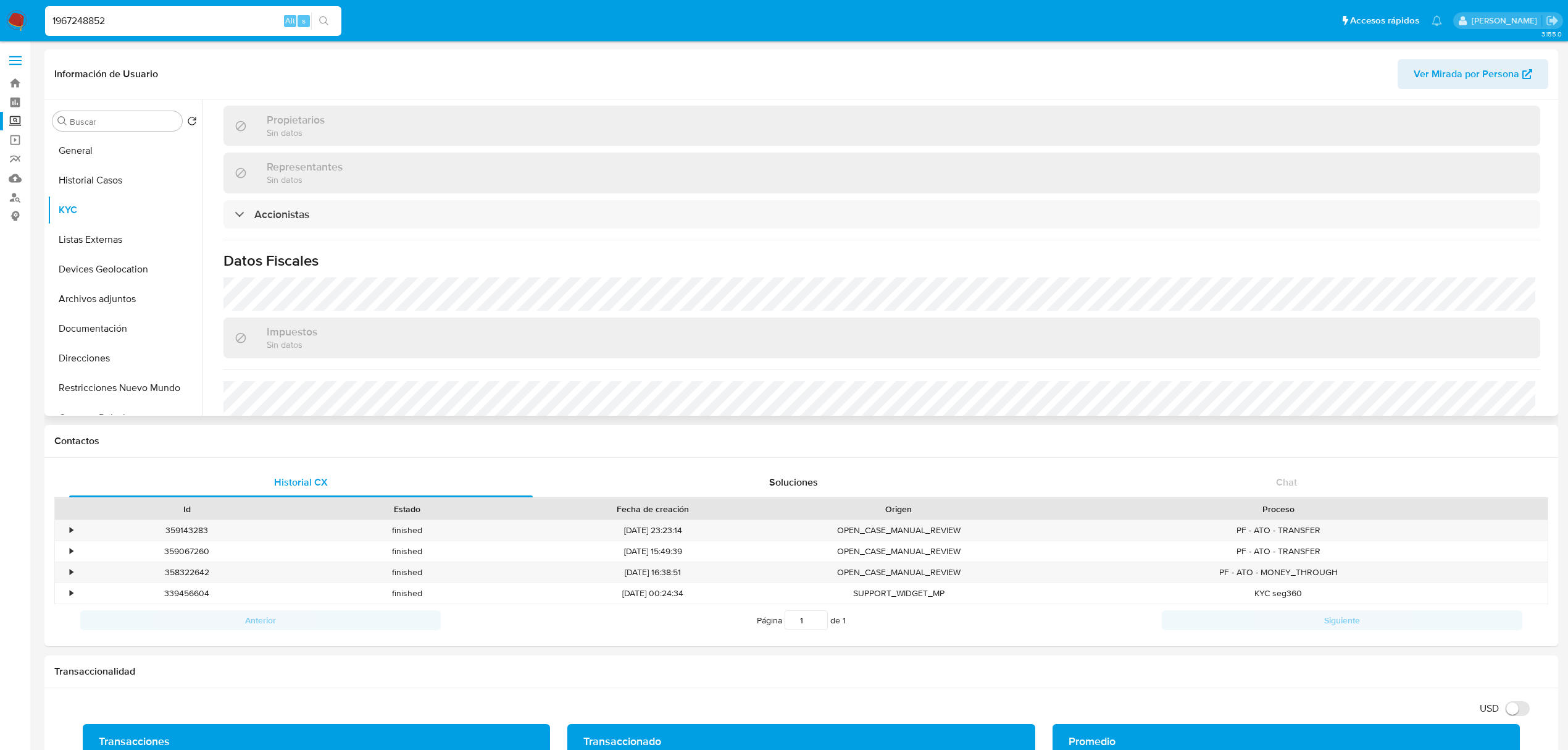
scroll to position [880, 0]
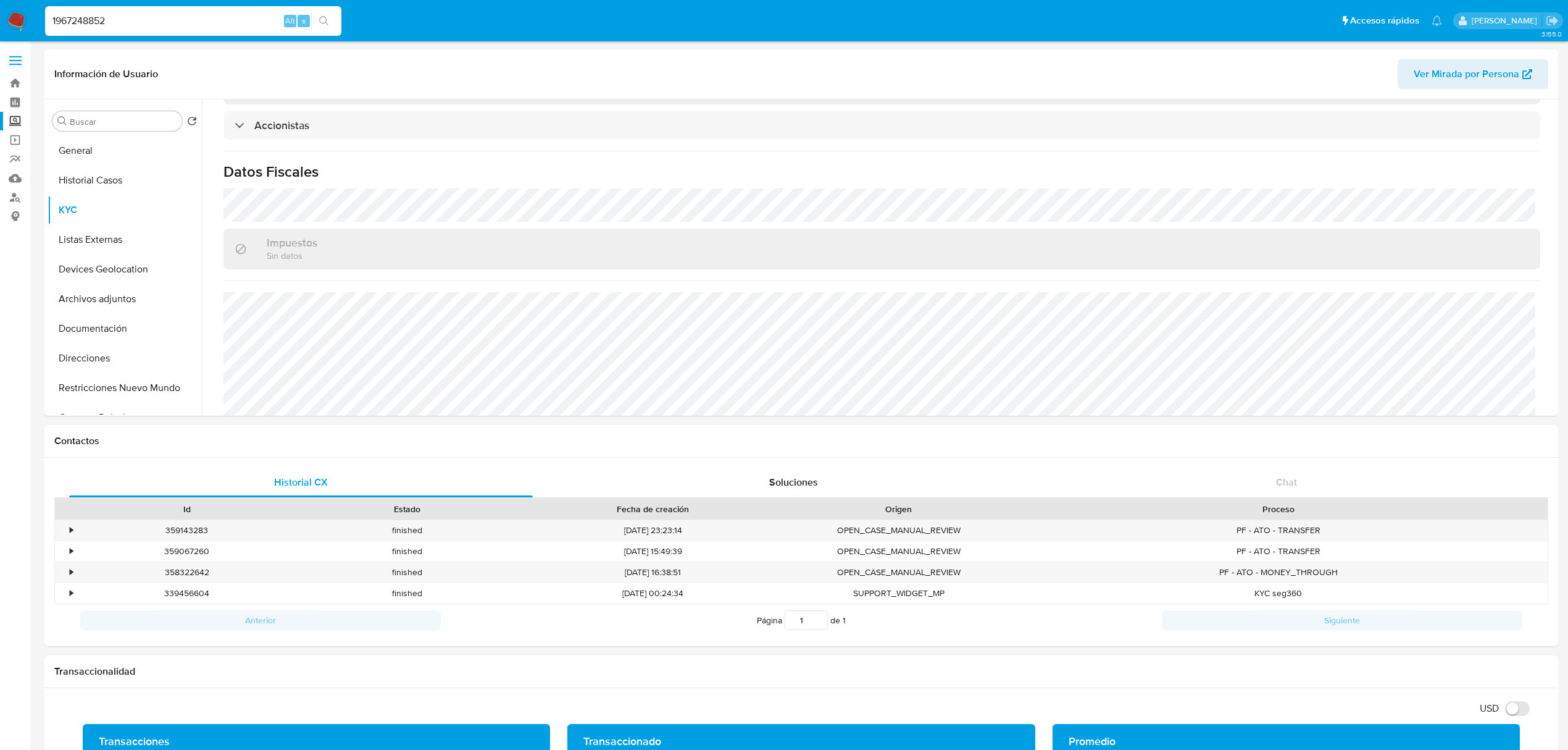
click at [141, 21] on input "1967248852" at bounding box center [193, 21] width 297 height 16
paste input "2120398549"
type input "2120398549"
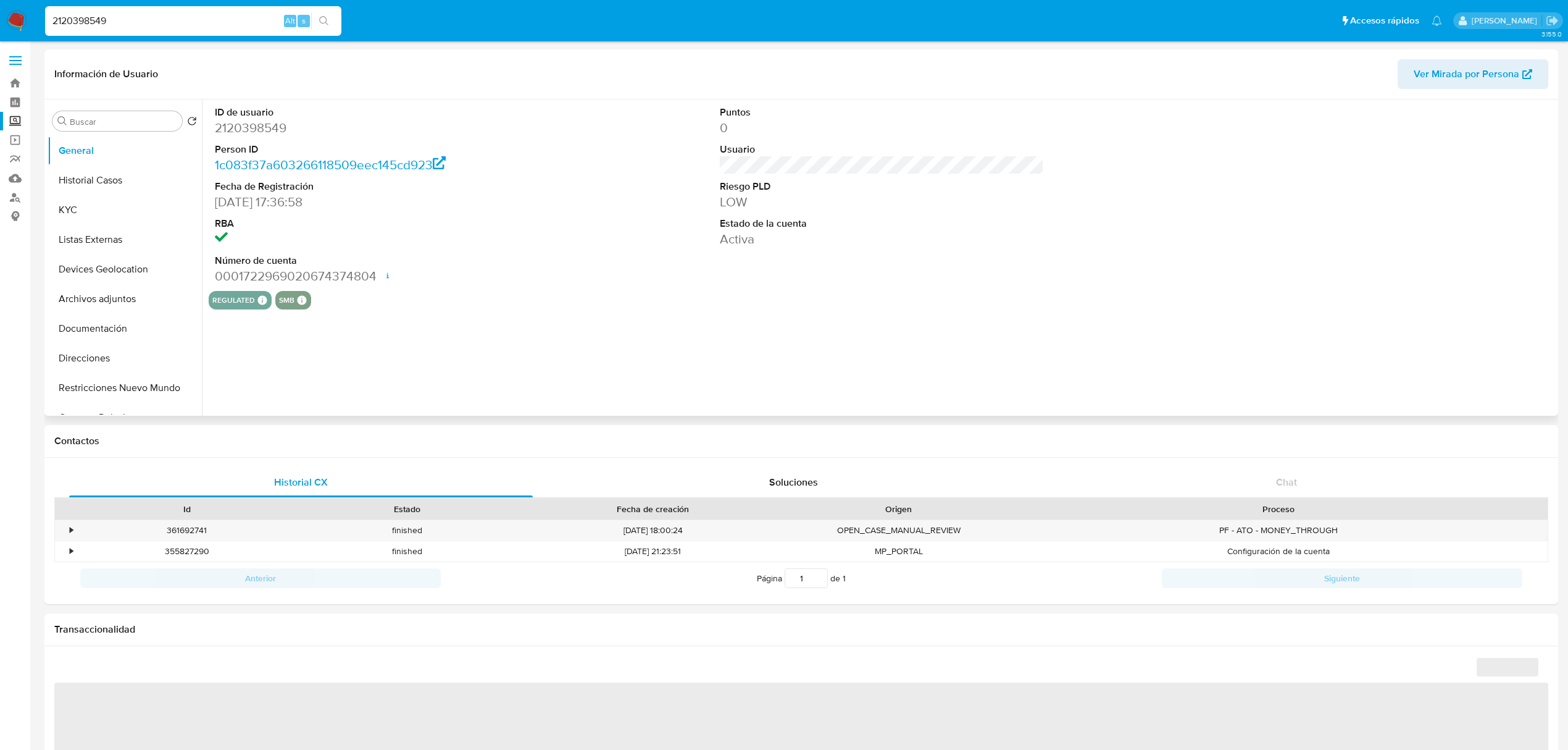
select select "10"
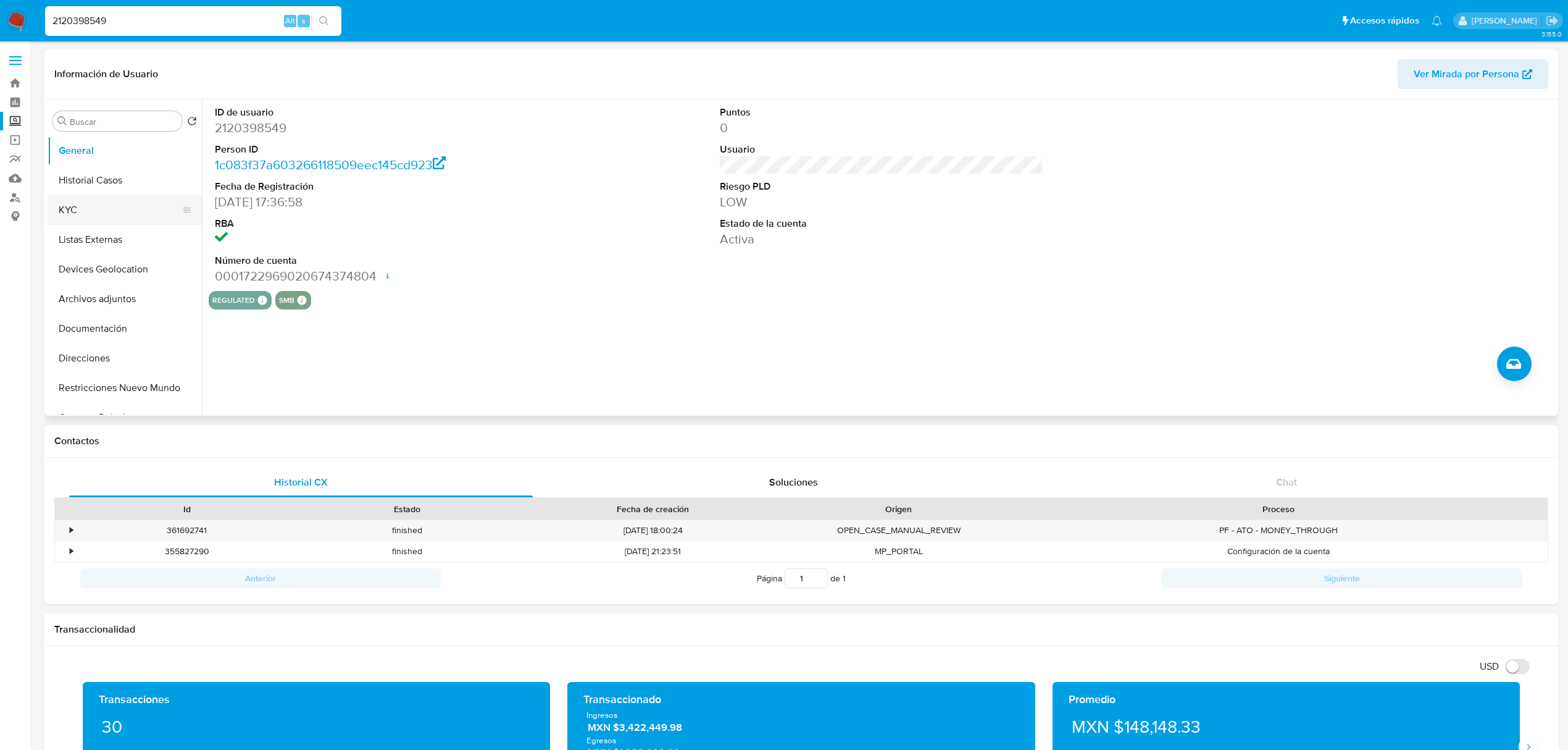
click at [84, 206] on button "KYC" at bounding box center [119, 210] width 144 height 30
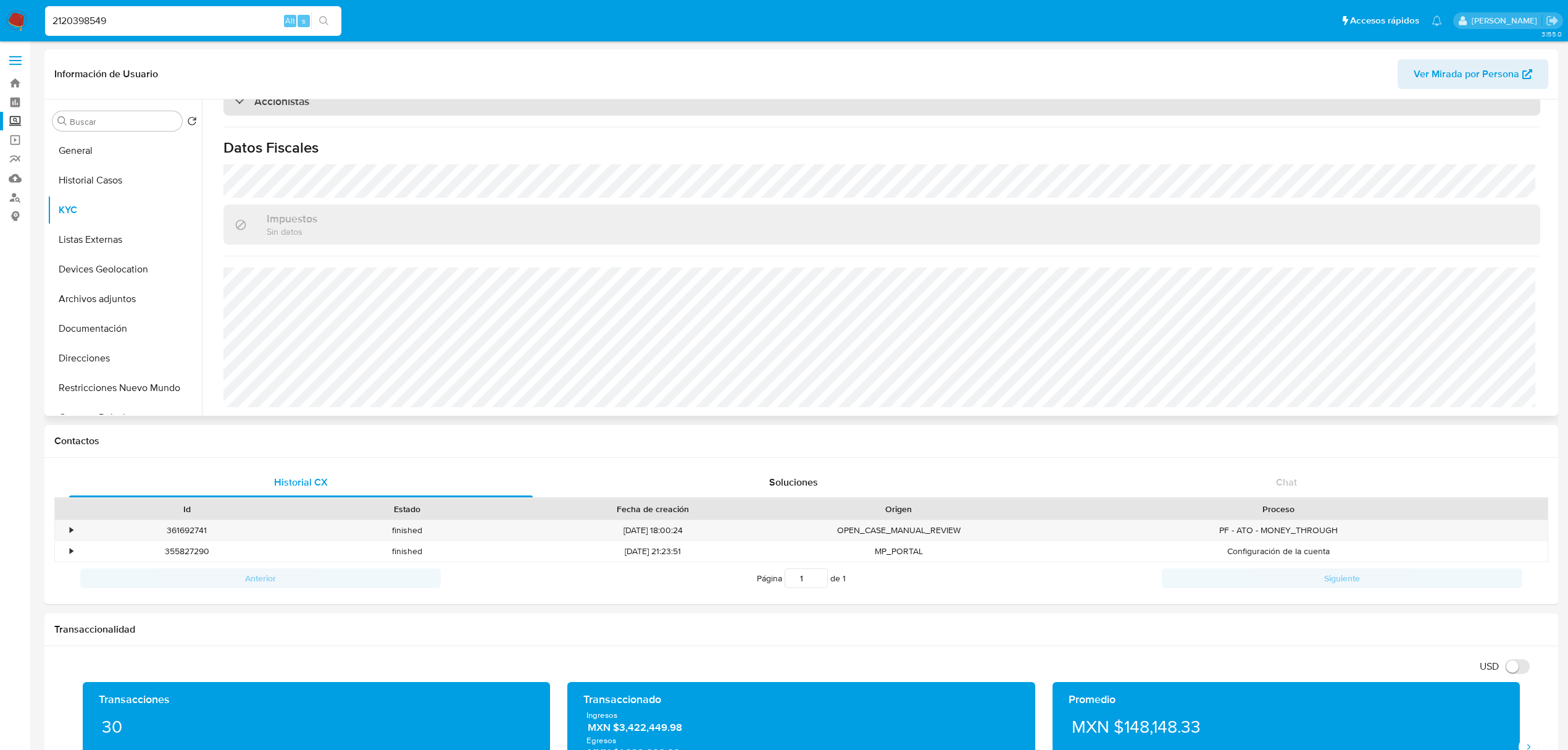
scroll to position [881, 0]
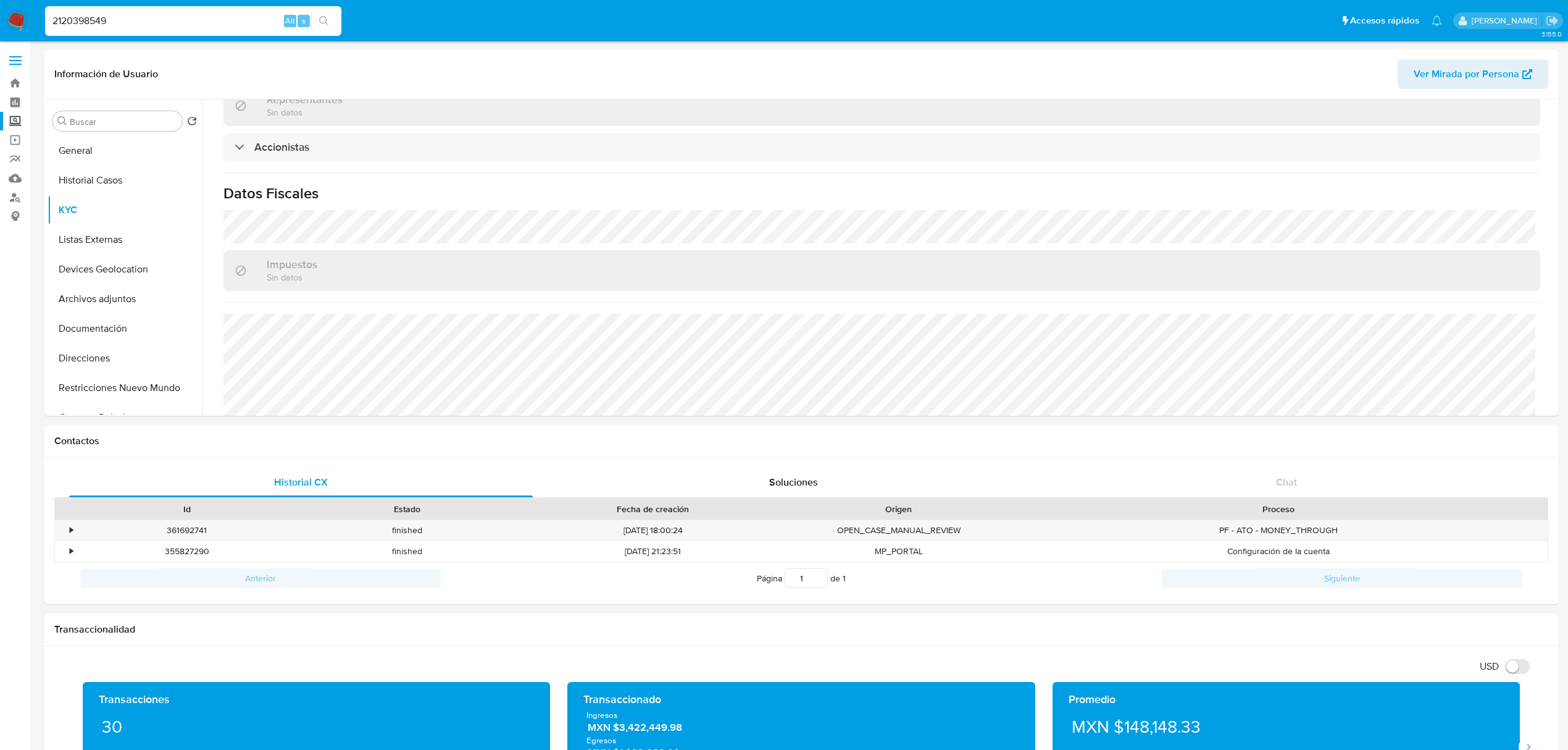
click at [163, 16] on input "2120398549" at bounding box center [193, 21] width 297 height 16
click at [163, 16] on input "2120398549" at bounding box center [193, 21] width 297 height 16
paste input "1967248852"
type input "1967248852"
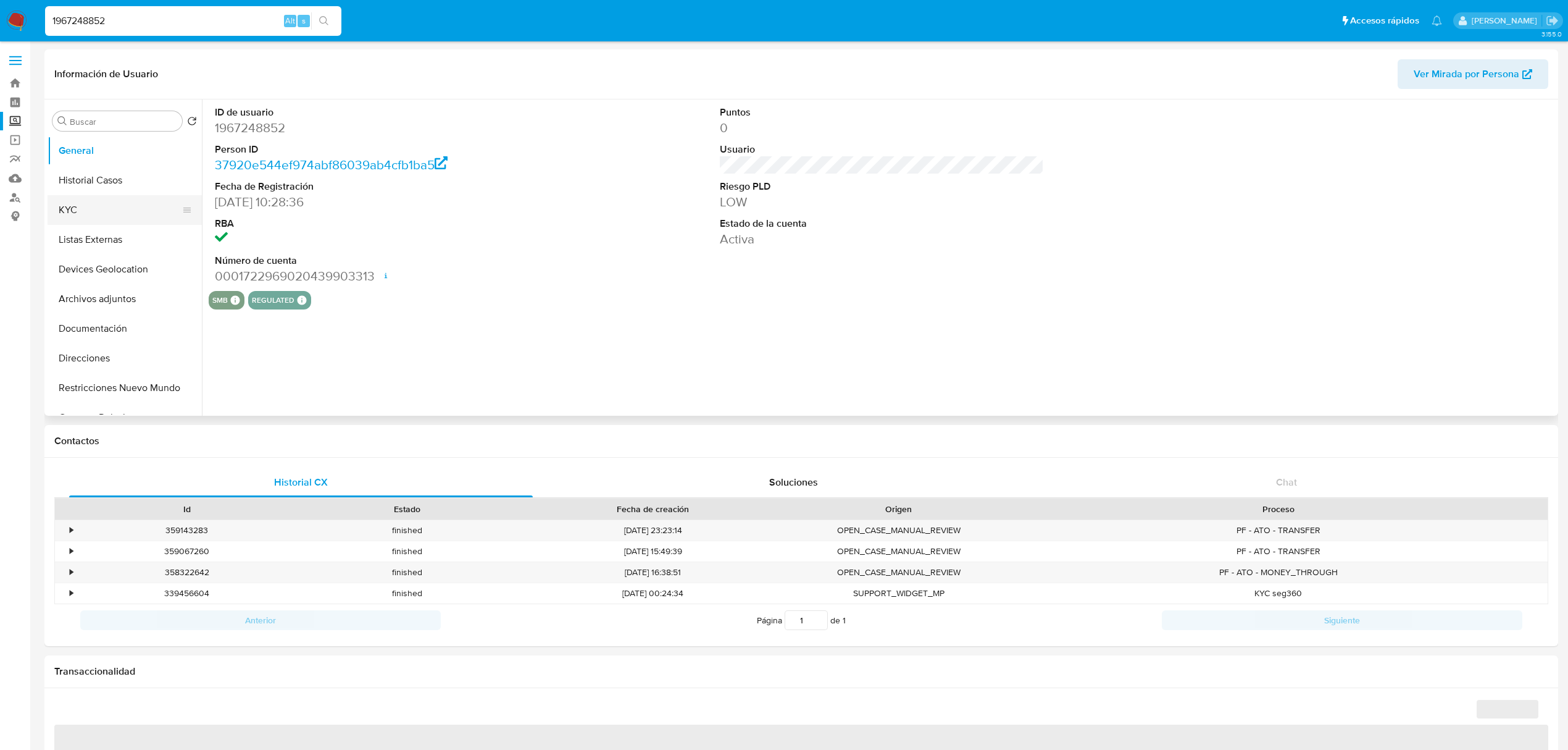
select select "10"
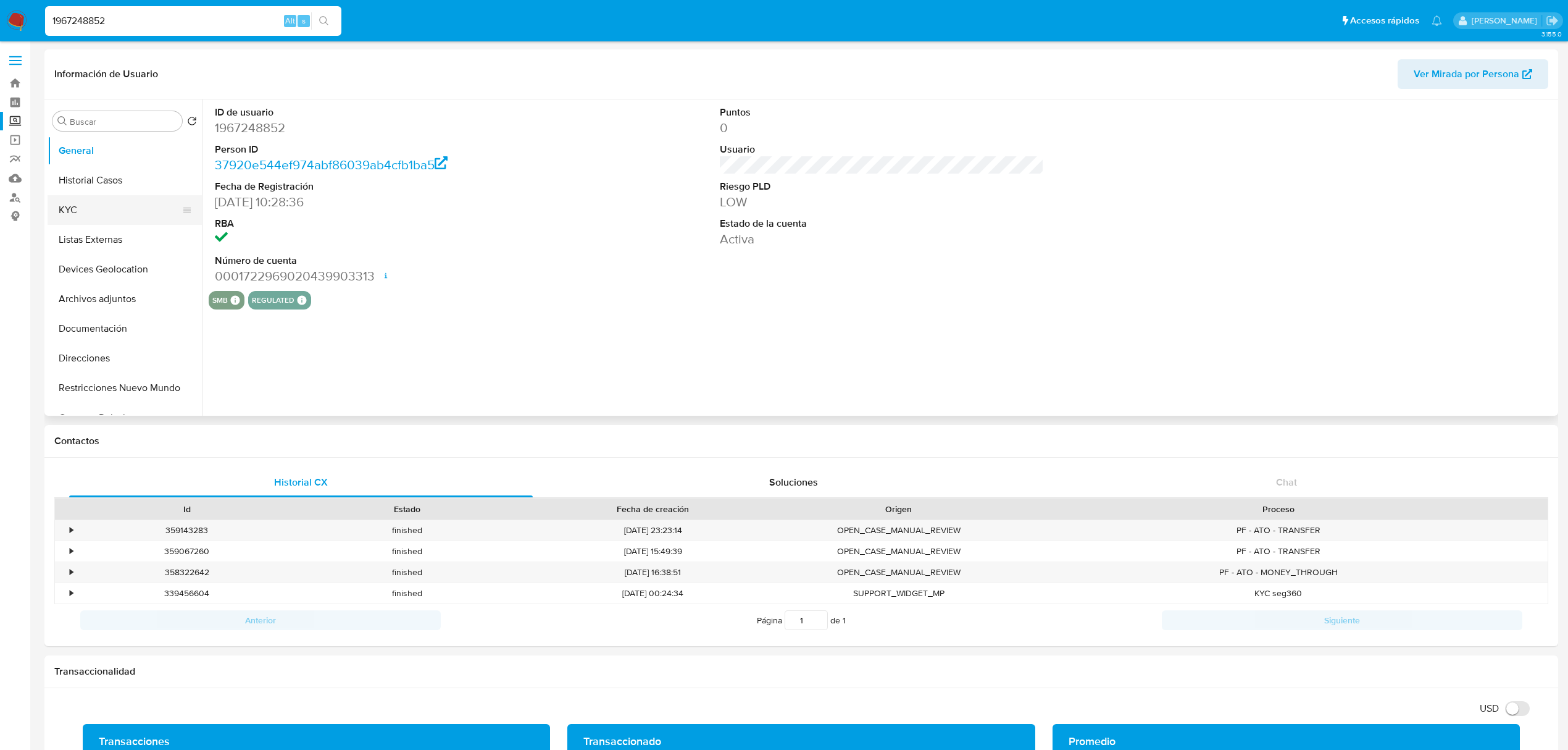
click at [96, 218] on button "KYC" at bounding box center [119, 210] width 144 height 30
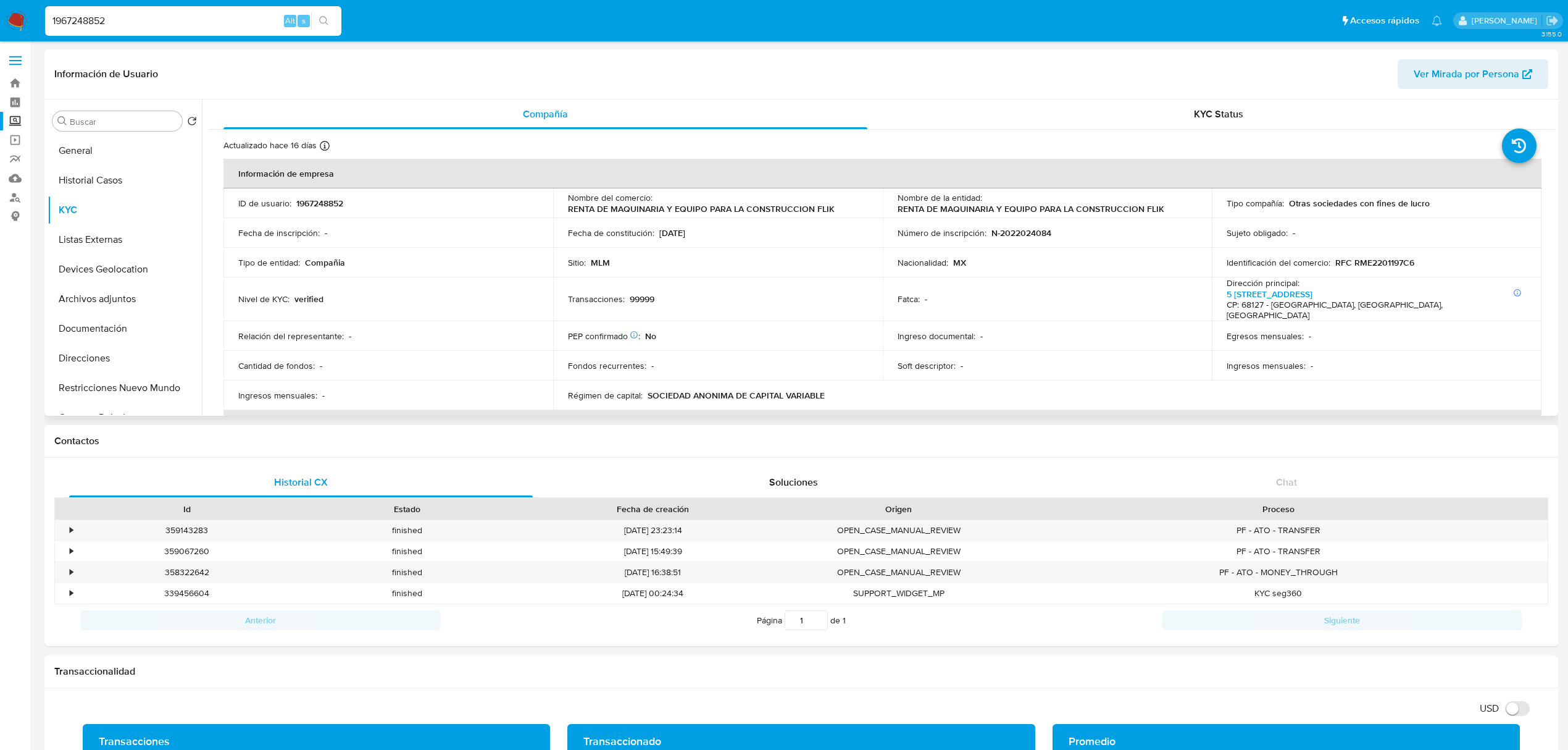
scroll to position [164, 0]
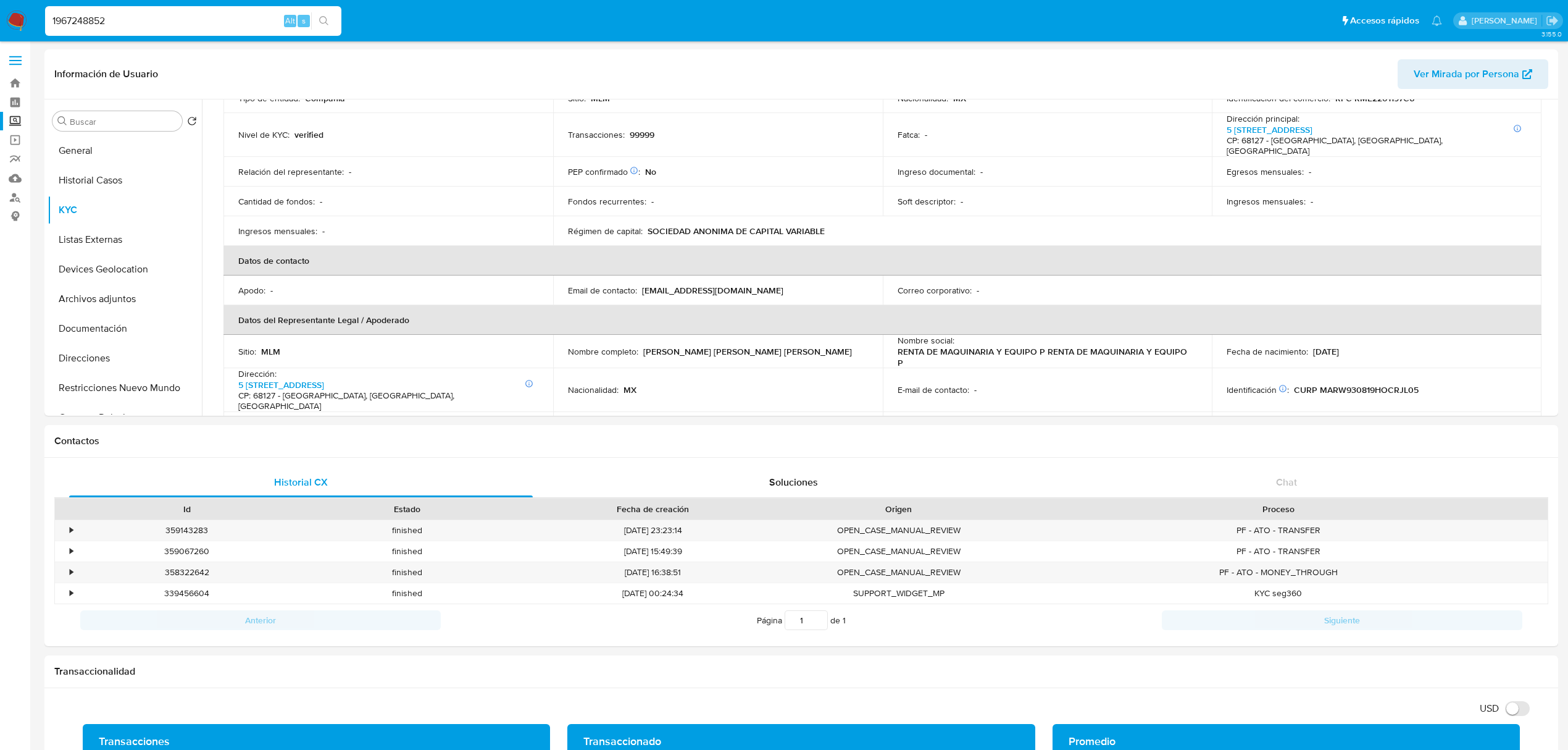
click at [139, 23] on input "1967248852" at bounding box center [193, 21] width 297 height 16
paste input "2120398549"
type input "2120398549"
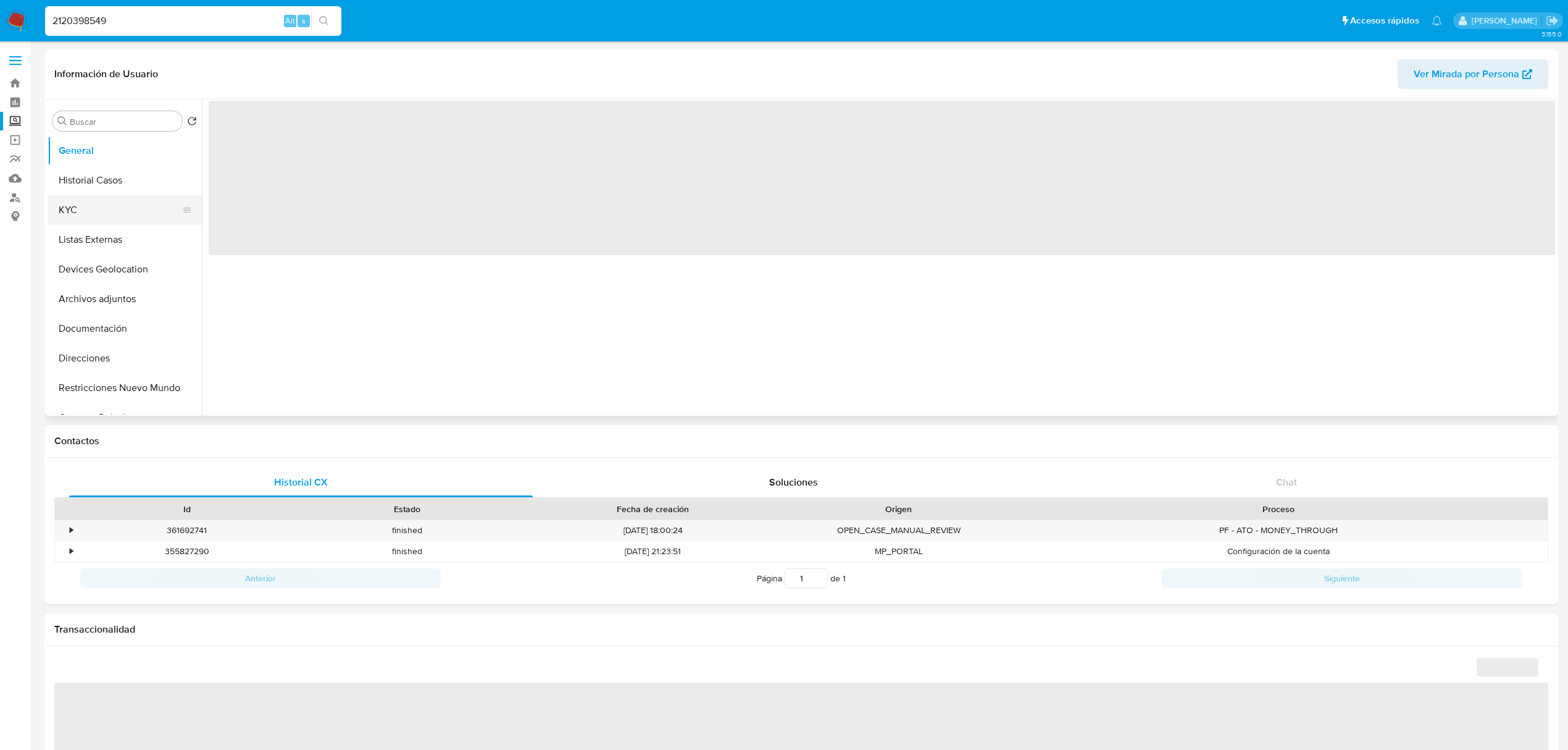
click at [117, 211] on button "KYC" at bounding box center [119, 210] width 144 height 30
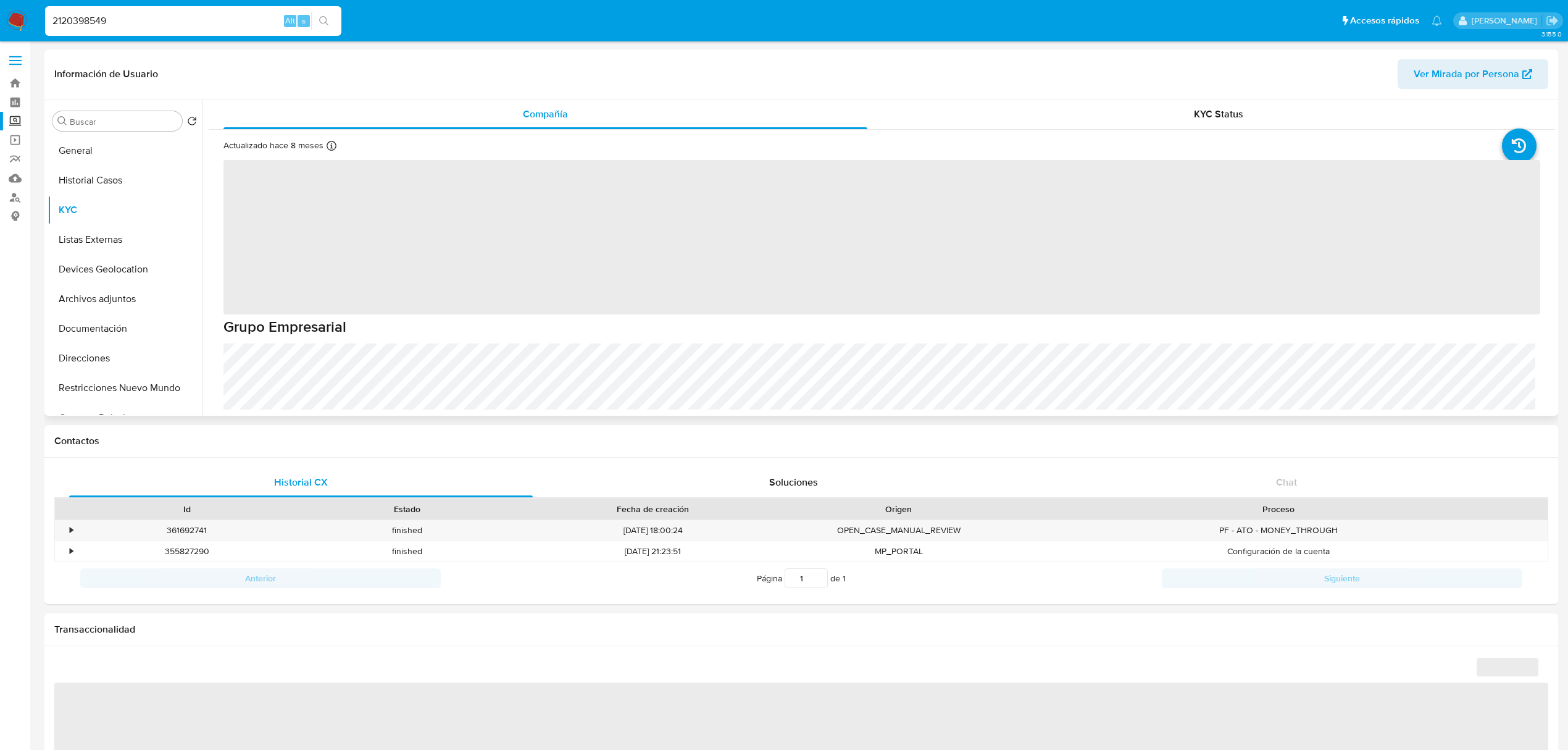
select select "10"
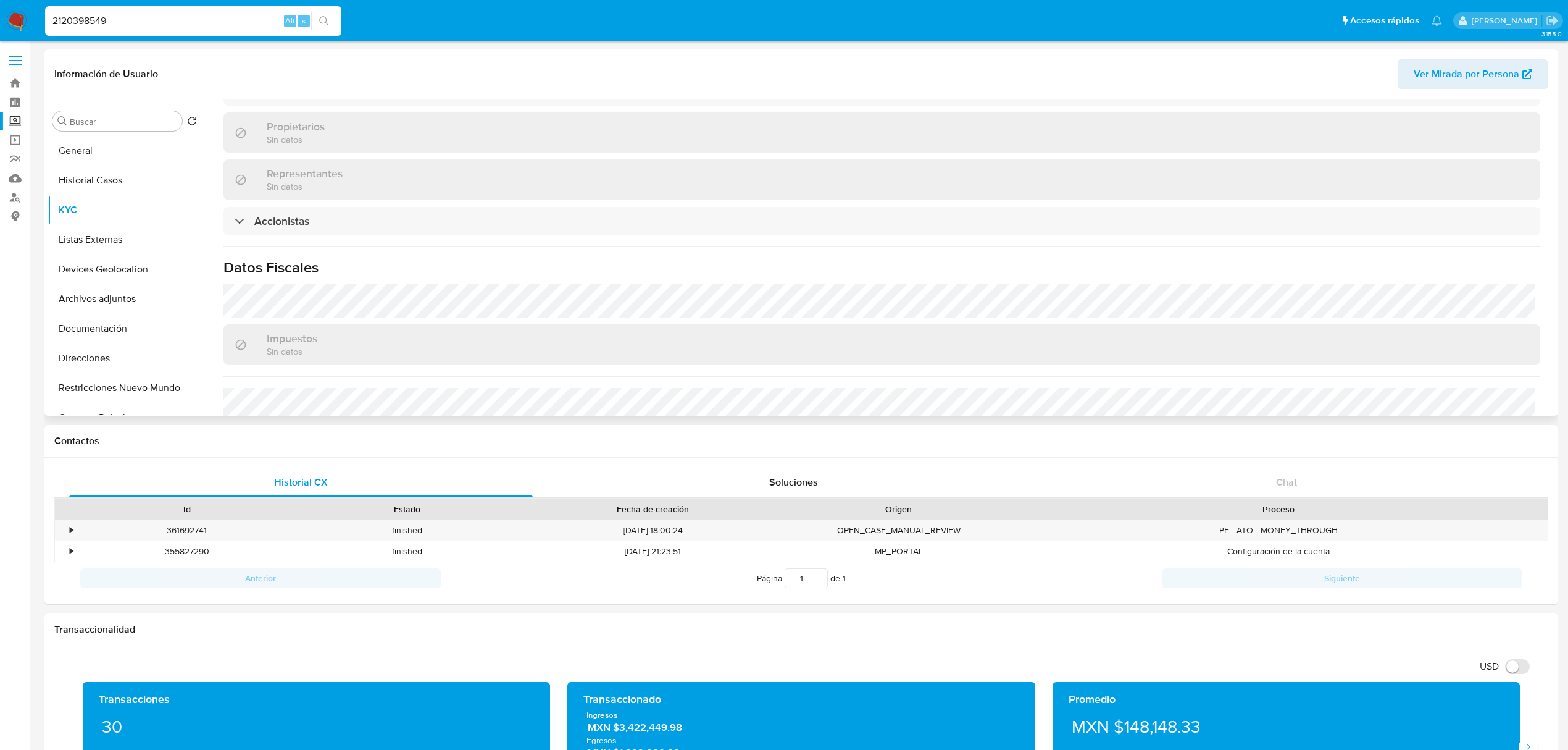
scroll to position [823, 0]
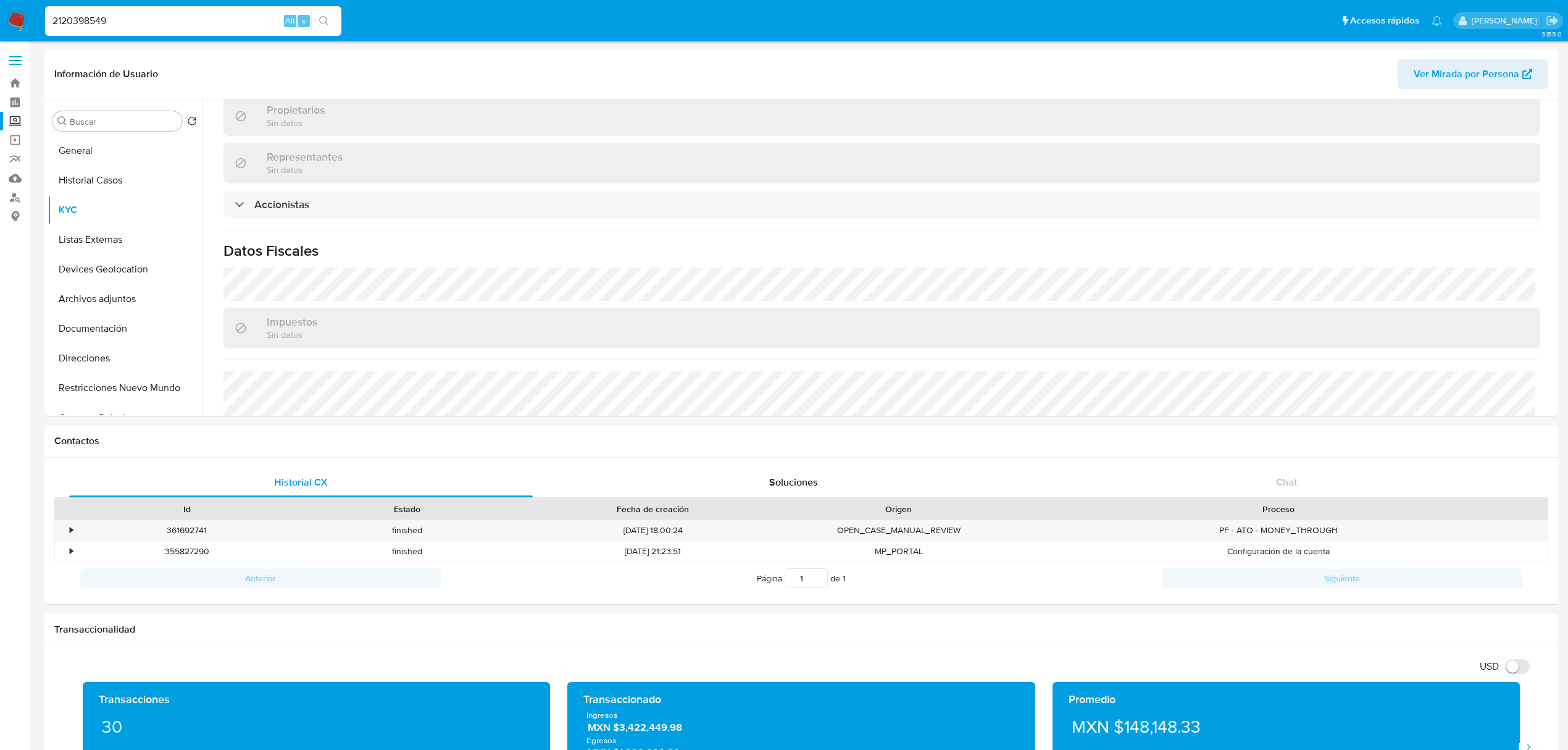
click at [183, 21] on input "2120398549" at bounding box center [193, 21] width 297 height 16
paste input "1967248852"
type input "1967248852"
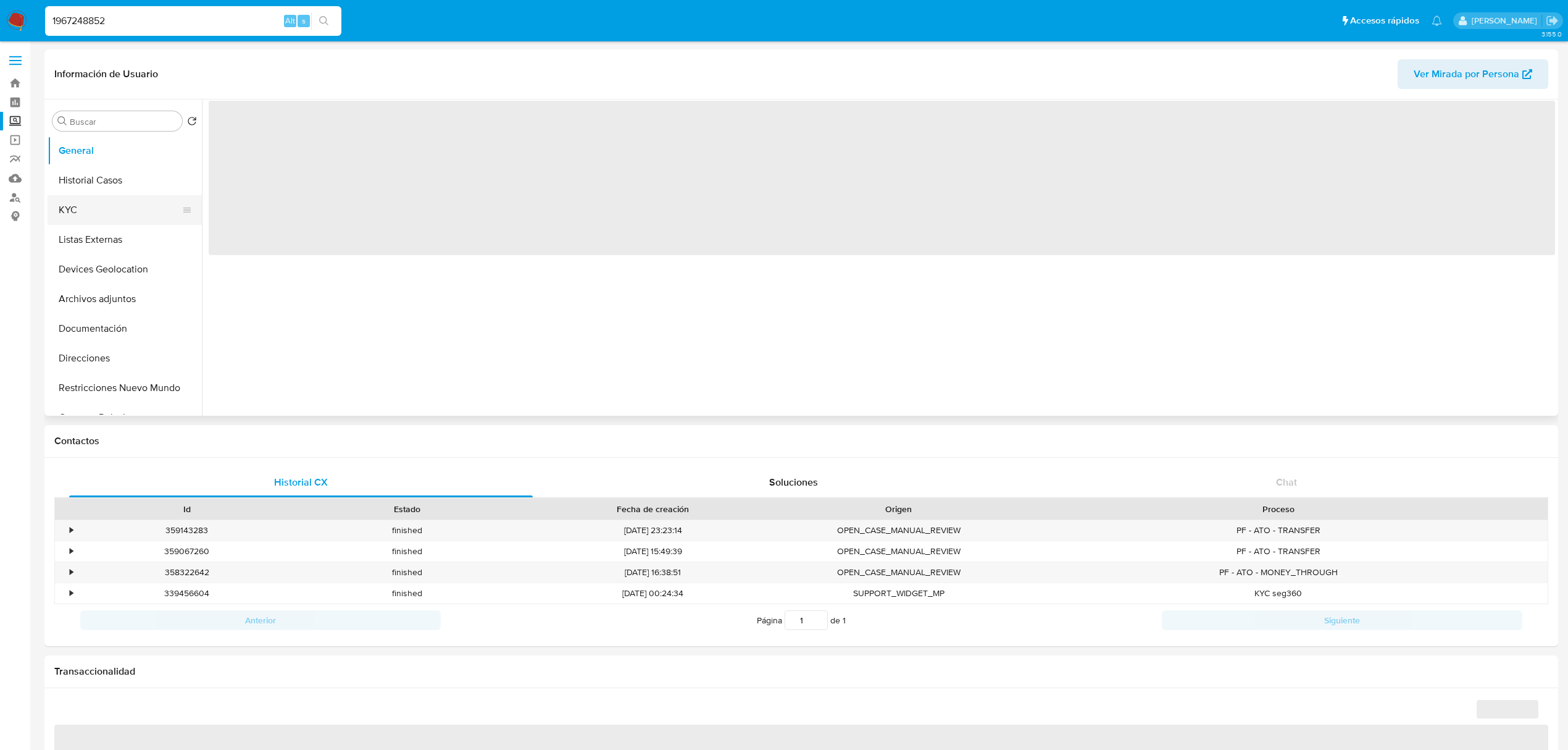
click at [83, 208] on button "KYC" at bounding box center [119, 210] width 144 height 30
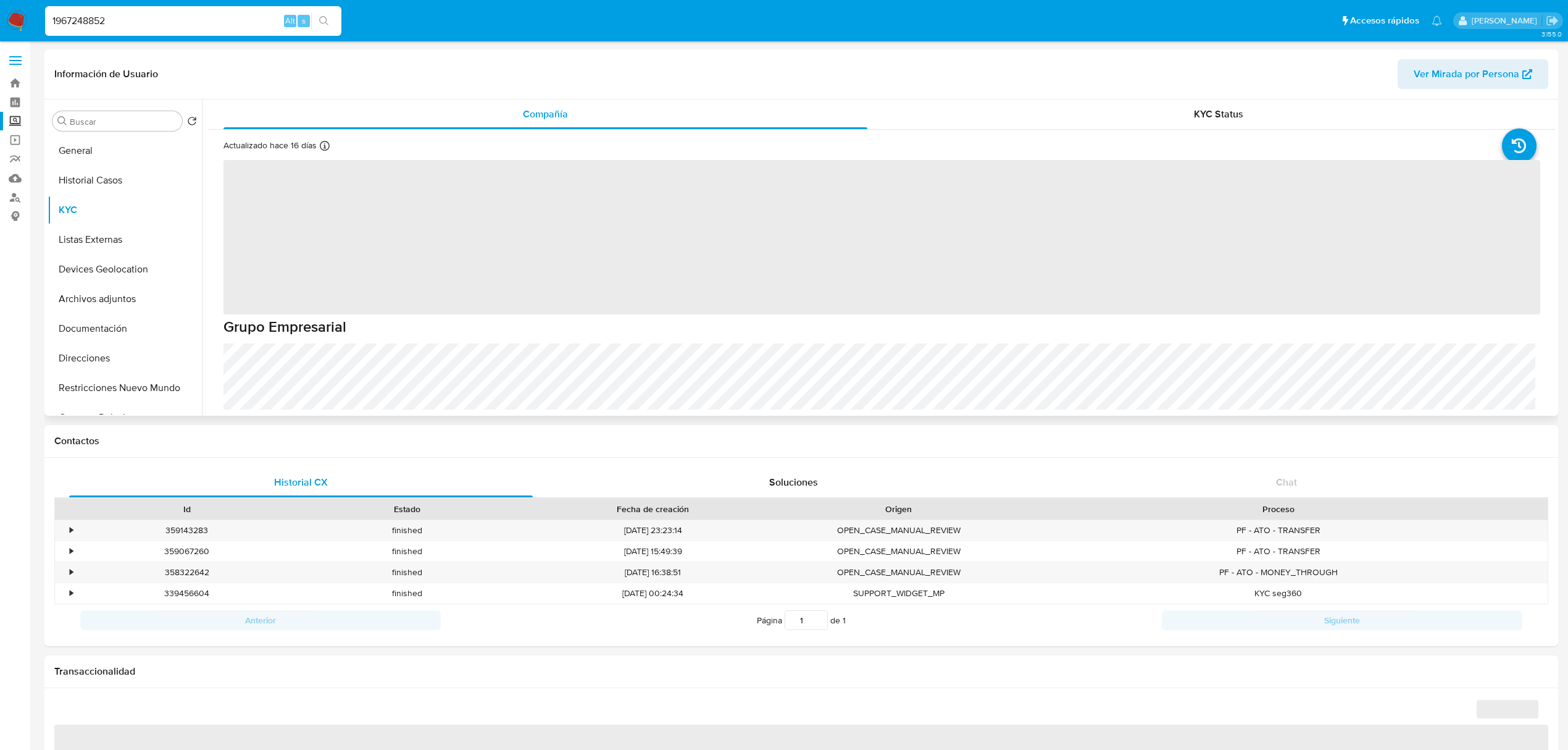
select select "10"
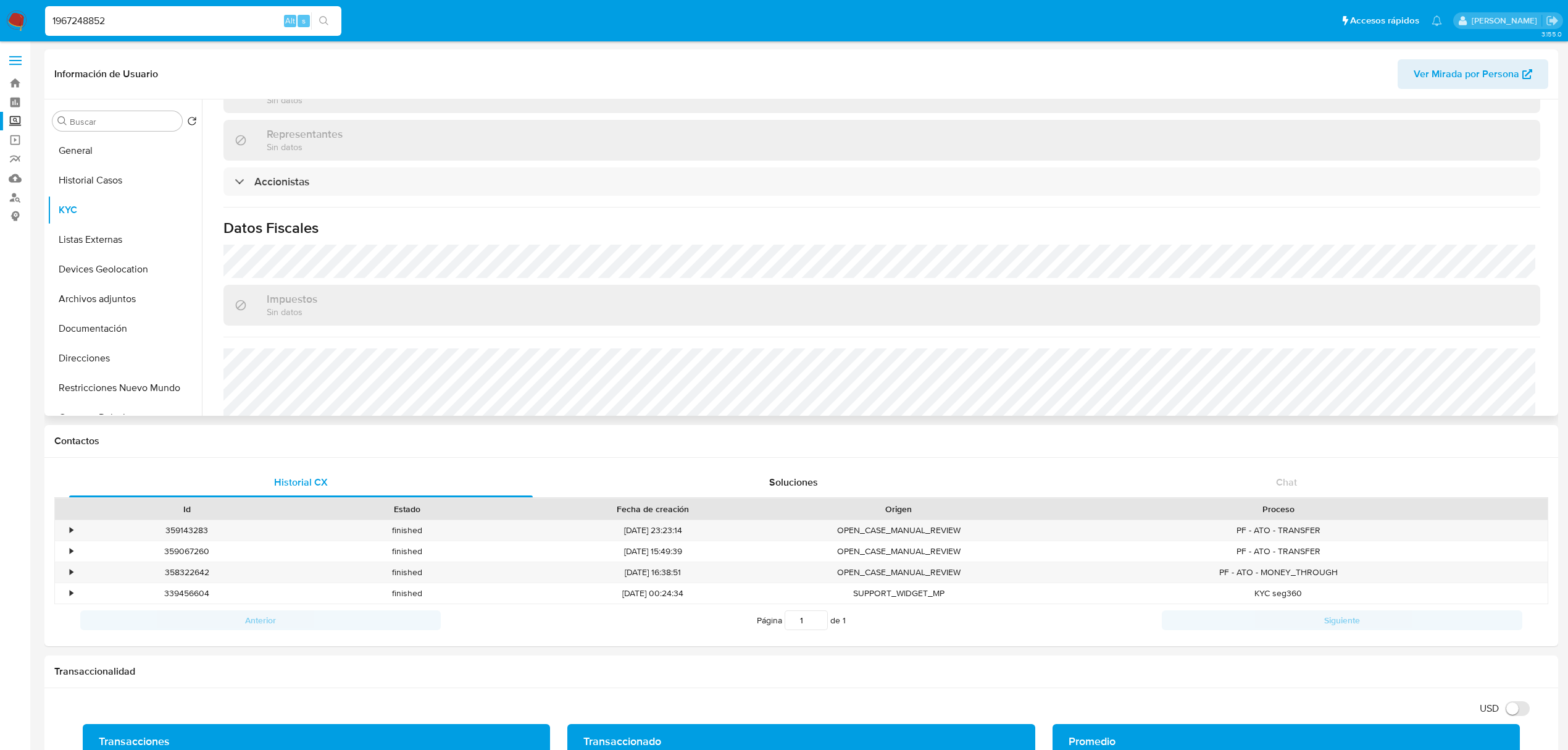
scroll to position [880, 0]
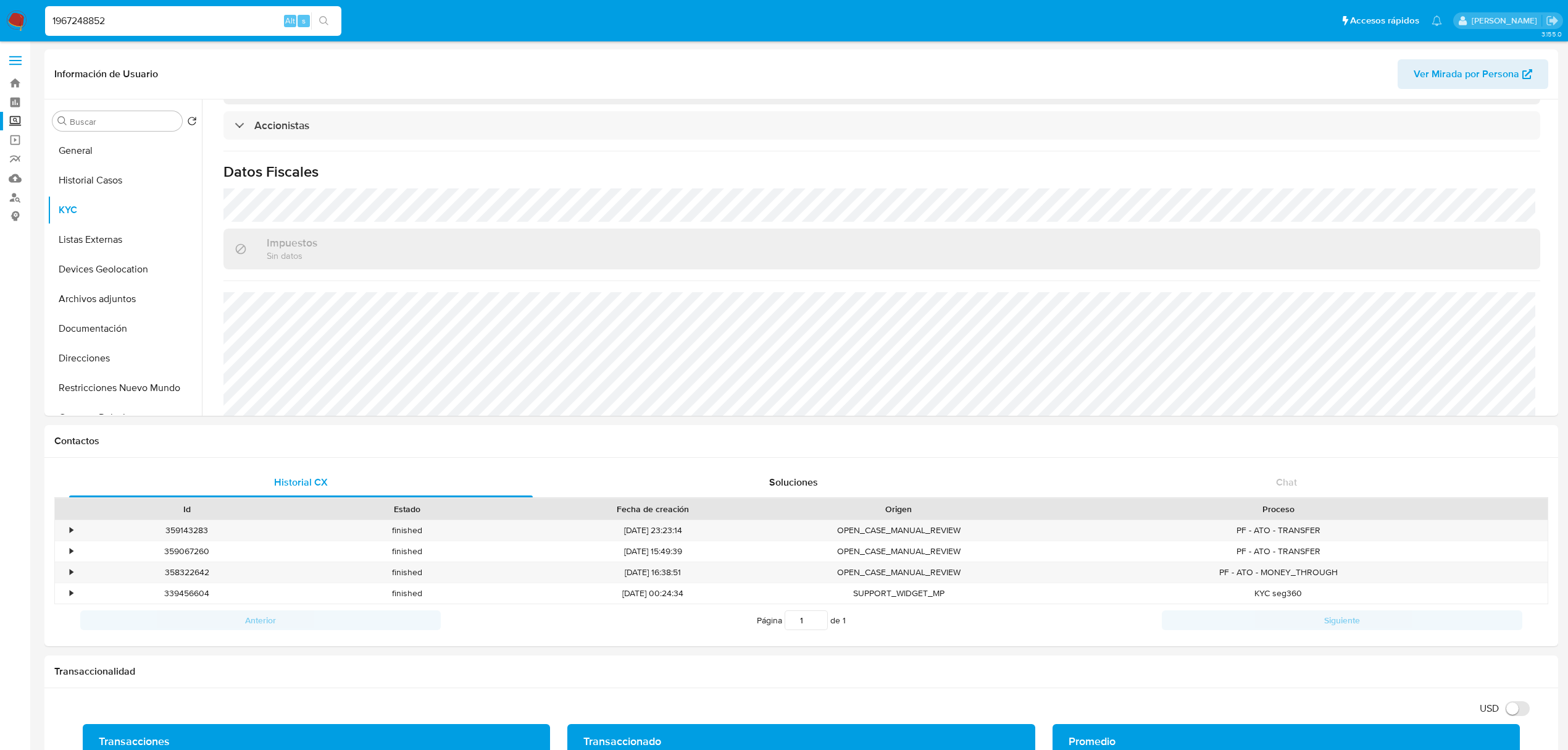
click at [196, 22] on input "1967248852" at bounding box center [193, 21] width 297 height 16
paste input "49299596"
type input "1492995962"
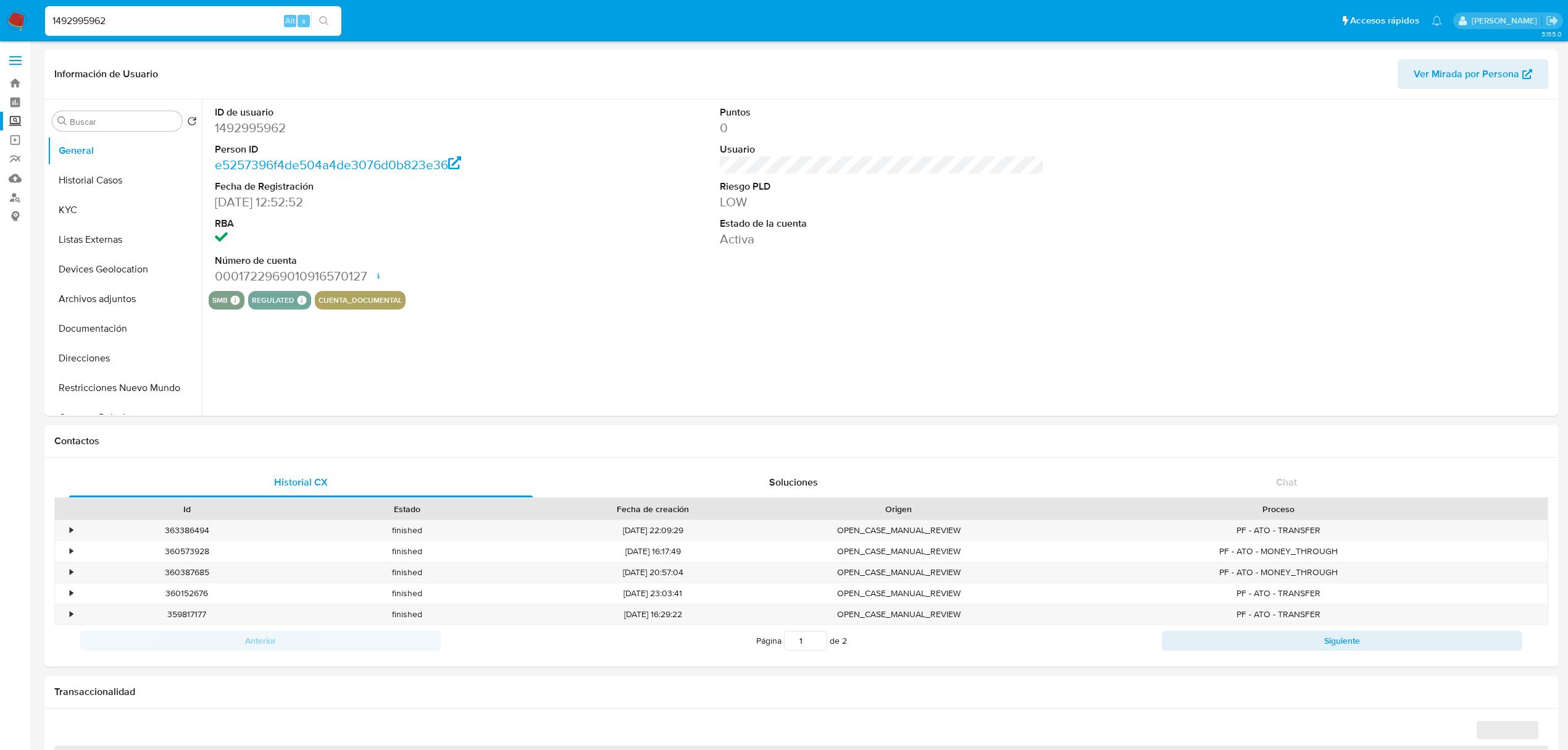
select select "10"
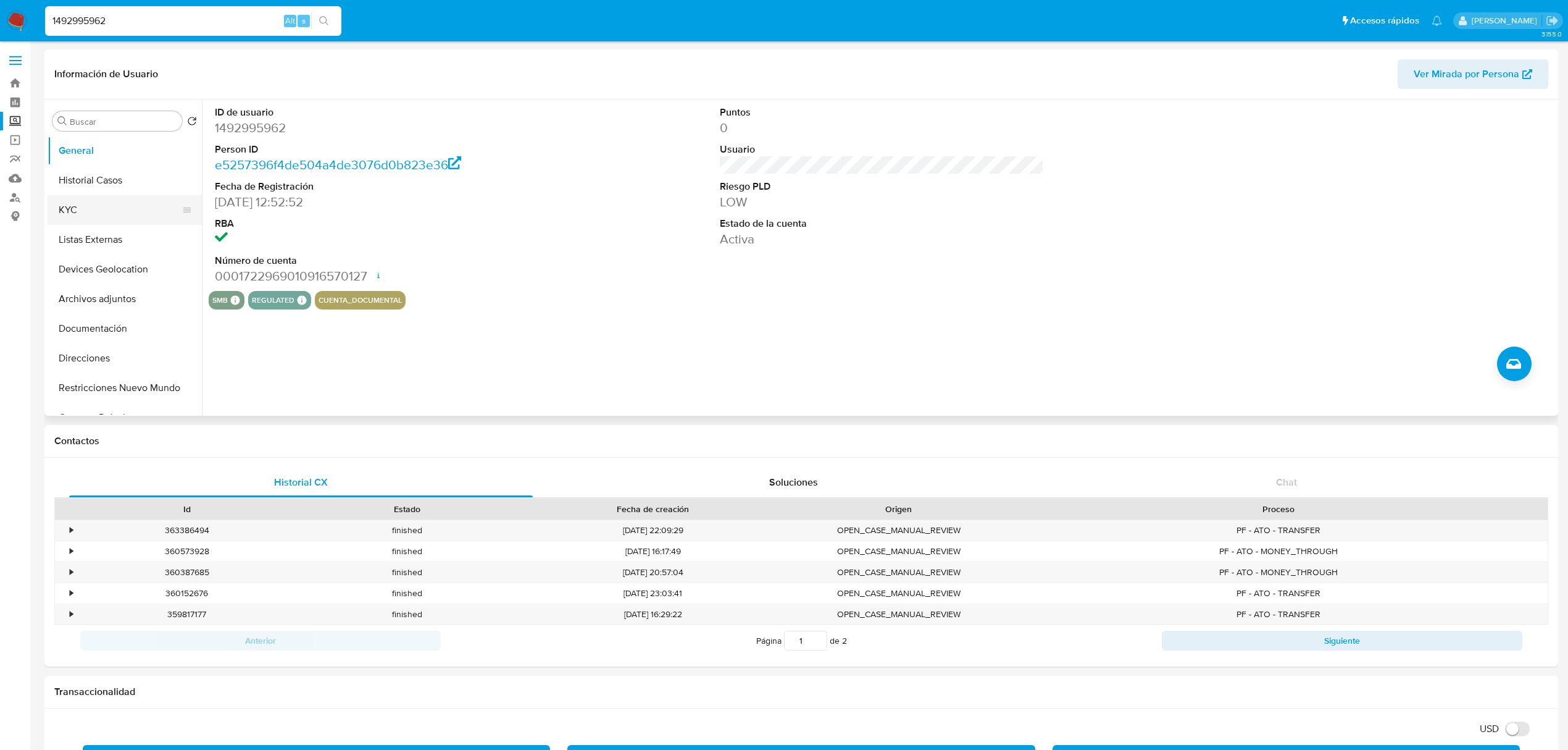
click at [109, 206] on button "KYC" at bounding box center [119, 210] width 144 height 30
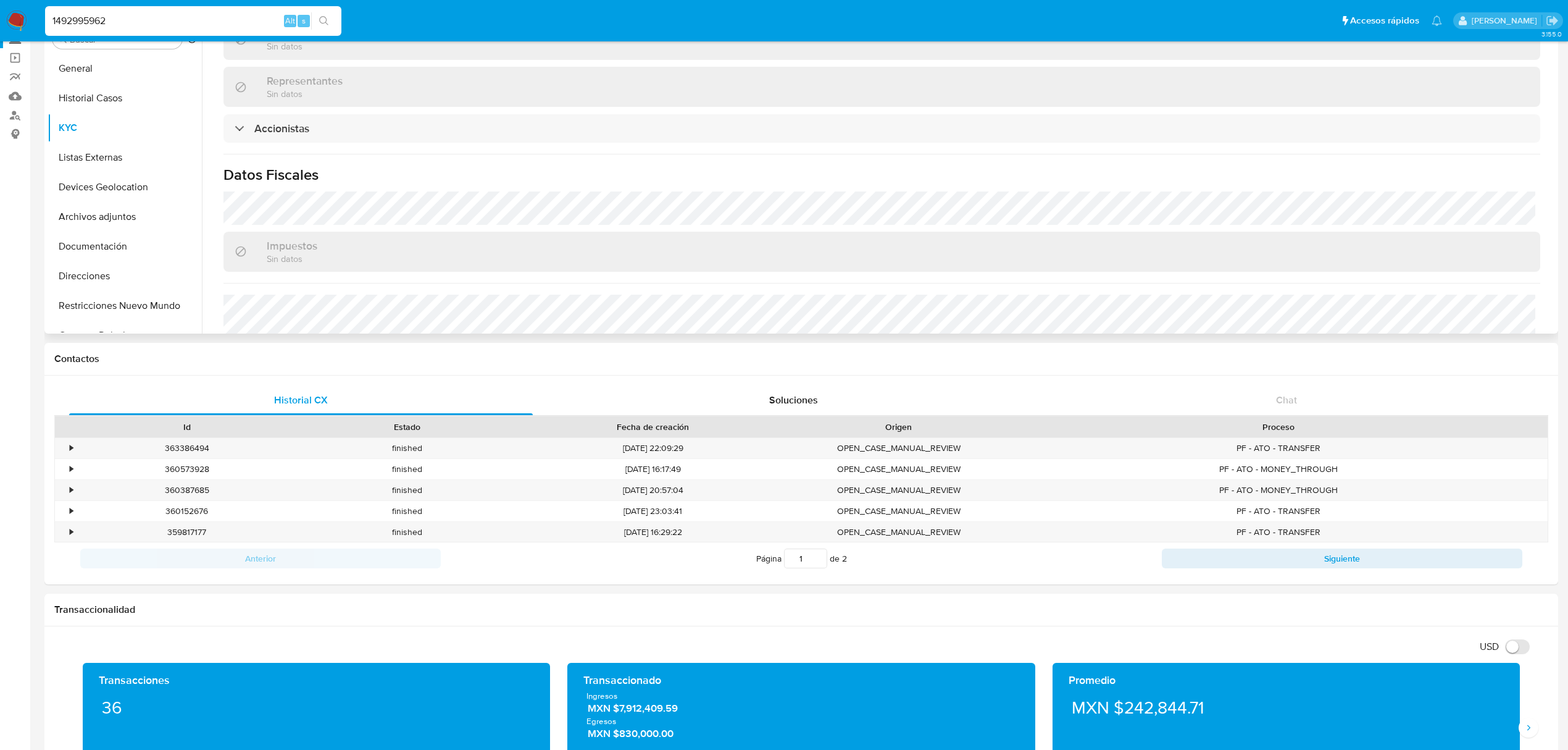
scroll to position [905, 0]
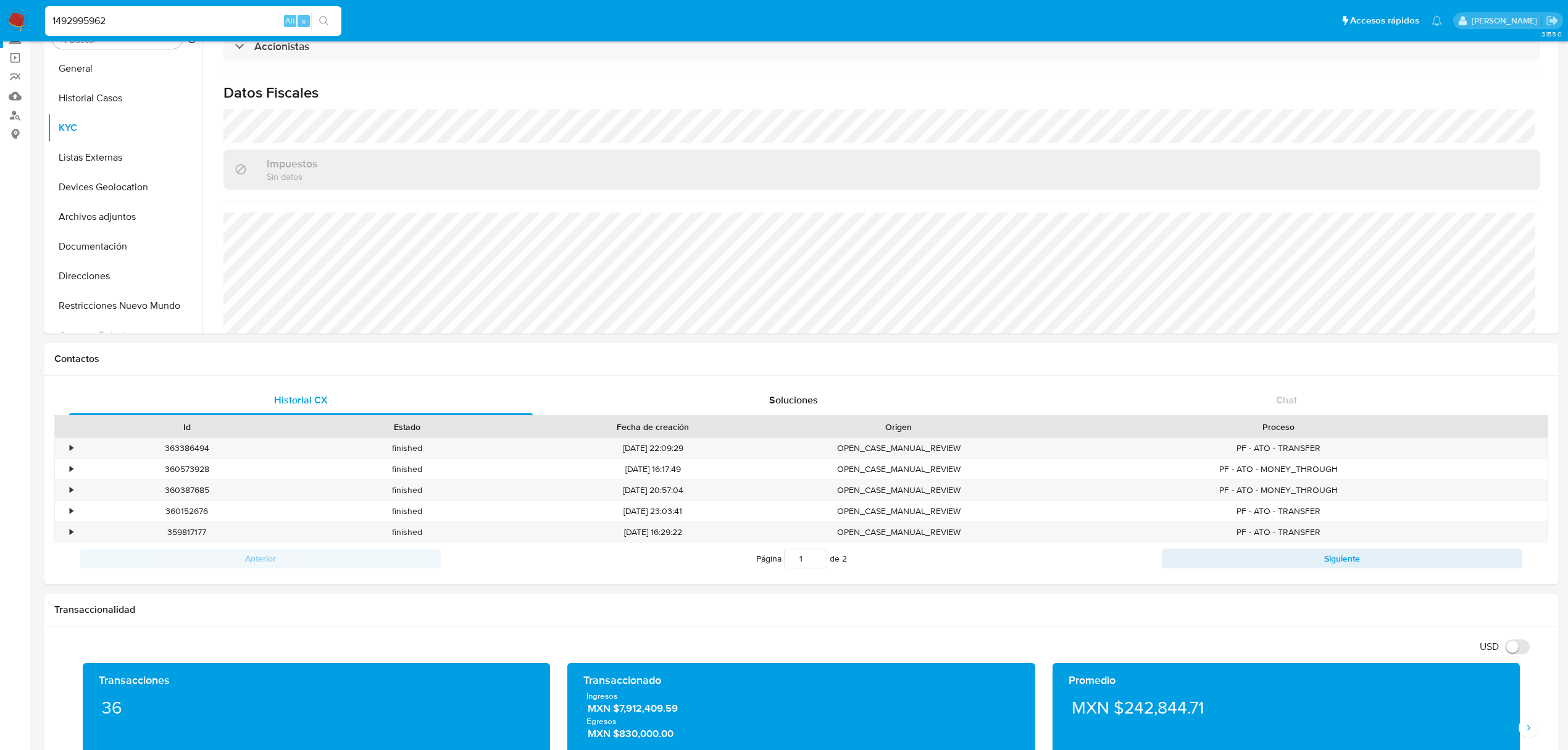
click at [158, 21] on input "1492995962" at bounding box center [193, 21] width 297 height 16
paste input "96724885"
type input "1967248852"
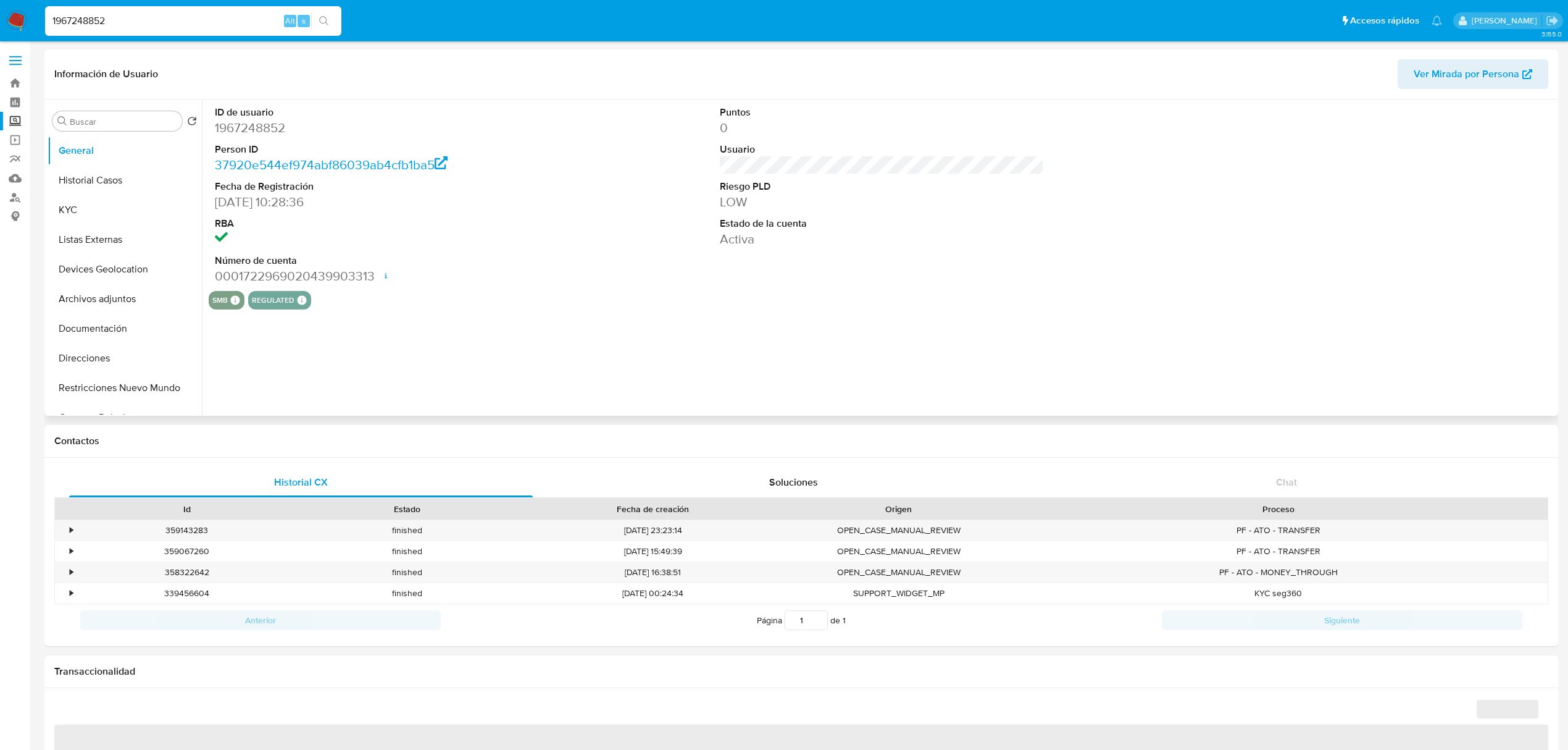
select select "10"
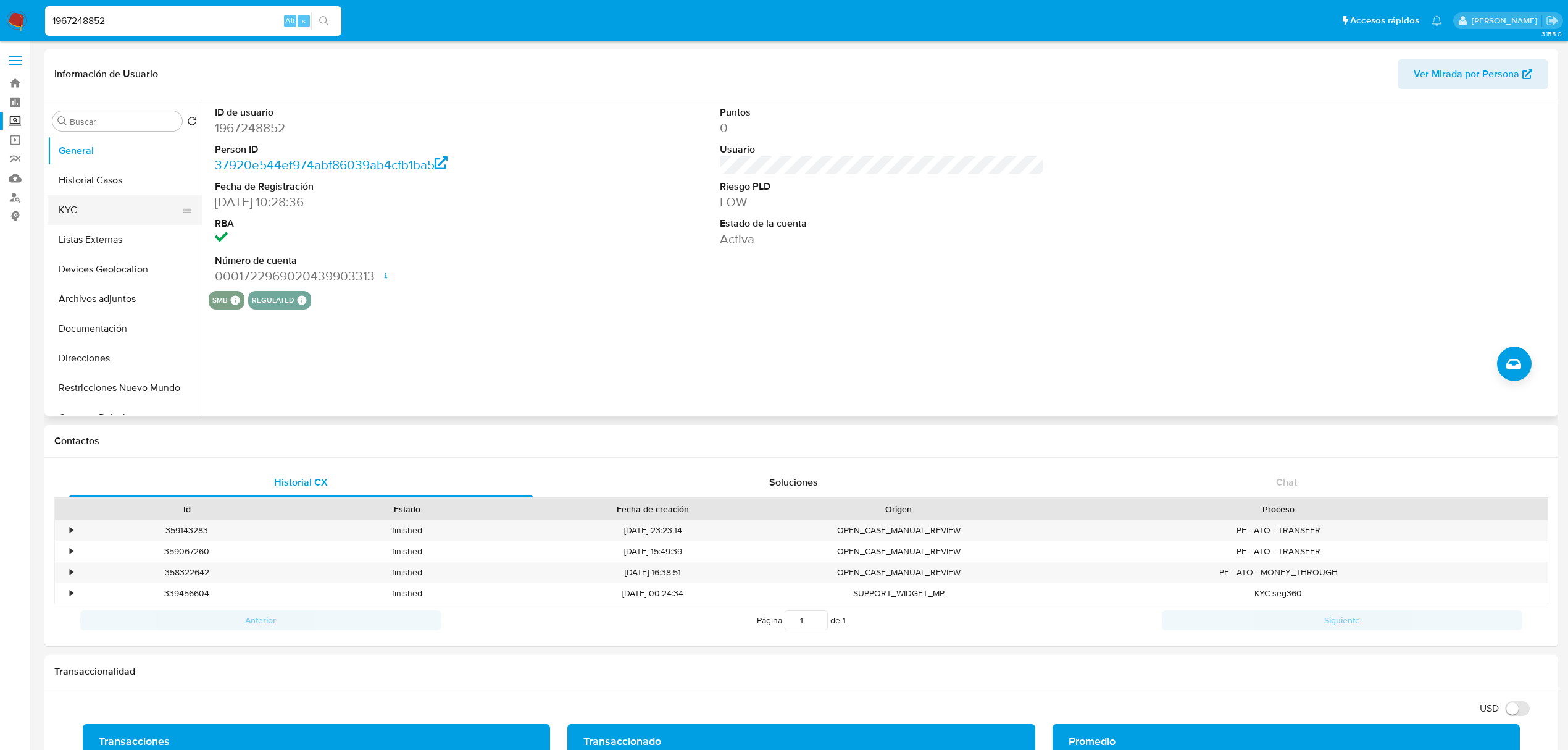
click at [122, 216] on button "KYC" at bounding box center [119, 210] width 144 height 30
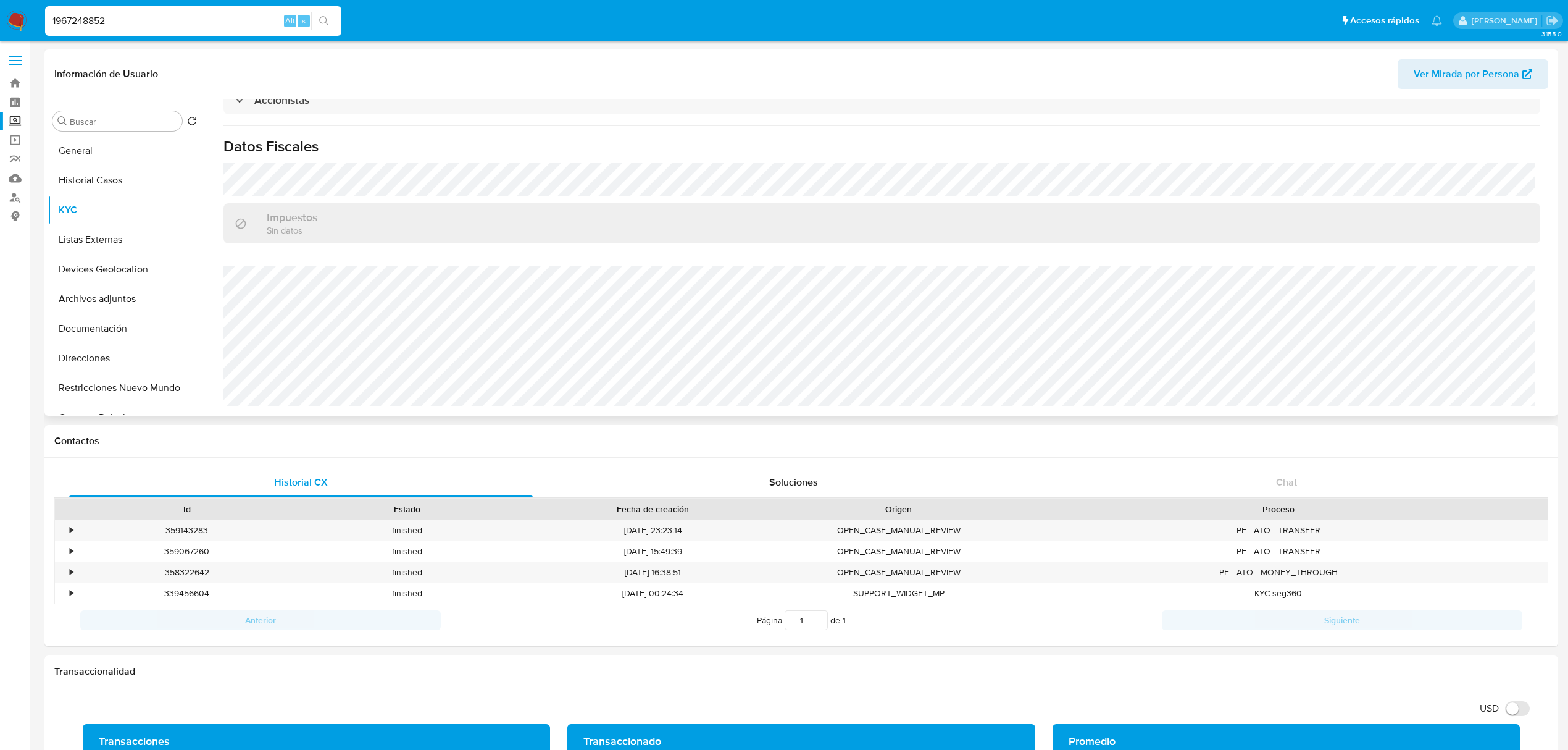
scroll to position [880, 0]
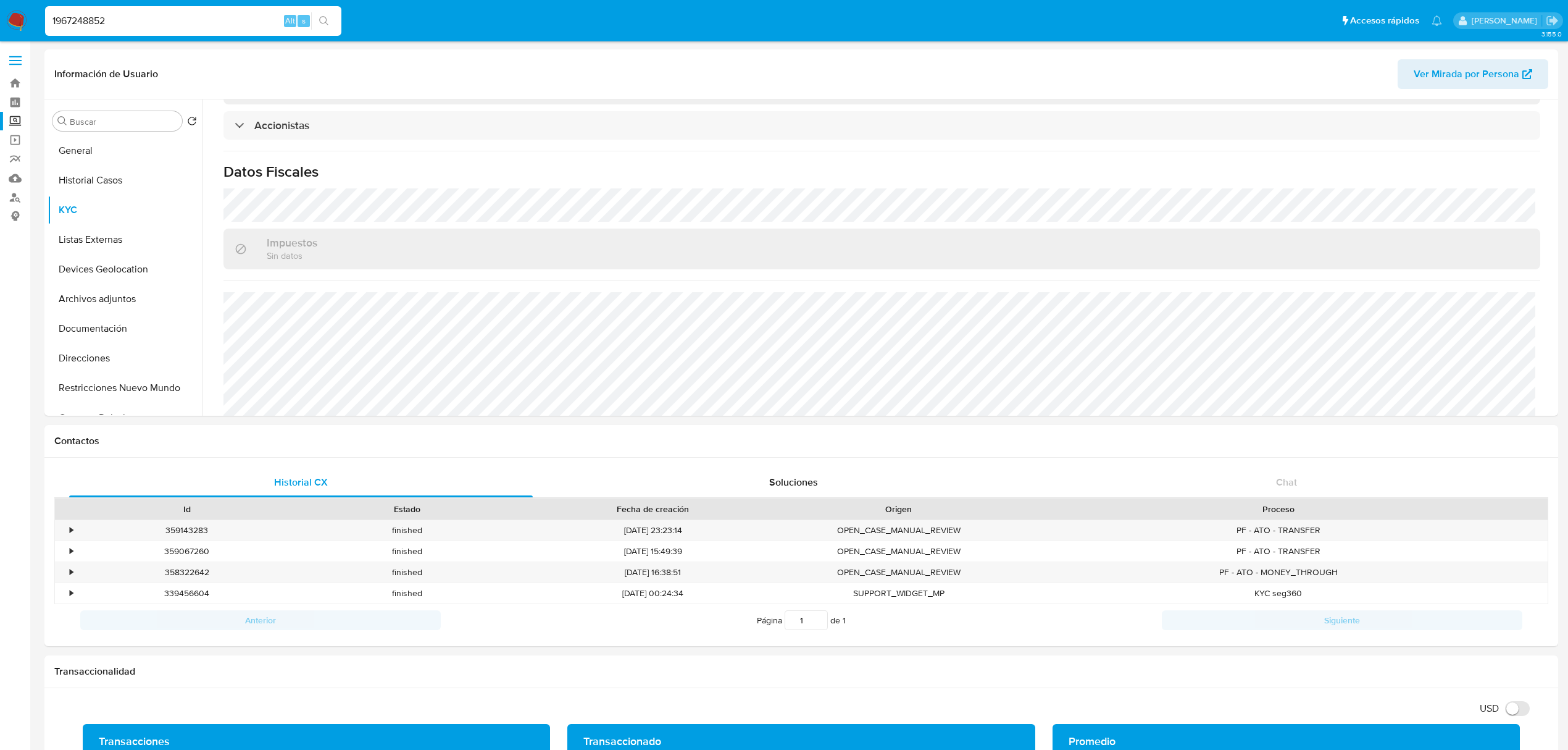
click at [168, 13] on input "1967248852" at bounding box center [193, 21] width 297 height 16
click at [168, 11] on div "1967248852 Alt s" at bounding box center [193, 21] width 297 height 30
click at [164, 16] on div "1967248852 Alt s" at bounding box center [193, 21] width 297 height 30
click at [146, 25] on input "1967248852" at bounding box center [193, 21] width 297 height 16
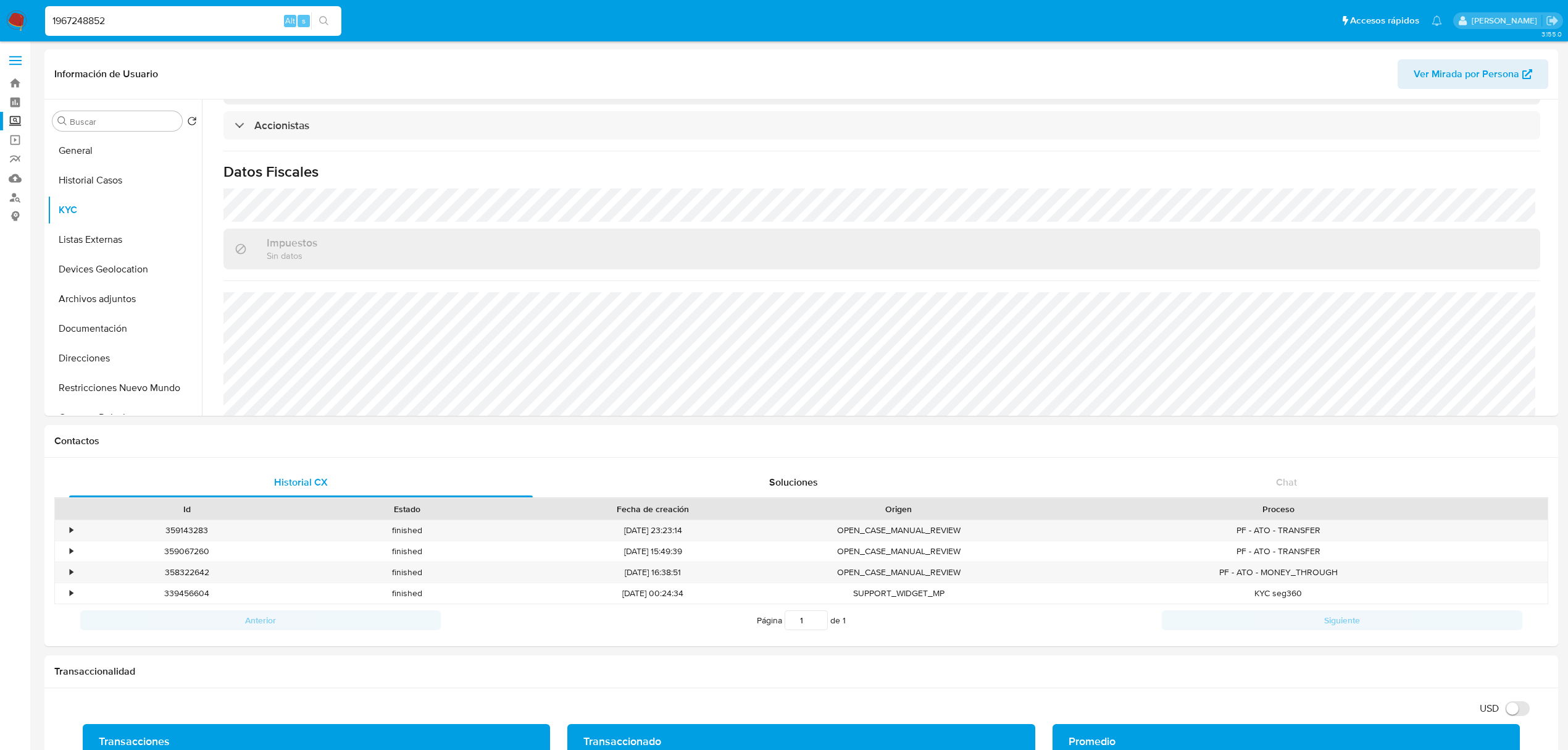
click at [146, 25] on input "1967248852" at bounding box center [193, 21] width 297 height 16
paste input "2120398549"
type input "2120398549"
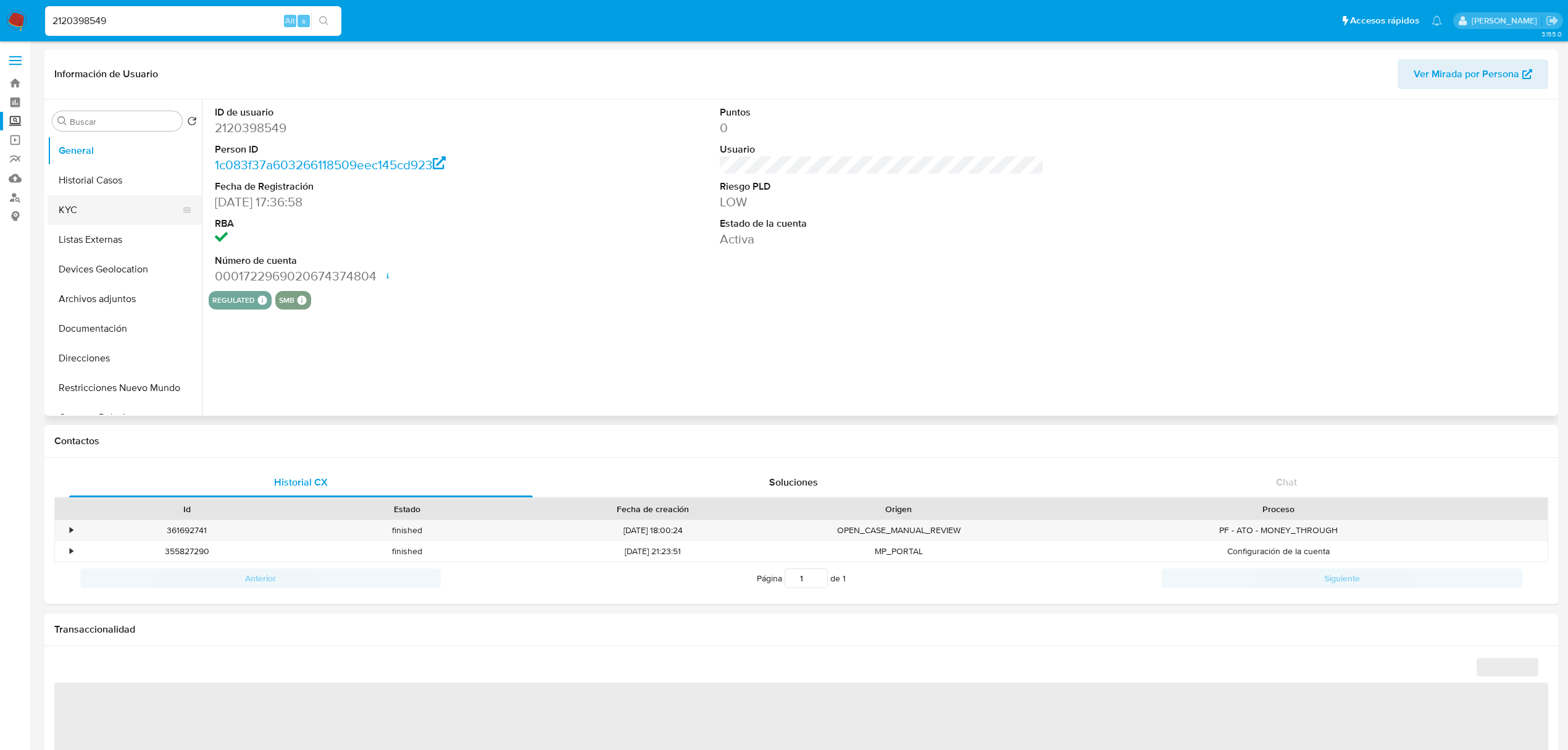
select select "10"
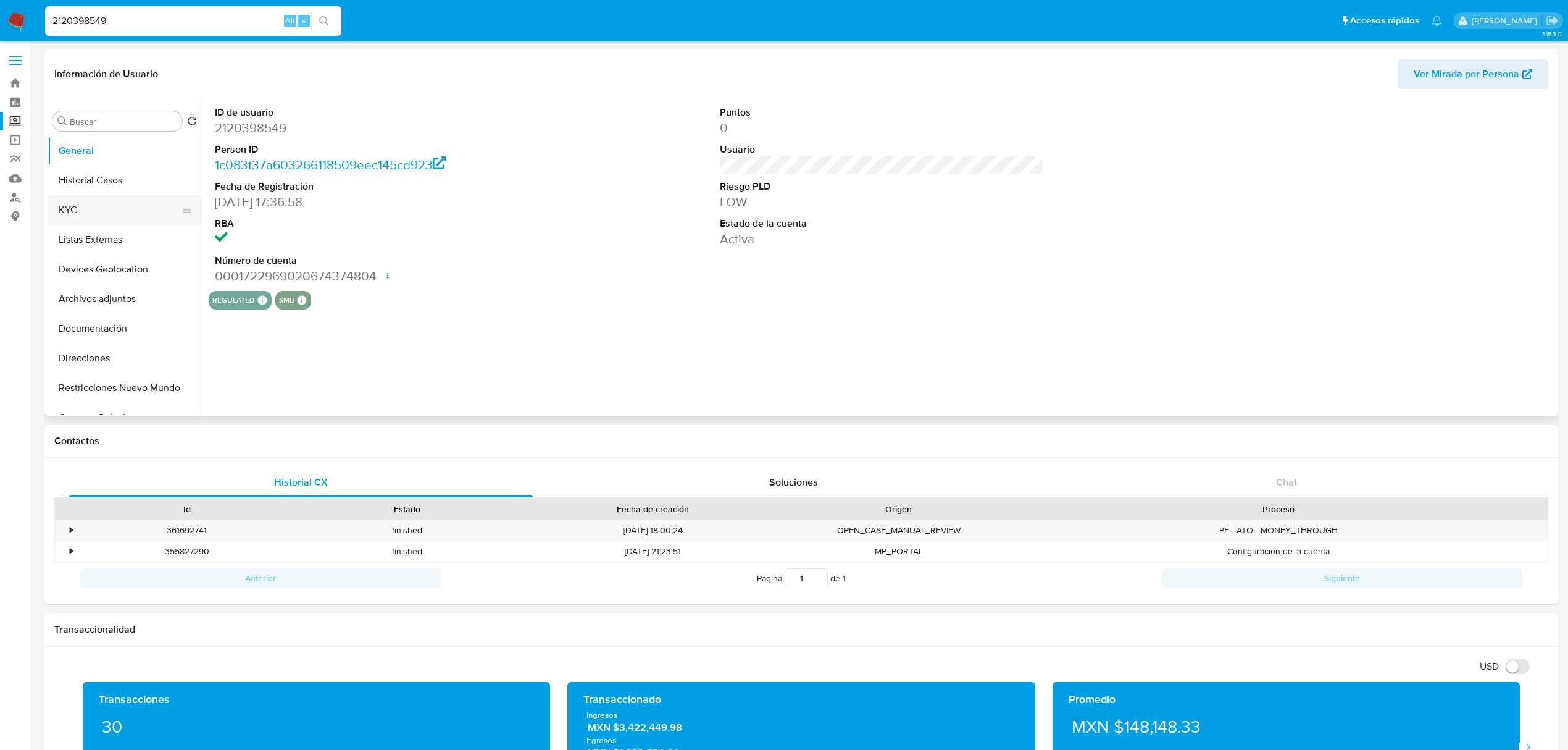
click at [109, 220] on button "KYC" at bounding box center [119, 210] width 144 height 30
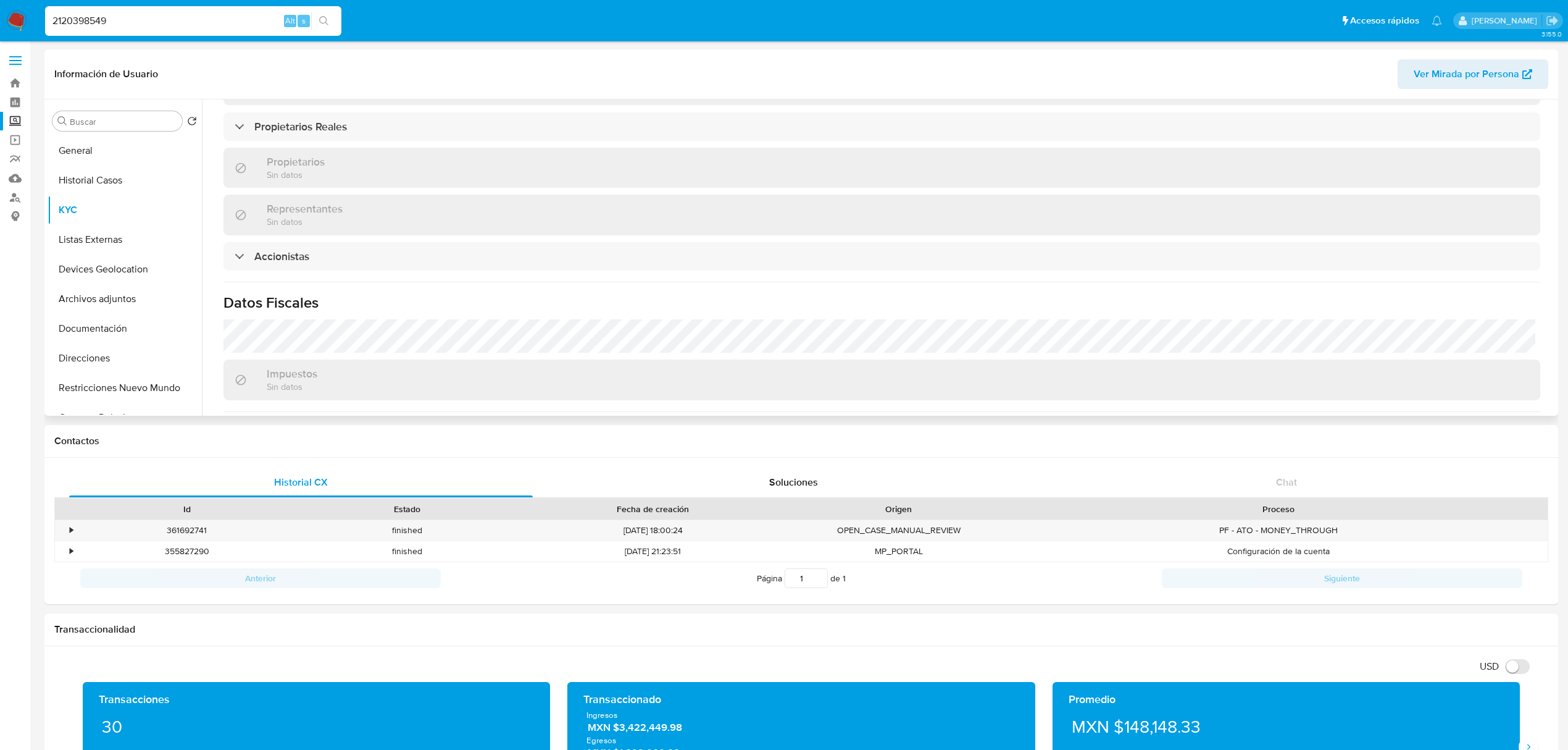
scroll to position [881, 0]
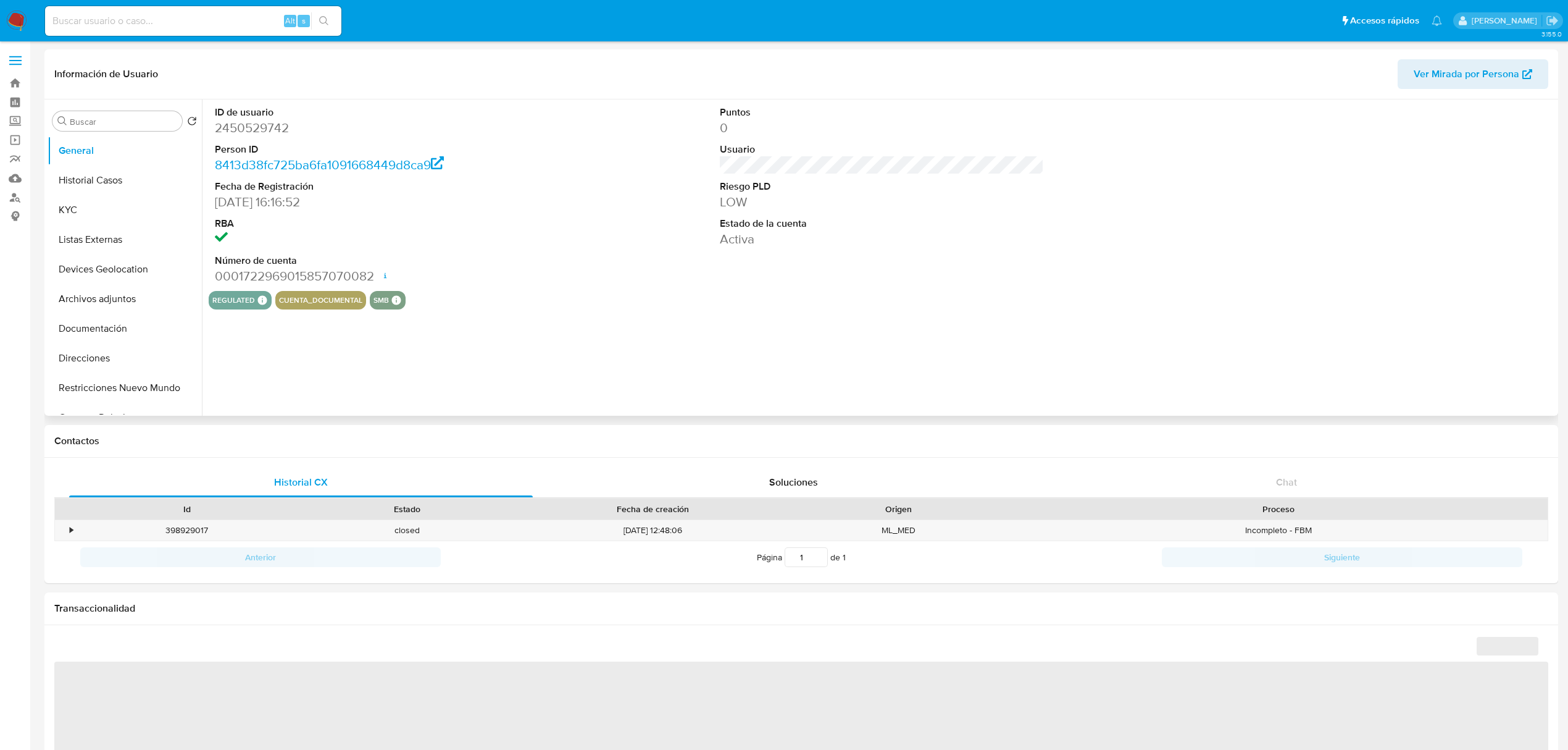
select select "10"
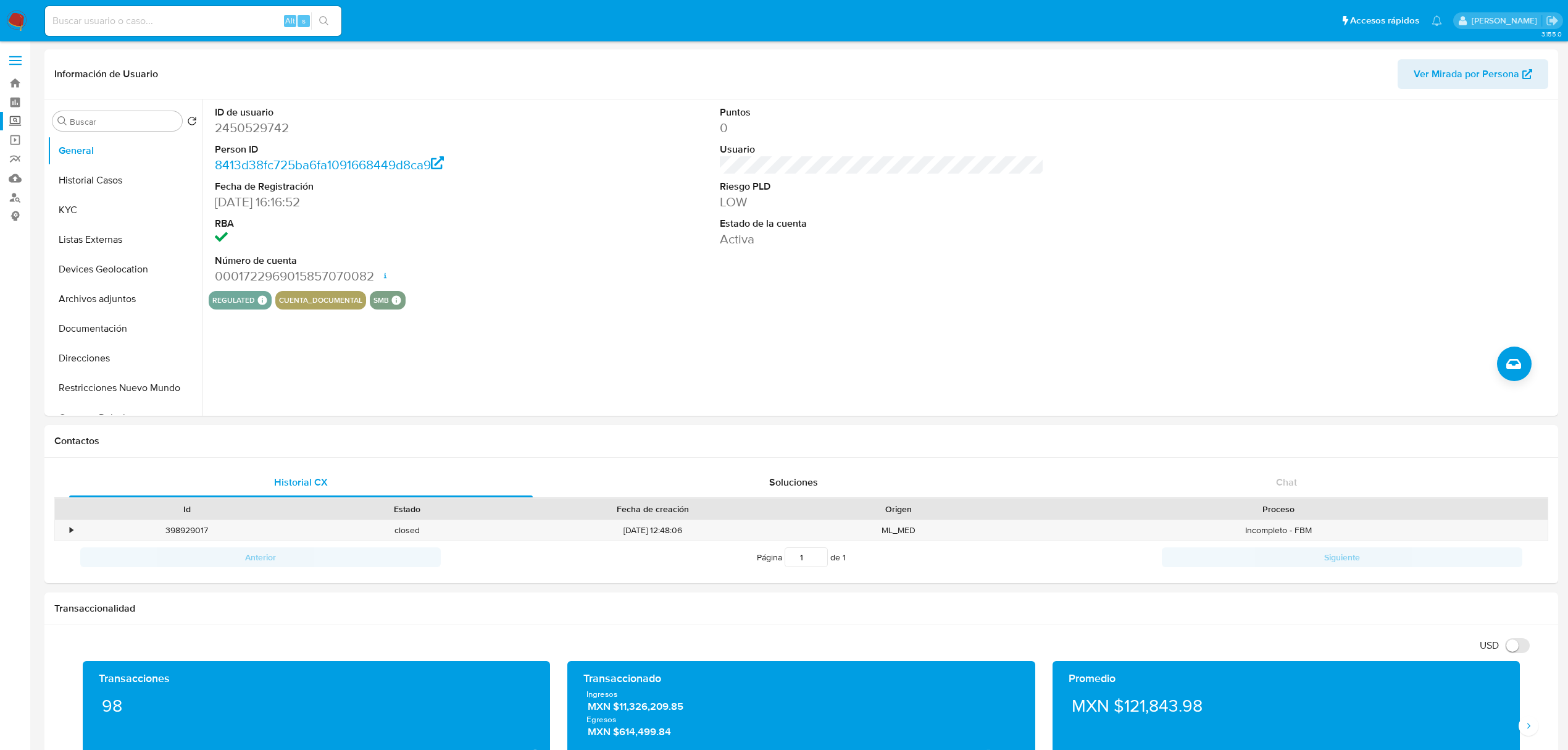
click at [18, 127] on label "Screening" at bounding box center [73, 121] width 147 height 19
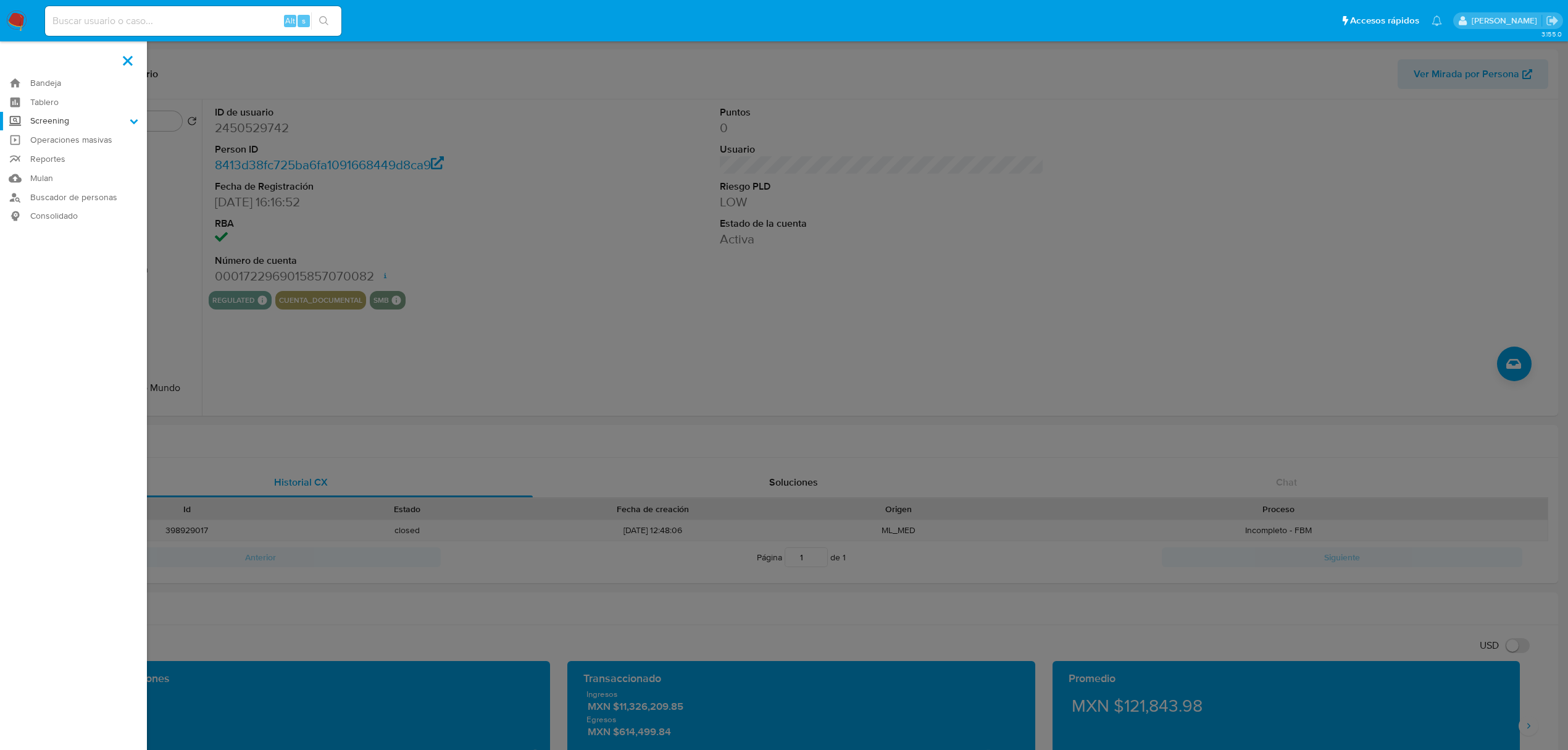
click at [0, 0] on input "Screening" at bounding box center [0, 0] width 0 height 0
click at [63, 168] on link "Herramientas" at bounding box center [73, 169] width 147 height 16
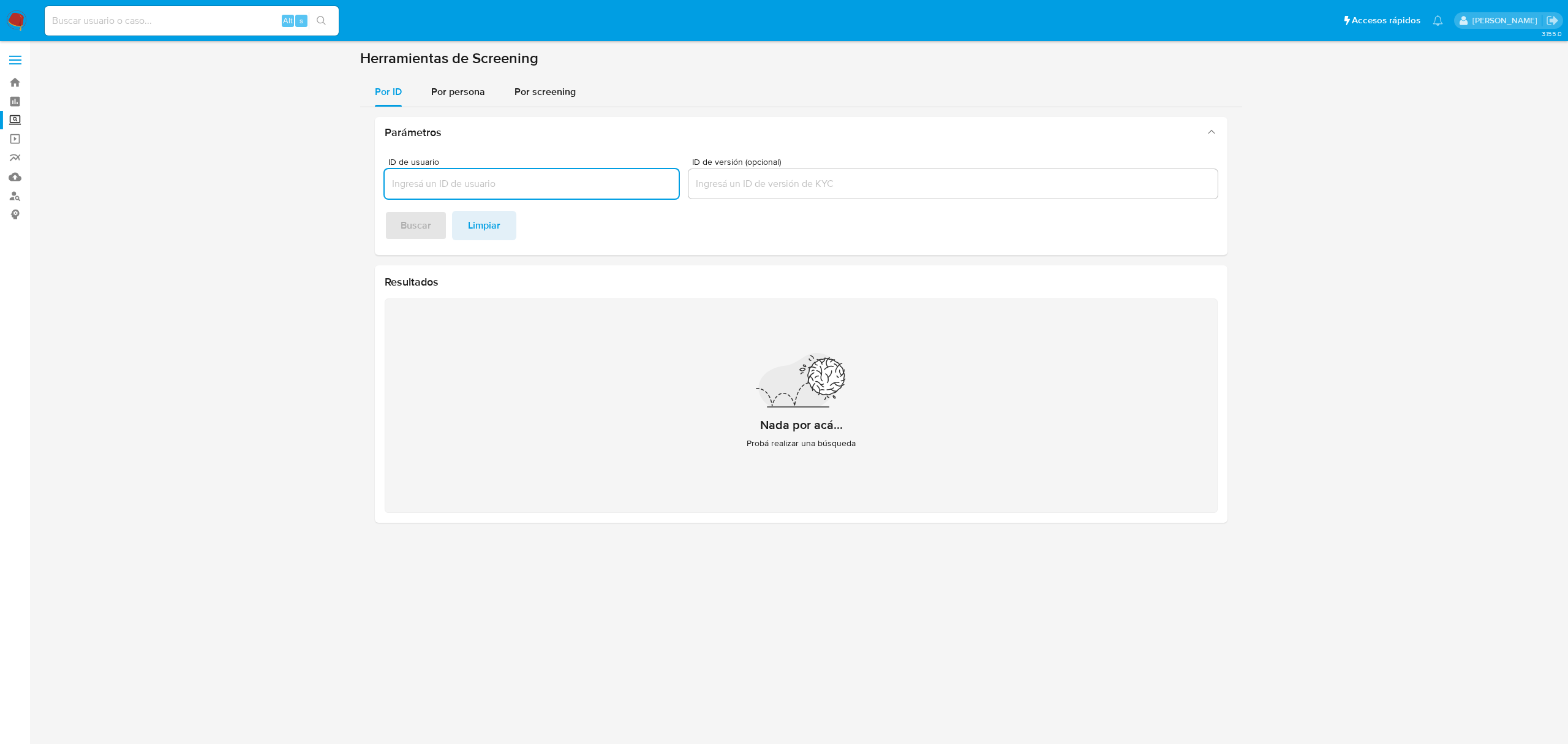
click at [521, 180] on input "ID de usuario" at bounding box center [532, 184] width 294 height 16
click at [452, 91] on span "Por persona" at bounding box center [458, 91] width 54 height 14
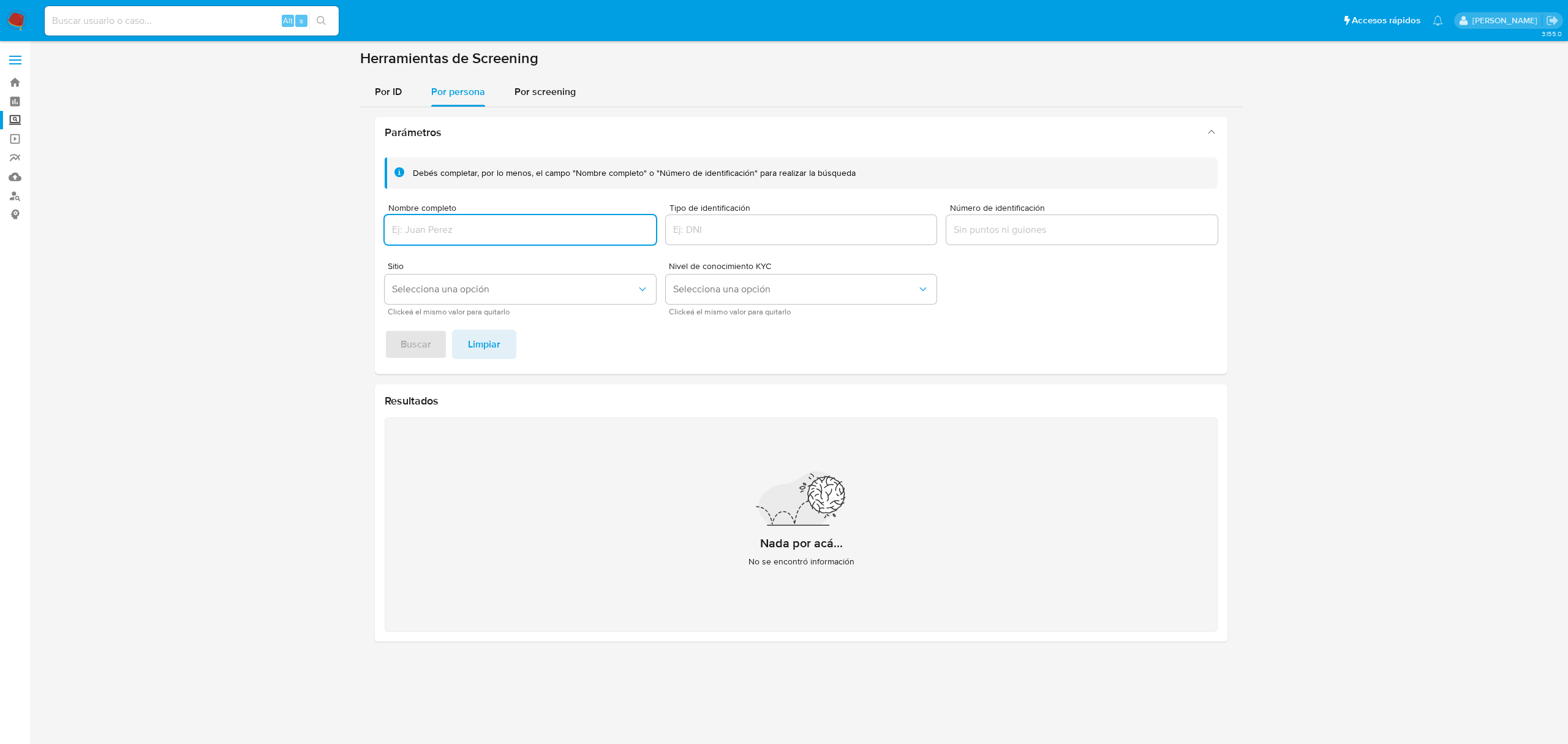
click at [453, 231] on input "Nombre completo" at bounding box center [521, 229] width 271 height 16
type input "[PERSON_NAME]"
click at [505, 293] on span "Selecciona una opción" at bounding box center [514, 289] width 244 height 12
click at [459, 307] on div "MLM" at bounding box center [517, 296] width 249 height 30
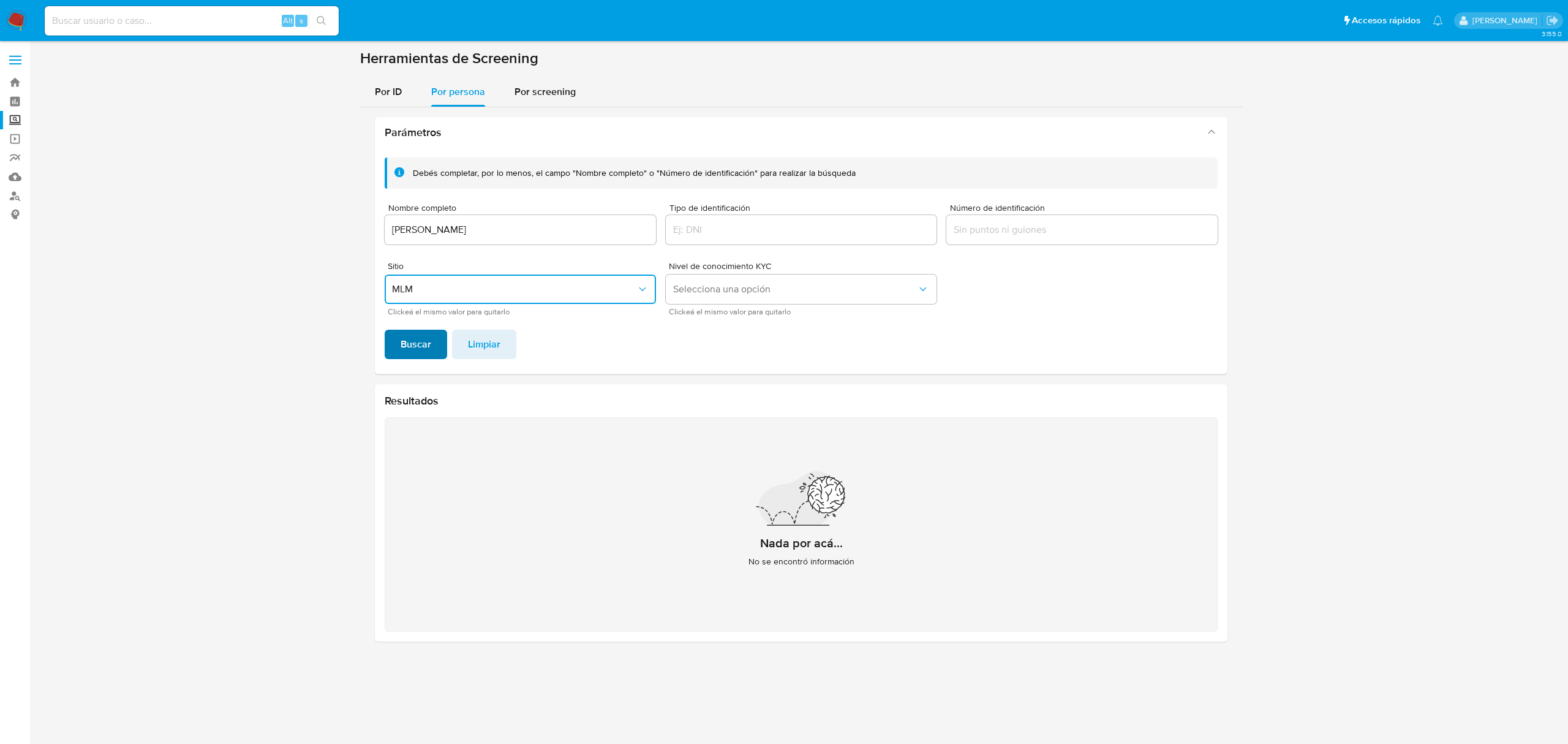
click at [434, 344] on button "Buscar" at bounding box center [416, 344] width 62 height 30
click at [422, 358] on span "Buscar" at bounding box center [416, 344] width 31 height 27
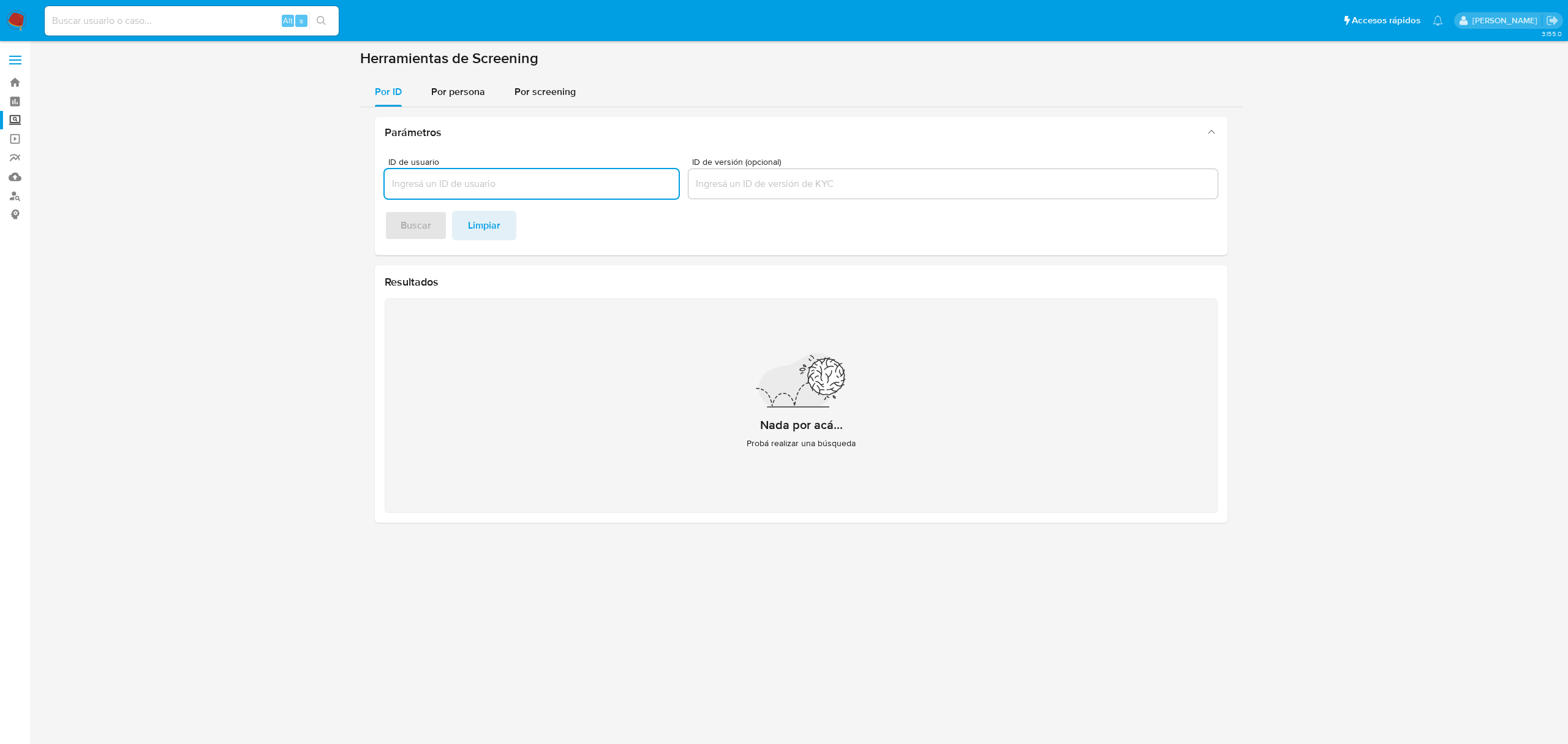
click at [196, 23] on input at bounding box center [191, 21] width 294 height 16
type input "2450529742"
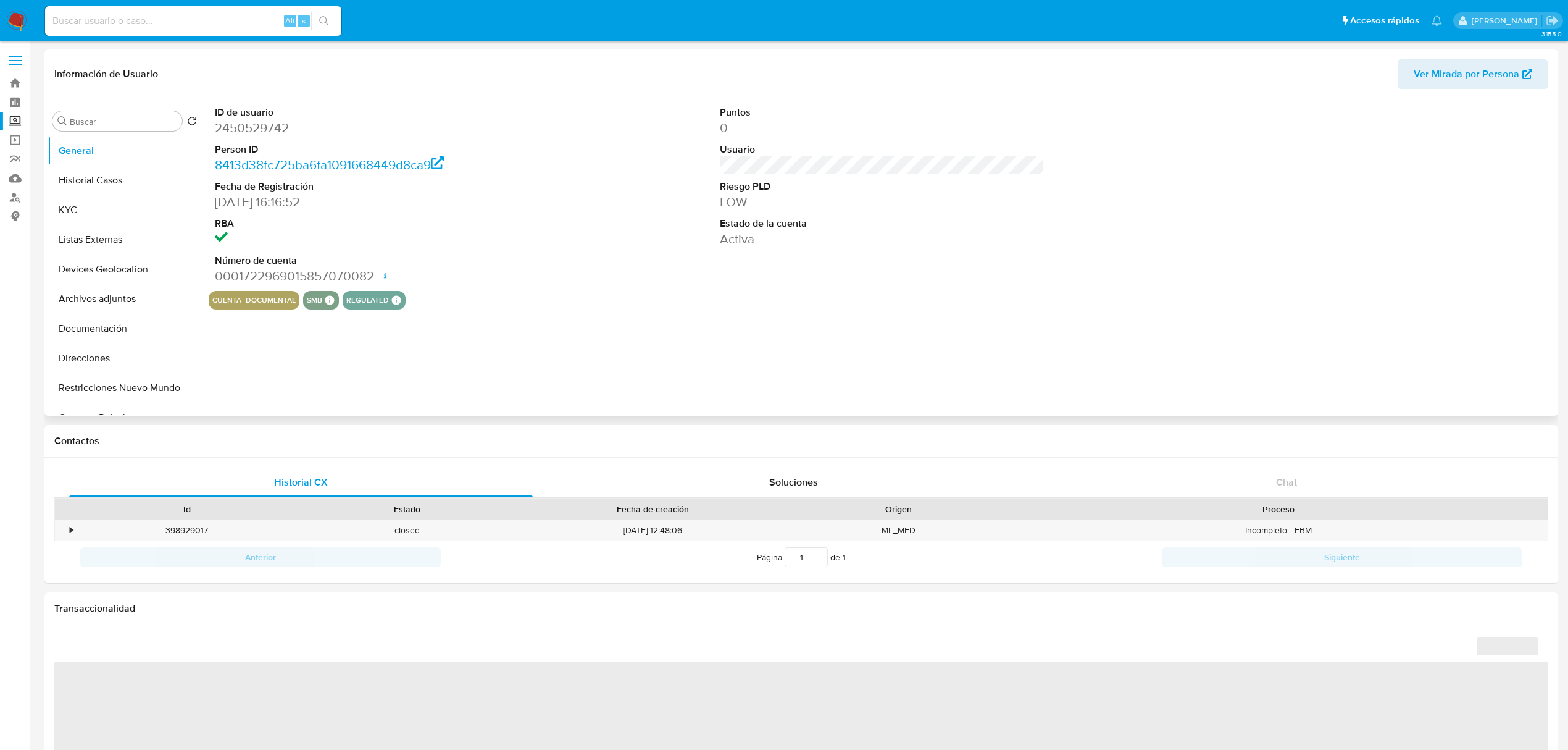
select select "10"
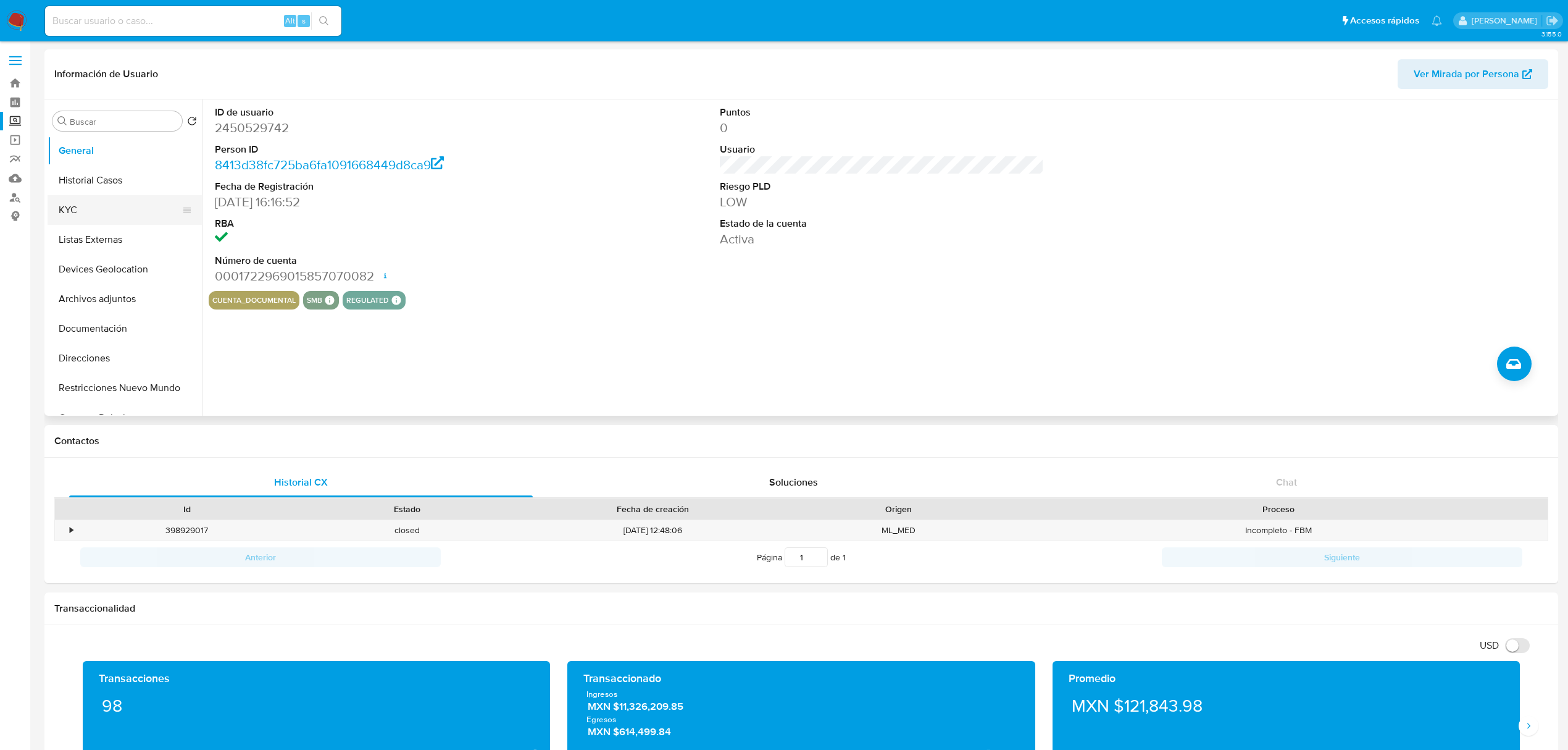
click at [95, 218] on button "KYC" at bounding box center [119, 210] width 144 height 30
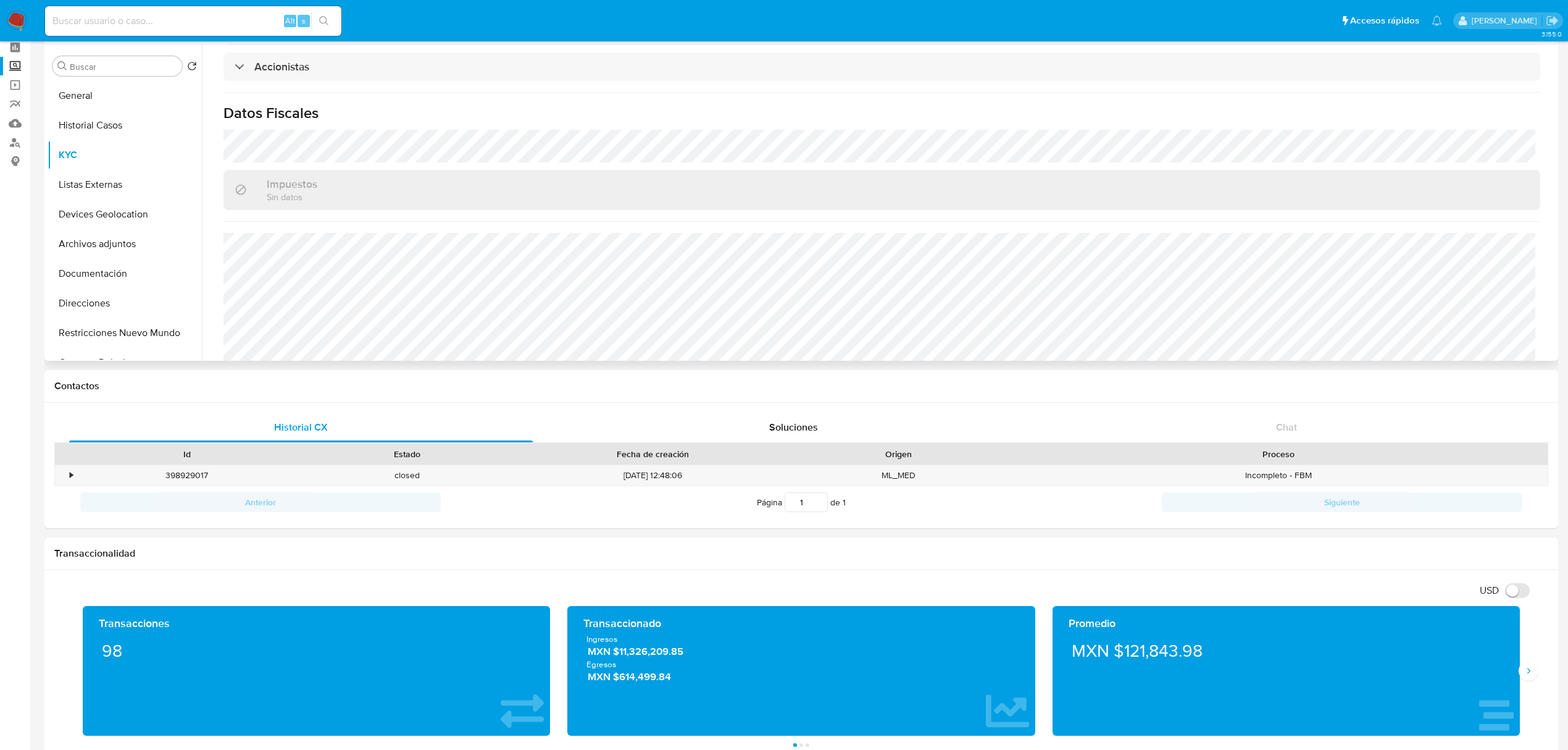
scroll to position [82, 0]
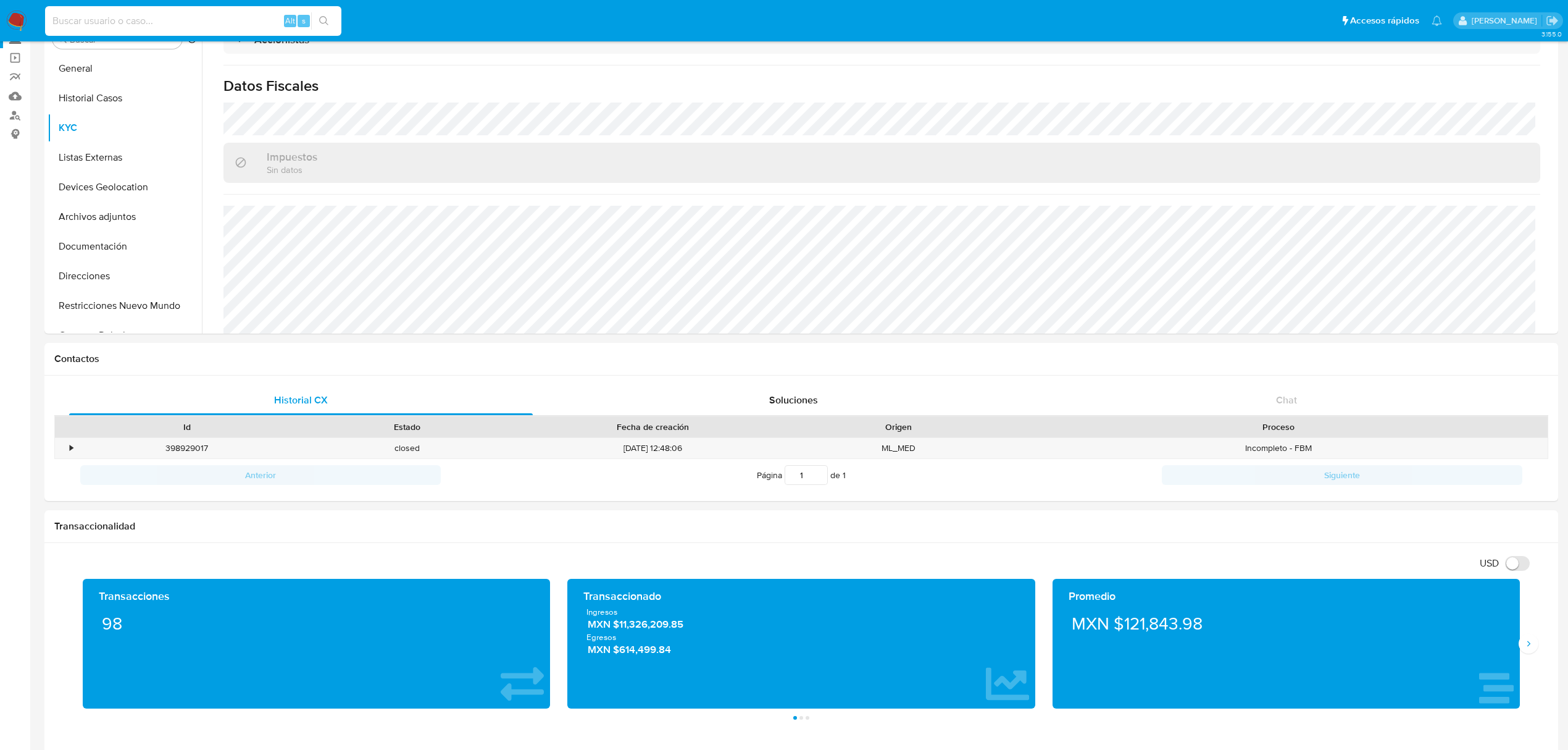
click at [131, 17] on input at bounding box center [193, 21] width 297 height 16
paste input "63109841"
type input "63109841"
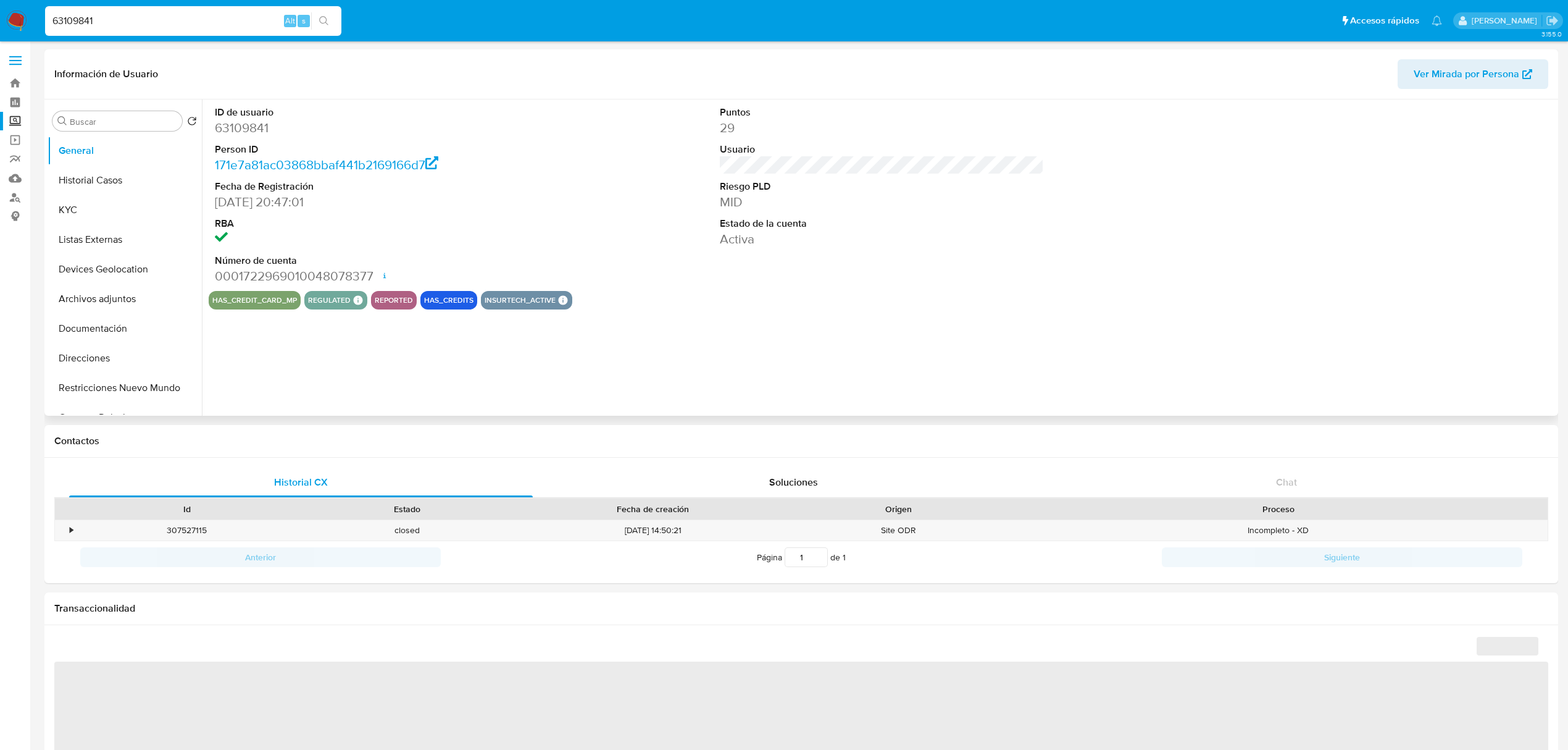
select select "10"
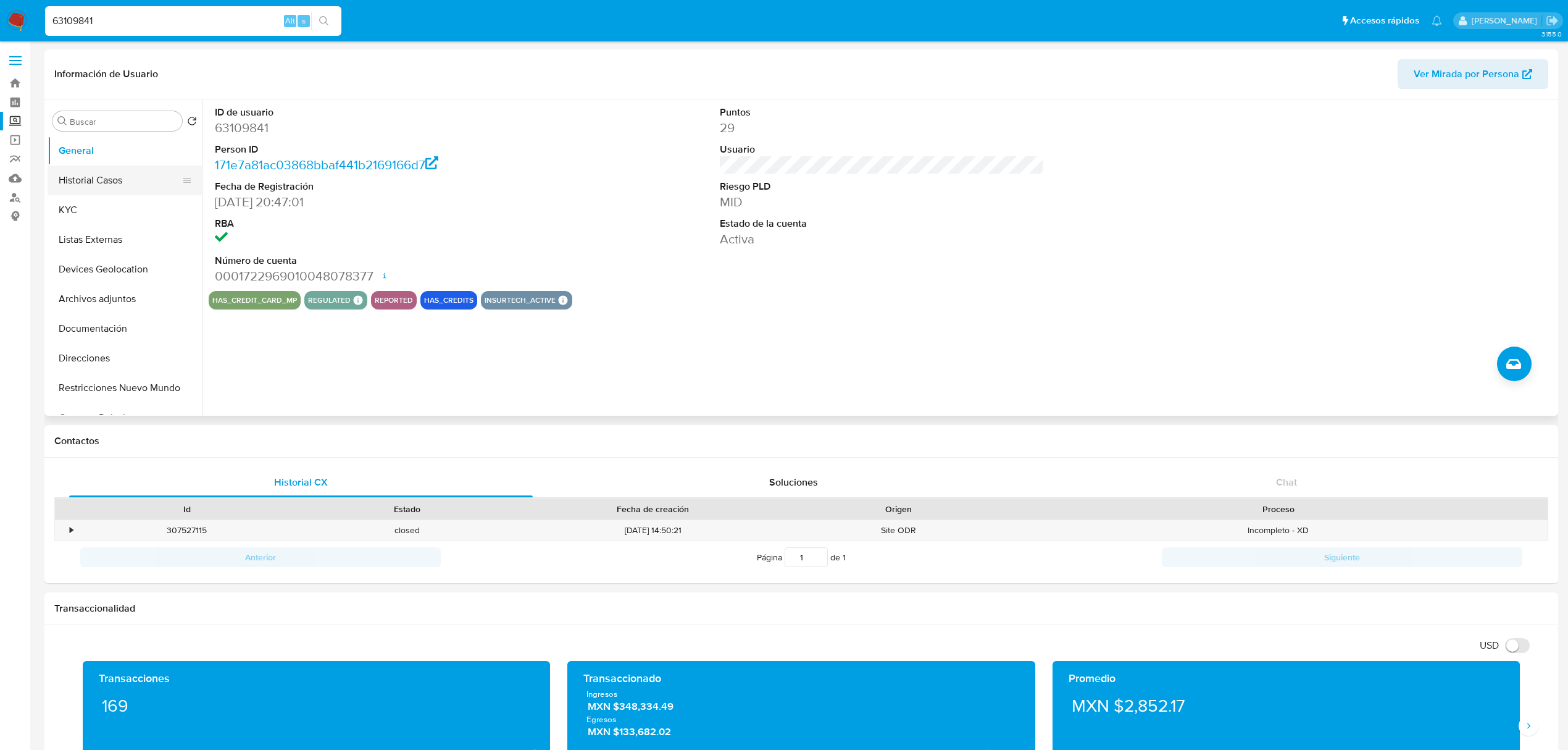
click at [119, 174] on button "Historial Casos" at bounding box center [119, 180] width 144 height 30
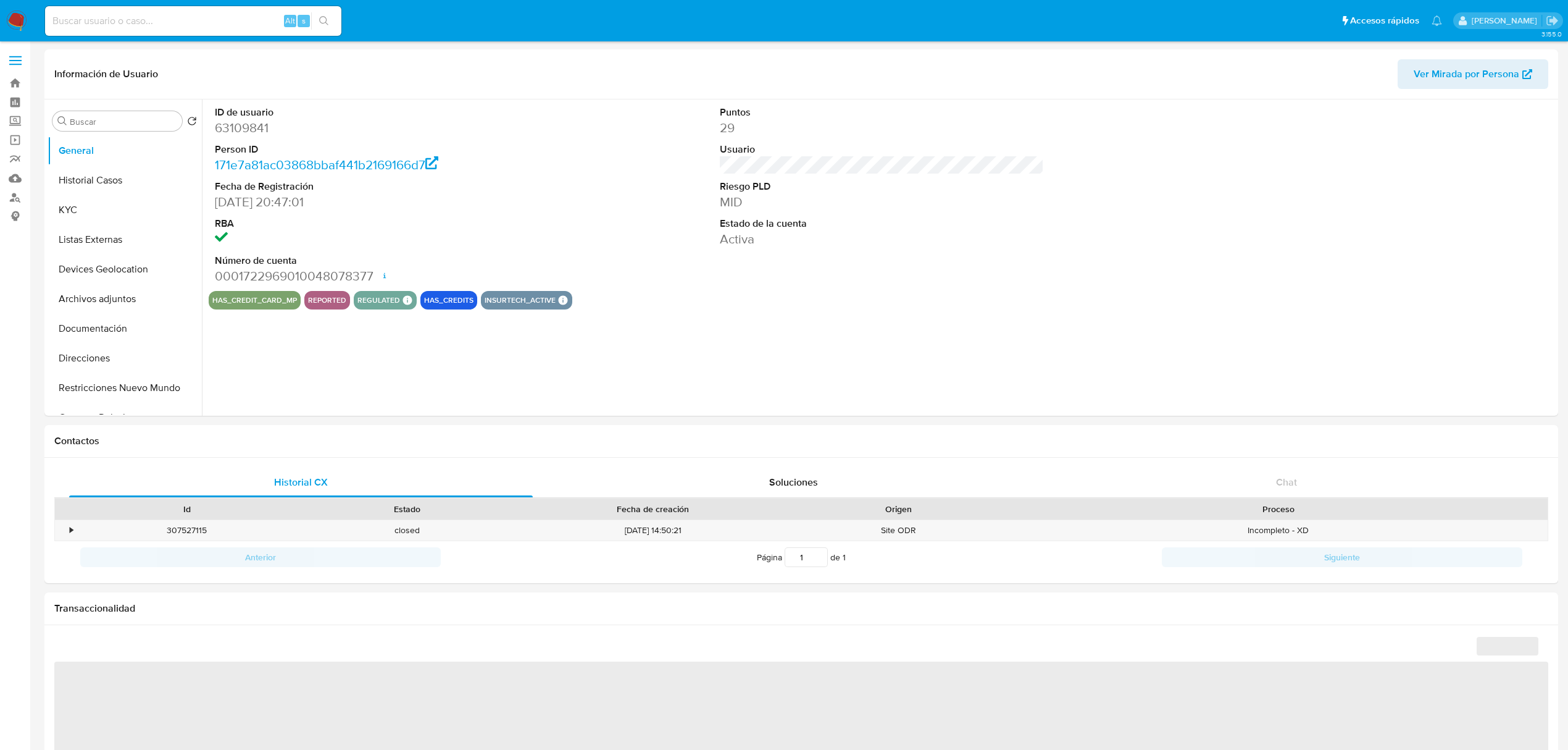
select select "10"
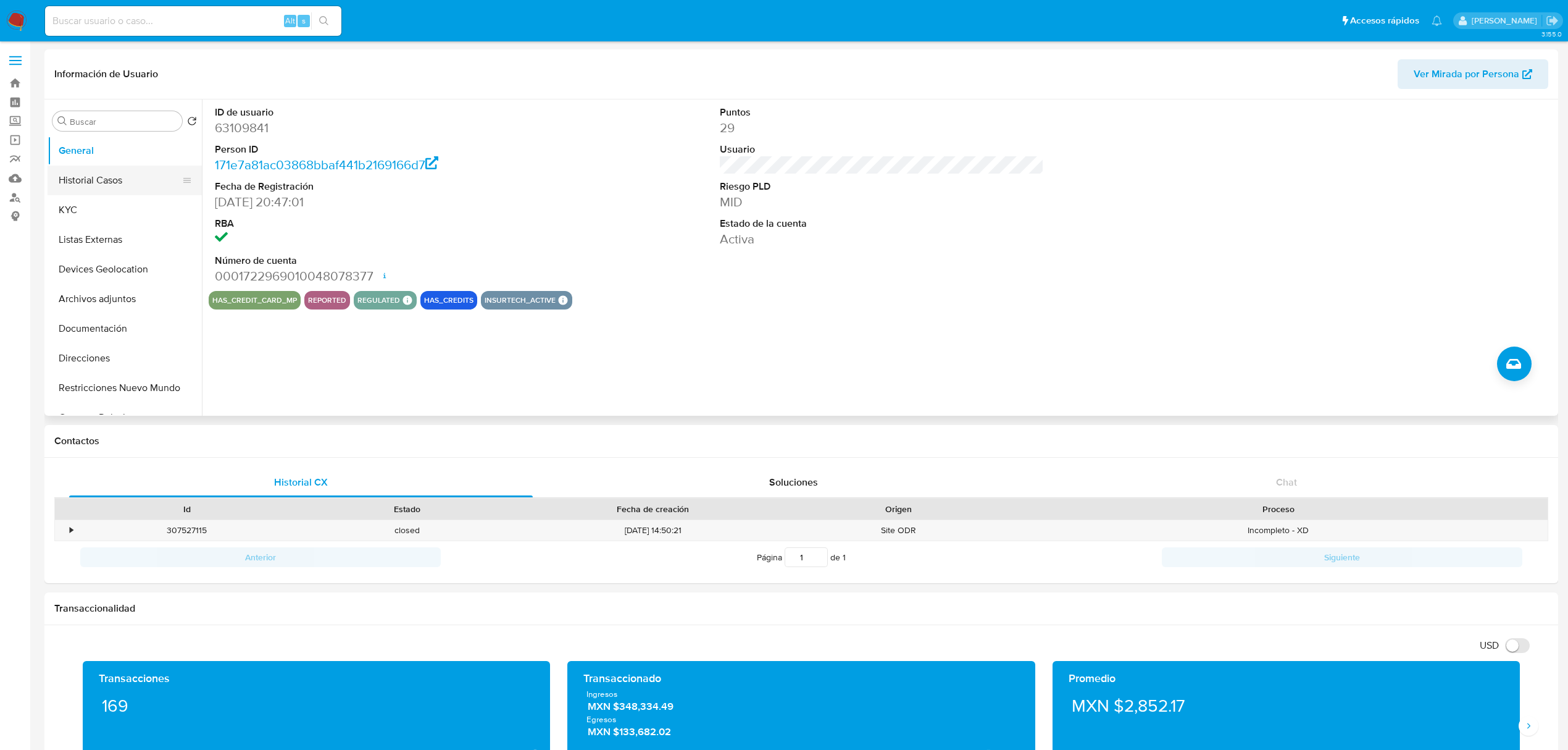
click at [70, 171] on button "Historial Casos" at bounding box center [119, 180] width 144 height 30
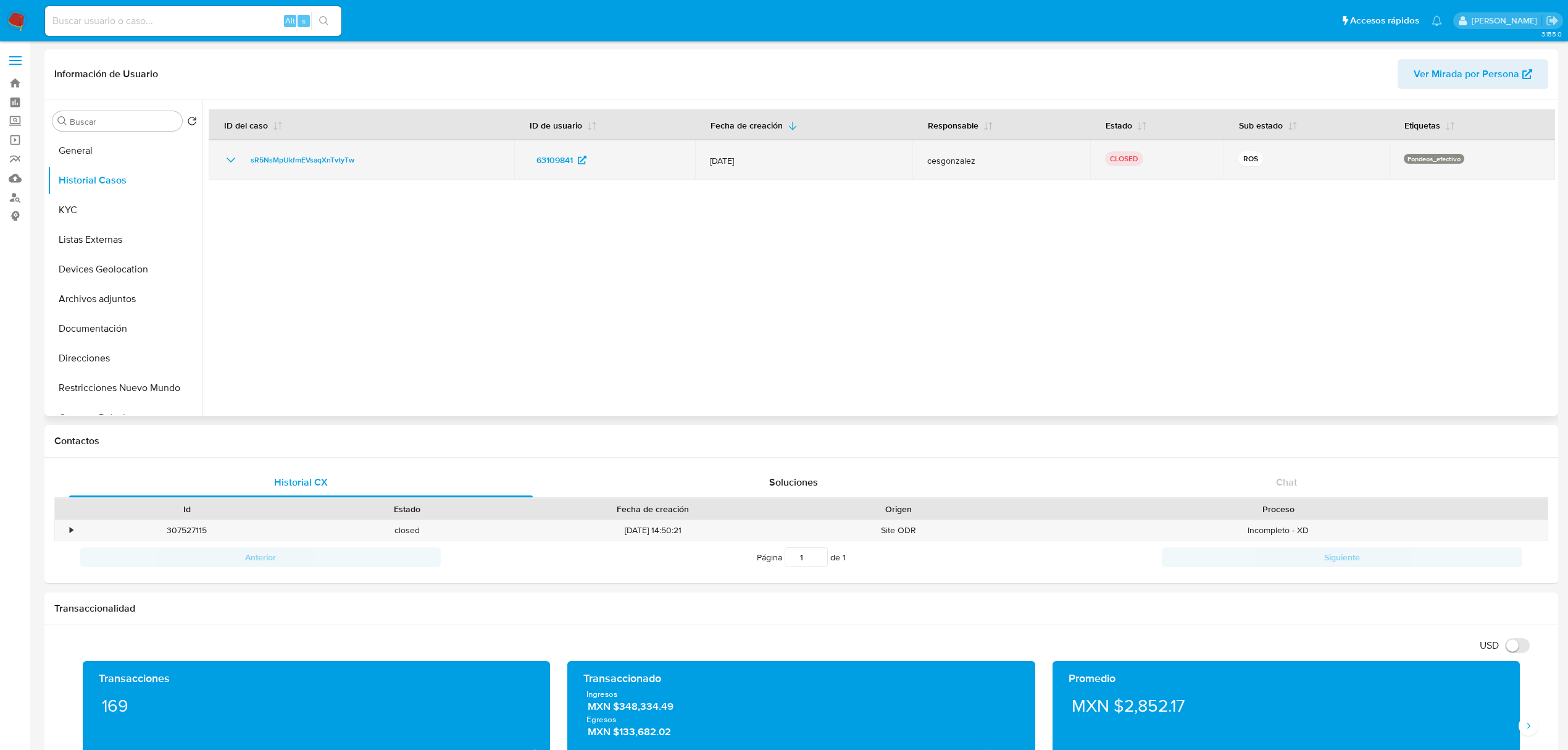
click at [227, 164] on icon "Mostrar/Ocultar" at bounding box center [231, 160] width 15 height 15
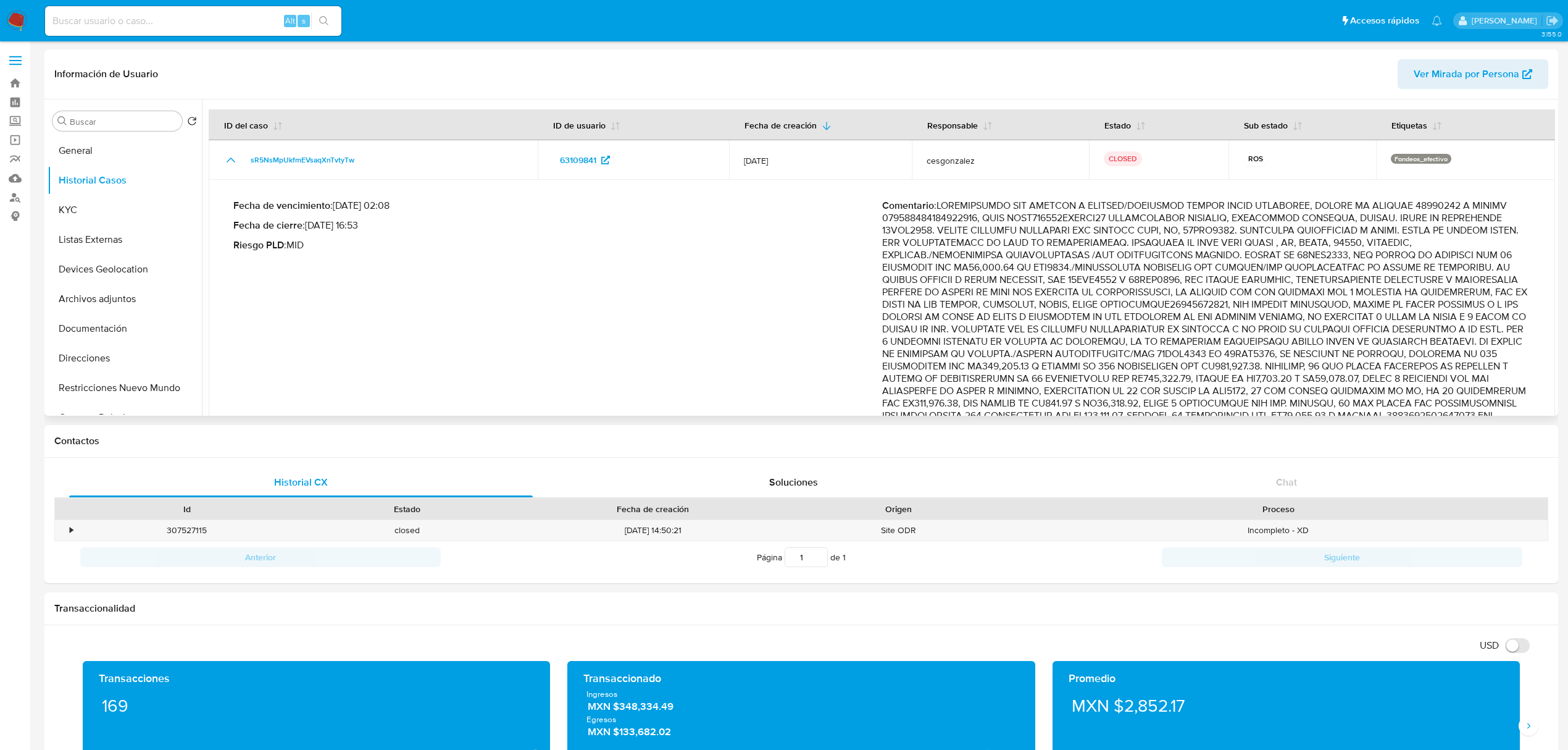
click at [1013, 359] on p "Comentario :" at bounding box center [1207, 397] width 649 height 396
click at [1012, 356] on p "Comentario :" at bounding box center [1207, 397] width 649 height 396
click at [1010, 354] on p "Comentario :" at bounding box center [1207, 397] width 649 height 396
click at [1009, 354] on p "Comentario :" at bounding box center [1207, 397] width 649 height 396
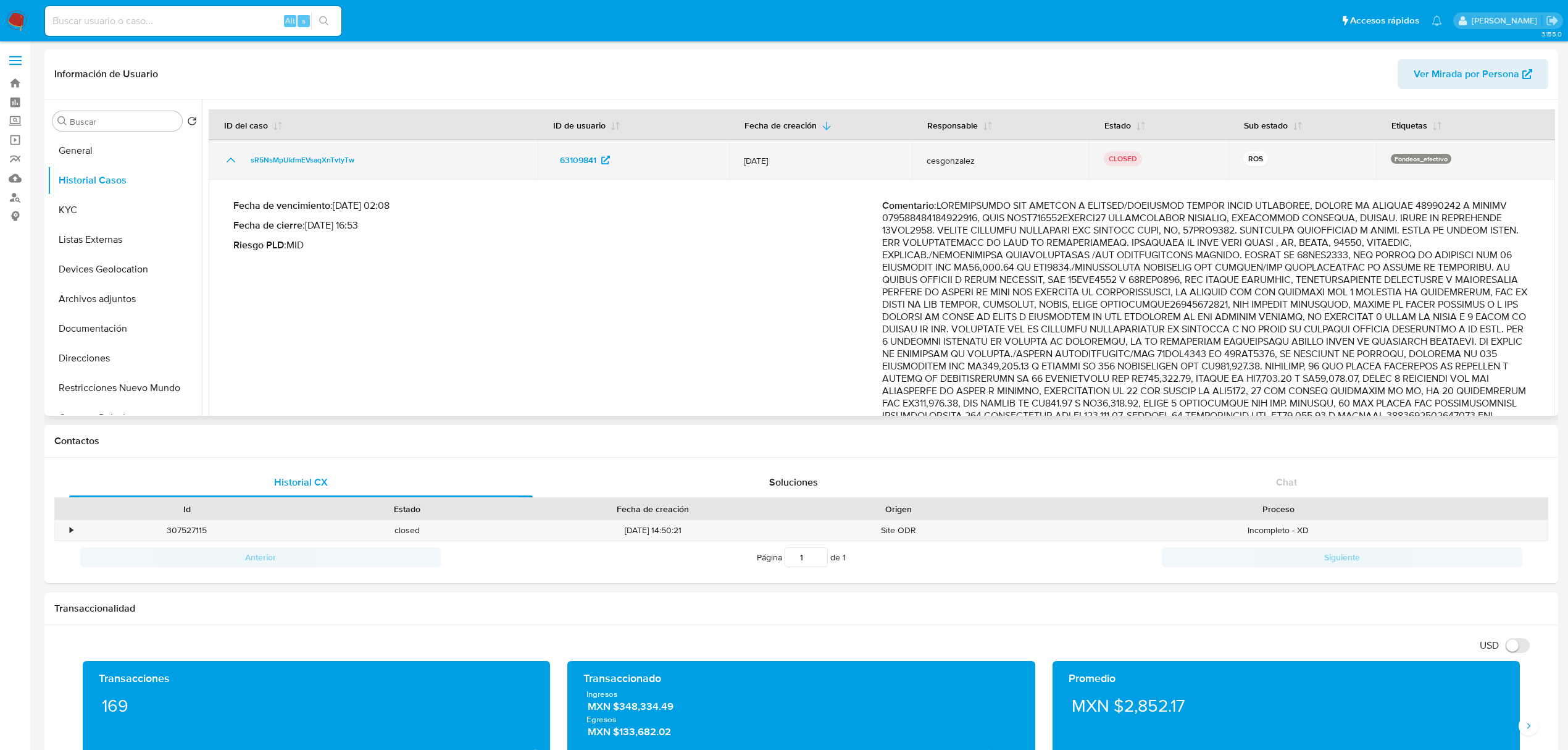
click at [233, 167] on td "sR5NsMpUkfmEVsaqXnTvtyTw" at bounding box center [373, 160] width 329 height 40
click at [229, 160] on icon "Mostrar/Ocultar" at bounding box center [231, 160] width 15 height 15
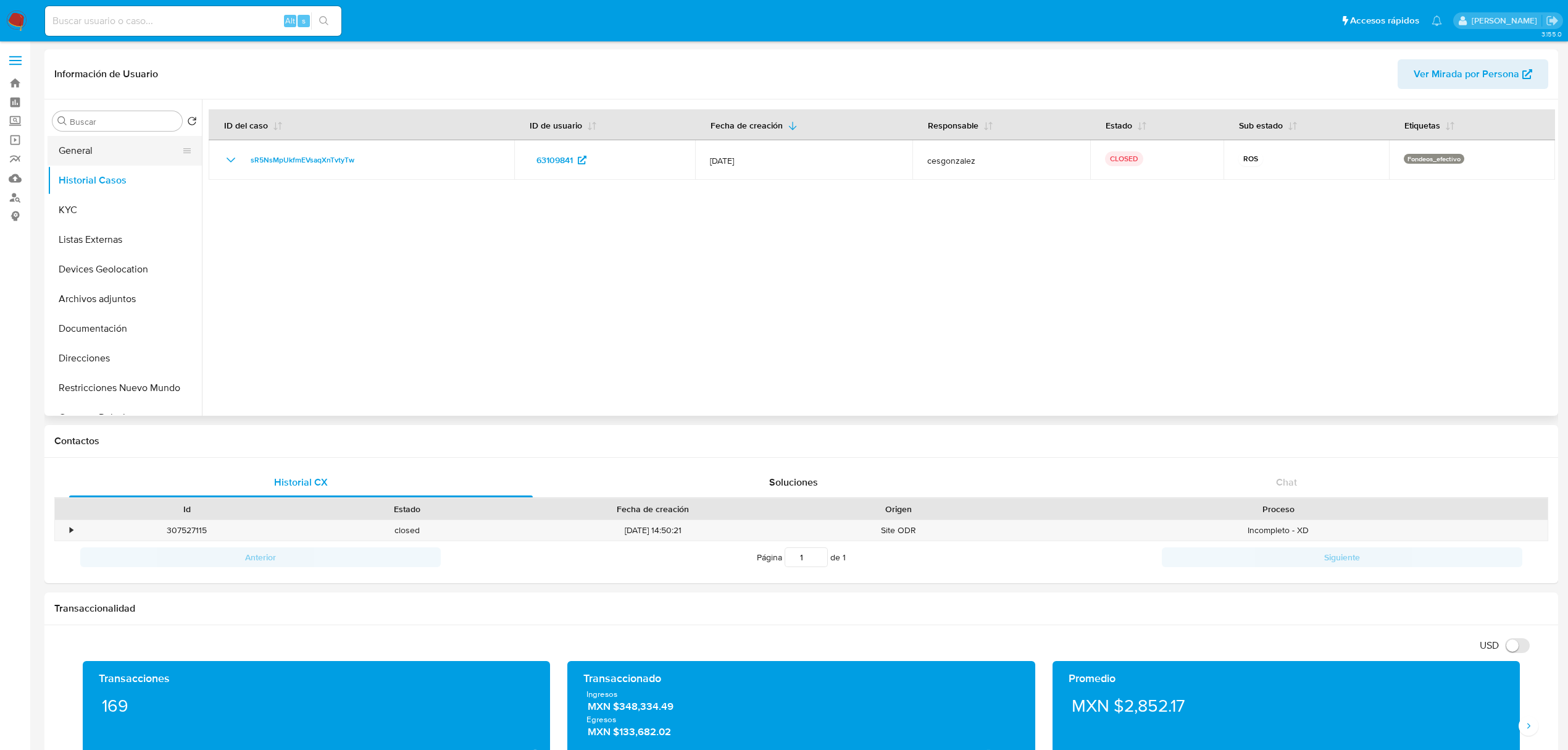
click at [83, 163] on button "General" at bounding box center [119, 150] width 144 height 30
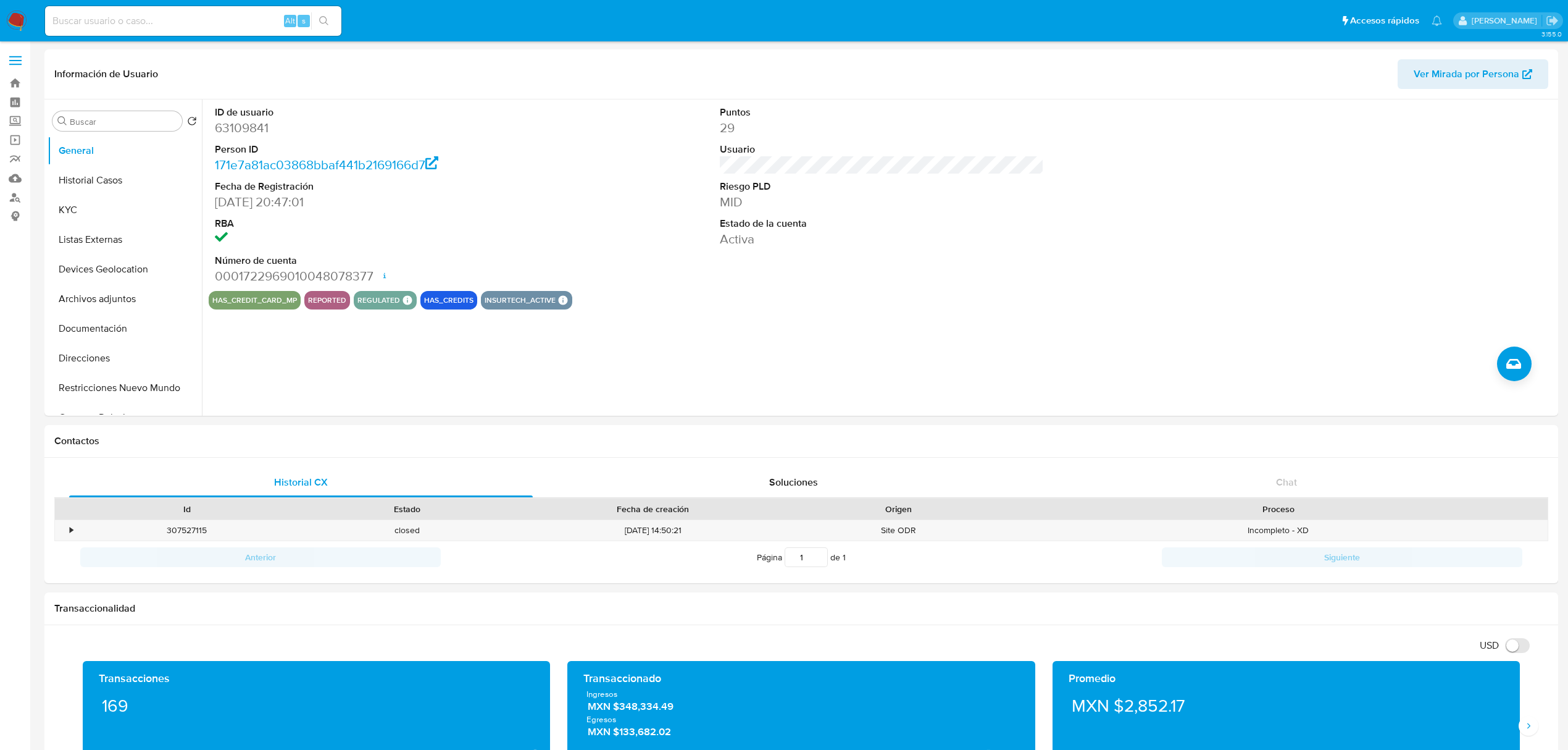
click at [196, 19] on input at bounding box center [193, 21] width 297 height 16
paste input "sR5NsMpUkfmEVsaqXnTvtyTw"
type input "sR5NsMpUkfmEVsaqXnTvtyTw"
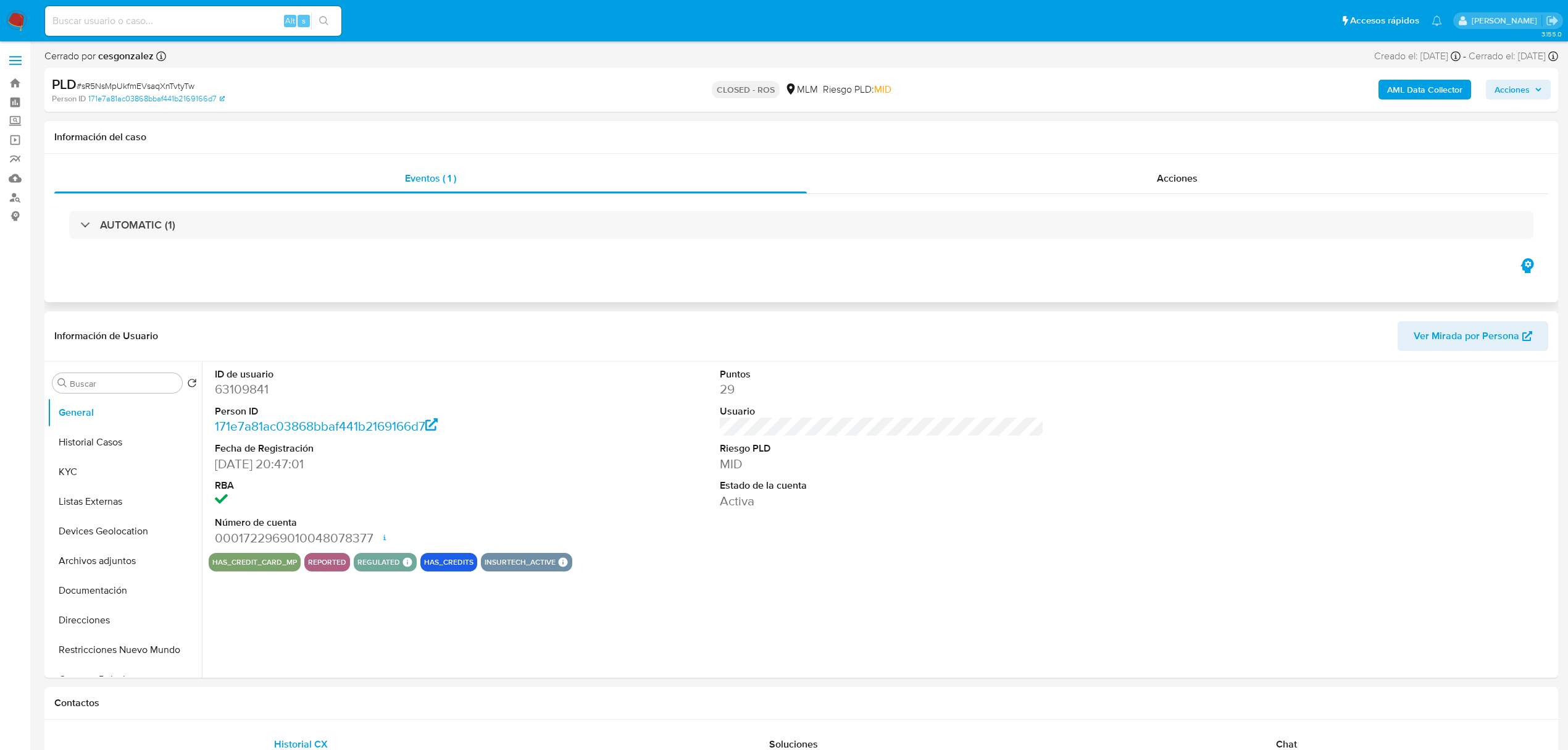
select select "10"
click at [1183, 179] on span "Acciones" at bounding box center [1178, 178] width 41 height 14
